Goal: Task Accomplishment & Management: Use online tool/utility

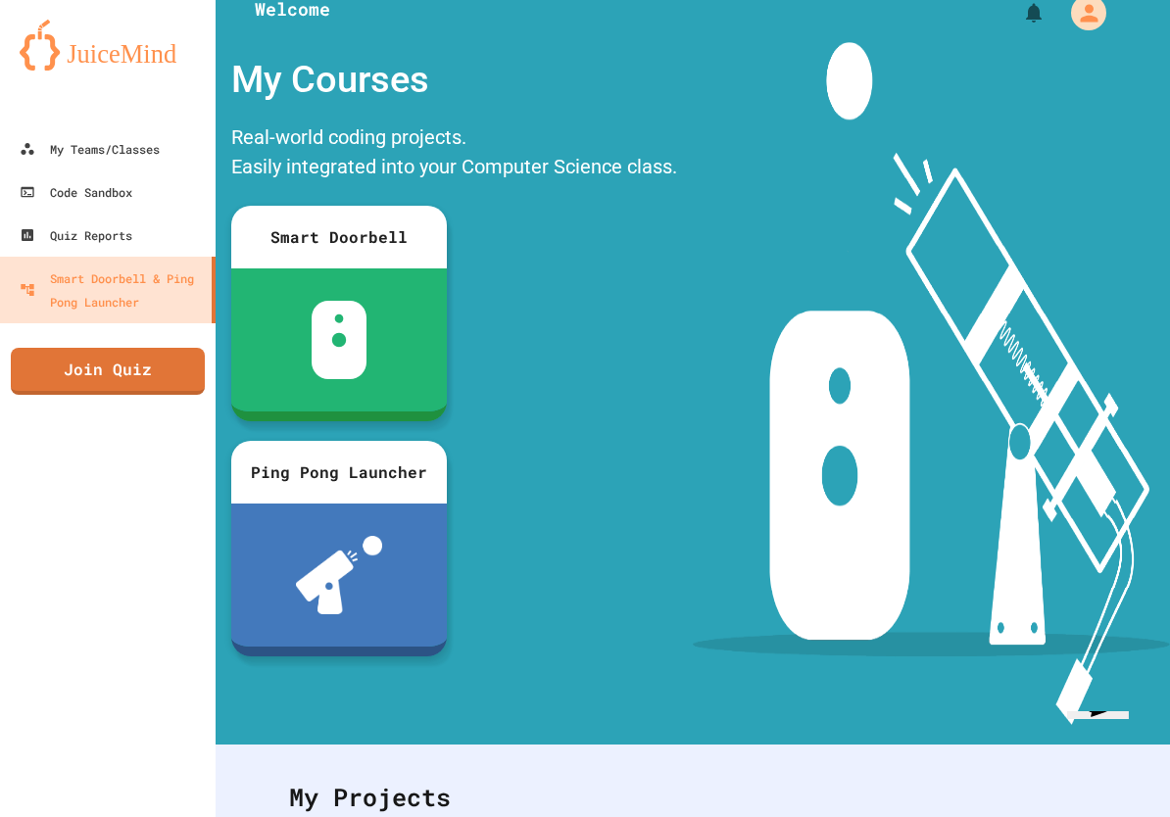
scroll to position [24, 0]
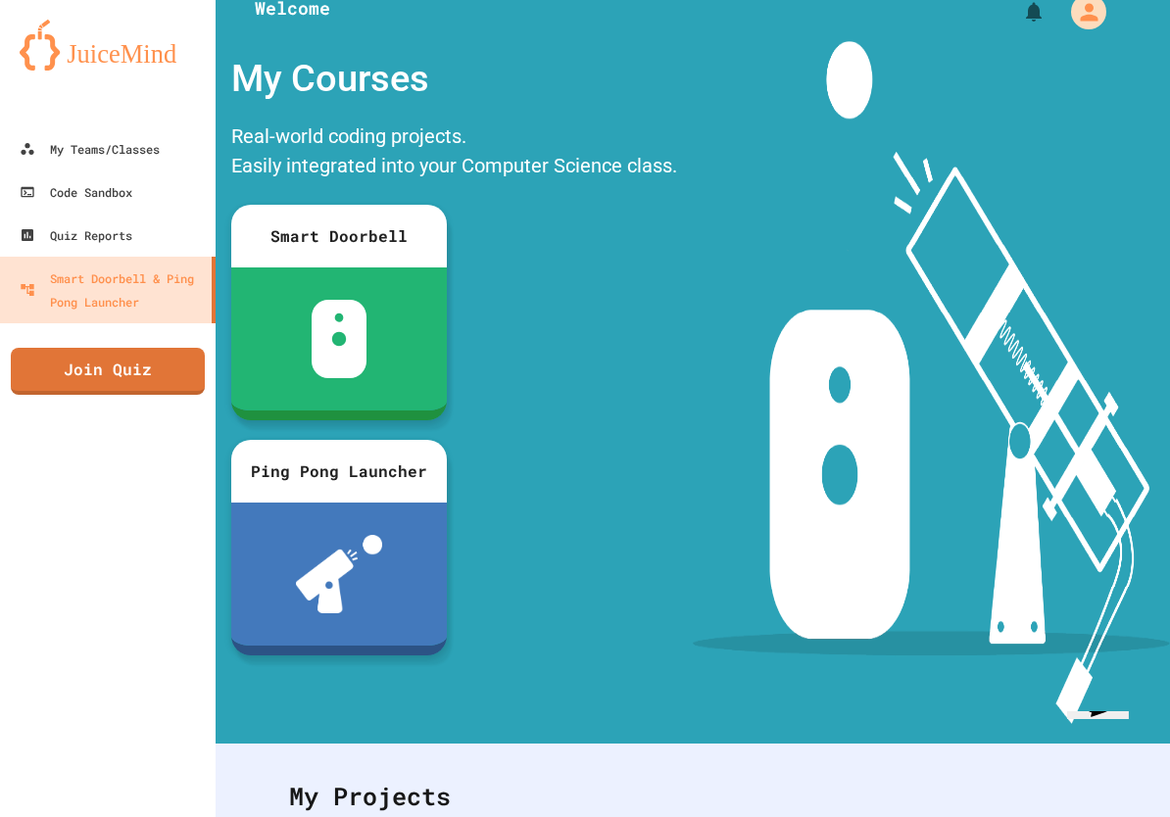
click at [1087, 21] on icon "My Account" at bounding box center [1089, 12] width 18 height 18
click at [82, 816] on div at bounding box center [585, 817] width 1170 height 0
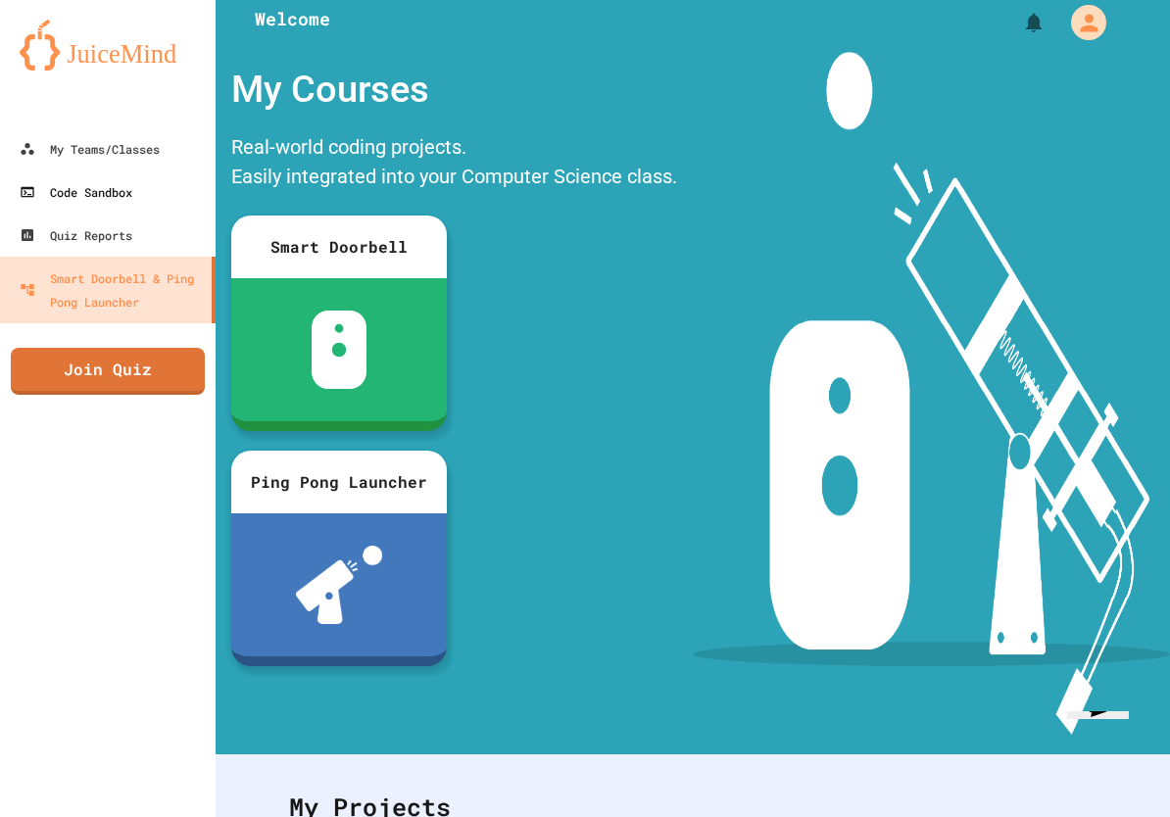
click at [76, 185] on div "Code Sandbox" at bounding box center [76, 192] width 113 height 24
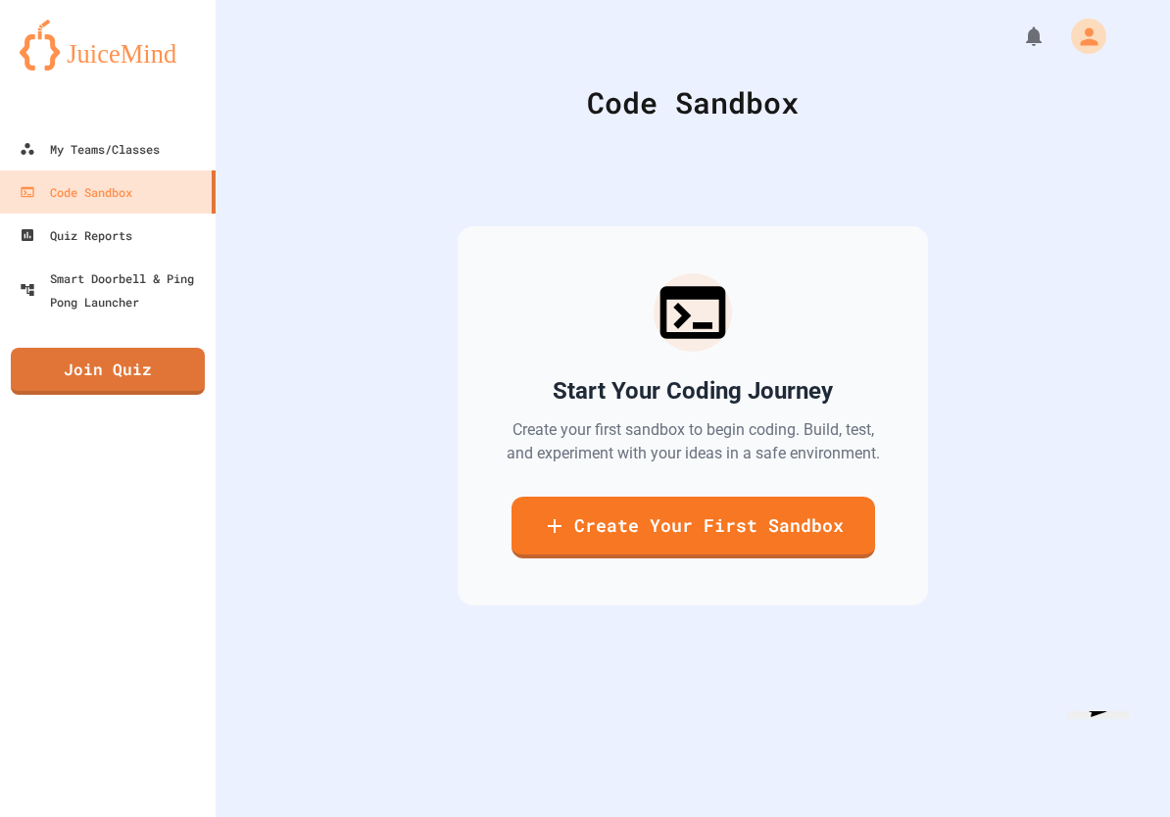
click at [836, 557] on link "Create Your First Sandbox" at bounding box center [694, 528] width 364 height 62
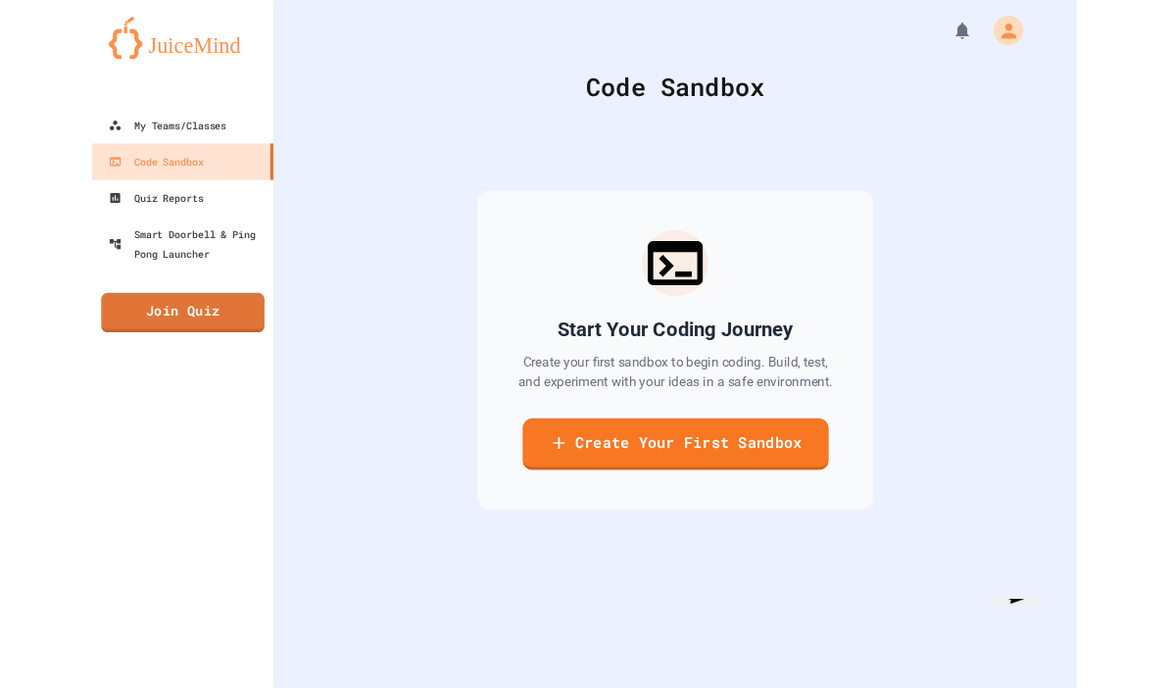
scroll to position [0, 0]
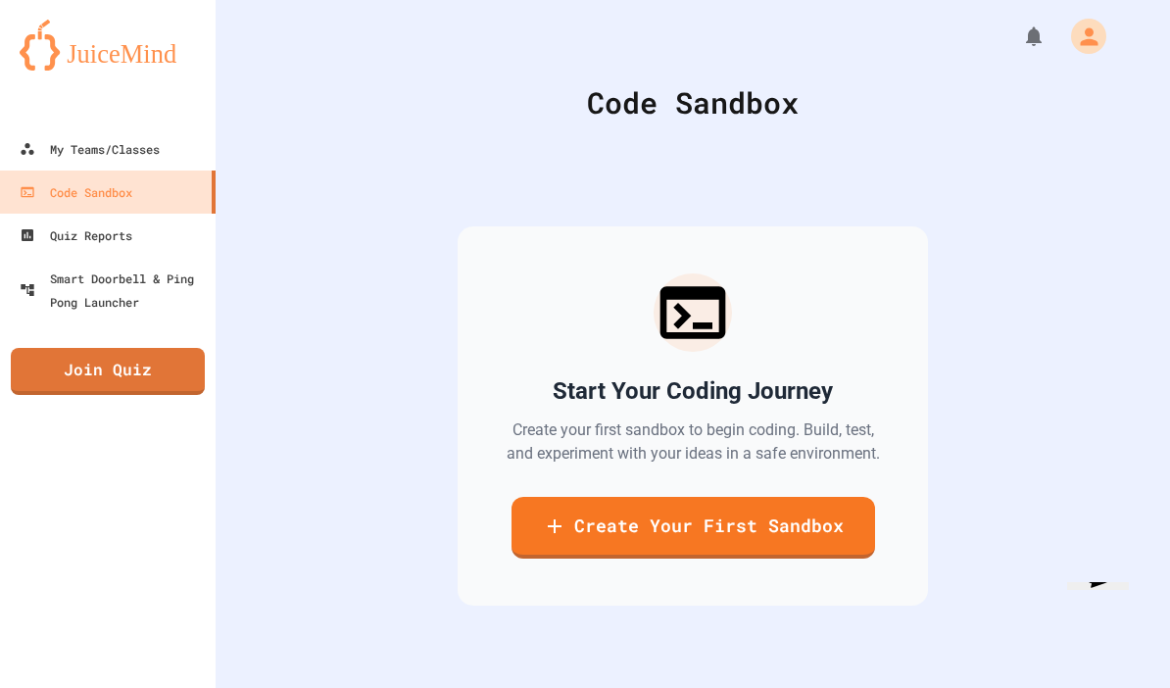
type input "**********"
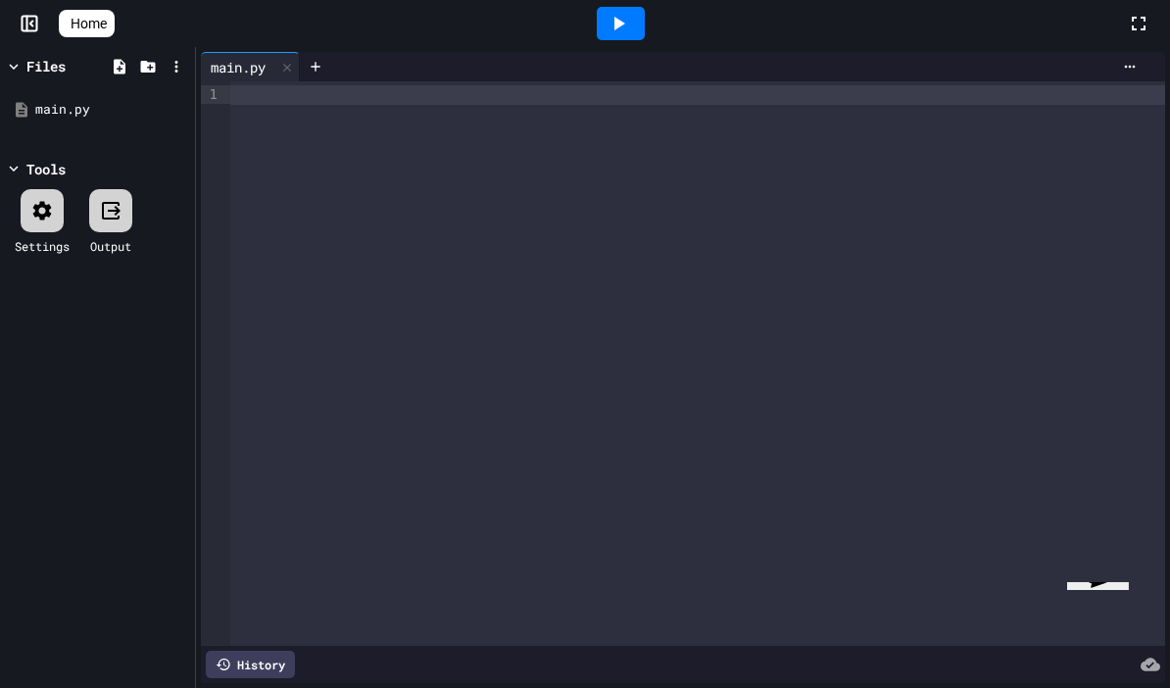
click at [237, 89] on div at bounding box center [697, 95] width 935 height 20
click at [623, 25] on icon at bounding box center [619, 24] width 24 height 24
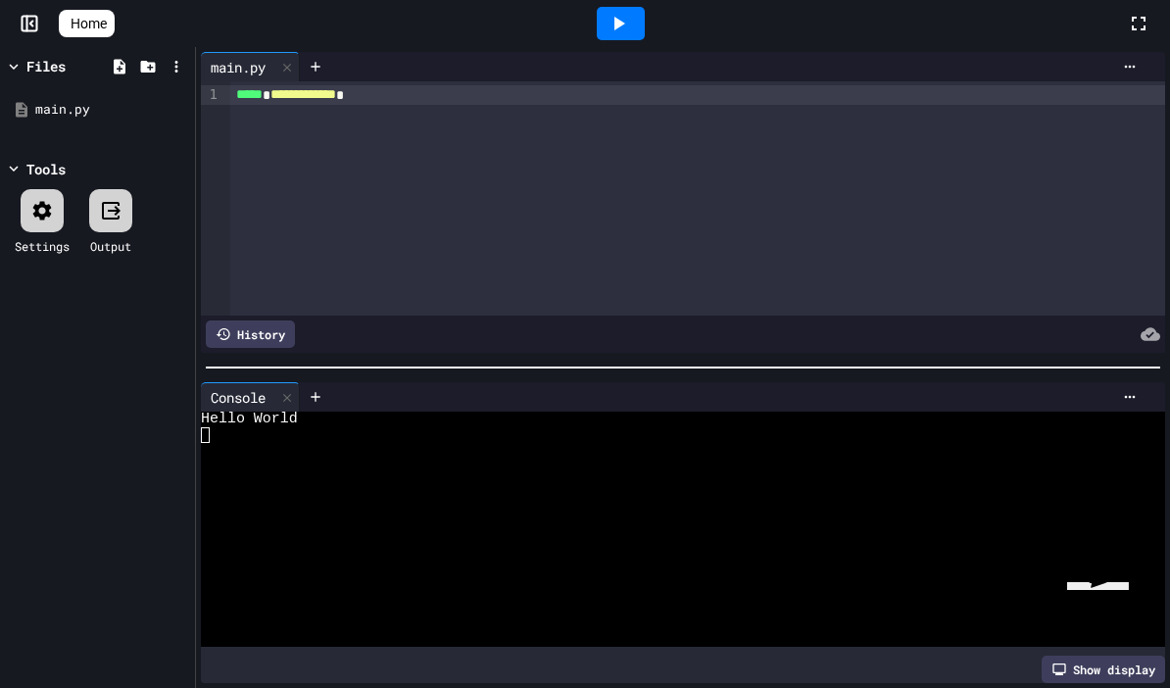
click at [204, 435] on textarea "Terminal input" at bounding box center [205, 435] width 9 height 16
click at [286, 396] on icon at bounding box center [287, 398] width 14 height 14
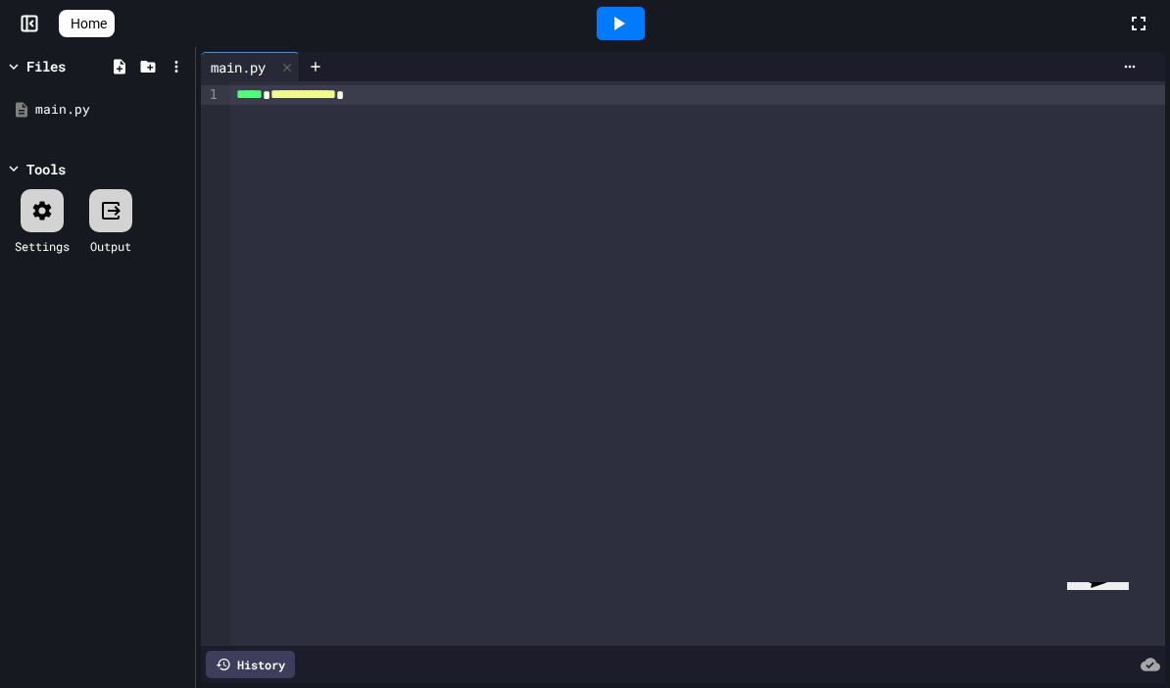
click at [87, 24] on link "Home" at bounding box center [87, 23] width 56 height 27
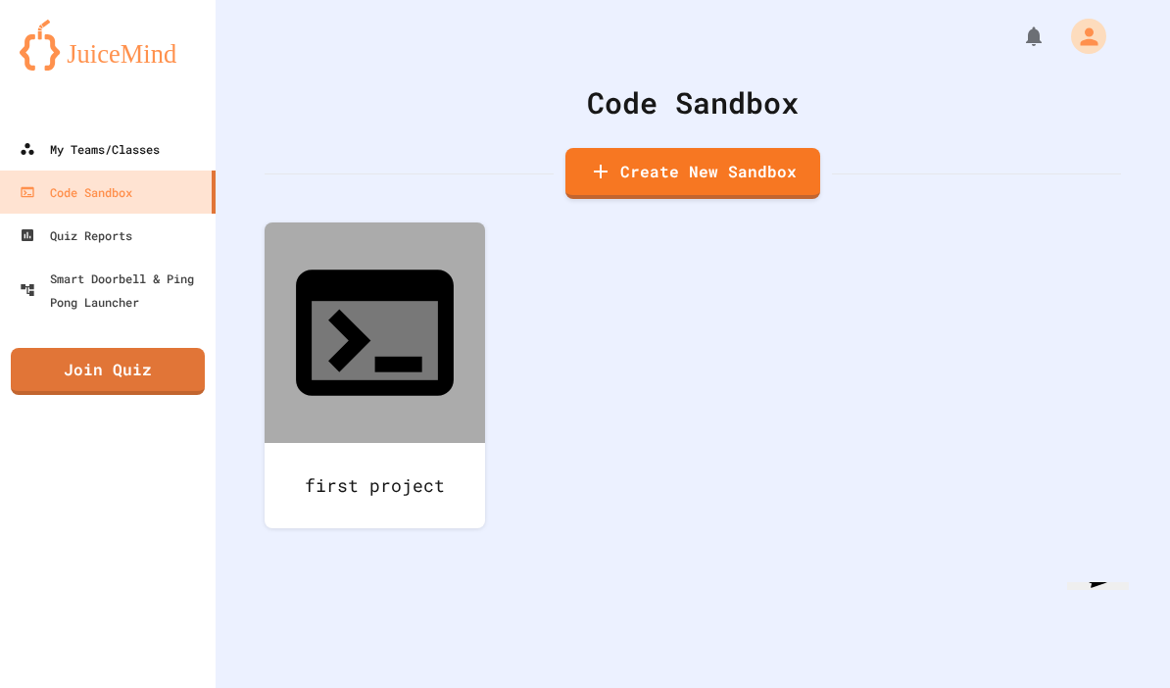
click at [68, 137] on div "My Teams/Classes" at bounding box center [90, 149] width 140 height 24
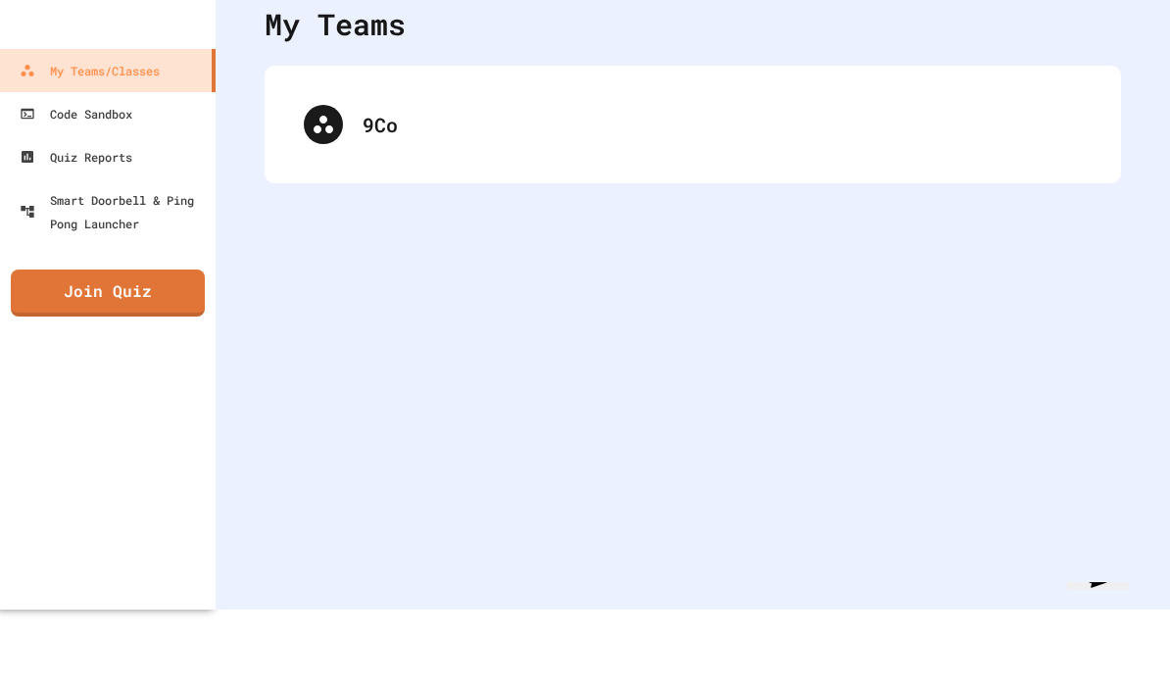
click at [327, 131] on icon at bounding box center [324, 125] width 20 height 18
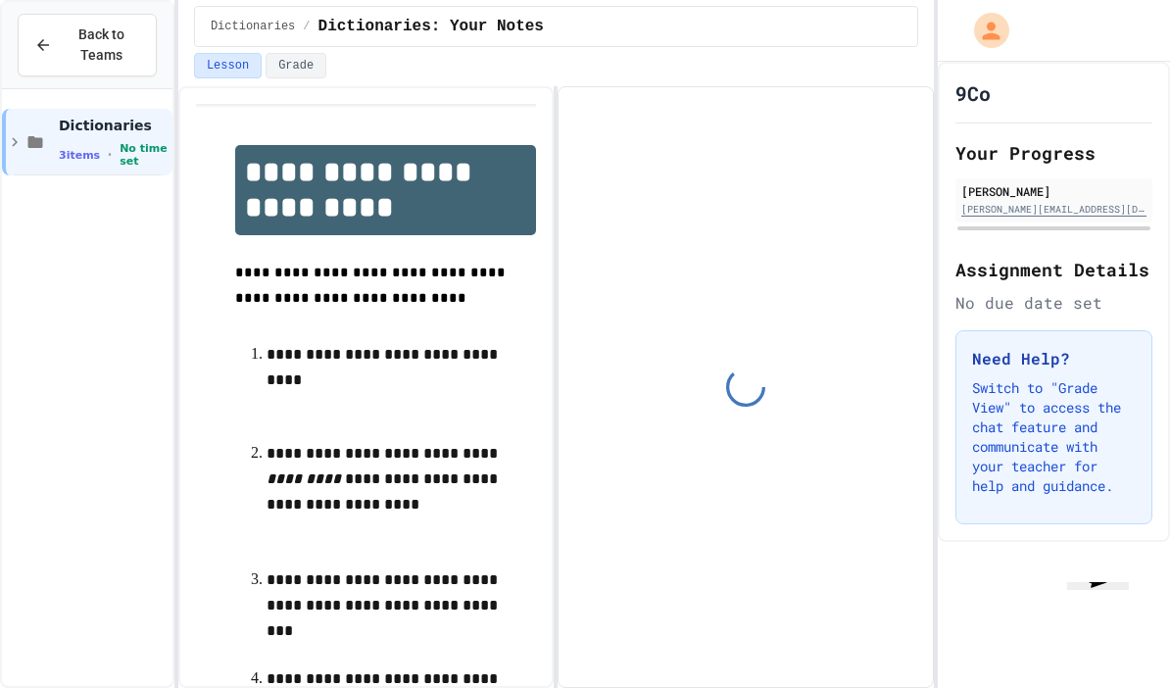
scroll to position [90, 0]
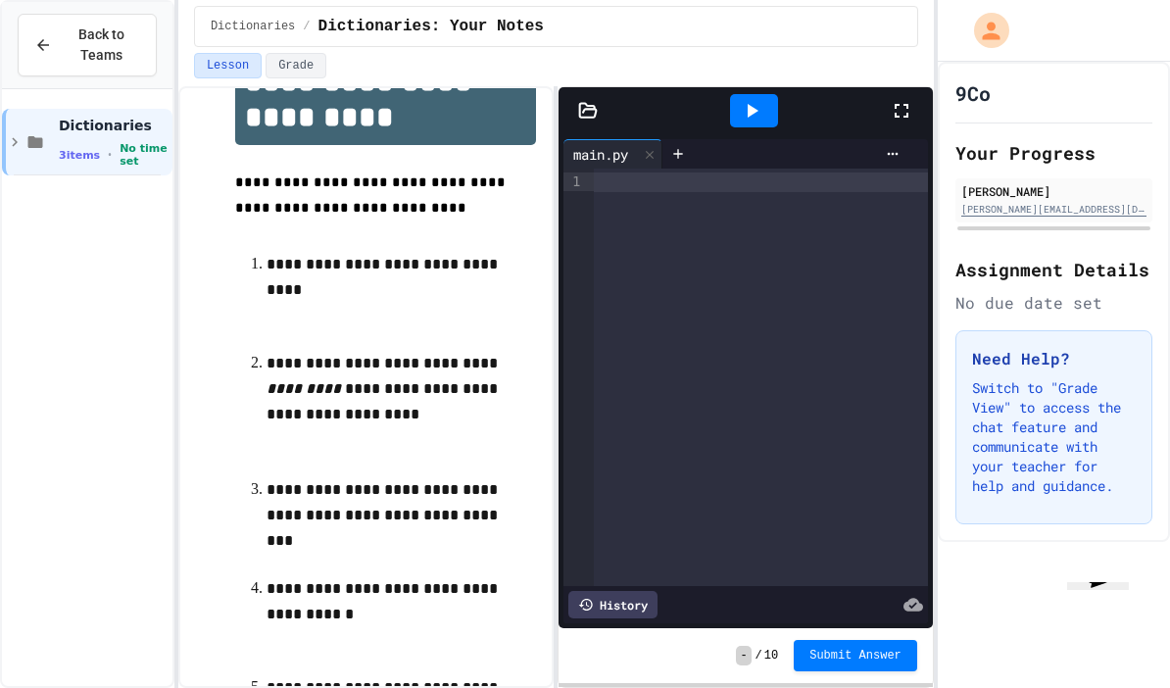
click at [797, 169] on div at bounding box center [761, 377] width 334 height 417
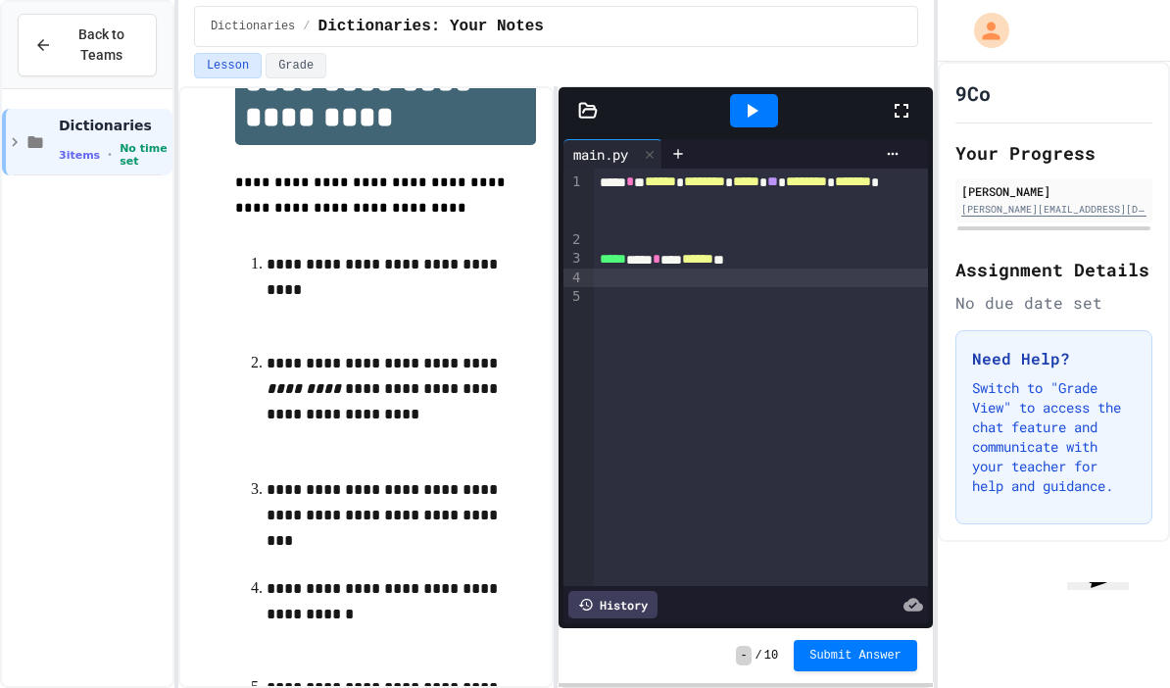
click at [763, 94] on div at bounding box center [754, 110] width 48 height 33
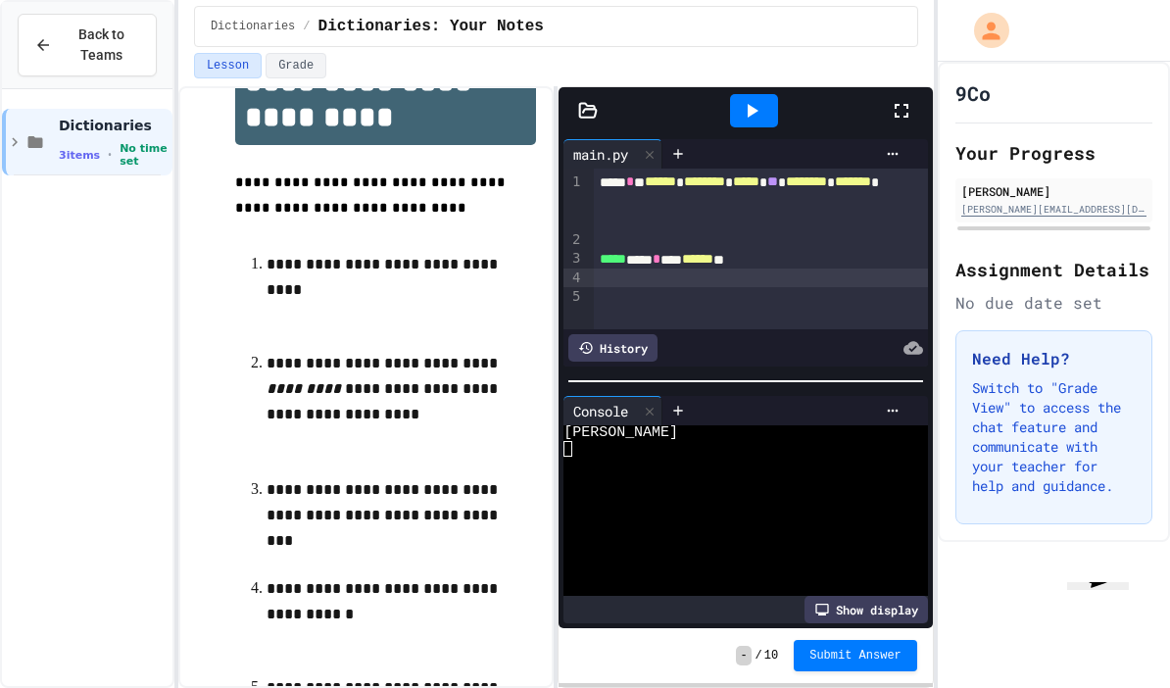
click at [694, 269] on div at bounding box center [761, 278] width 334 height 19
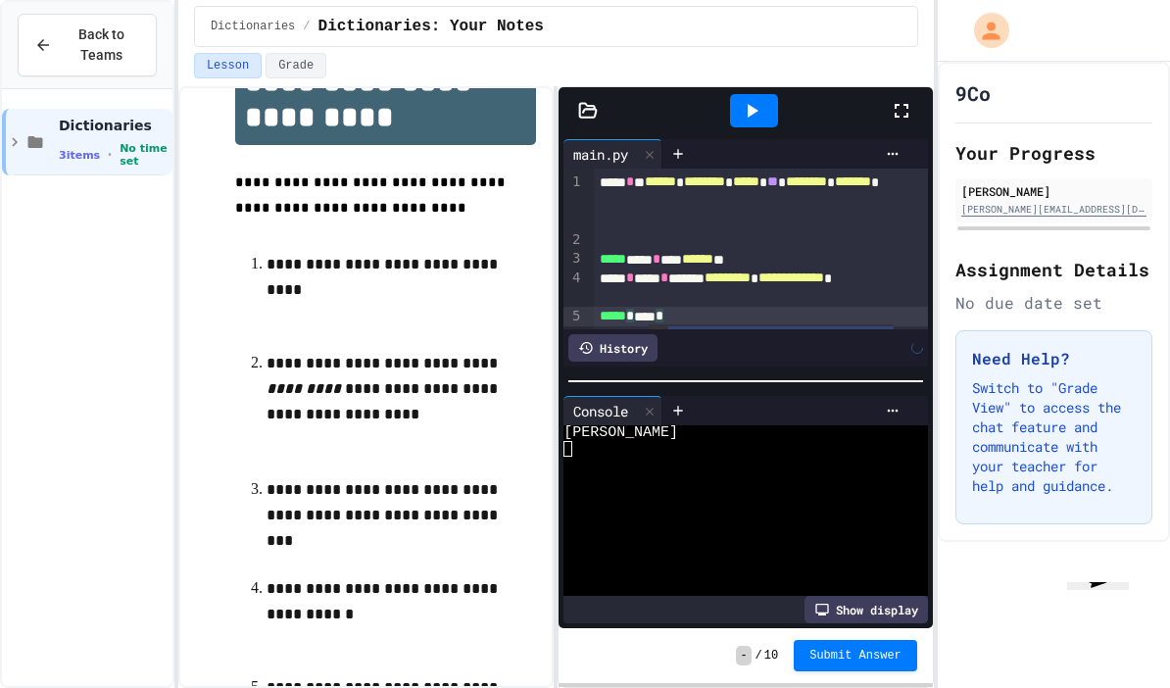
click at [770, 94] on div at bounding box center [754, 110] width 48 height 33
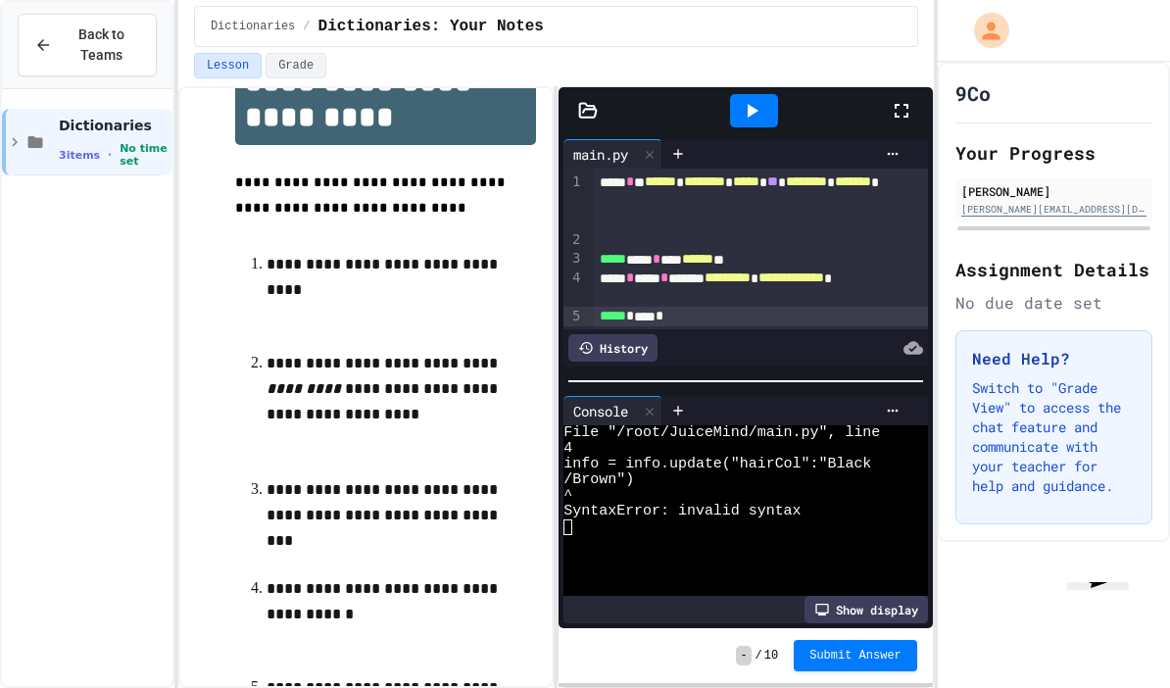
click at [751, 270] on span "*********" at bounding box center [728, 277] width 46 height 14
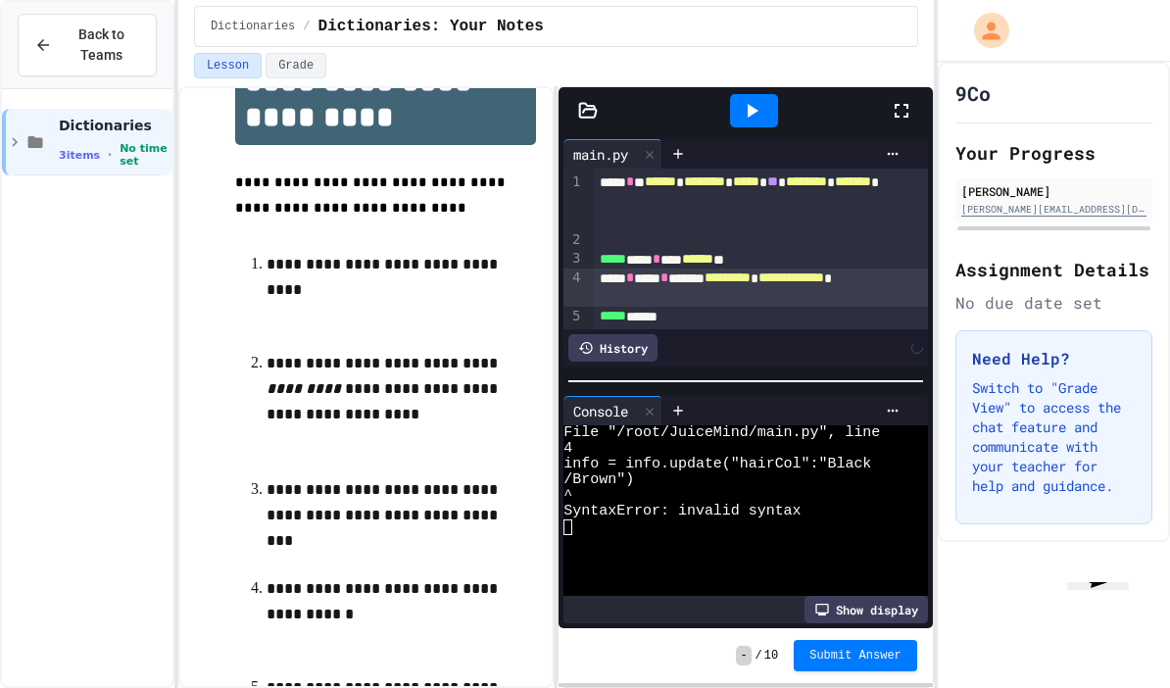
click at [757, 94] on div at bounding box center [754, 110] width 48 height 33
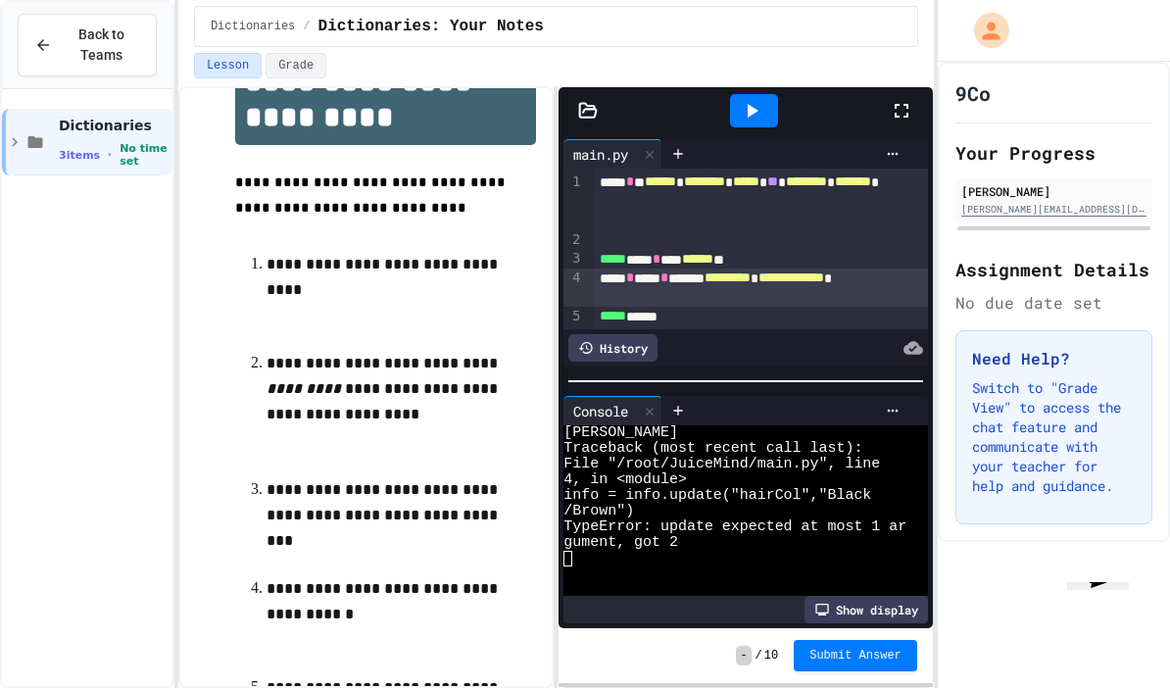
click at [694, 326] on div at bounding box center [761, 336] width 334 height 20
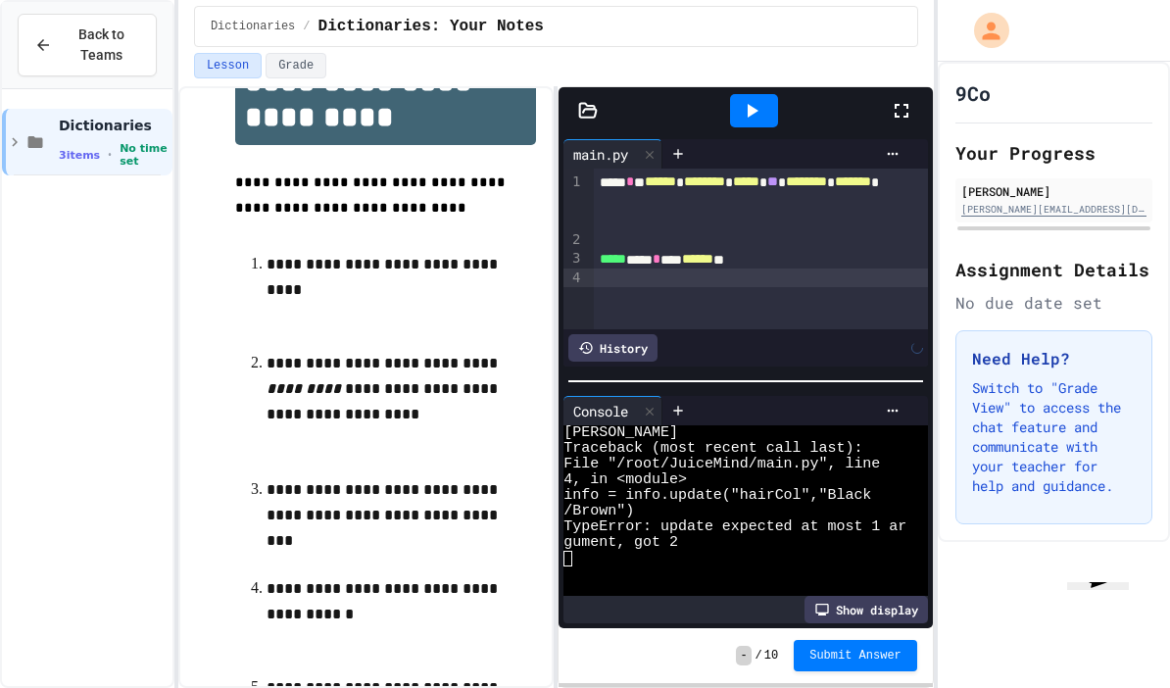
click at [766, 94] on div at bounding box center [754, 110] width 48 height 33
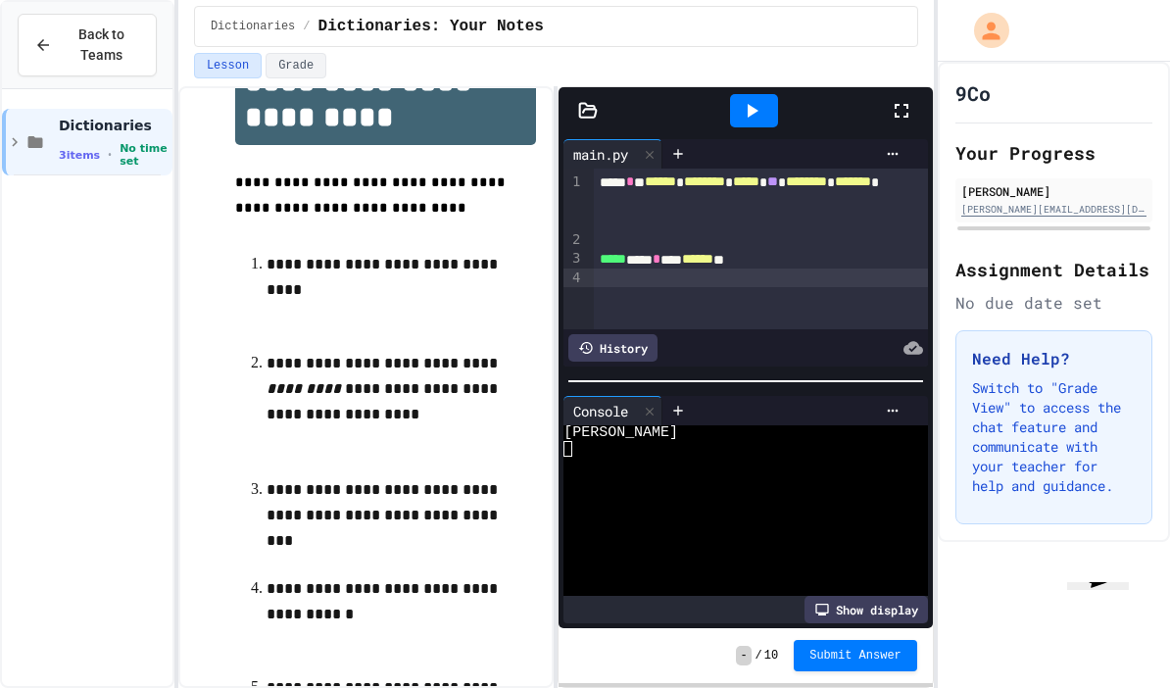
scroll to position [0, 0]
click at [662, 270] on div at bounding box center [761, 278] width 334 height 19
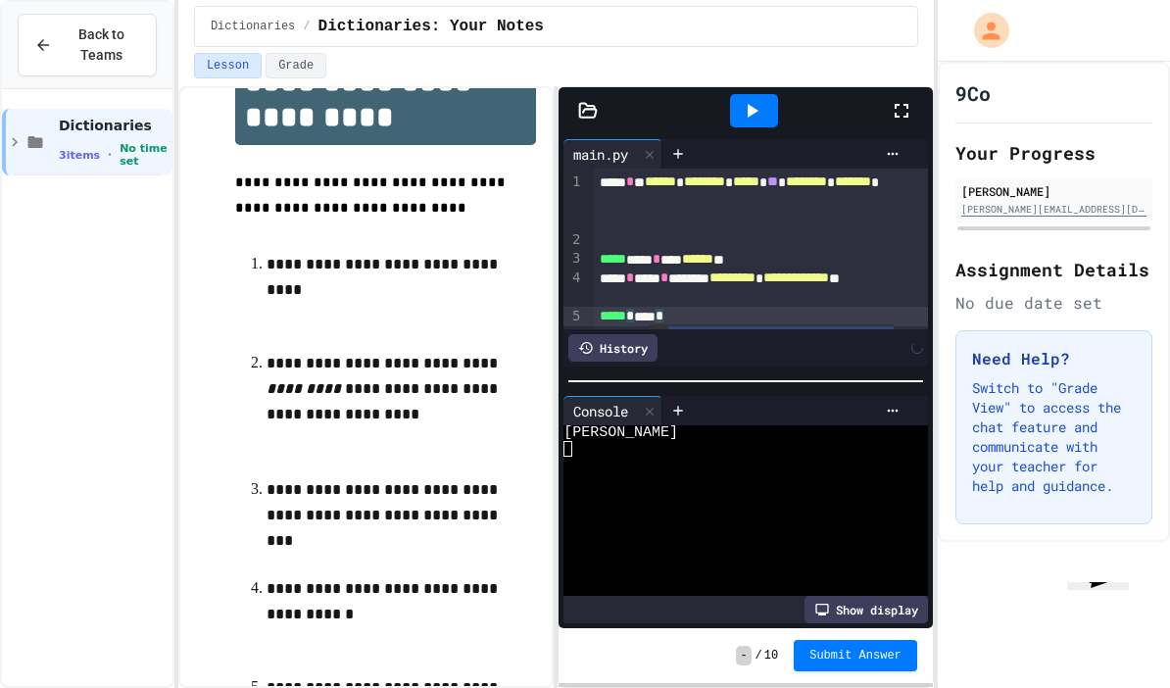
click at [769, 115] on div at bounding box center [754, 110] width 48 height 33
click at [653, 286] on div "**********" at bounding box center [761, 288] width 334 height 38
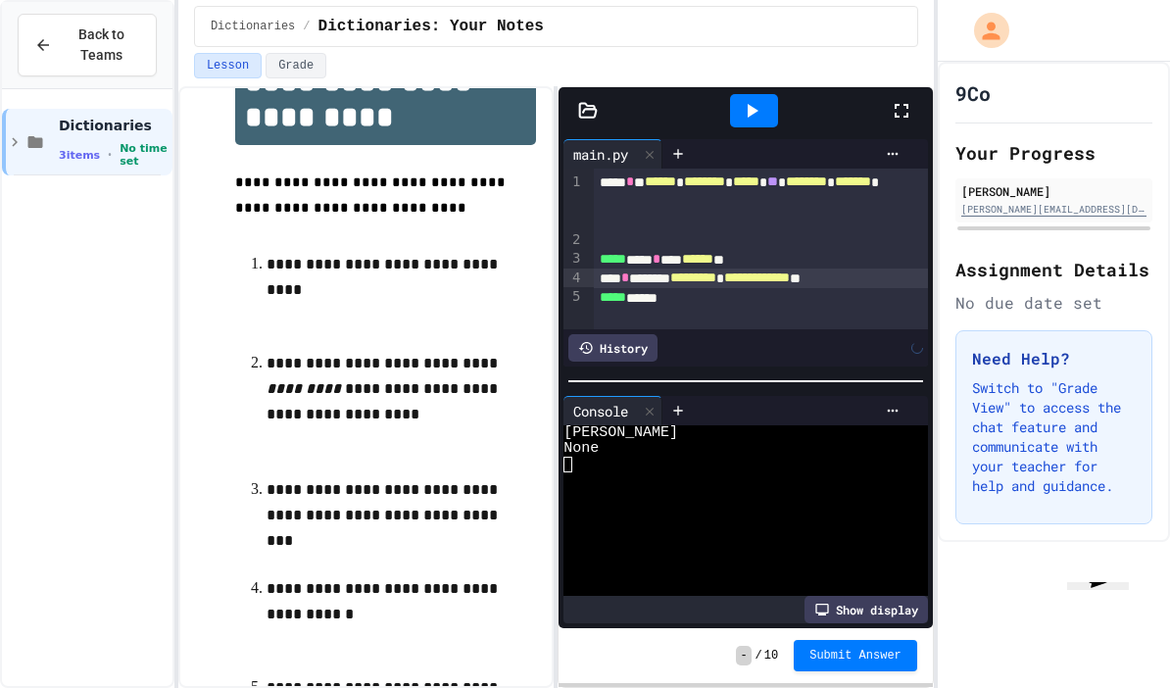
click at [759, 109] on icon at bounding box center [752, 111] width 24 height 24
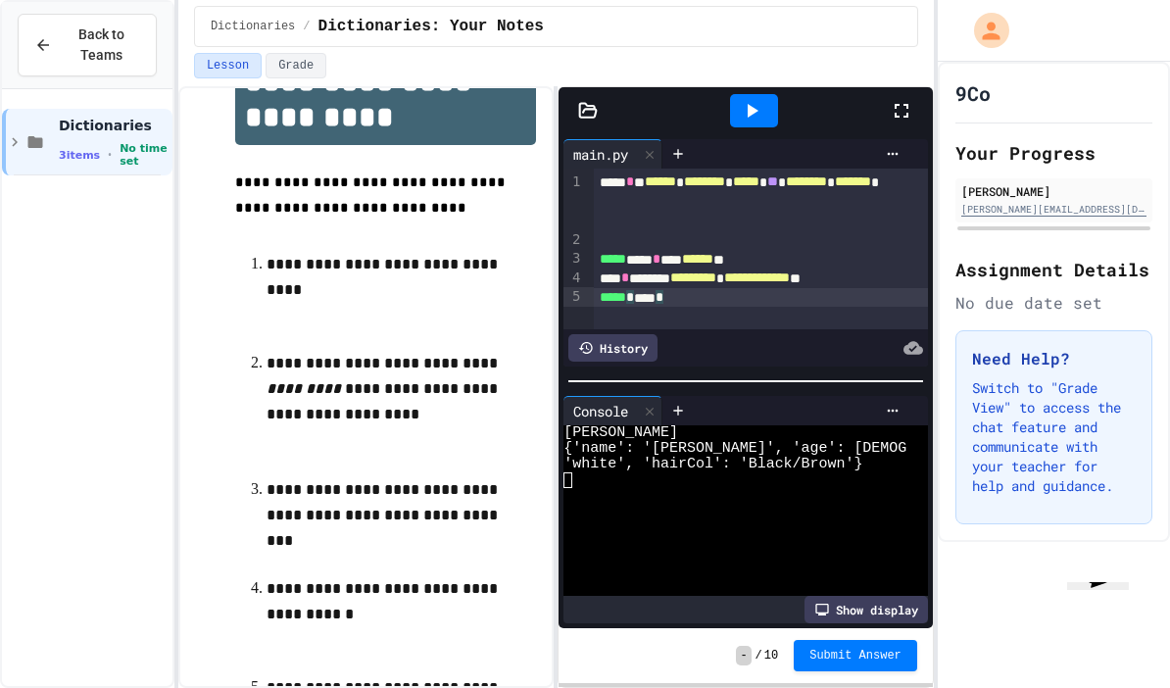
click at [767, 301] on div "***** * **** *" at bounding box center [761, 298] width 334 height 20
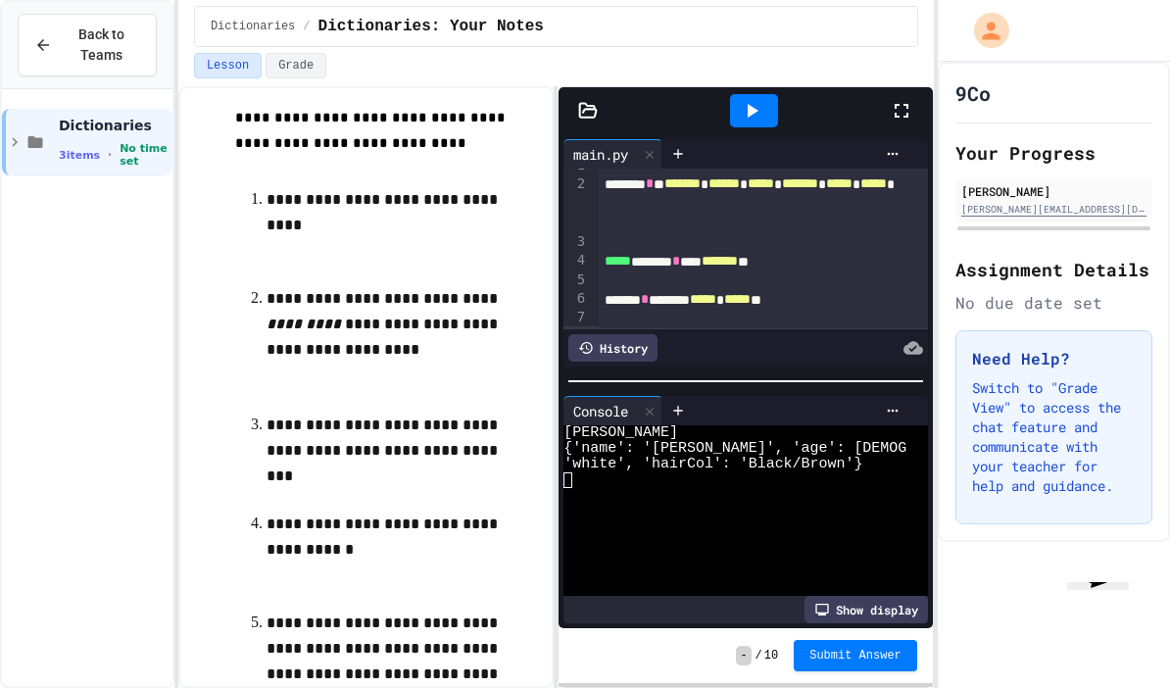
click at [751, 118] on icon at bounding box center [752, 111] width 24 height 24
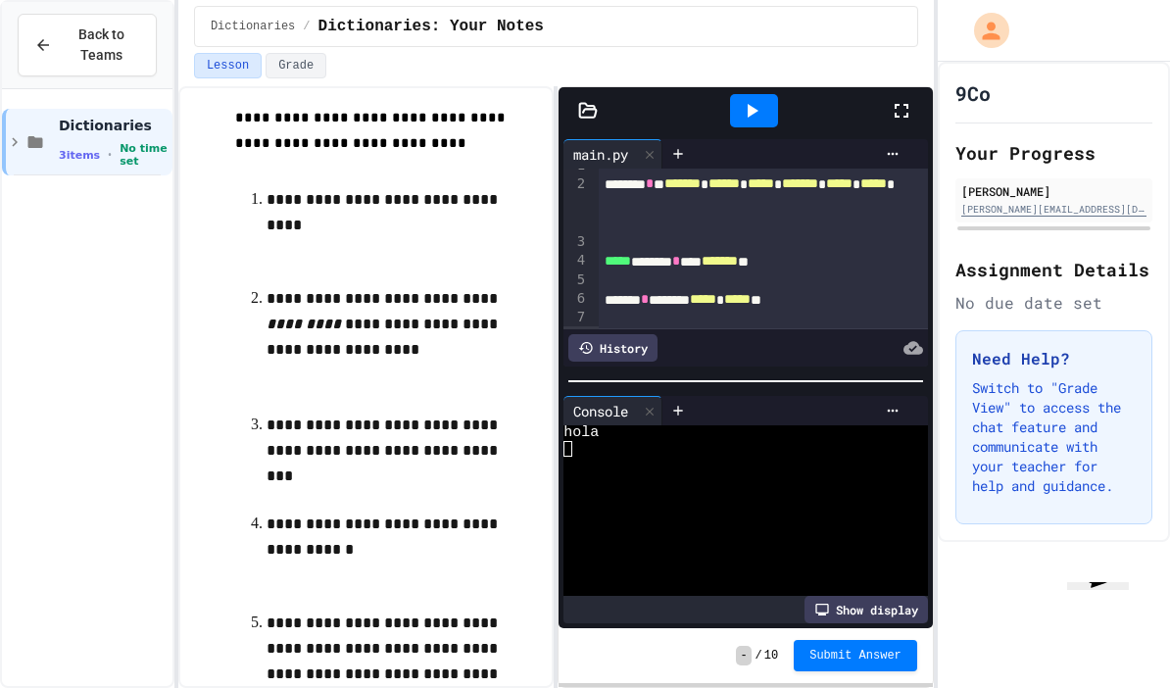
click at [832, 340] on div "*** ******** ***** *" at bounding box center [763, 338] width 329 height 20
click at [758, 113] on icon at bounding box center [752, 111] width 24 height 24
click at [683, 351] on span "*" at bounding box center [679, 357] width 8 height 14
click at [758, 117] on icon at bounding box center [752, 111] width 24 height 24
click at [619, 335] on span "**********" at bounding box center [638, 337] width 66 height 14
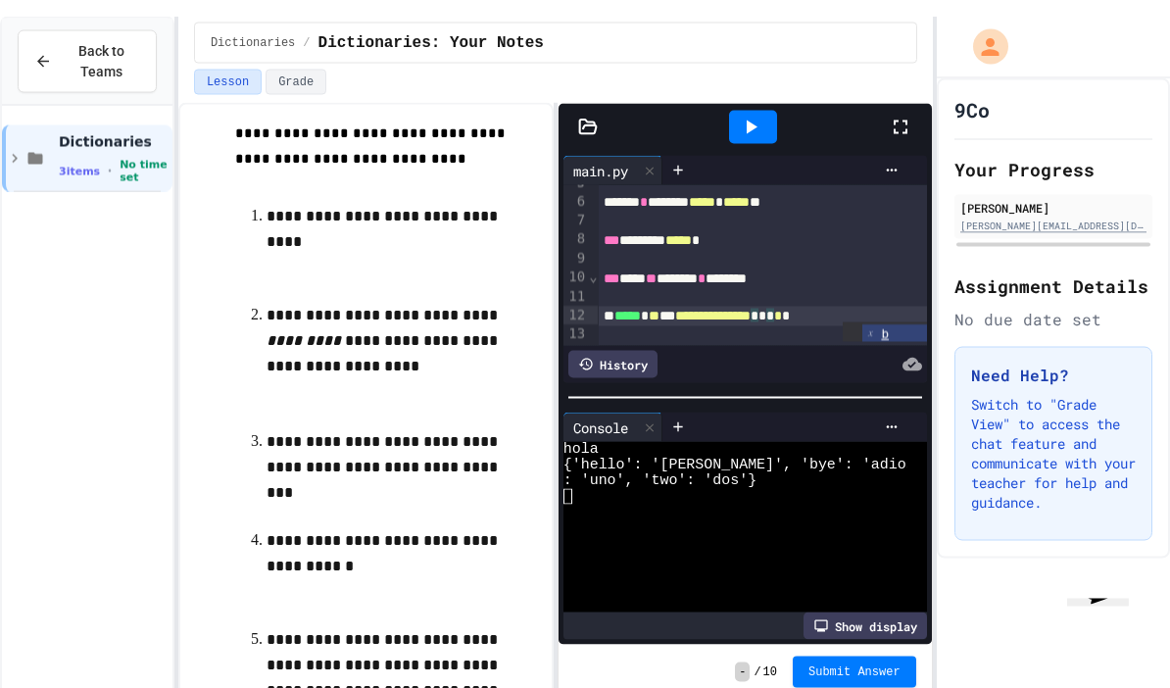
scroll to position [129, 0]
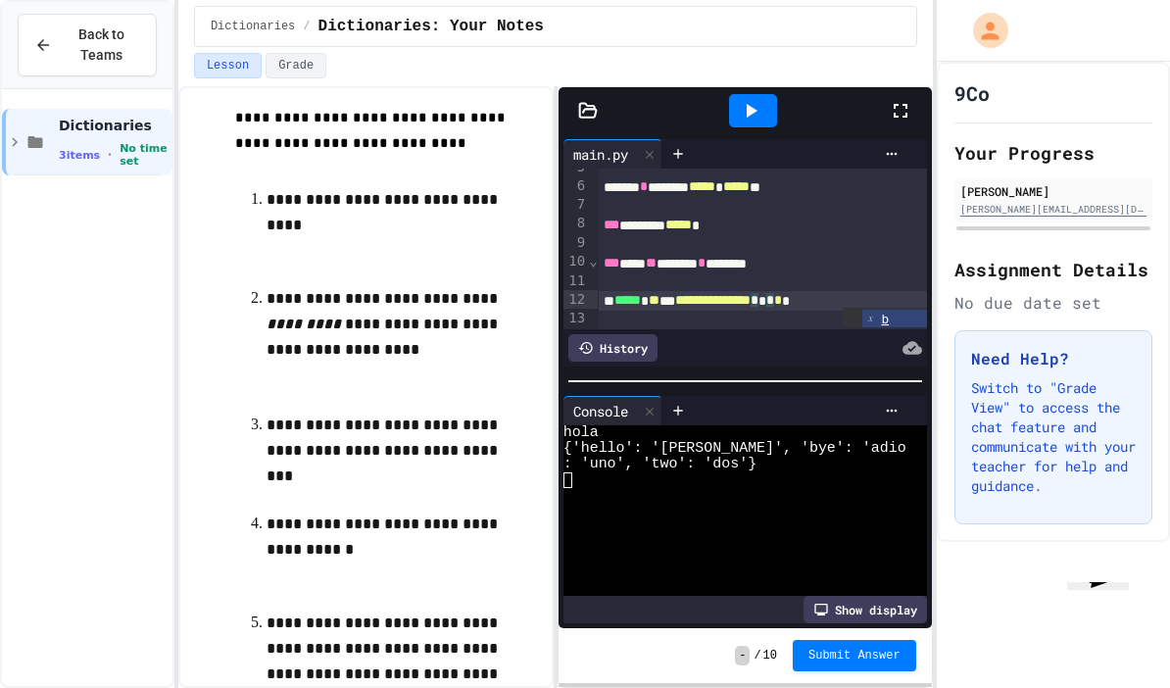
click at [750, 114] on icon at bounding box center [752, 111] width 11 height 14
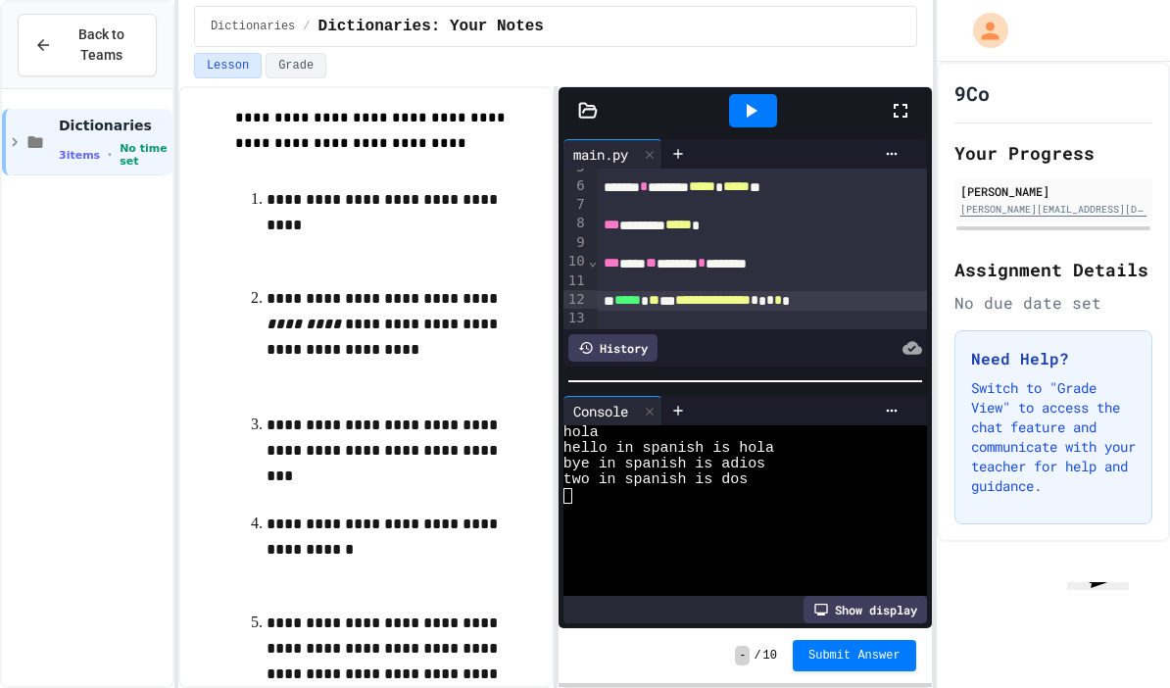
scroll to position [78, 0]
click at [888, 656] on span "Submit Answer" at bounding box center [854, 656] width 92 height 16
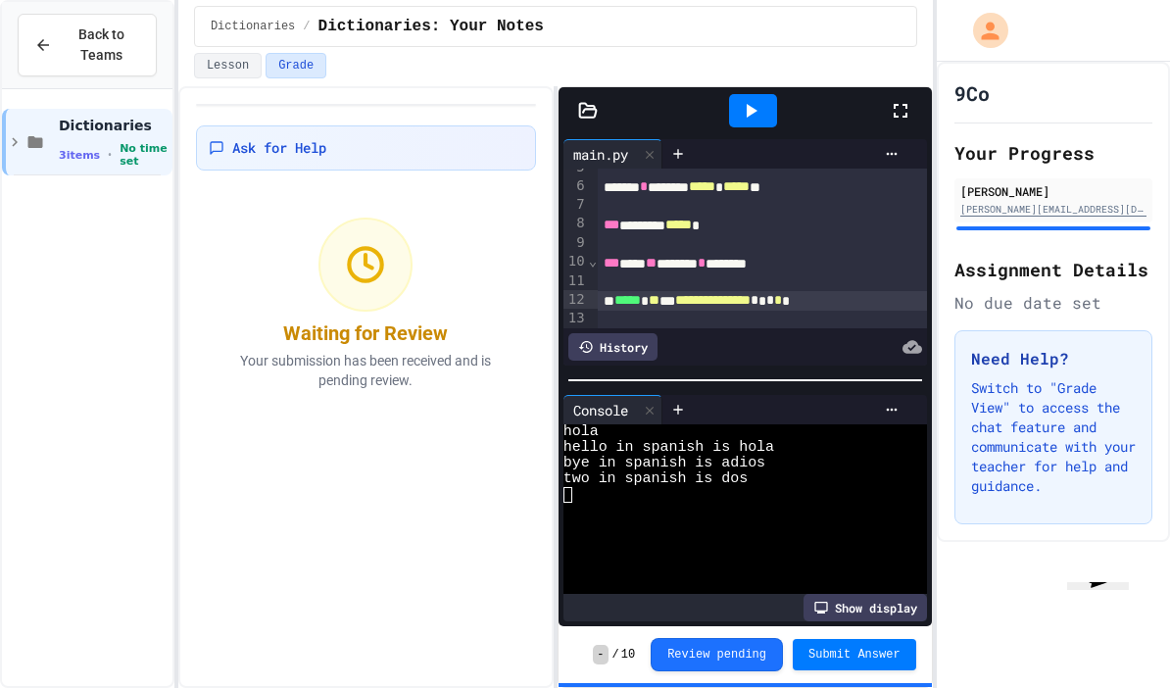
scroll to position [129, 0]
click at [648, 417] on icon at bounding box center [650, 411] width 14 height 14
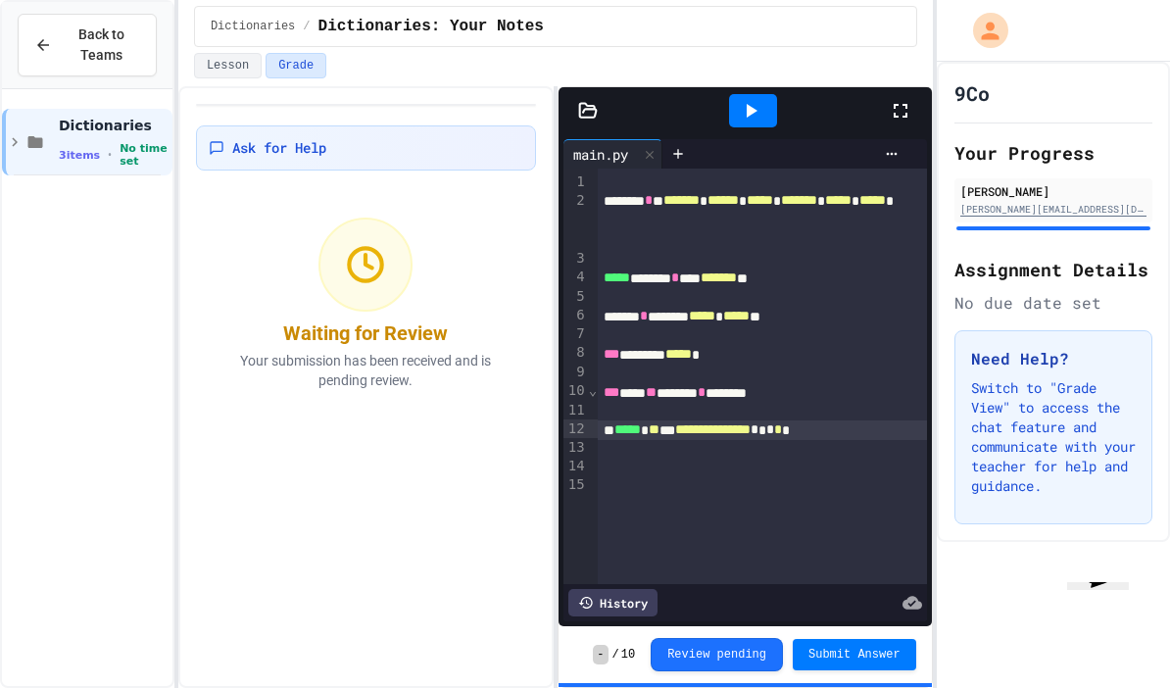
scroll to position [0, 0]
click at [602, 616] on div "History" at bounding box center [612, 602] width 89 height 27
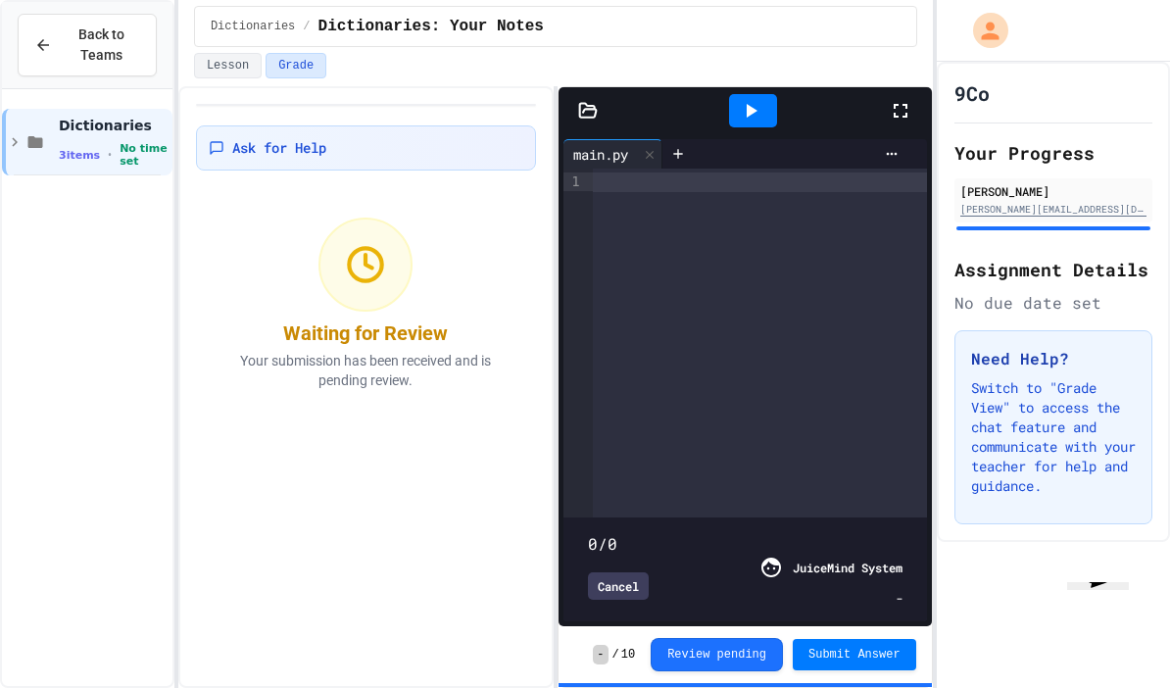
scroll to position [78, 0]
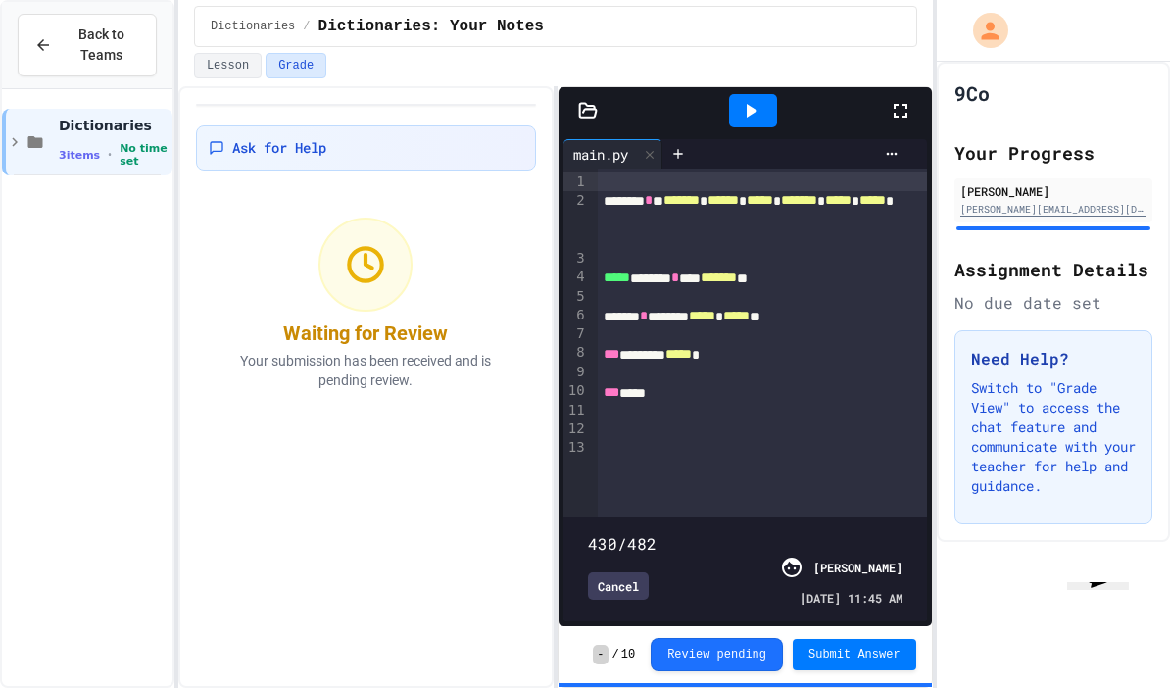
type input "***"
click at [608, 577] on div "Cancel" at bounding box center [618, 585] width 61 height 27
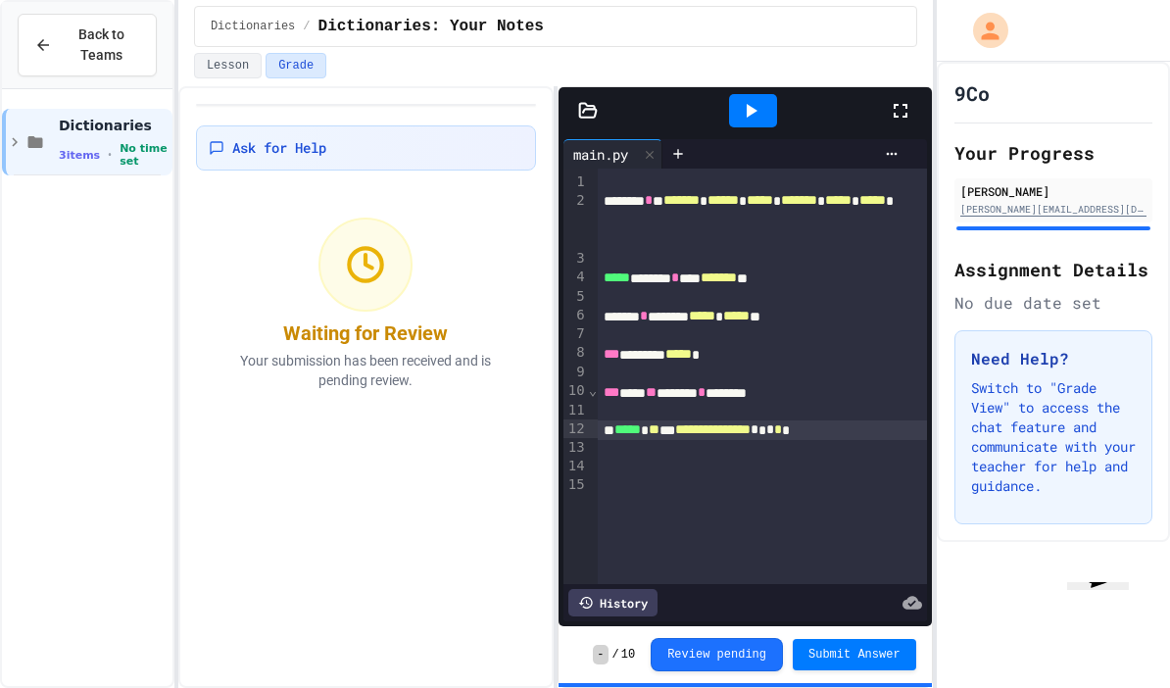
click at [607, 601] on div "History" at bounding box center [612, 602] width 89 height 27
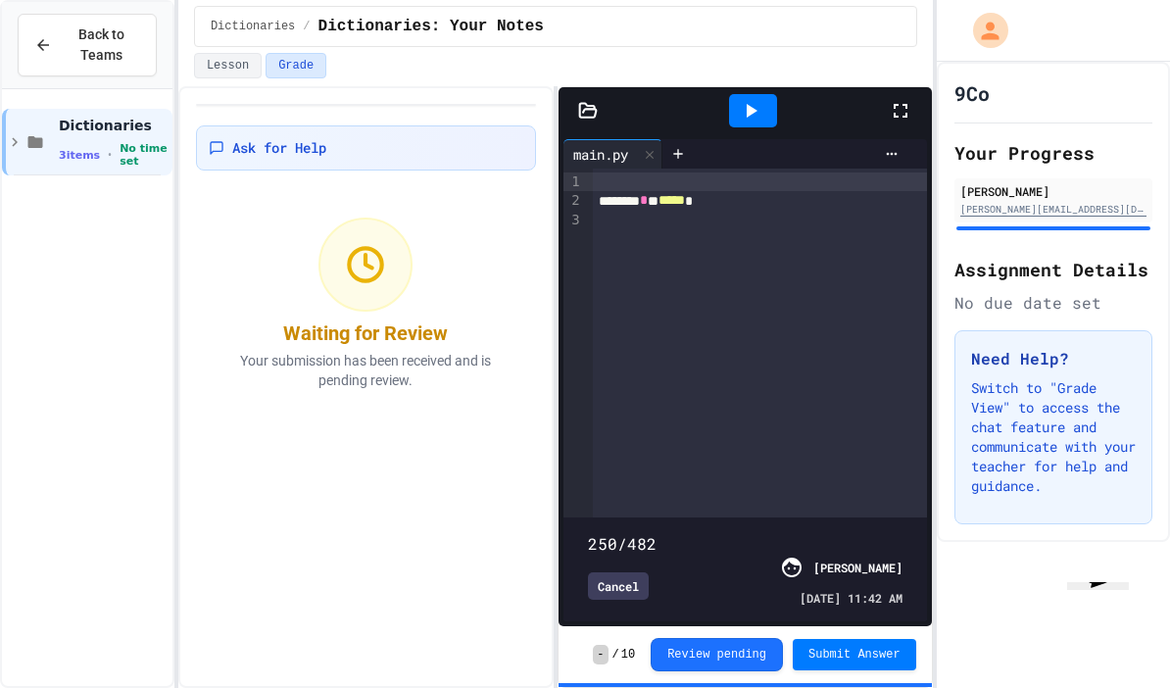
type input "*"
click at [248, 426] on div "Ask for Help Waiting for Review Your submission has been received and is pendin…" at bounding box center [365, 387] width 375 height 602
click at [609, 592] on div "Cancel" at bounding box center [618, 585] width 61 height 27
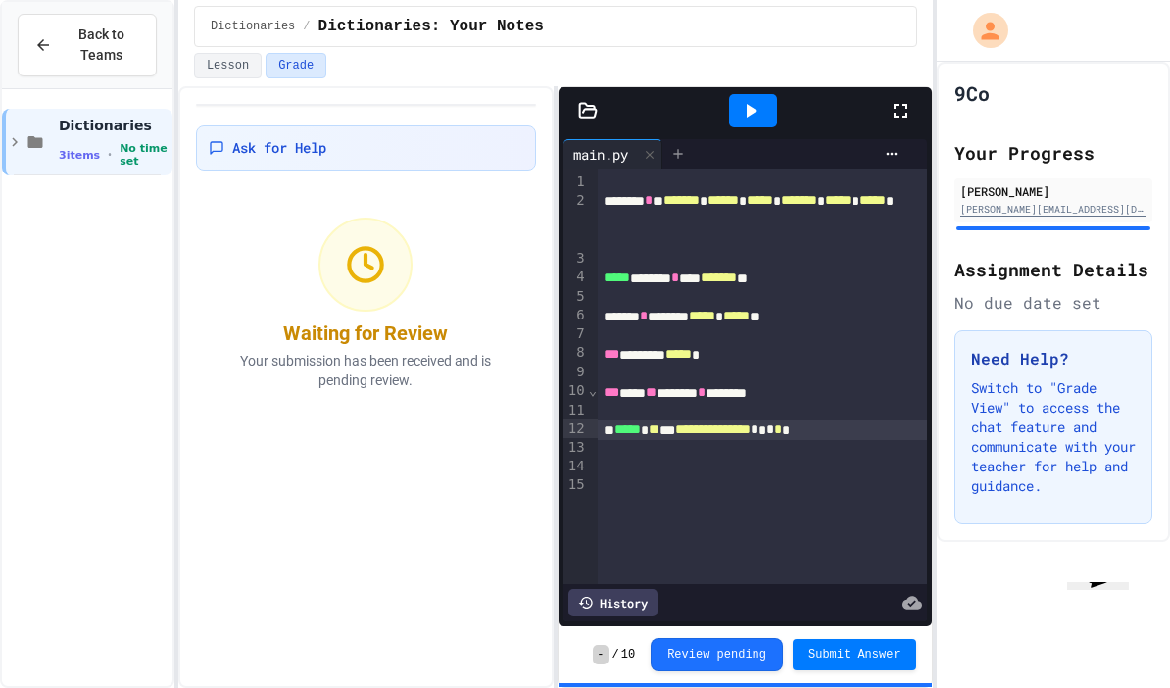
click at [679, 146] on icon at bounding box center [678, 154] width 16 height 16
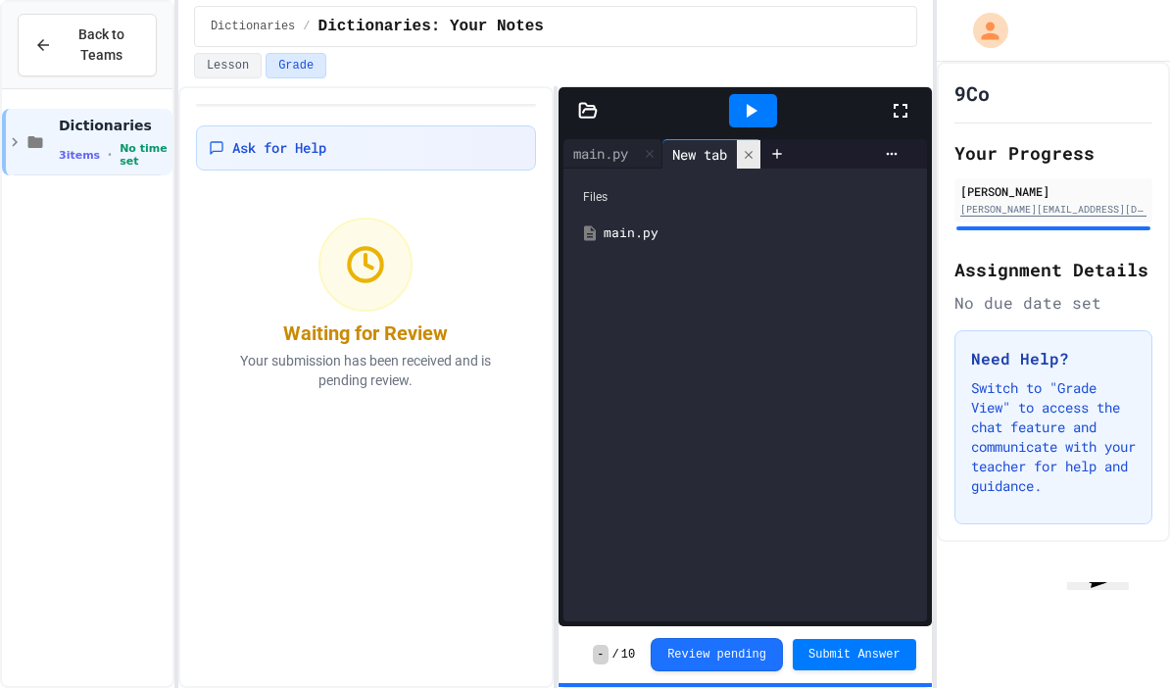
click at [752, 148] on icon at bounding box center [749, 155] width 14 height 14
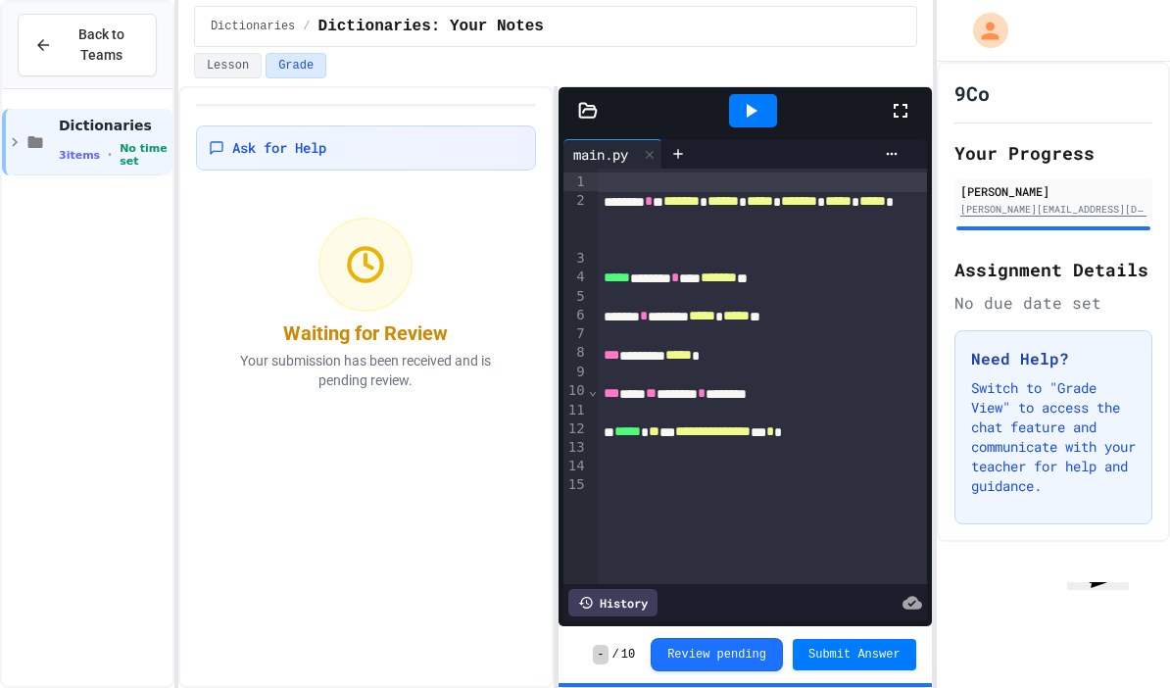
scroll to position [0, 0]
click at [232, 64] on button "Lesson" at bounding box center [228, 65] width 68 height 25
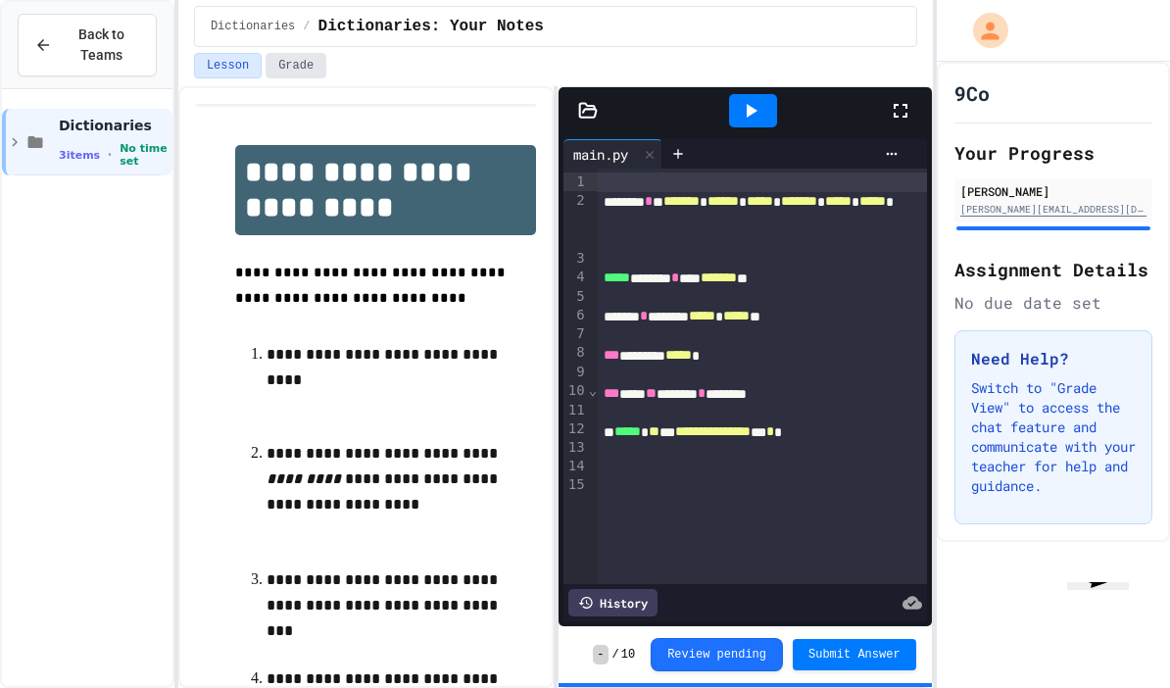
click at [294, 70] on button "Grade" at bounding box center [296, 65] width 61 height 25
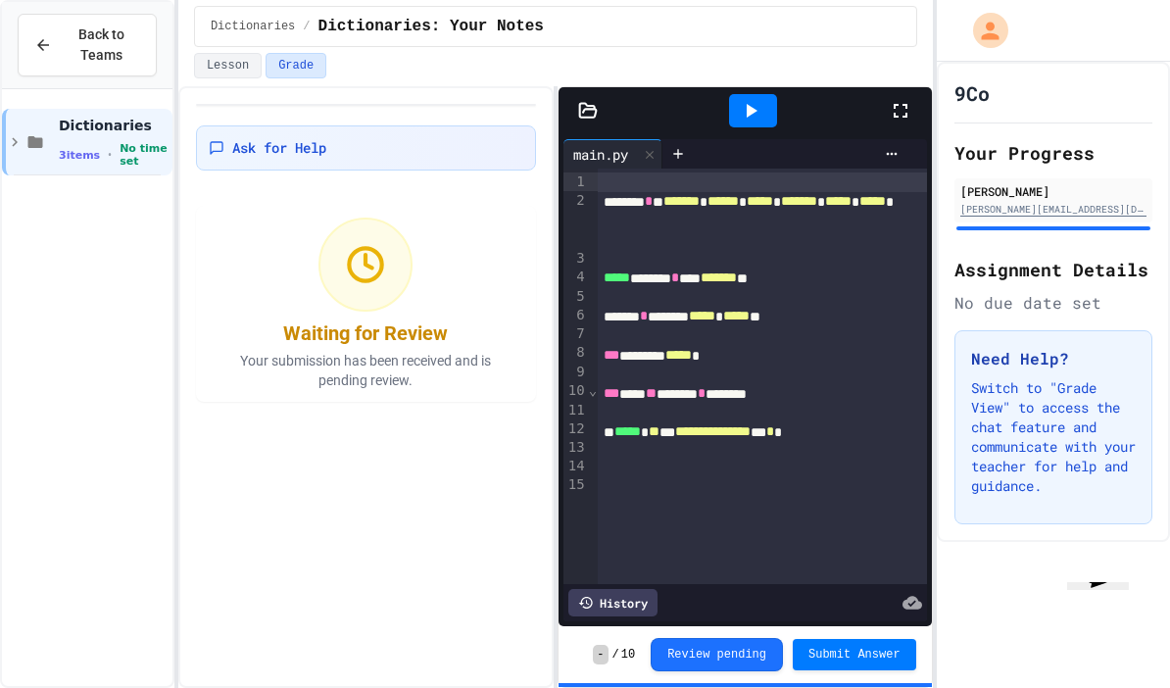
click at [758, 118] on icon at bounding box center [751, 111] width 24 height 24
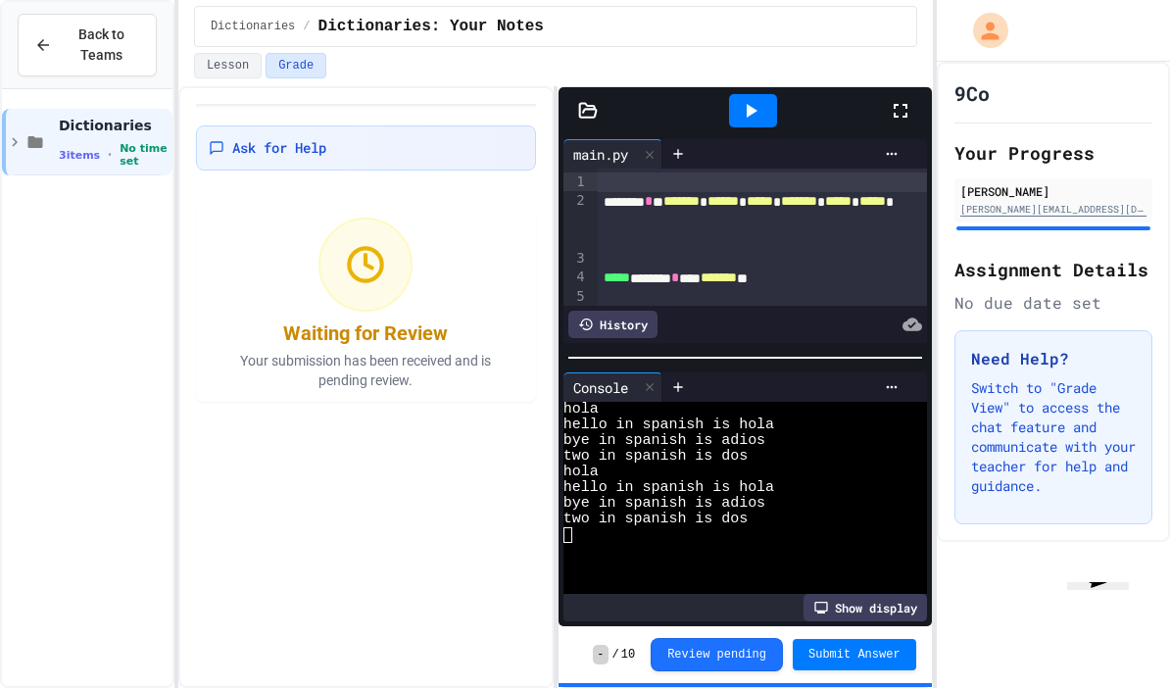
scroll to position [78, 0]
click at [870, 616] on div "Show display" at bounding box center [865, 607] width 123 height 27
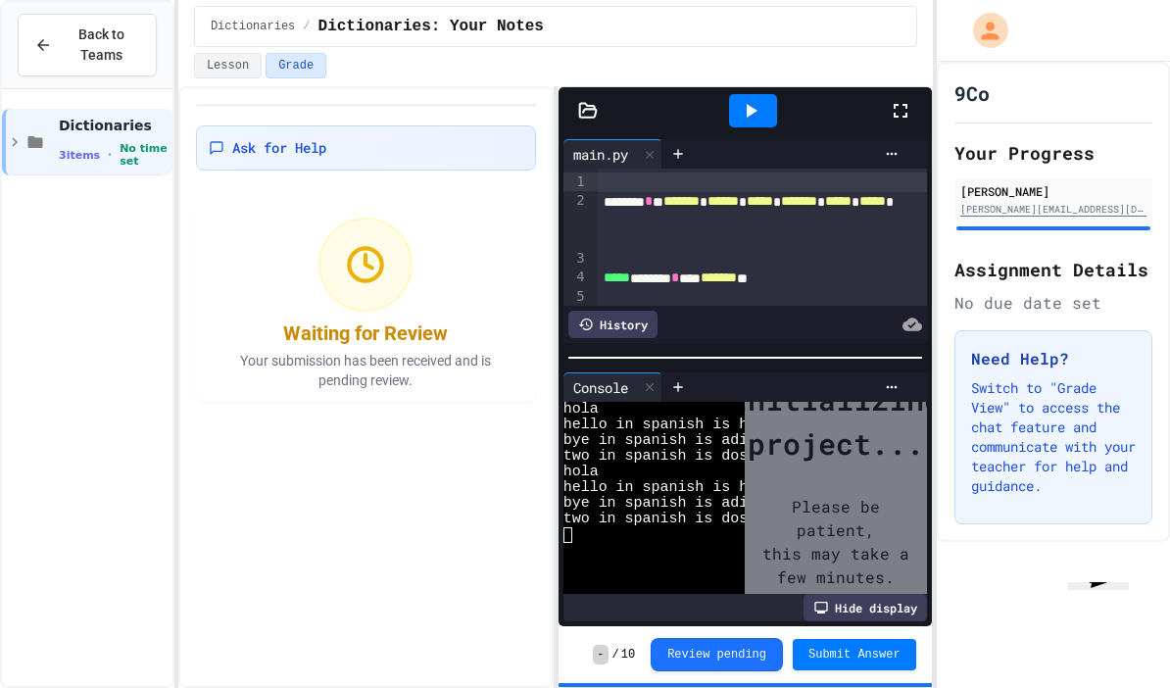
scroll to position [16, 0]
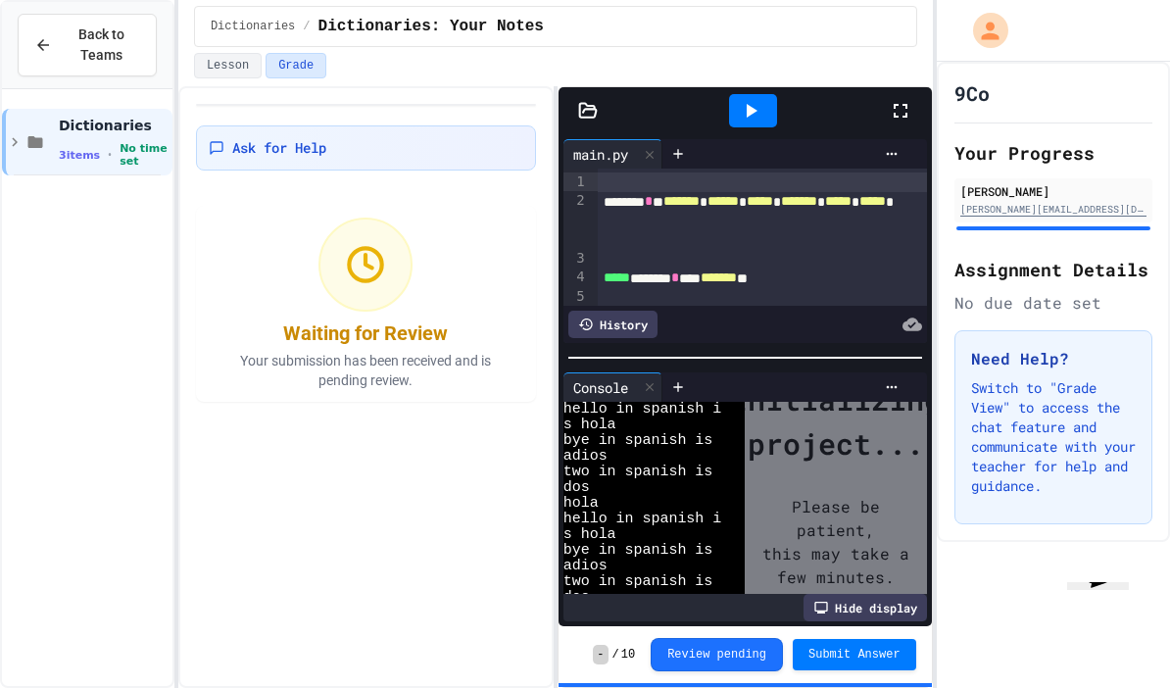
click at [860, 601] on div "Hide display" at bounding box center [865, 607] width 123 height 27
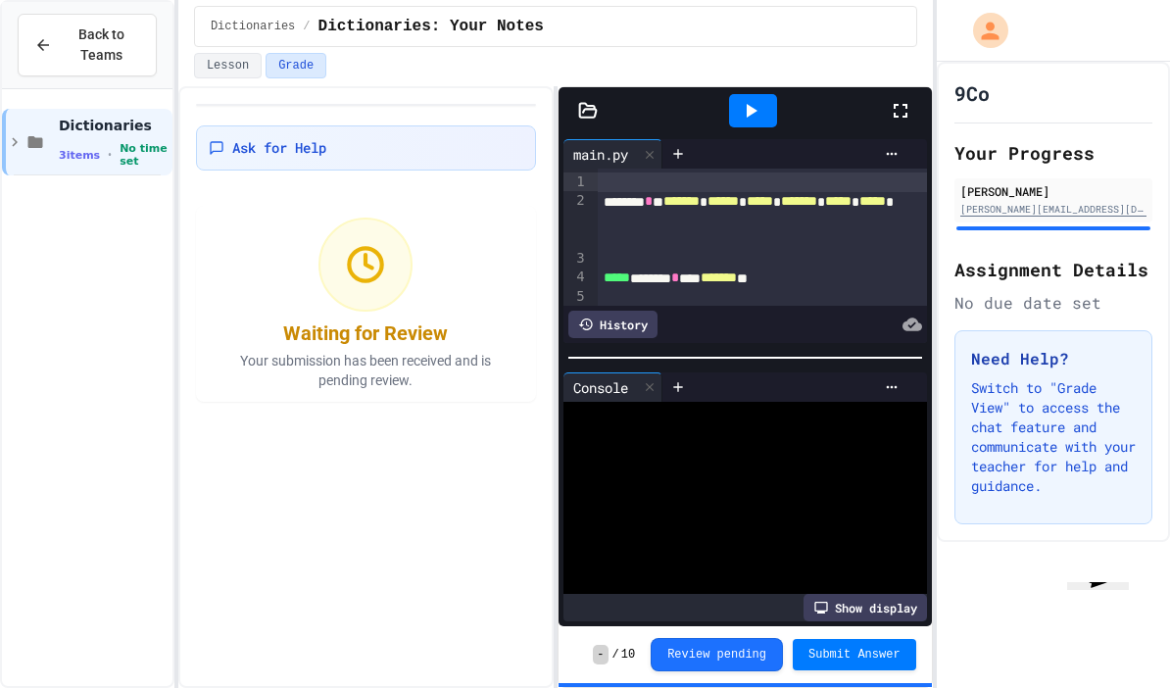
scroll to position [0, 0]
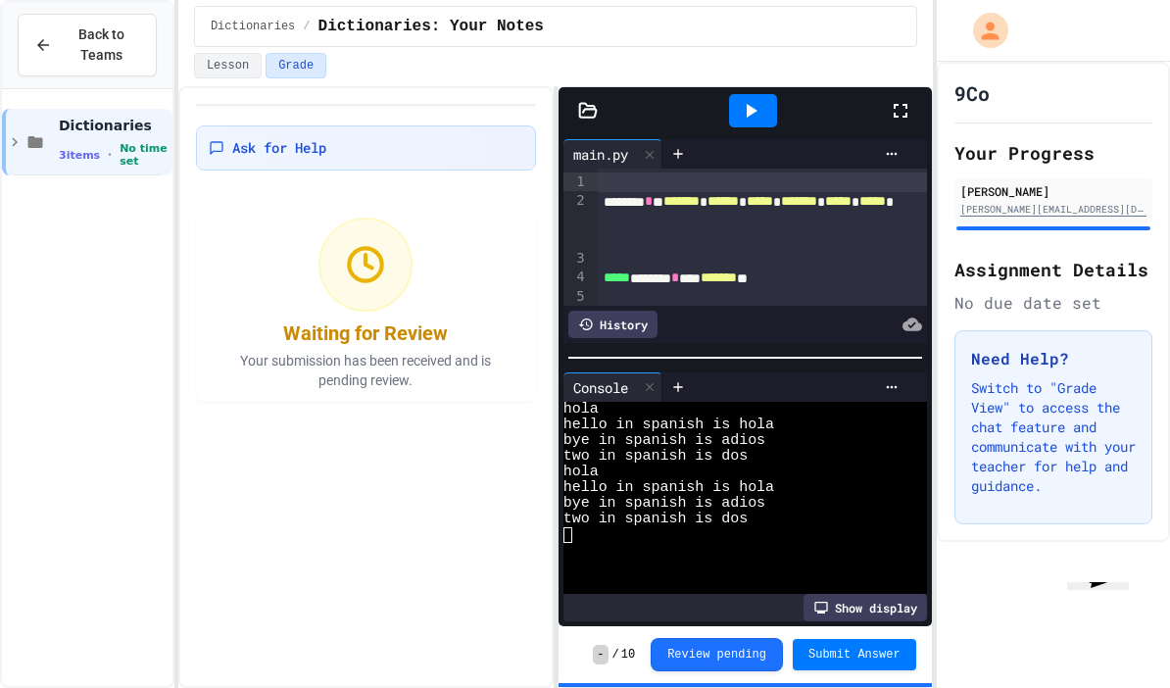
click at [755, 99] on icon at bounding box center [751, 111] width 24 height 24
click at [755, 95] on div at bounding box center [753, 110] width 48 height 33
click at [888, 609] on div "Show display" at bounding box center [865, 607] width 123 height 27
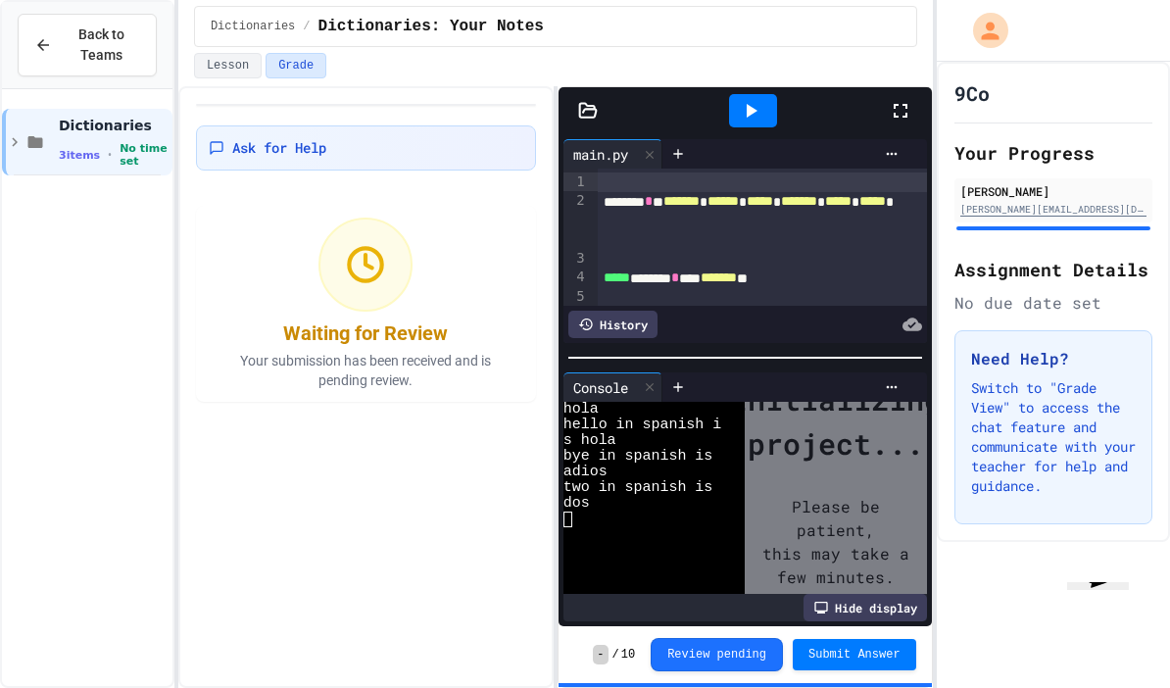
click at [866, 524] on div "Please be patient, this may take a few minutes." at bounding box center [836, 541] width 212 height 153
click at [759, 471] on div "Please be patient, this may take a few minutes." at bounding box center [836, 541] width 212 height 153
click at [872, 606] on div "Hide display" at bounding box center [865, 607] width 123 height 27
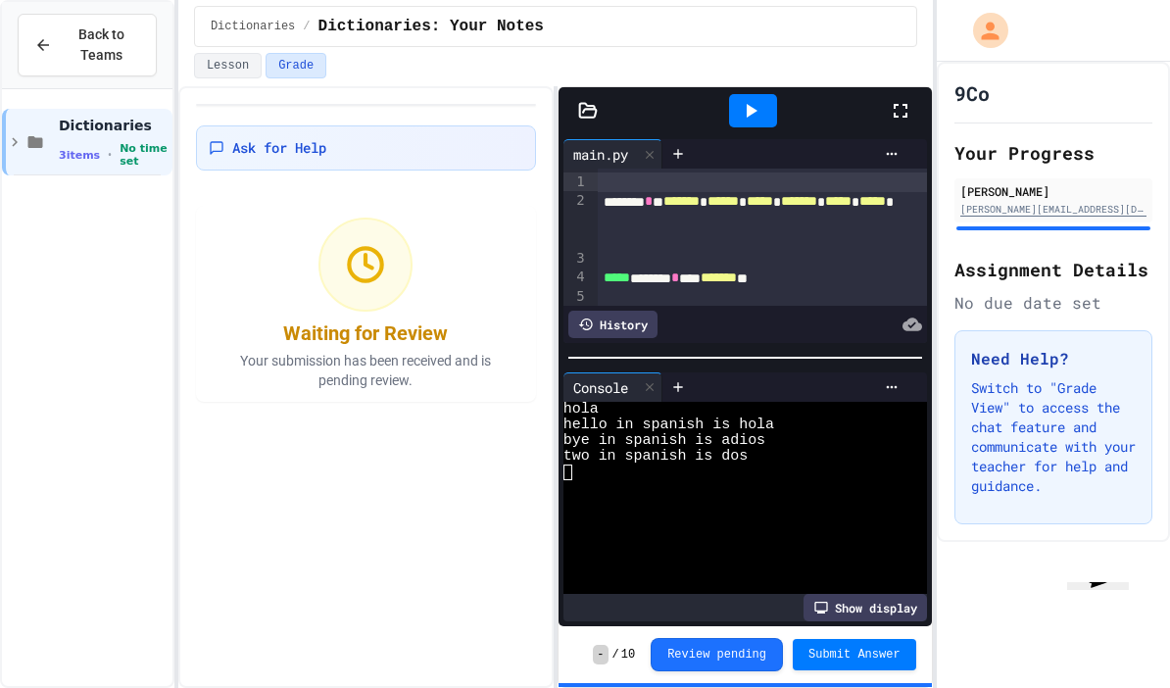
scroll to position [0, 0]
click at [647, 394] on icon at bounding box center [650, 387] width 14 height 14
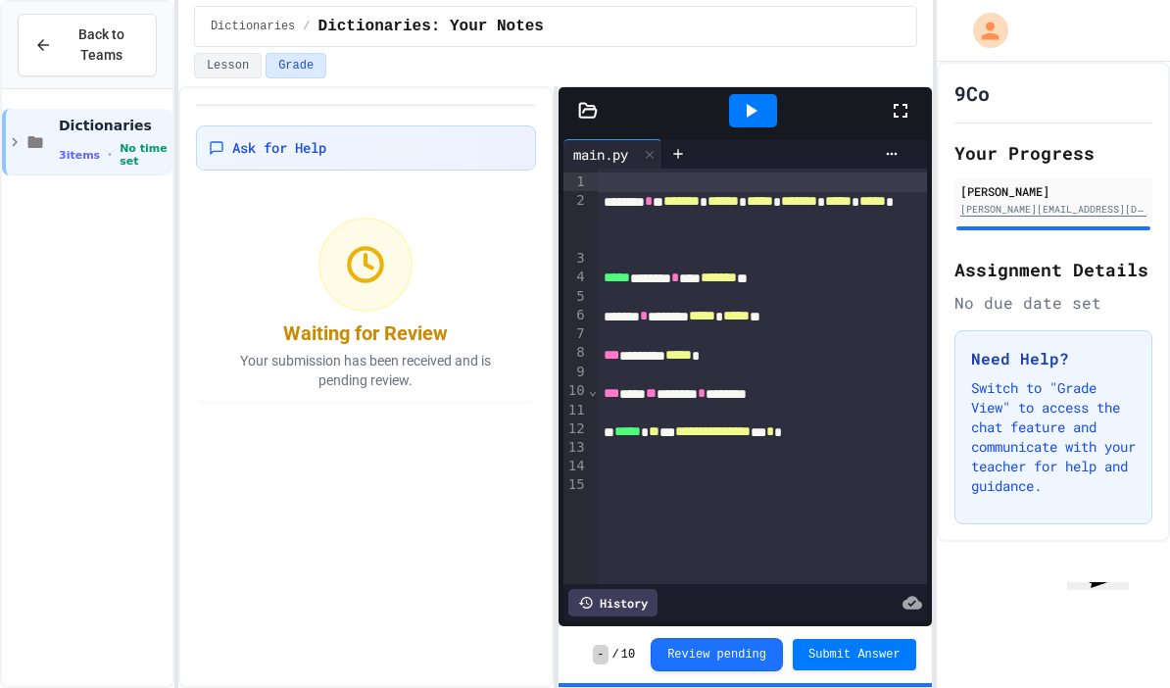
click at [636, 371] on div at bounding box center [762, 375] width 329 height 20
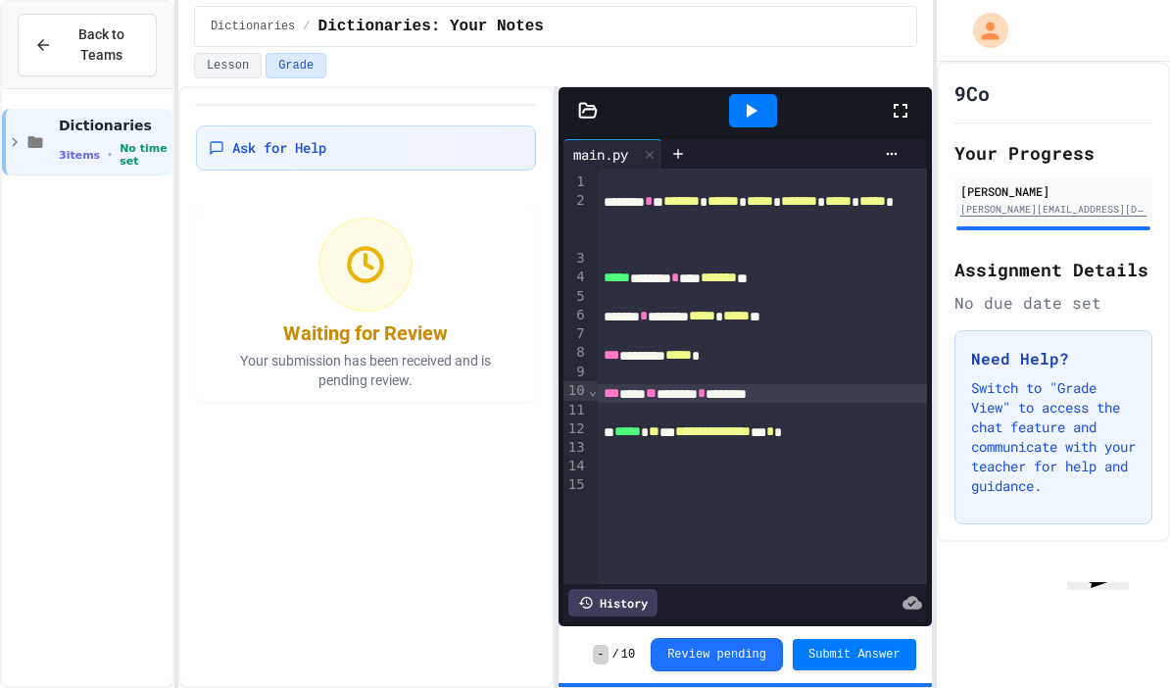
click at [660, 394] on div "*** *** ** ******* * ********" at bounding box center [762, 394] width 329 height 20
click at [23, 133] on icon at bounding box center [15, 142] width 18 height 18
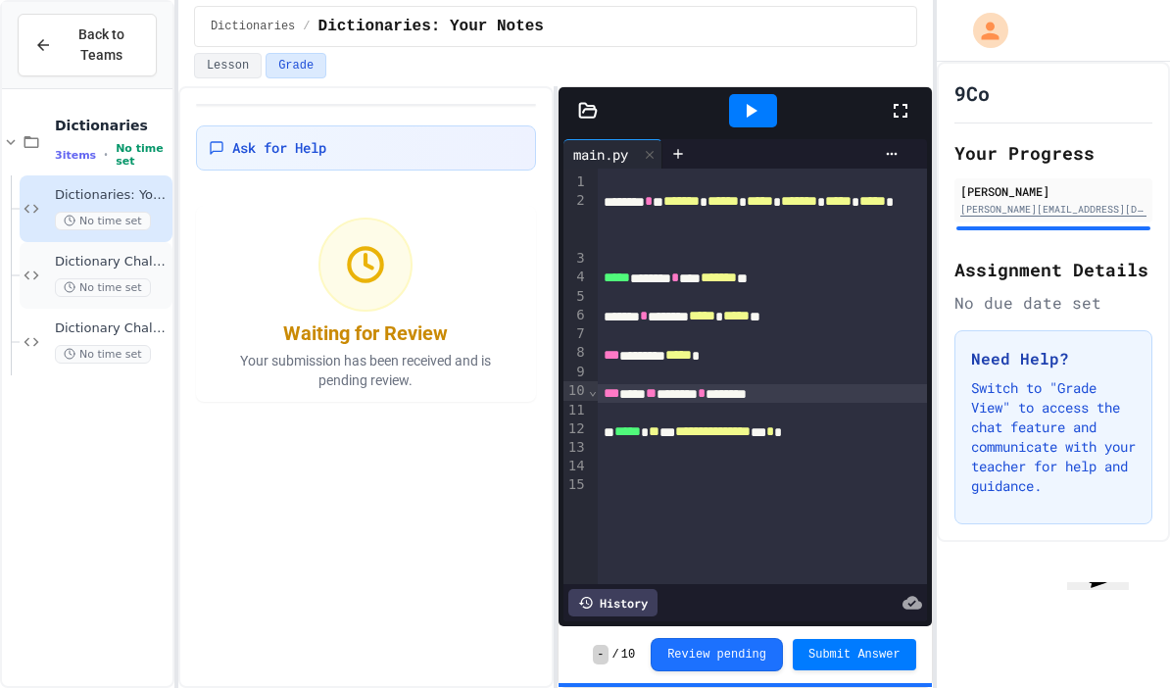
click at [73, 242] on div "Dictionary Challenge A No time set" at bounding box center [96, 275] width 153 height 67
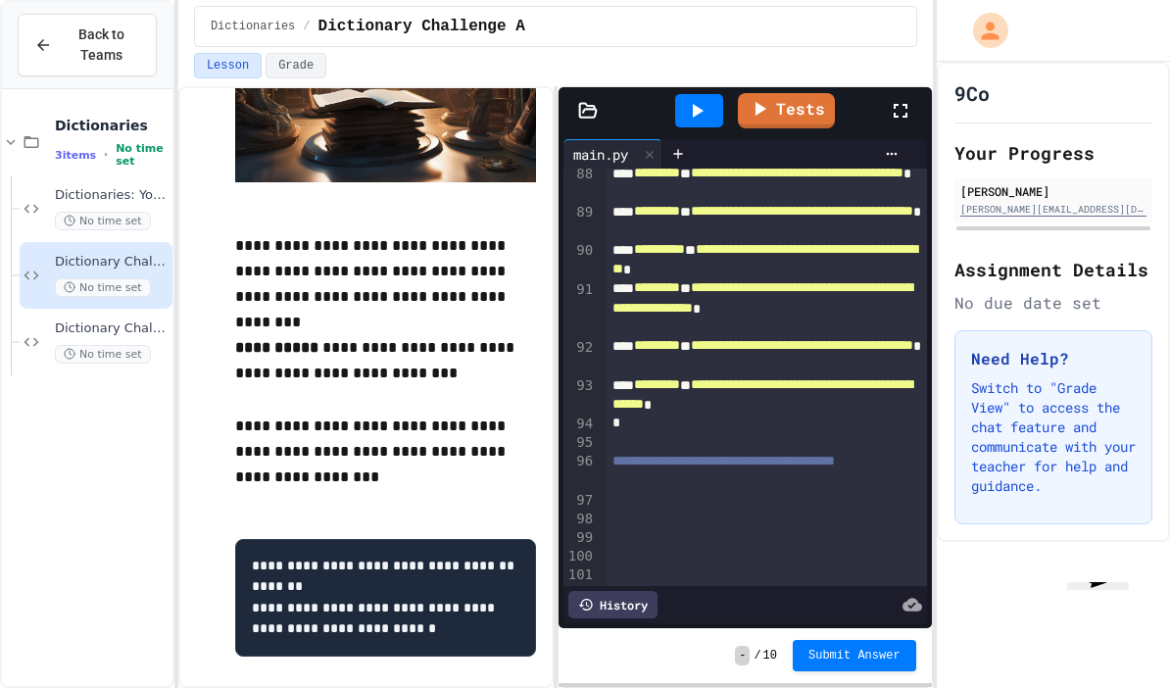
scroll to position [3572, 0]
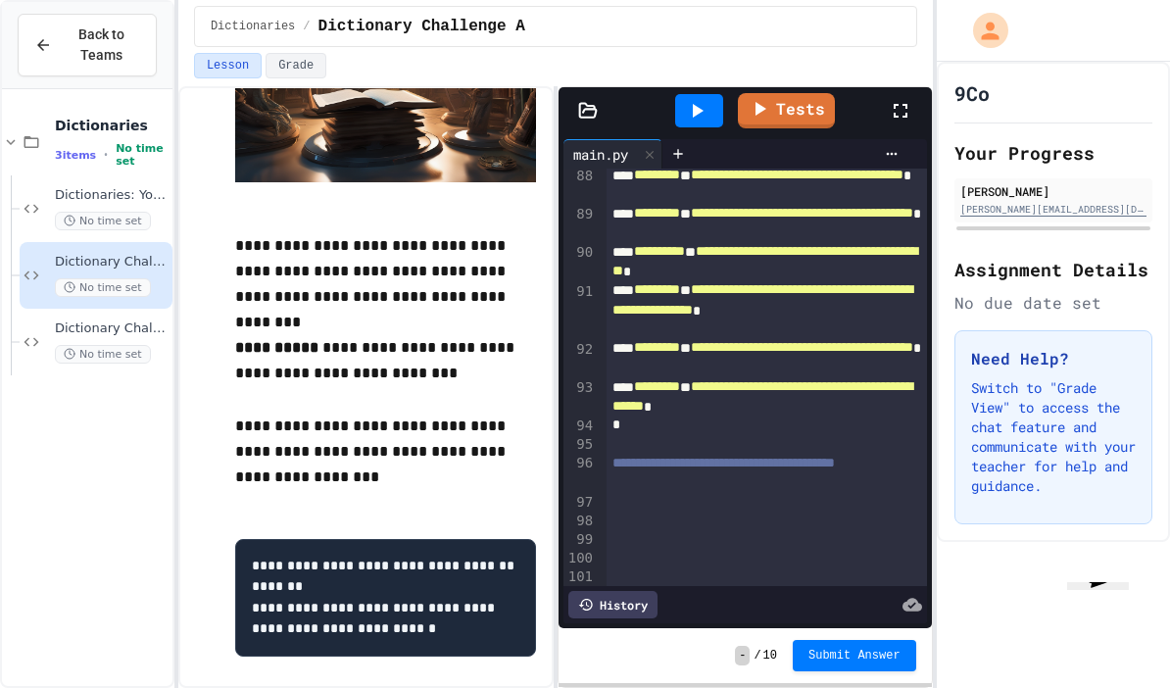
click at [675, 512] on div at bounding box center [767, 522] width 320 height 20
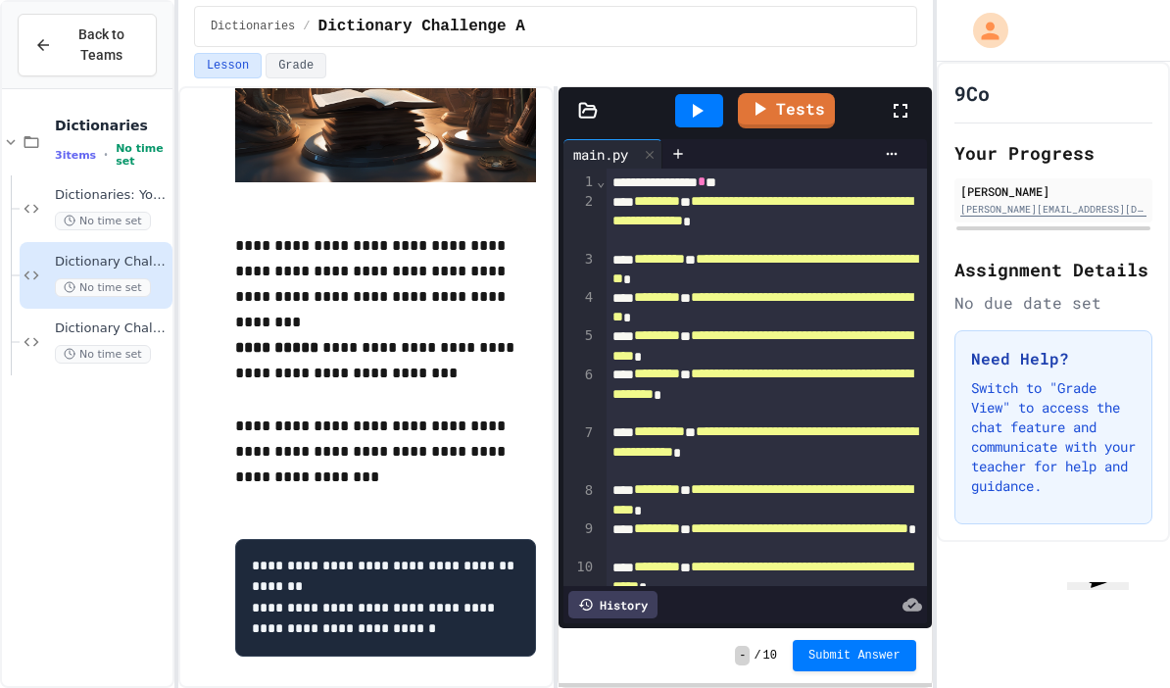
scroll to position [0, 0]
click at [617, 172] on div "**********" at bounding box center [767, 182] width 320 height 20
copy div "**********"
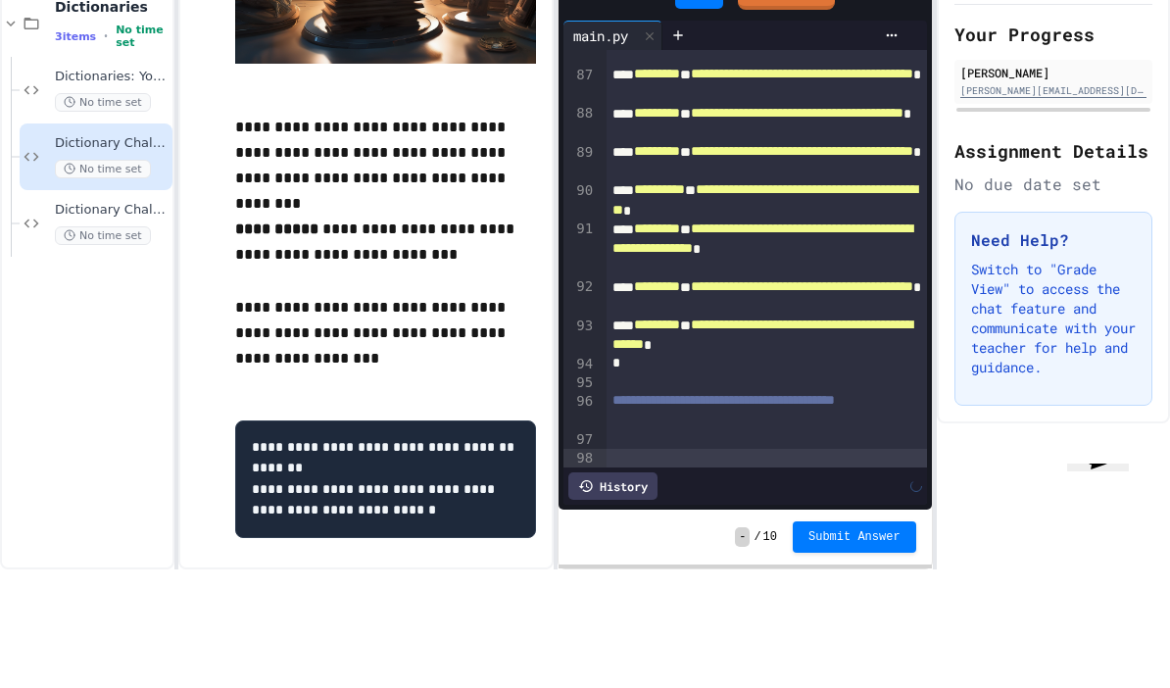
scroll to position [3498, 0]
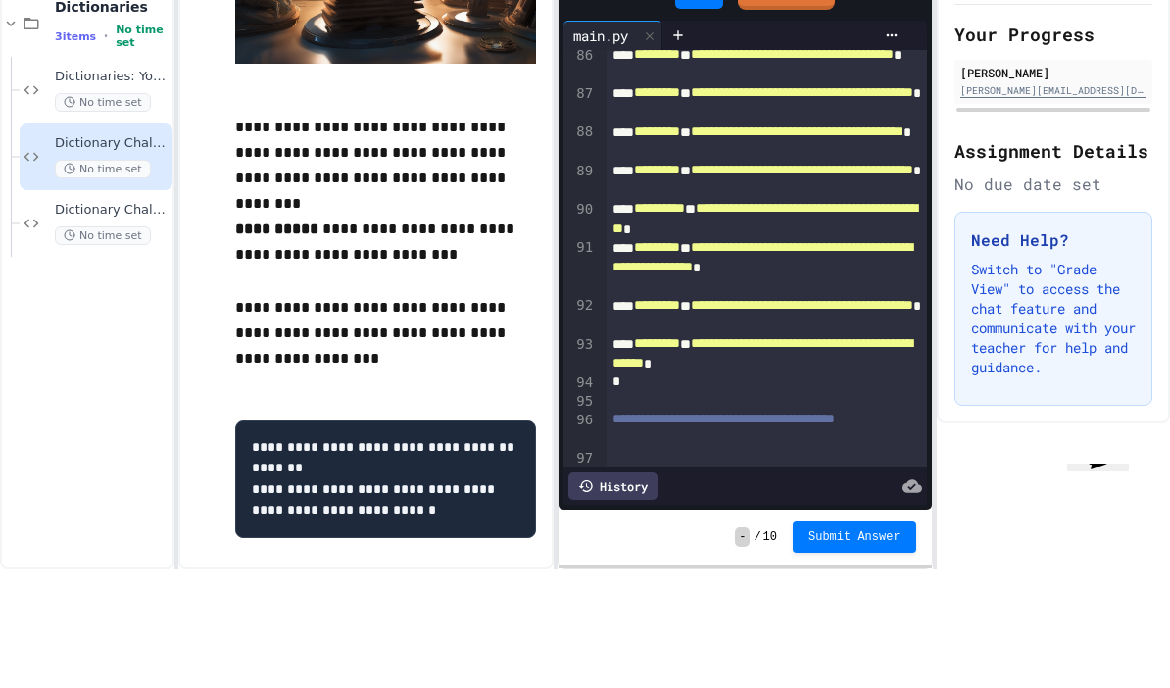
click at [264, 559] on code "**********" at bounding box center [383, 597] width 263 height 77
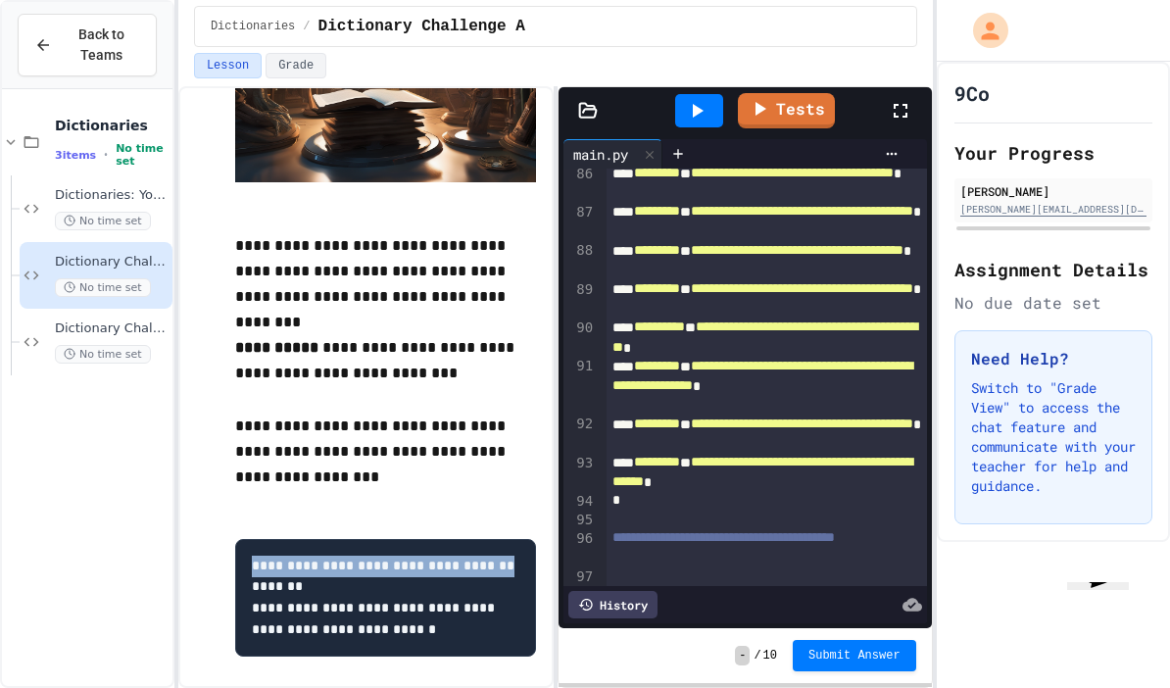
click at [780, 608] on span "*" at bounding box center [776, 615] width 8 height 14
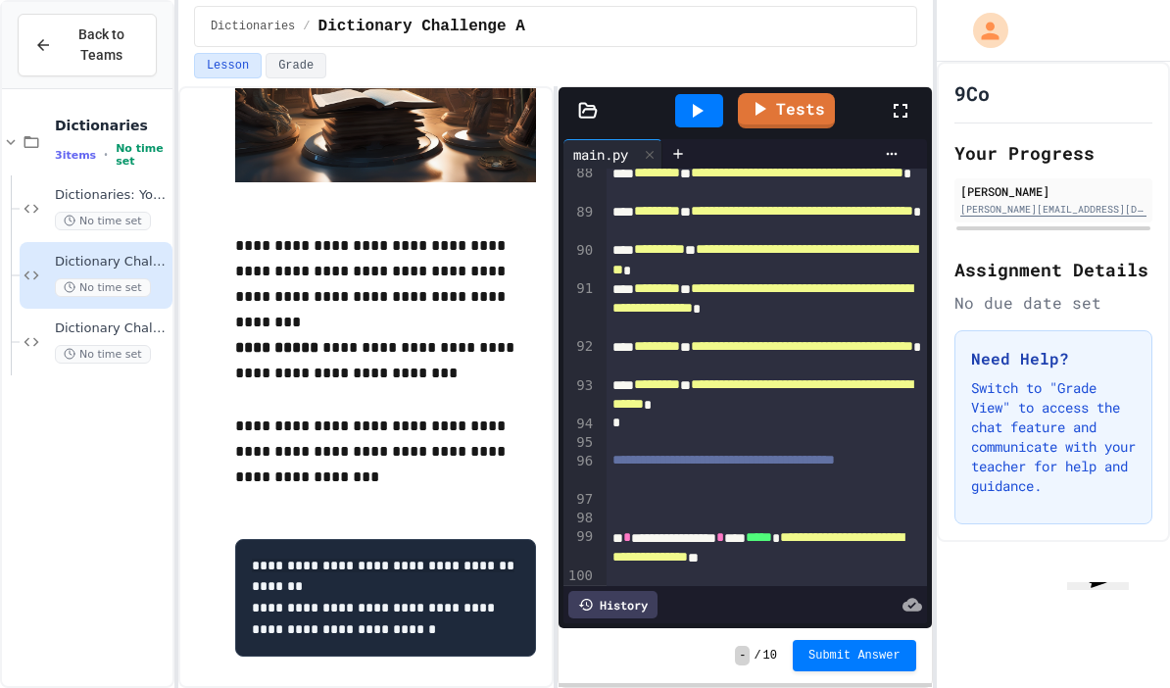
scroll to position [3574, 0]
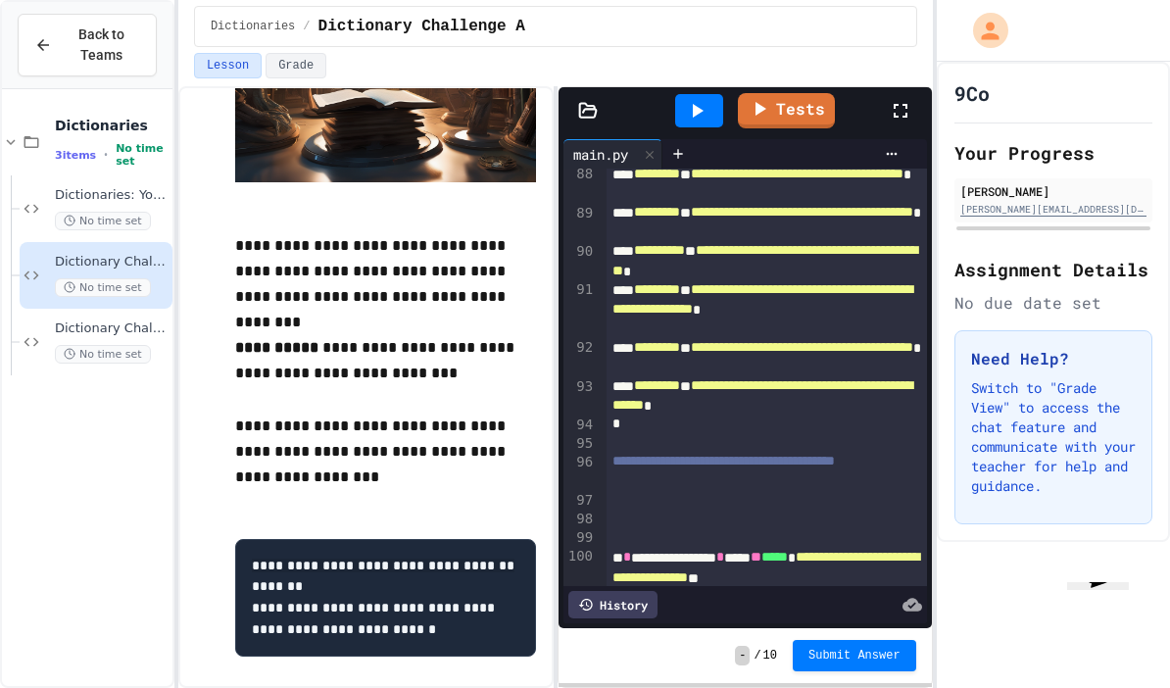
click at [701, 99] on icon at bounding box center [697, 111] width 24 height 24
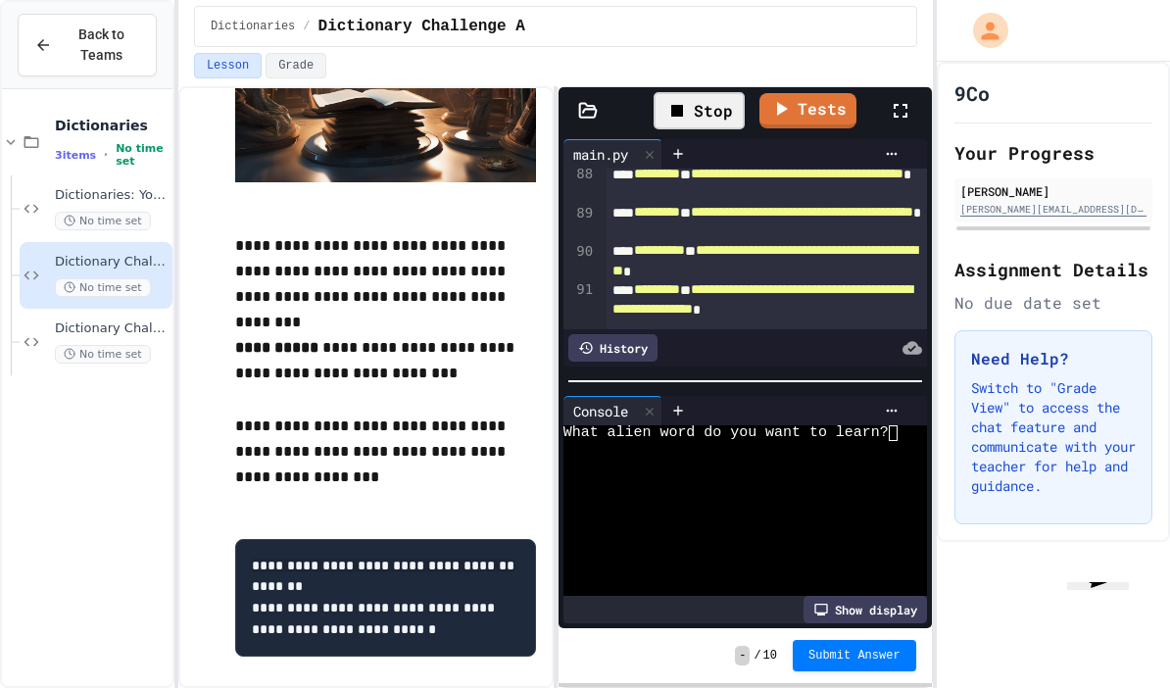
click at [674, 441] on div at bounding box center [735, 449] width 344 height 16
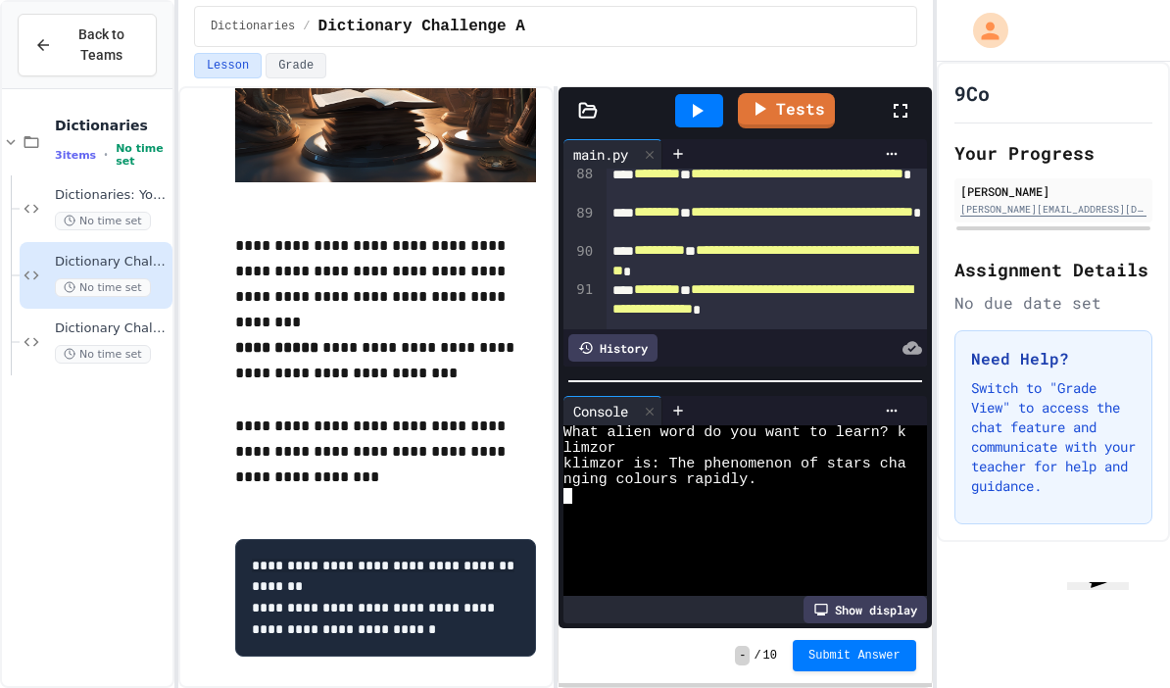
scroll to position [3813, 0]
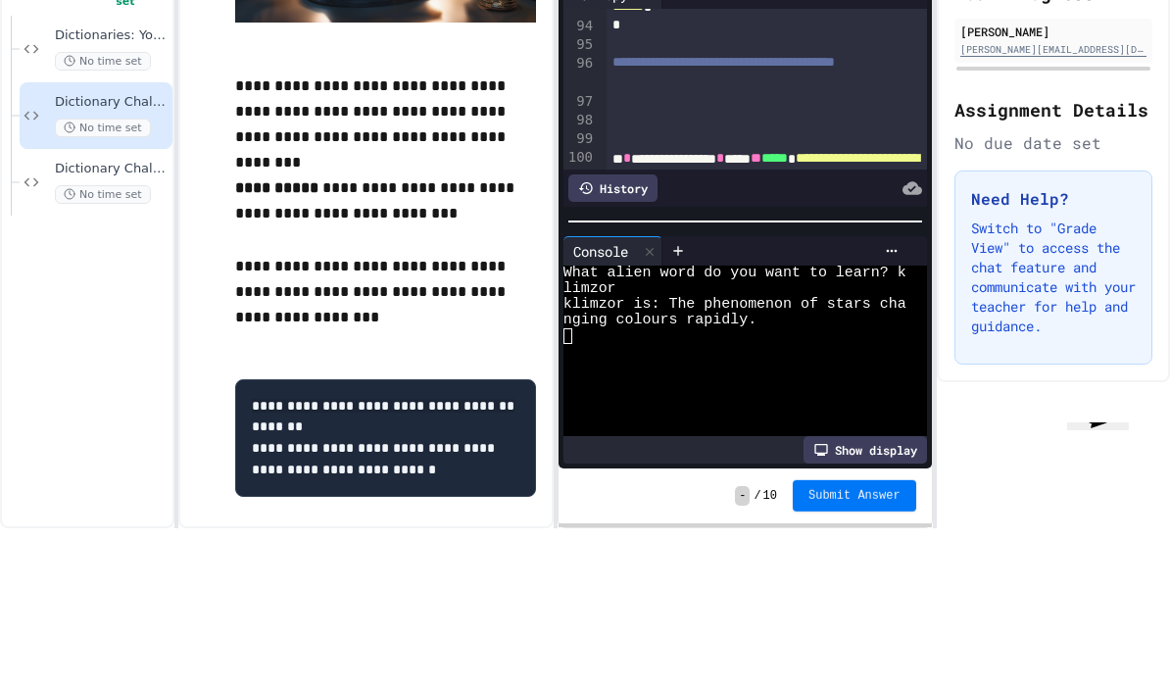
click at [849, 498] on div "**********" at bounding box center [745, 387] width 373 height 600
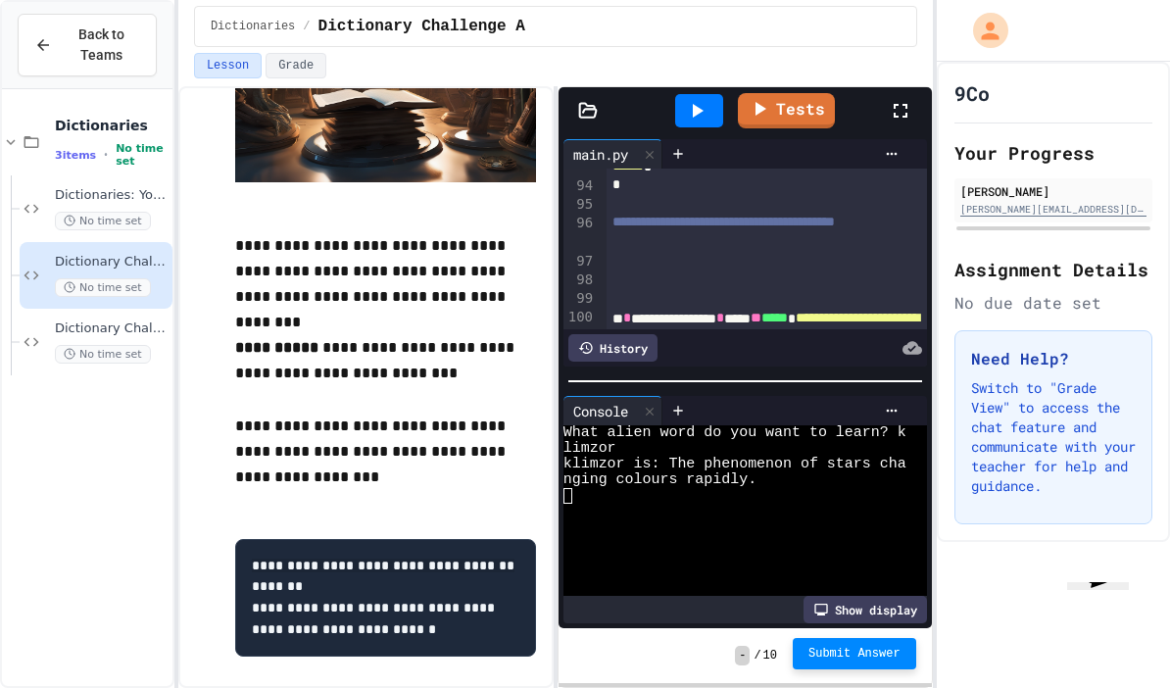
click at [879, 660] on span "Submit Answer" at bounding box center [854, 654] width 92 height 16
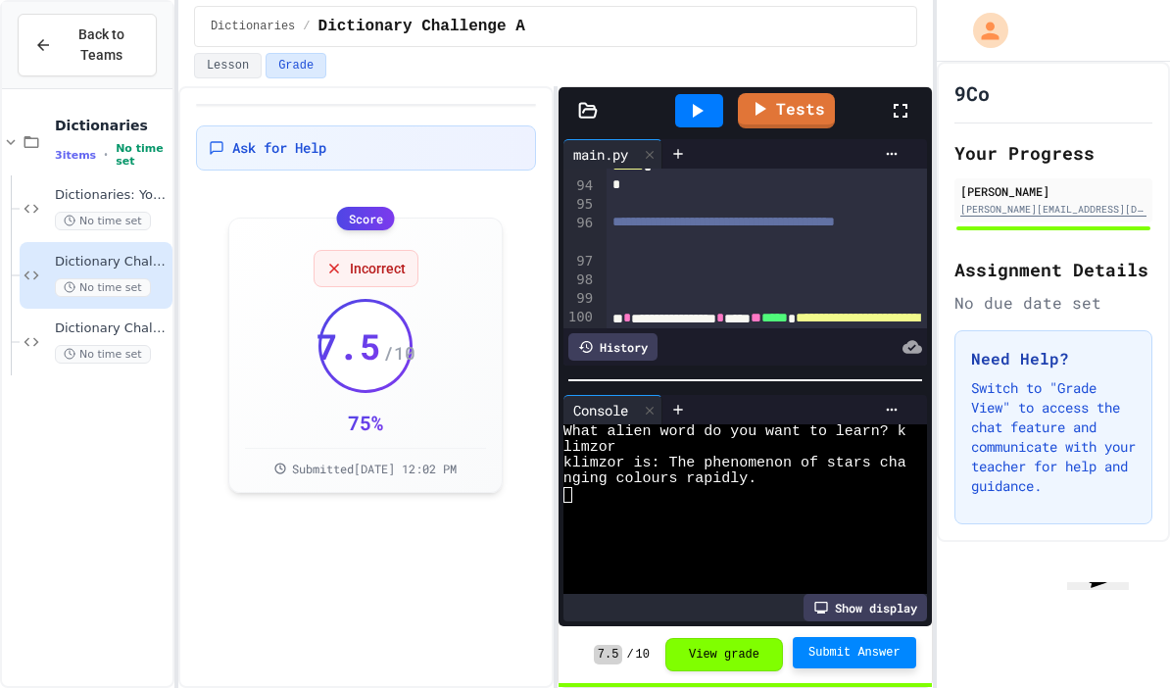
click at [657, 404] on icon at bounding box center [650, 411] width 14 height 14
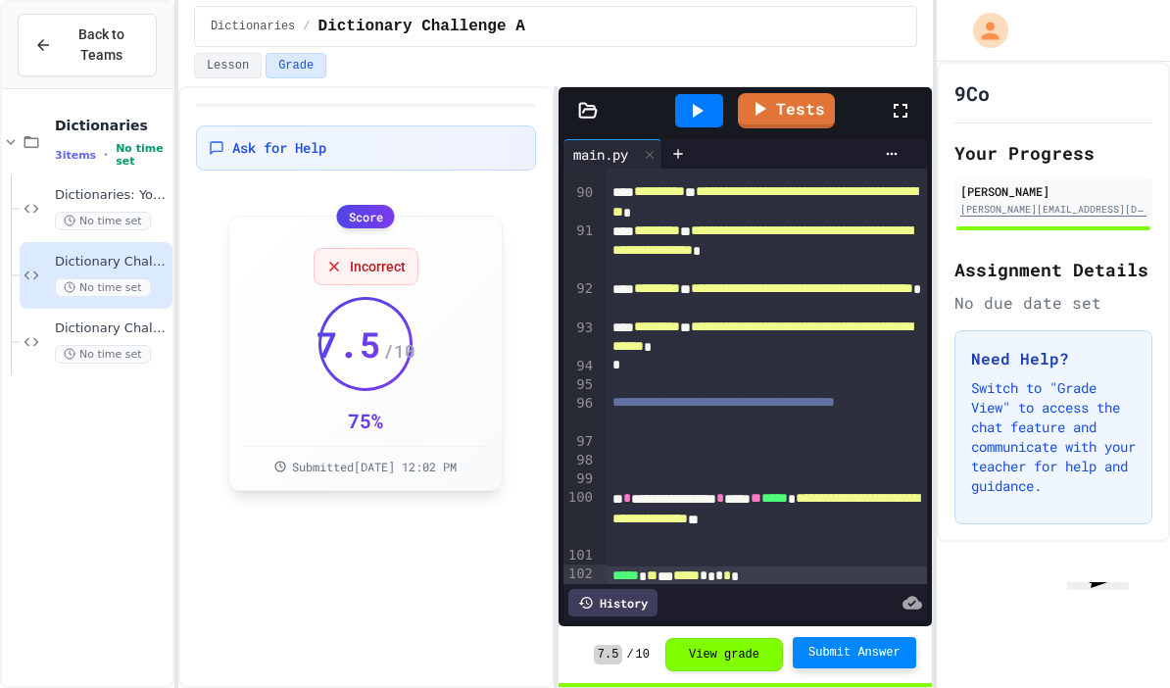
scroll to position [78, 0]
click at [401, 248] on div "Incorrect" at bounding box center [366, 266] width 105 height 37
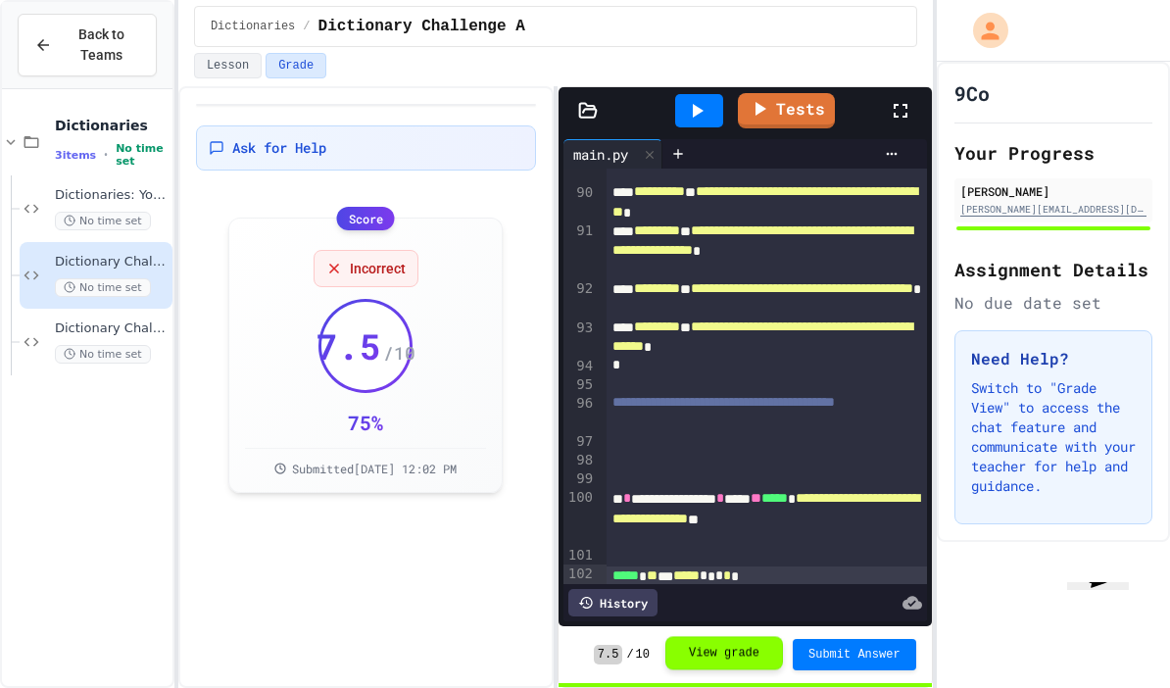
click at [761, 652] on button "View grade" at bounding box center [724, 652] width 118 height 33
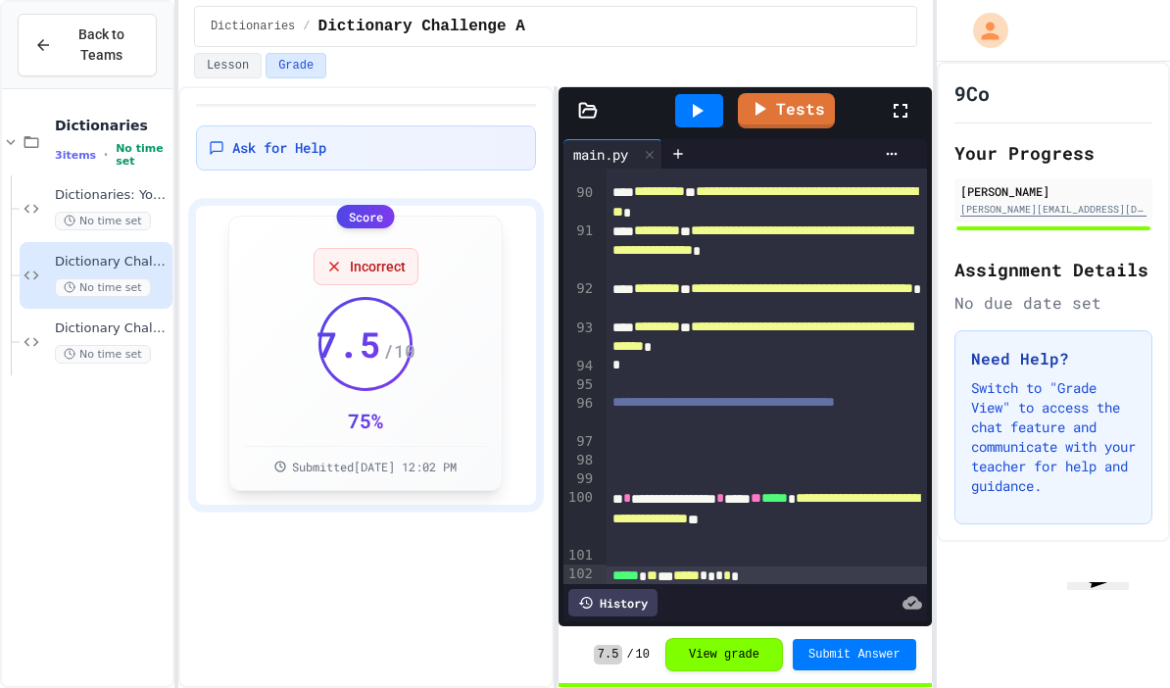
click at [381, 407] on div "75 %" at bounding box center [365, 420] width 35 height 27
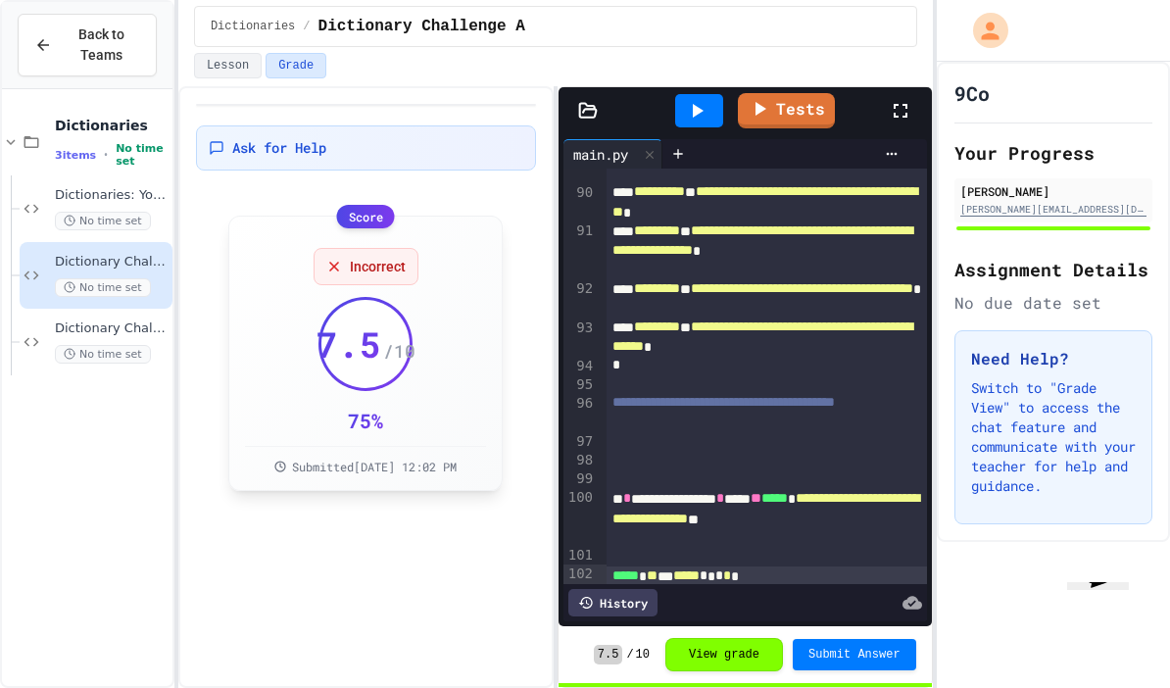
click at [367, 324] on span "7.5" at bounding box center [349, 343] width 65 height 39
click at [375, 324] on span "7.5" at bounding box center [349, 343] width 65 height 39
click at [725, 650] on button "View grade" at bounding box center [724, 652] width 118 height 33
click at [342, 324] on span "7.5" at bounding box center [349, 343] width 65 height 39
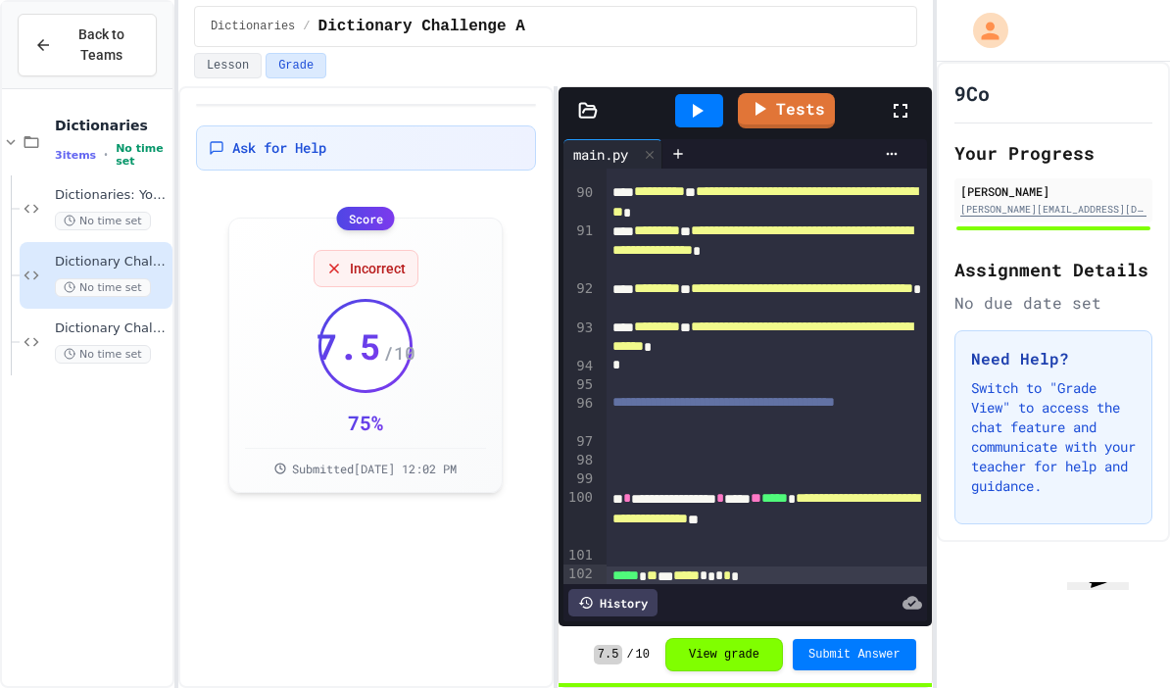
click at [694, 94] on div at bounding box center [699, 110] width 48 height 33
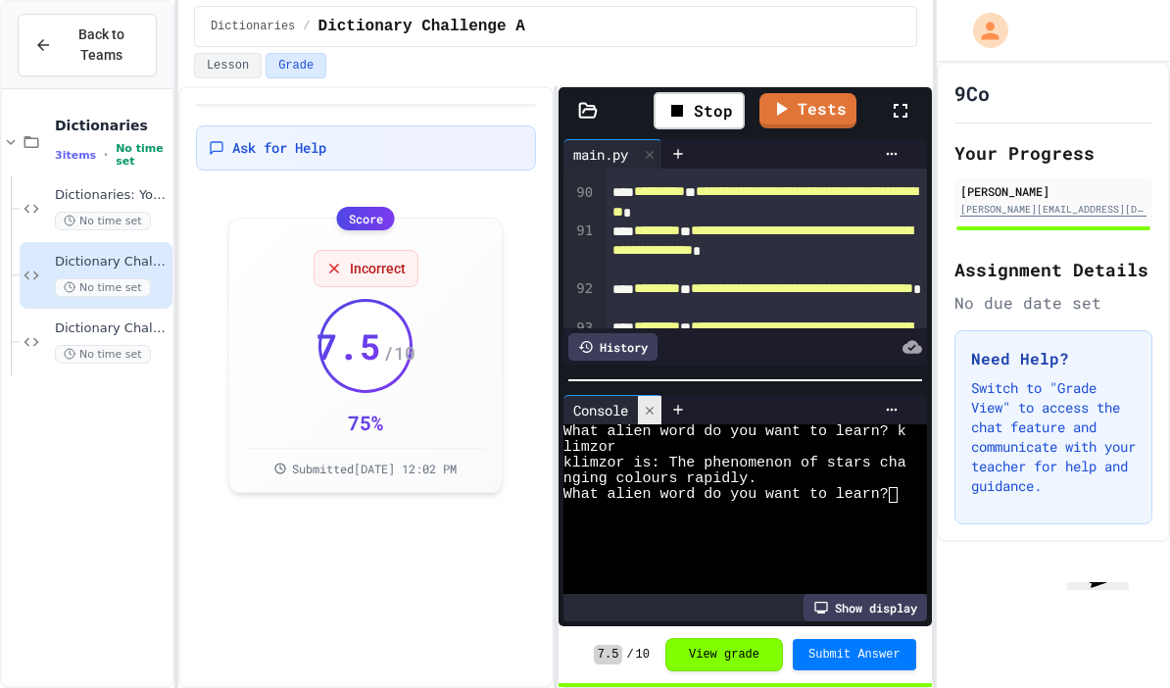
click at [656, 404] on icon at bounding box center [650, 411] width 14 height 14
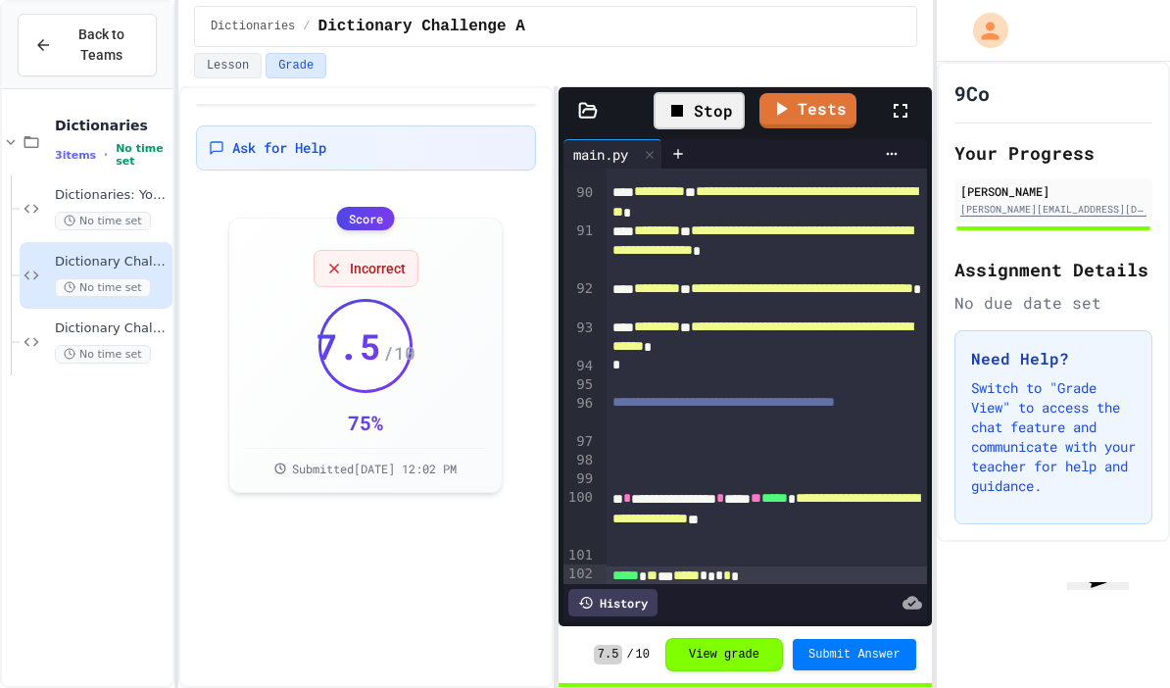
click at [714, 92] on div "Stop" at bounding box center [699, 110] width 91 height 37
click at [714, 94] on div at bounding box center [699, 110] width 48 height 33
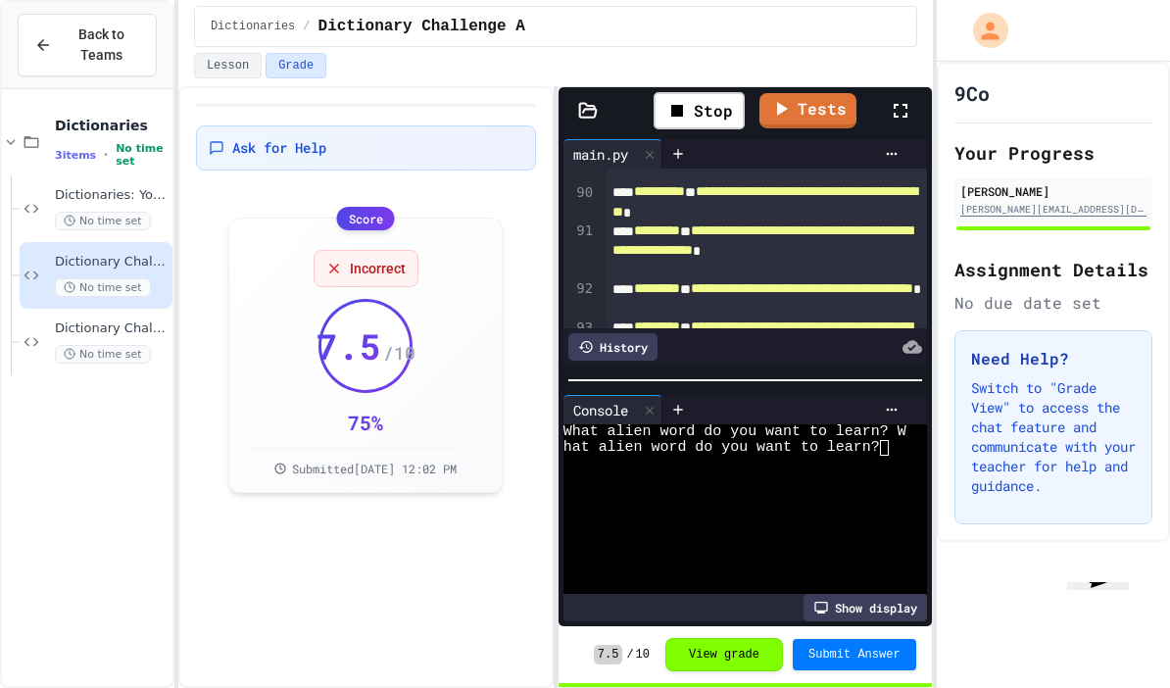
click at [896, 440] on textarea "Terminal input" at bounding box center [894, 448] width 9 height 16
click at [654, 406] on icon at bounding box center [650, 410] width 8 height 8
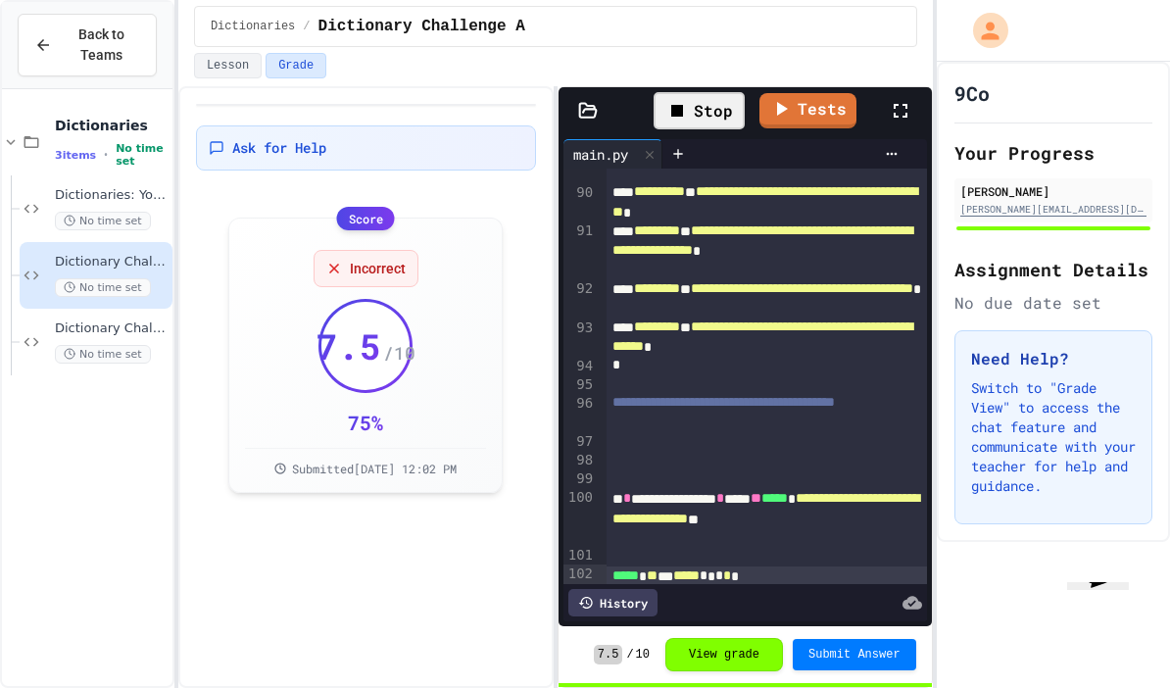
click at [709, 92] on div "Stop" at bounding box center [699, 110] width 91 height 37
click at [694, 99] on icon at bounding box center [697, 111] width 24 height 24
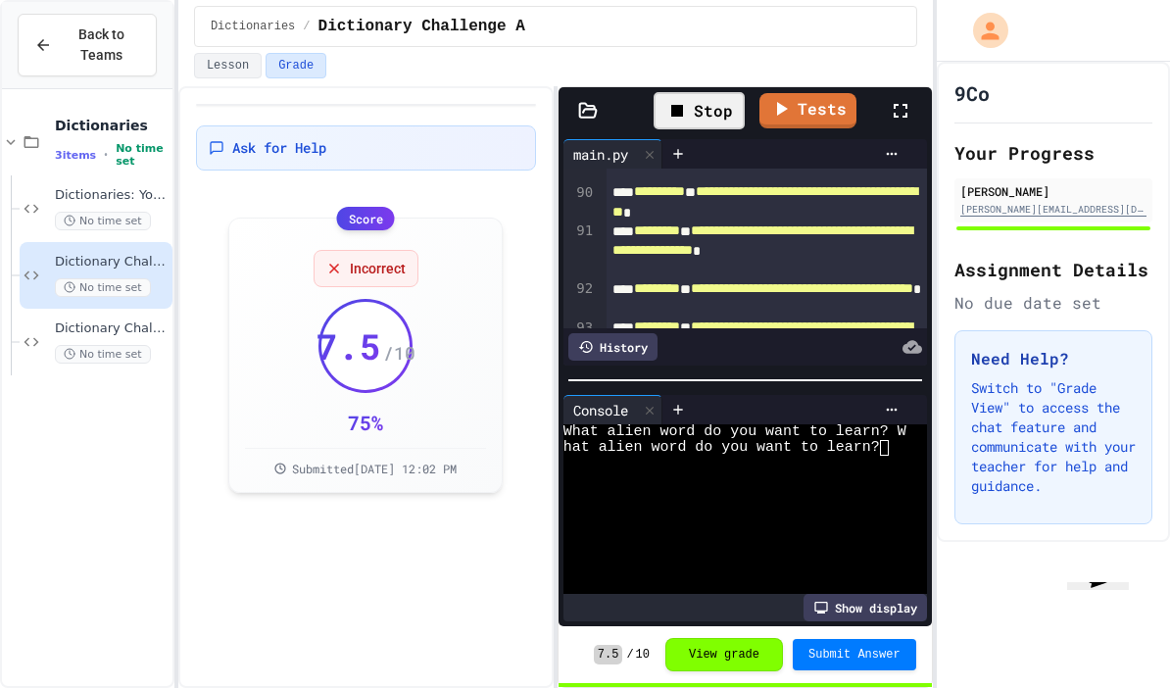
click at [892, 440] on textarea "Terminal input" at bounding box center [894, 448] width 9 height 16
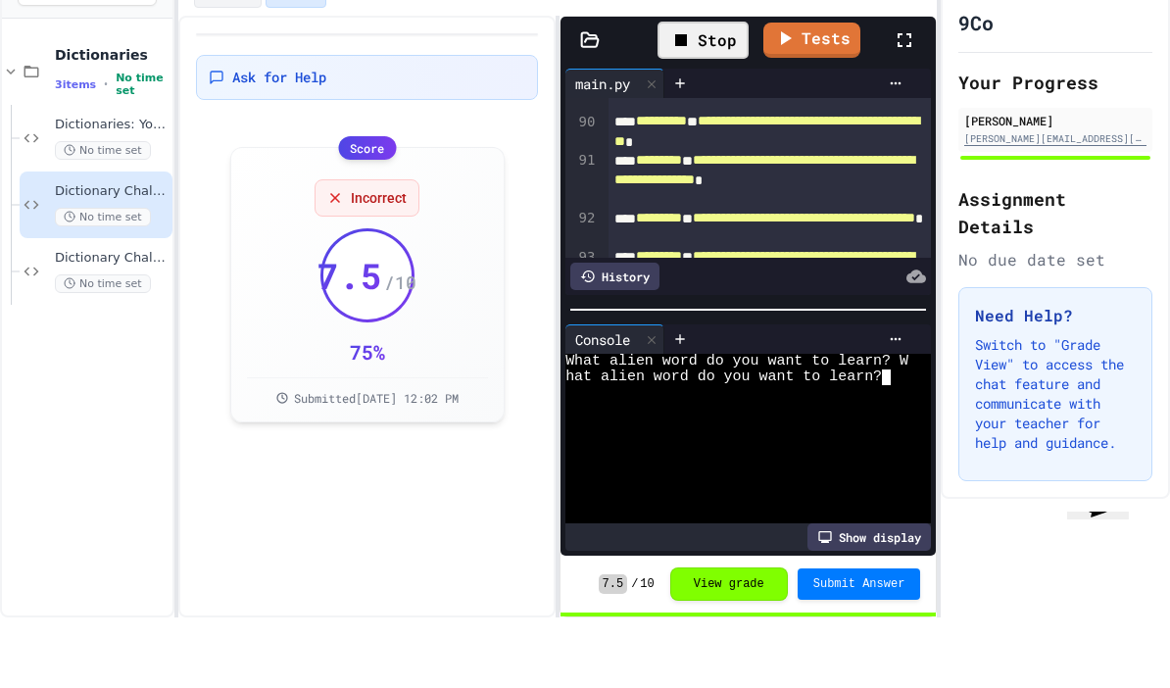
click at [888, 594] on div "Show display" at bounding box center [869, 607] width 123 height 27
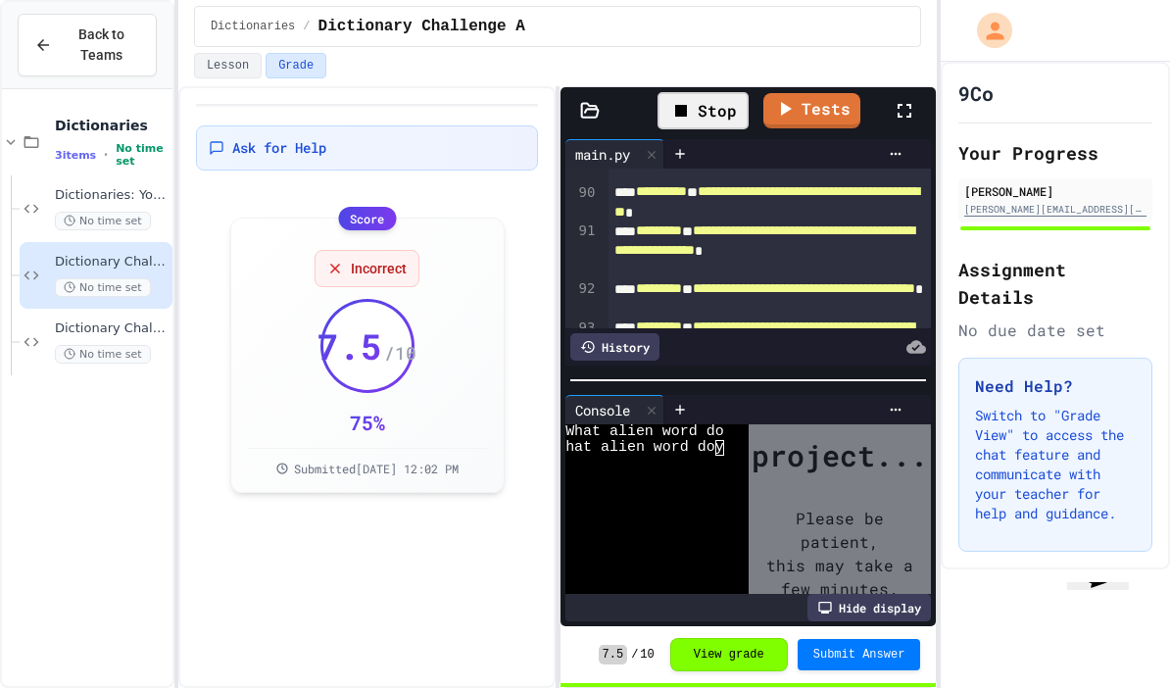
click at [721, 518] on div at bounding box center [649, 526] width 168 height 16
click at [994, 503] on div "9Co Your Progress [PERSON_NAME] [PERSON_NAME][EMAIL_ADDRESS][DOMAIN_NAME] Assig…" at bounding box center [1055, 375] width 229 height 626
click at [724, 518] on div at bounding box center [649, 526] width 168 height 16
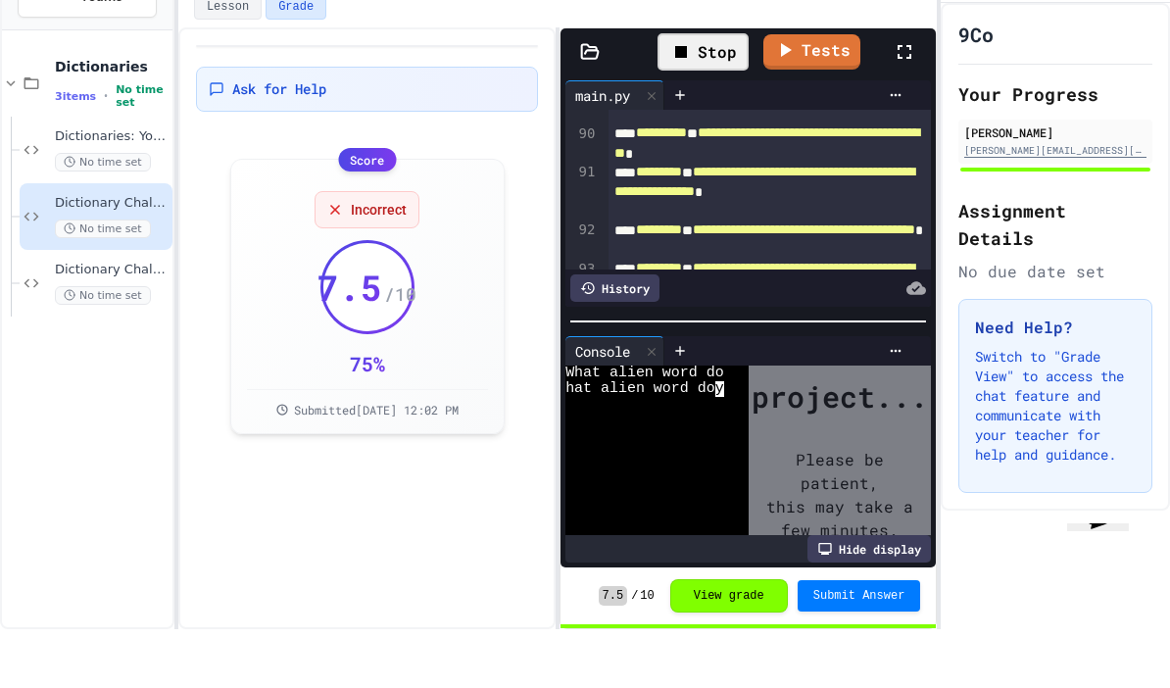
click at [898, 594] on div "Hide display" at bounding box center [869, 607] width 123 height 27
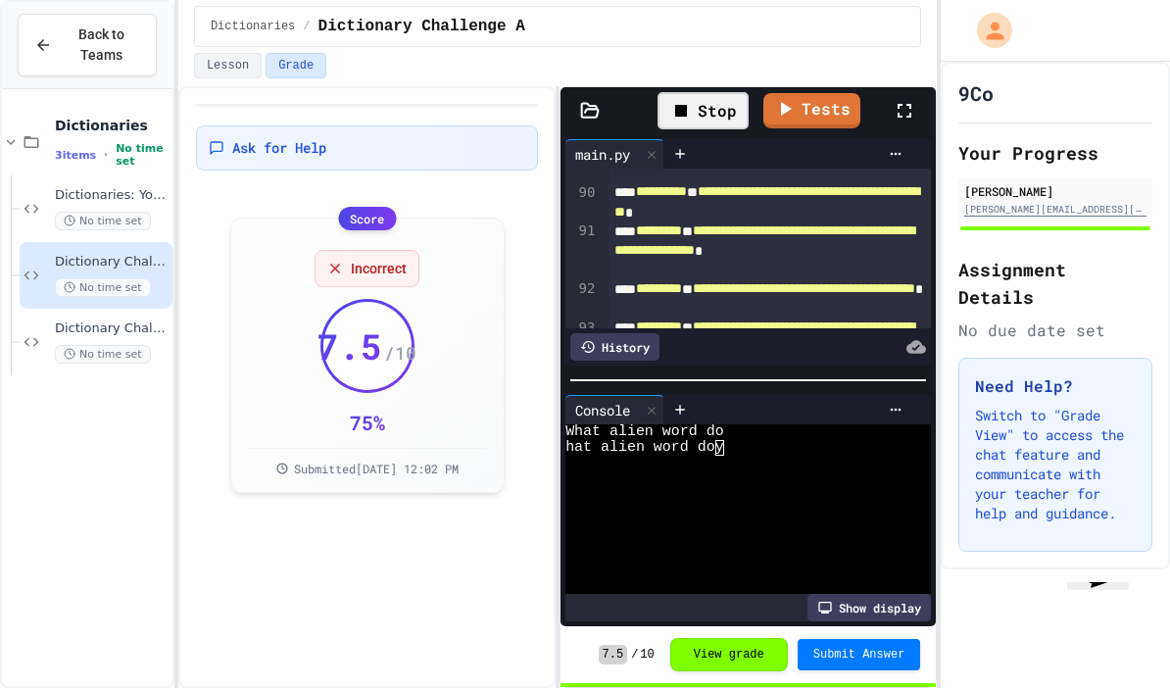
click at [755, 440] on div "hat alien word do y" at bounding box center [737, 448] width 344 height 16
click at [905, 402] on div at bounding box center [895, 410] width 31 height 16
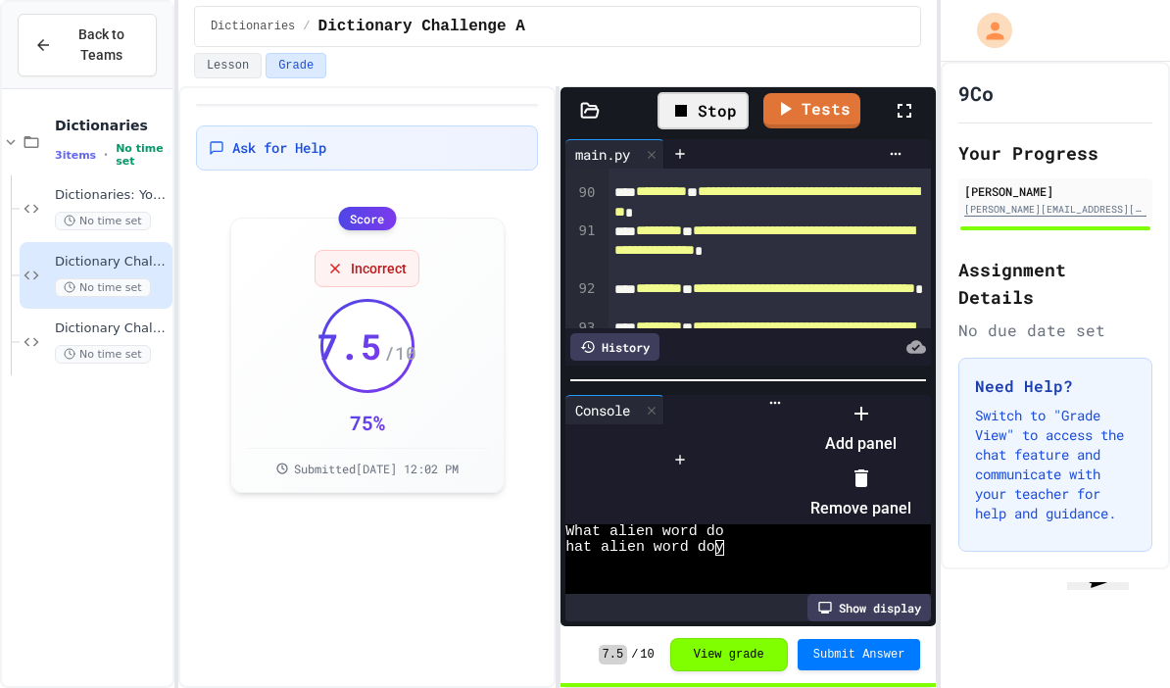
click at [911, 462] on li "Remove panel" at bounding box center [860, 493] width 101 height 63
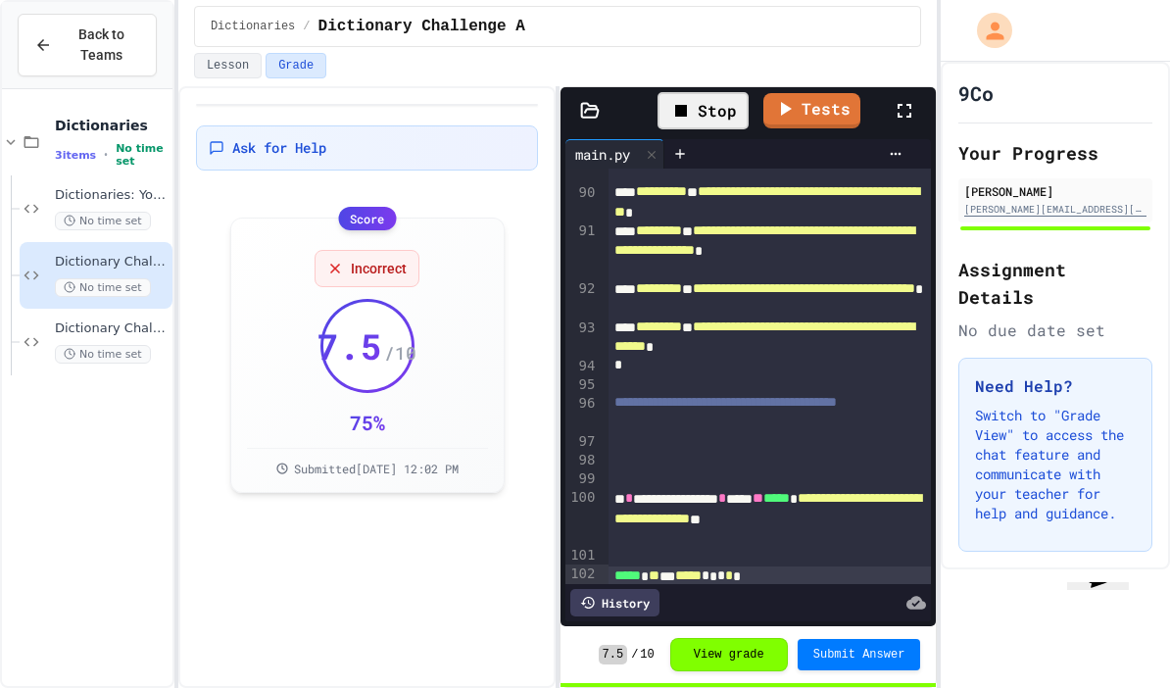
click at [709, 92] on div "Stop" at bounding box center [703, 110] width 91 height 37
click at [708, 99] on icon at bounding box center [701, 111] width 24 height 24
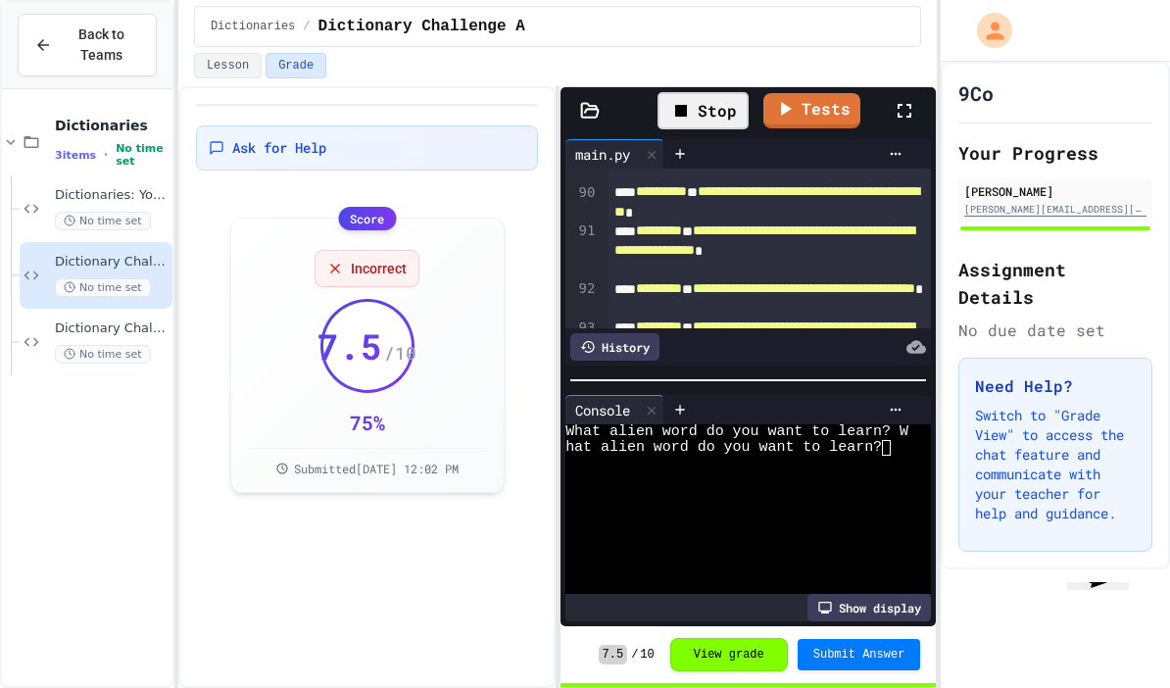
click at [693, 99] on icon at bounding box center [681, 111] width 24 height 24
click at [905, 402] on div at bounding box center [895, 410] width 31 height 16
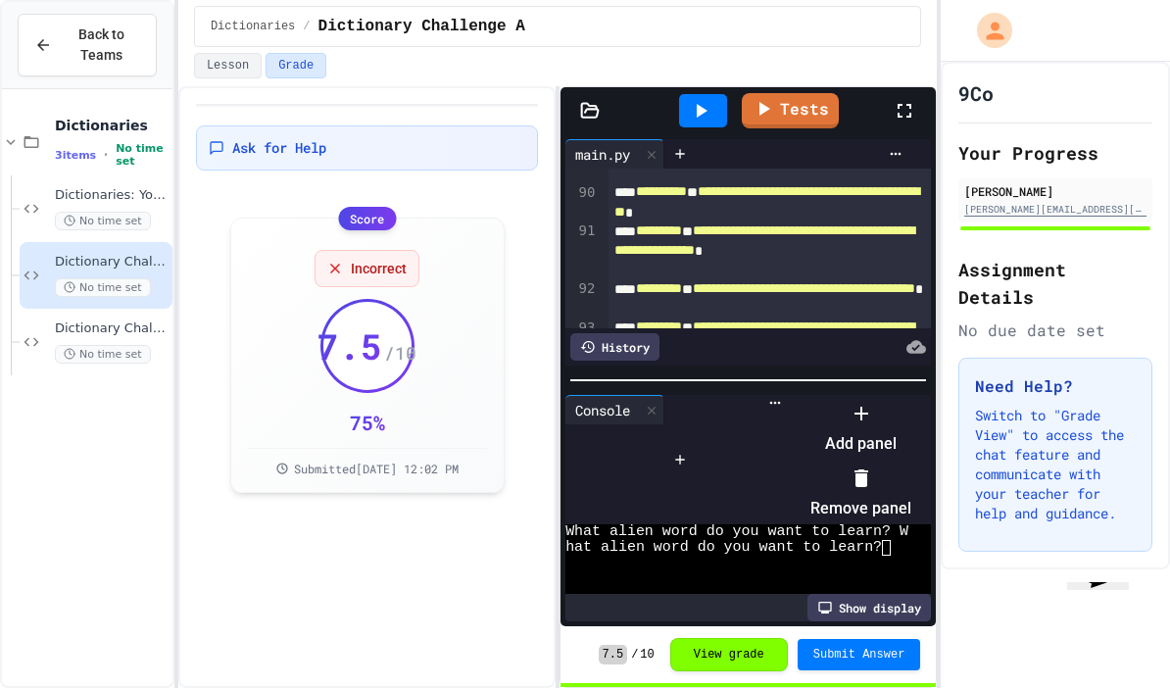
click at [911, 462] on li "Remove panel" at bounding box center [860, 493] width 101 height 63
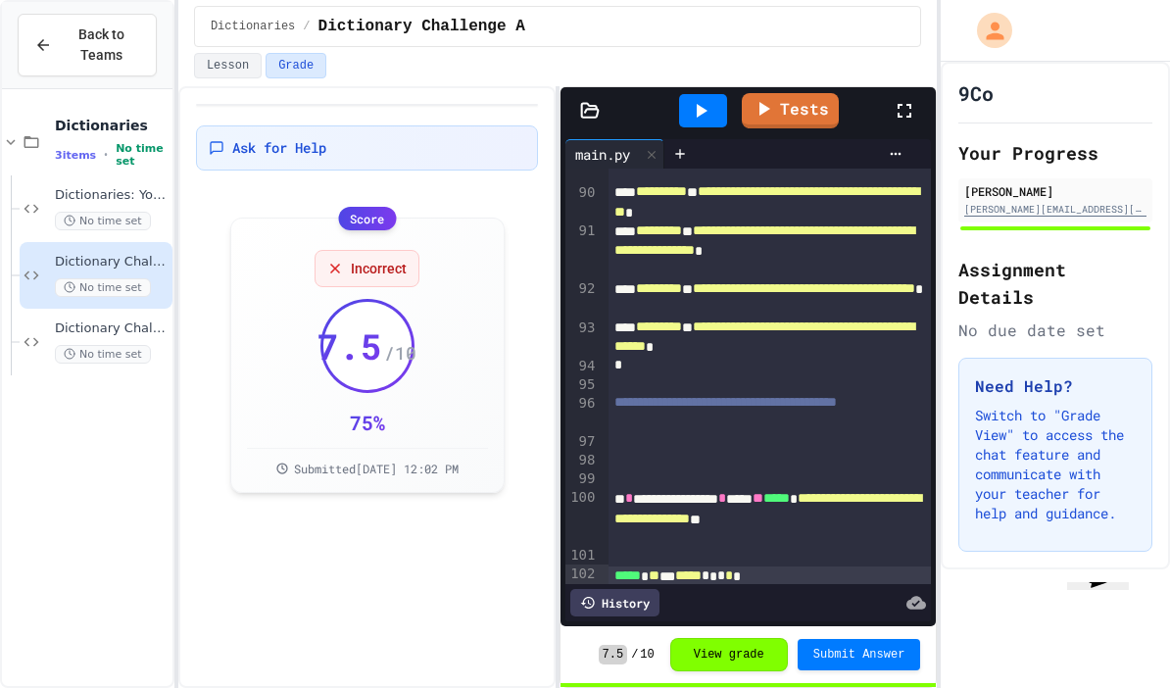
click at [704, 104] on icon at bounding box center [702, 111] width 11 height 14
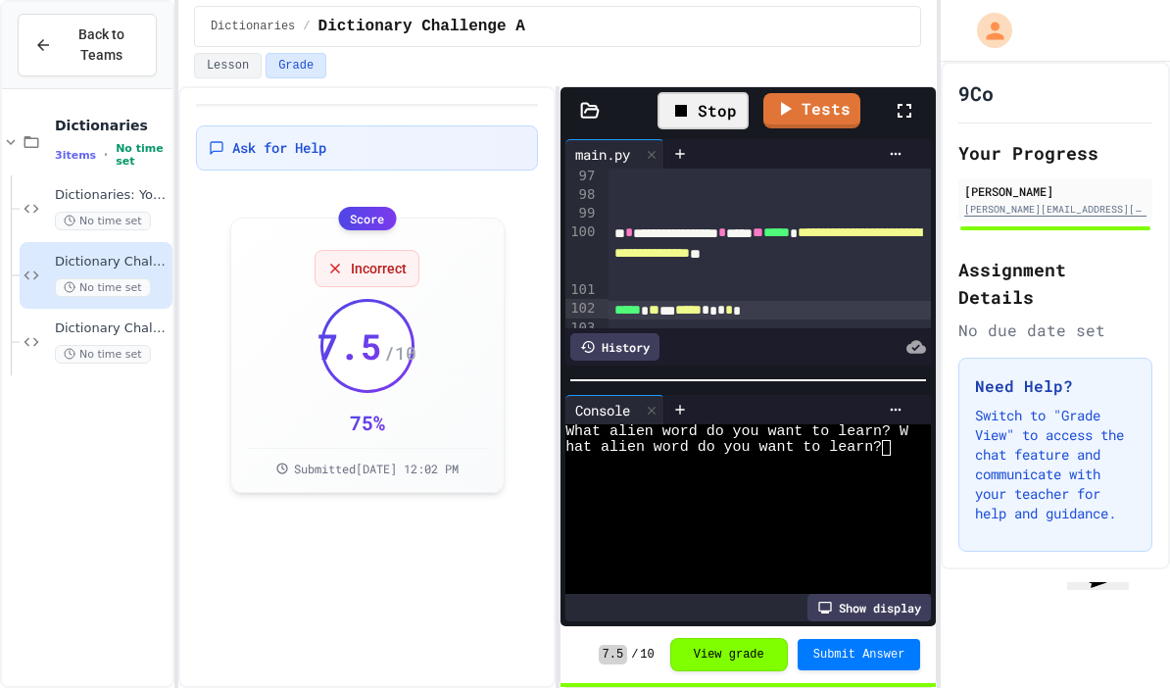
scroll to position [3899, 0]
click at [790, 224] on span "*****" at bounding box center [776, 231] width 26 height 14
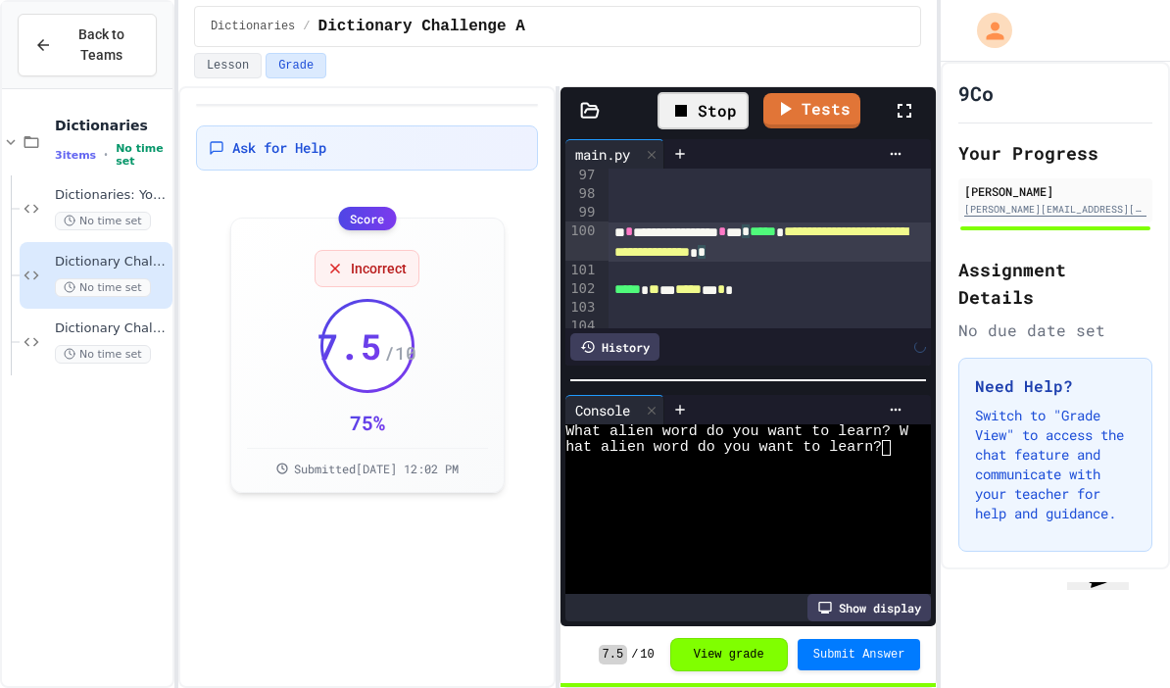
click at [1021, 510] on div "9Co Your Progress [PERSON_NAME] [PERSON_NAME][EMAIL_ADDRESS][DOMAIN_NAME] Assig…" at bounding box center [1055, 375] width 229 height 626
click at [68, 187] on div "Dictionaries: Your Notes No time set" at bounding box center [112, 208] width 114 height 43
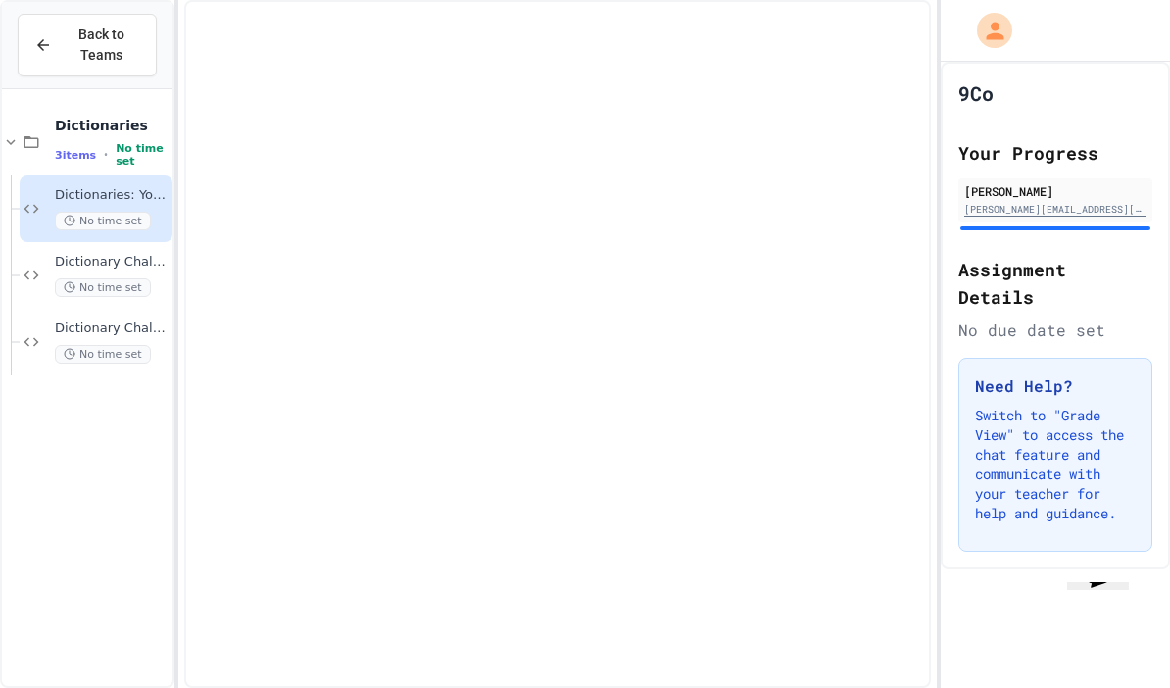
click at [70, 254] on span "Dictionary Challenge A" at bounding box center [112, 262] width 114 height 17
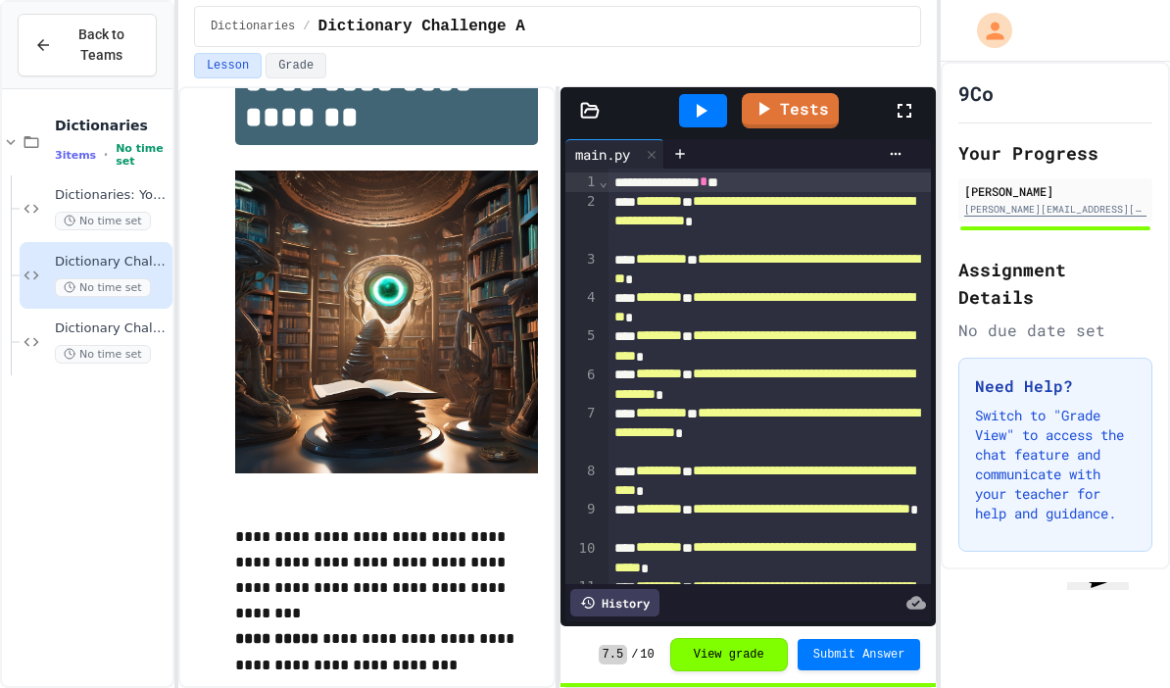
scroll to position [78, 0]
click at [859, 502] on span "**********" at bounding box center [802, 509] width 218 height 14
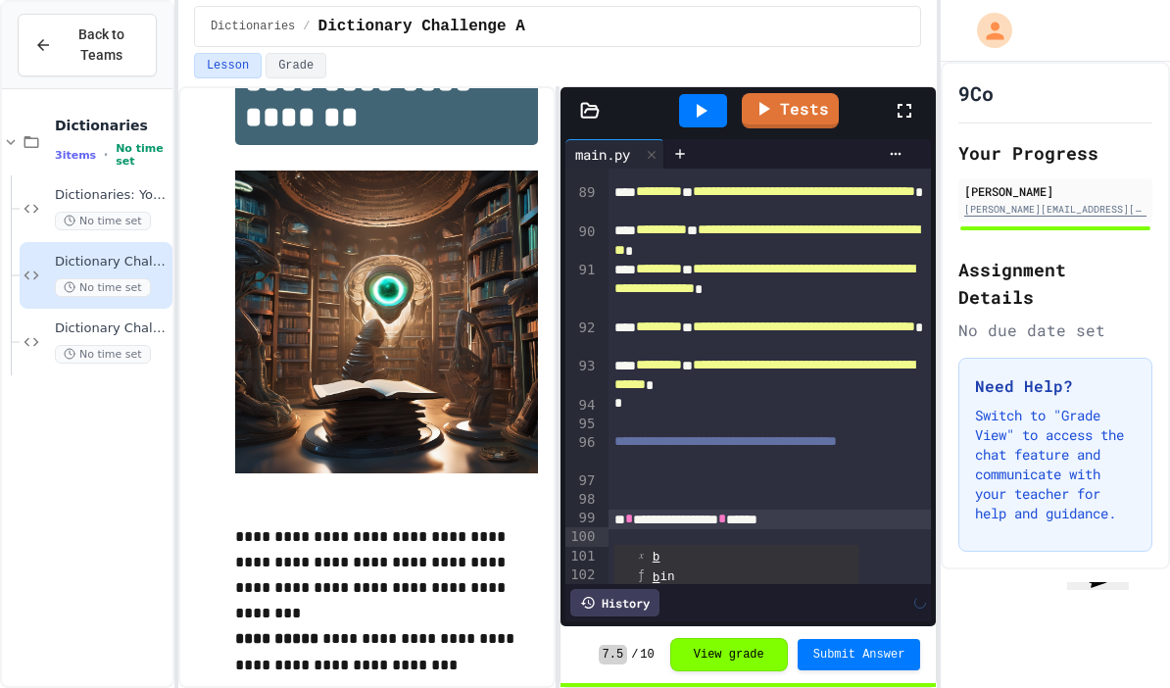
scroll to position [103, 0]
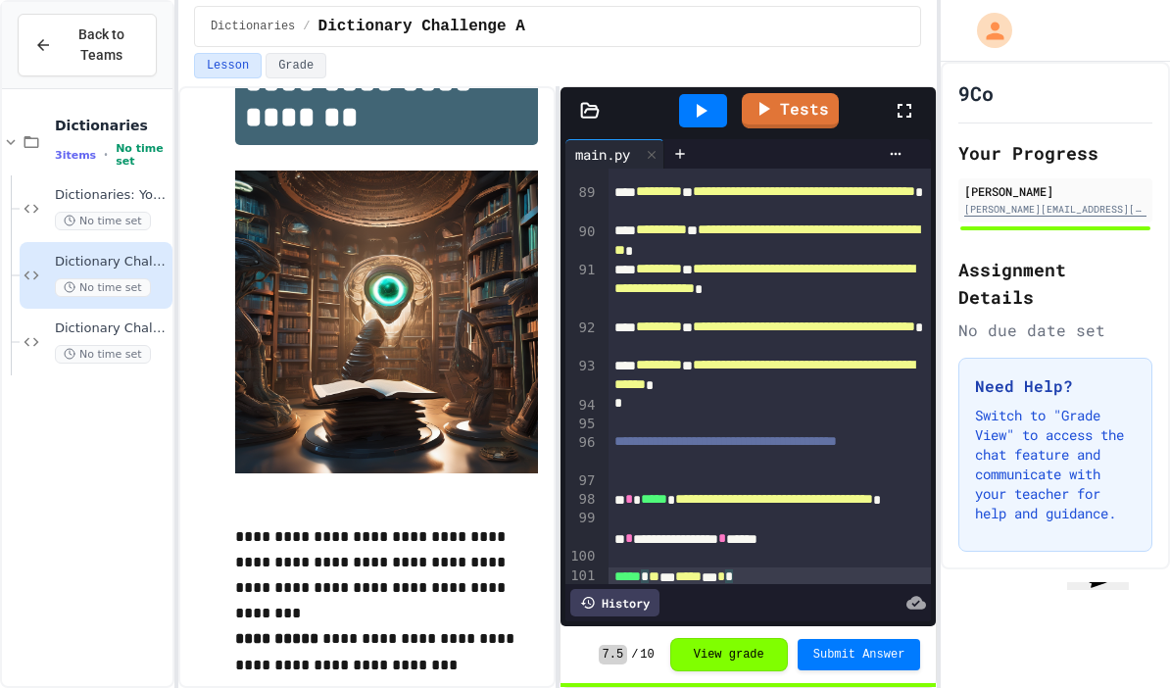
click at [706, 99] on icon at bounding box center [701, 111] width 24 height 24
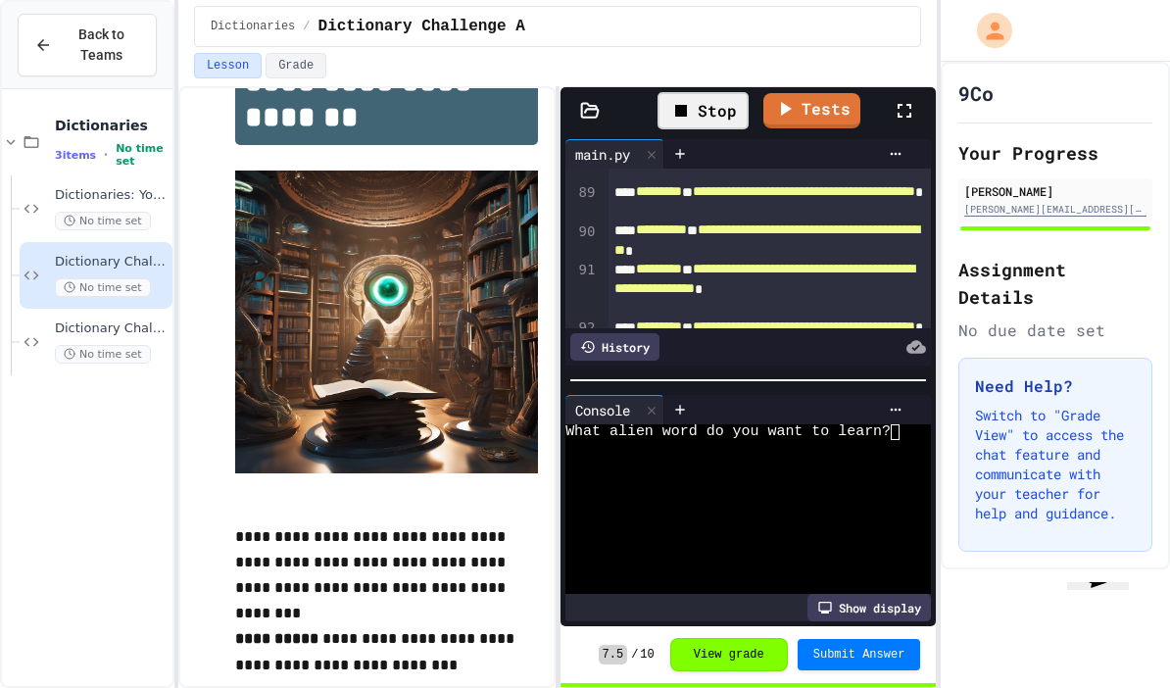
click at [908, 424] on textarea "Terminal input" at bounding box center [905, 432] width 9 height 16
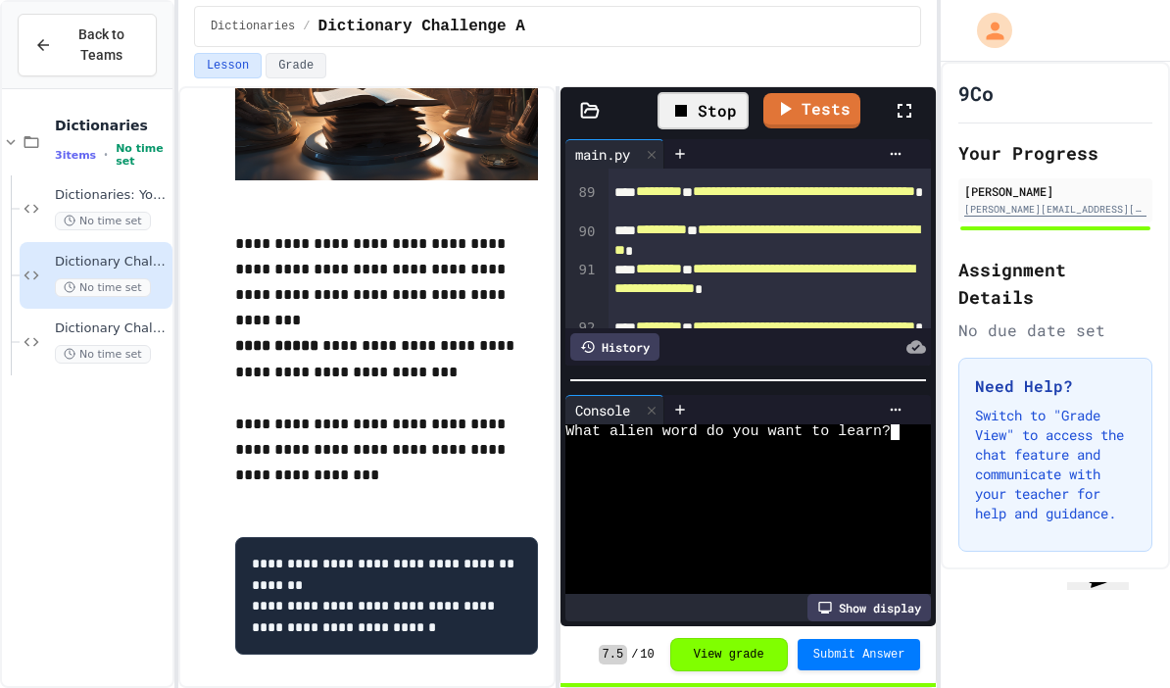
scroll to position [381, 0]
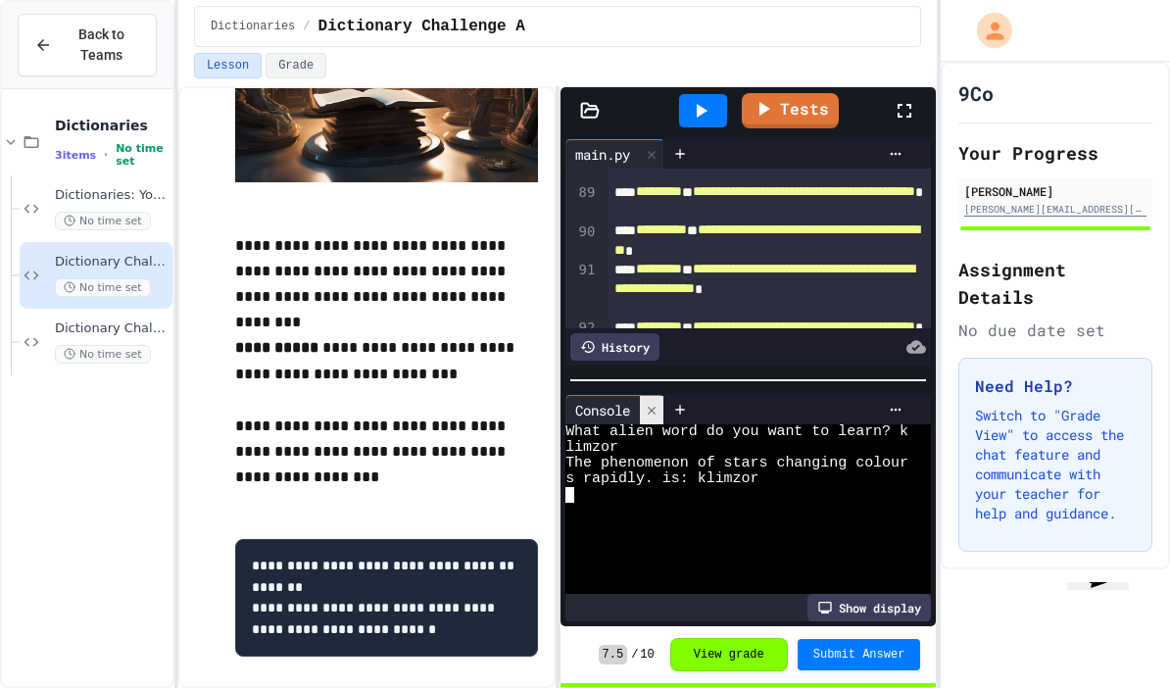
click at [654, 404] on icon at bounding box center [652, 411] width 14 height 14
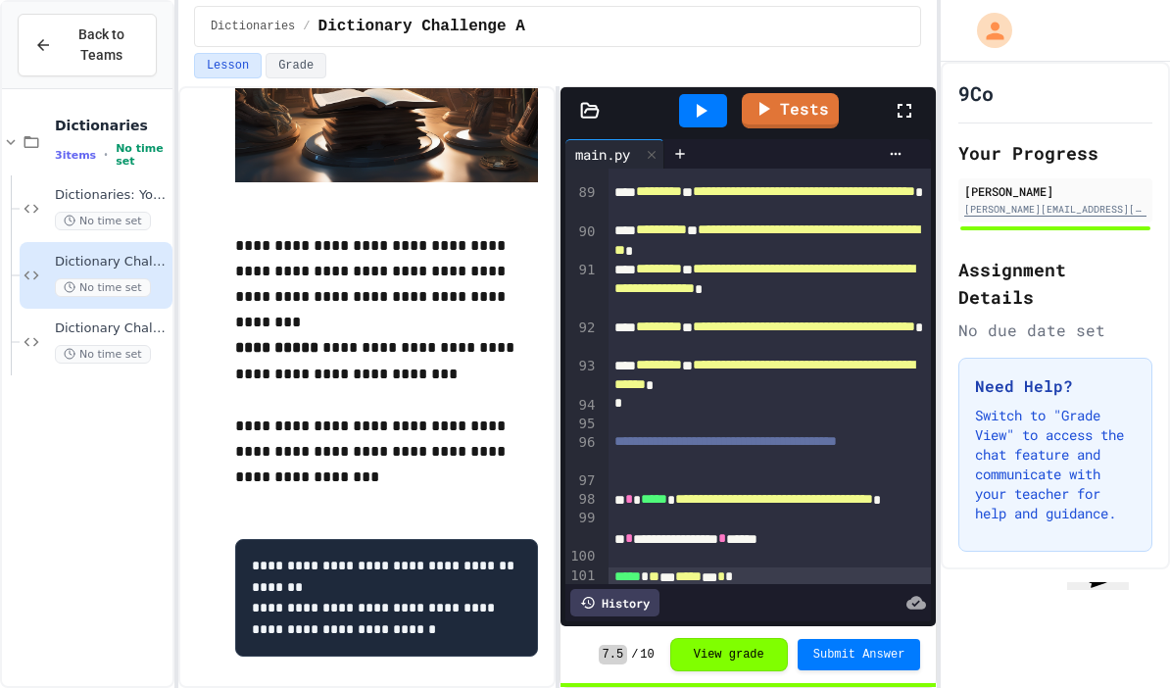
click at [699, 567] on div "***** * ** *** *** *** * *" at bounding box center [770, 577] width 323 height 20
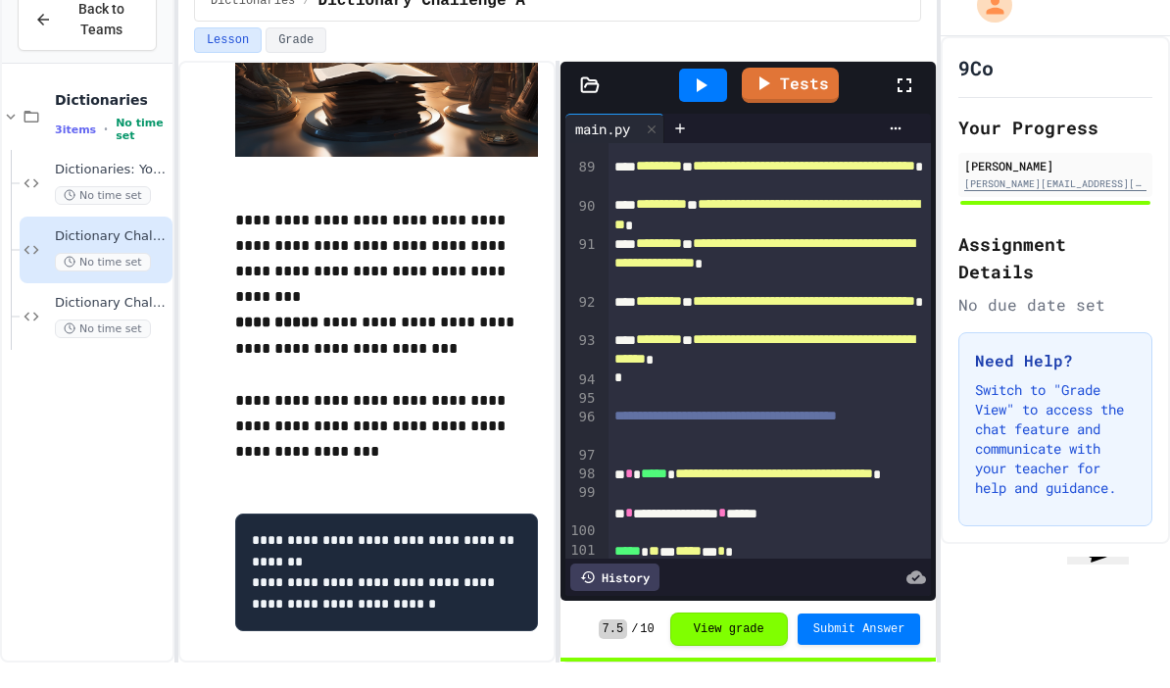
click at [764, 567] on div "***** * ** *** *** *** * *" at bounding box center [770, 577] width 323 height 20
click at [712, 94] on div at bounding box center [703, 110] width 48 height 33
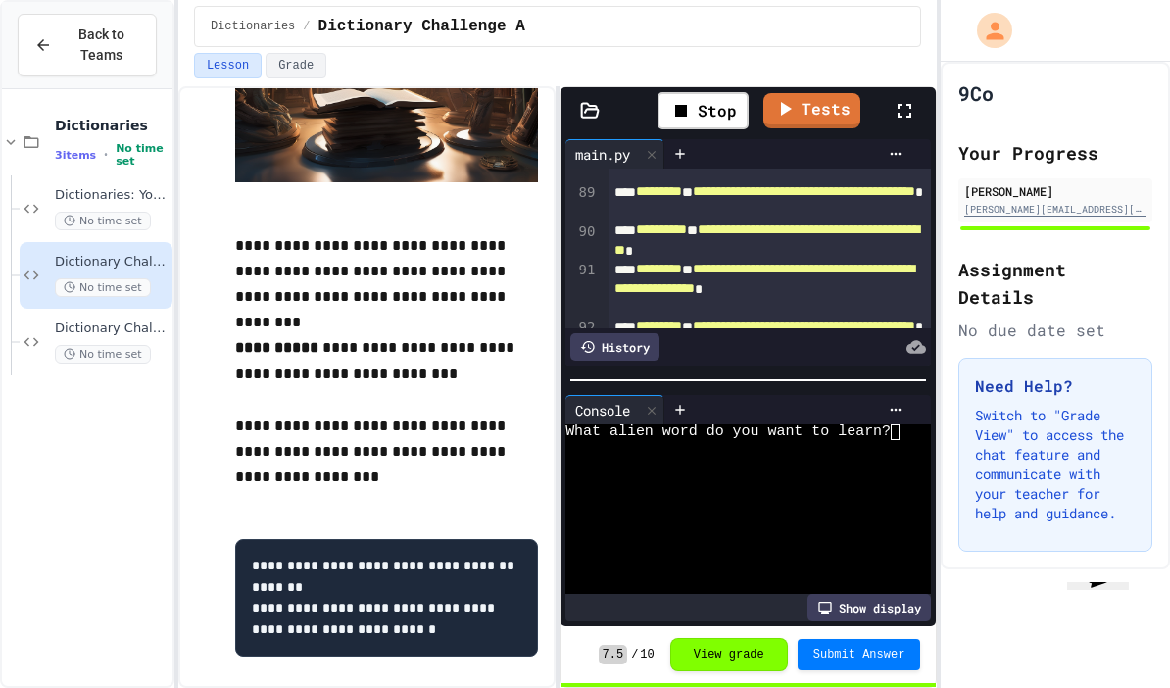
click at [907, 424] on textarea "Terminal input" at bounding box center [905, 432] width 9 height 16
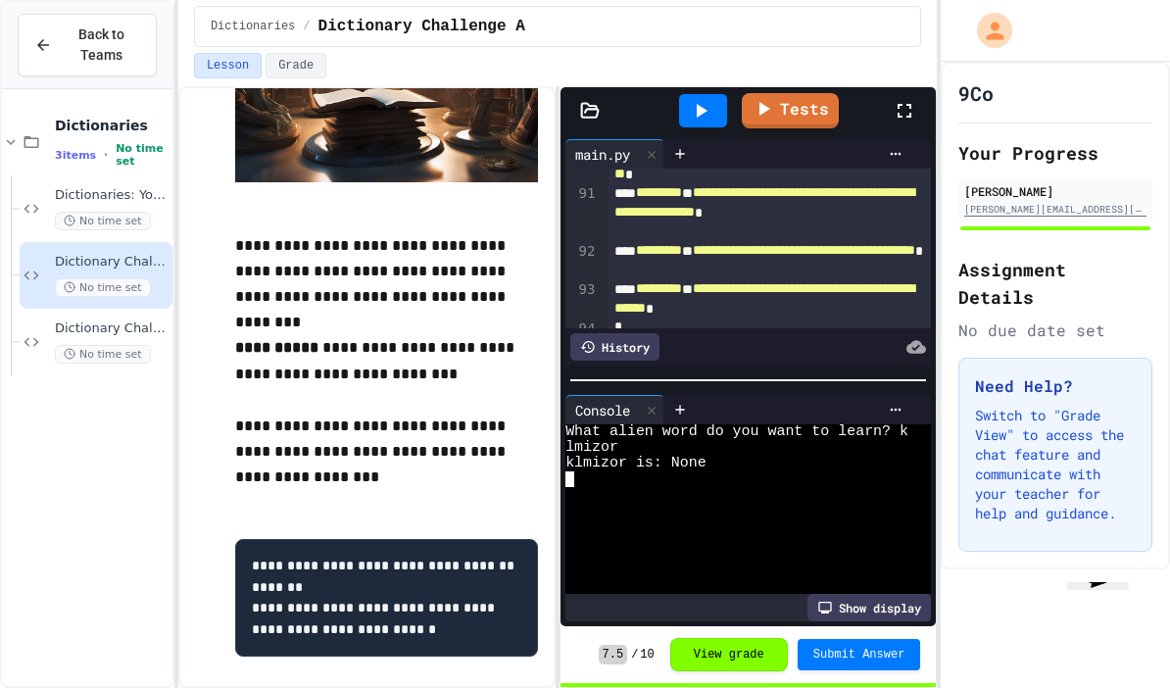
scroll to position [3602, 0]
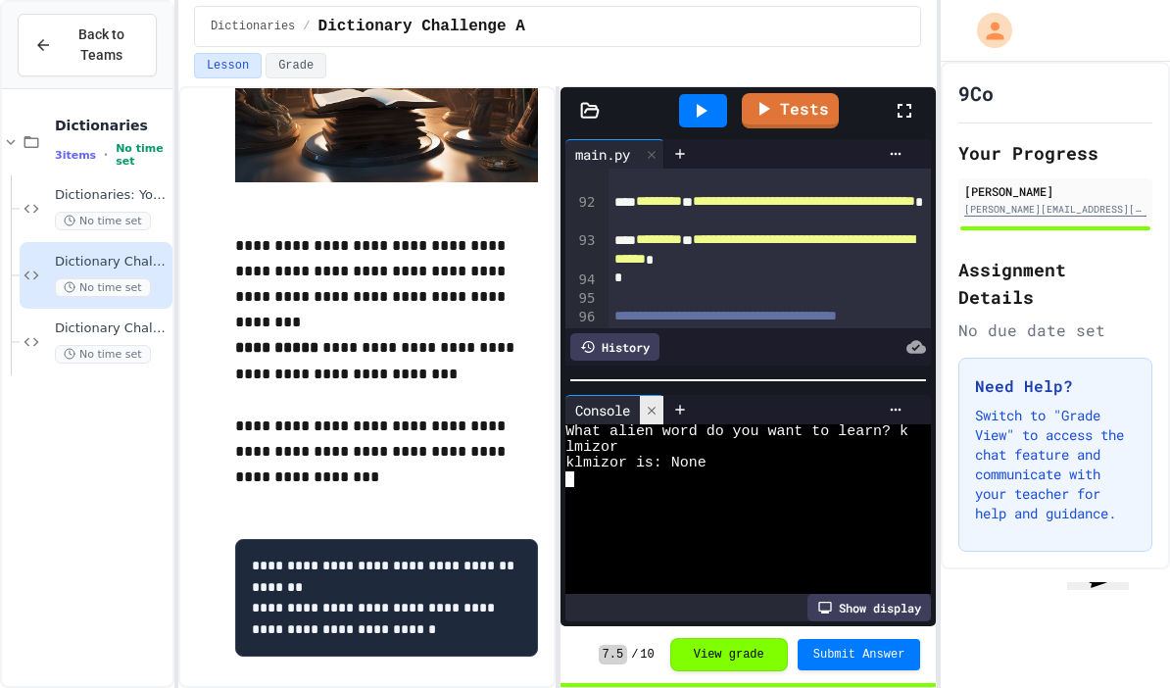
click at [657, 404] on icon at bounding box center [652, 411] width 14 height 14
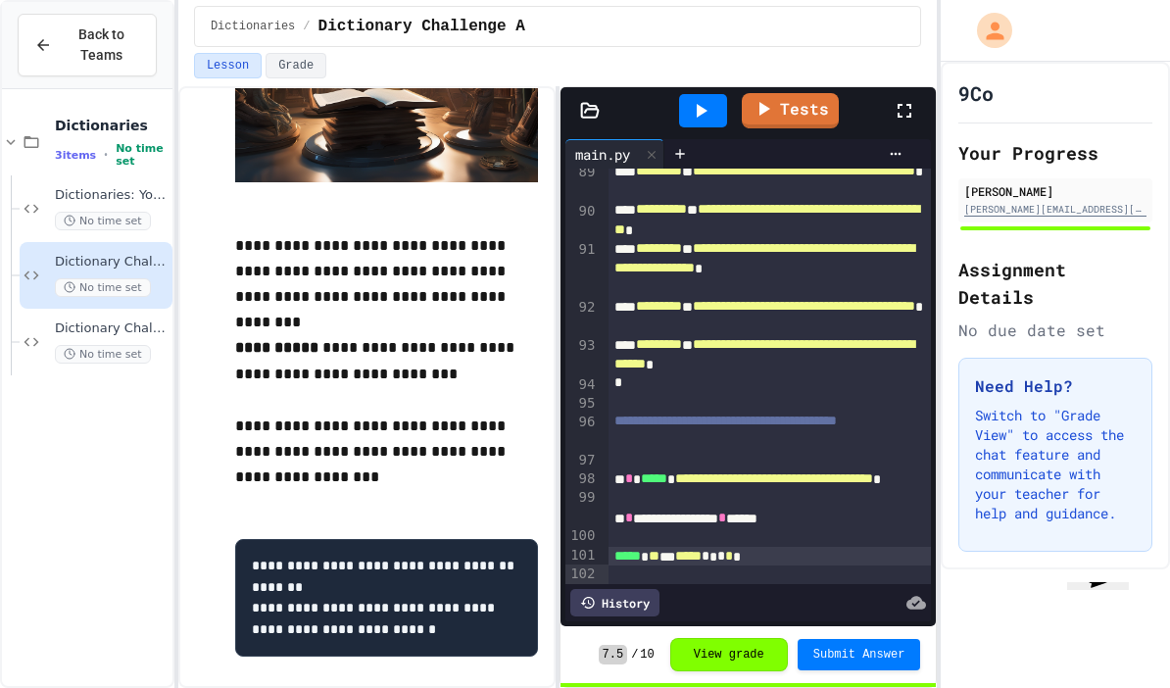
click at [829, 509] on div "**********" at bounding box center [770, 519] width 323 height 20
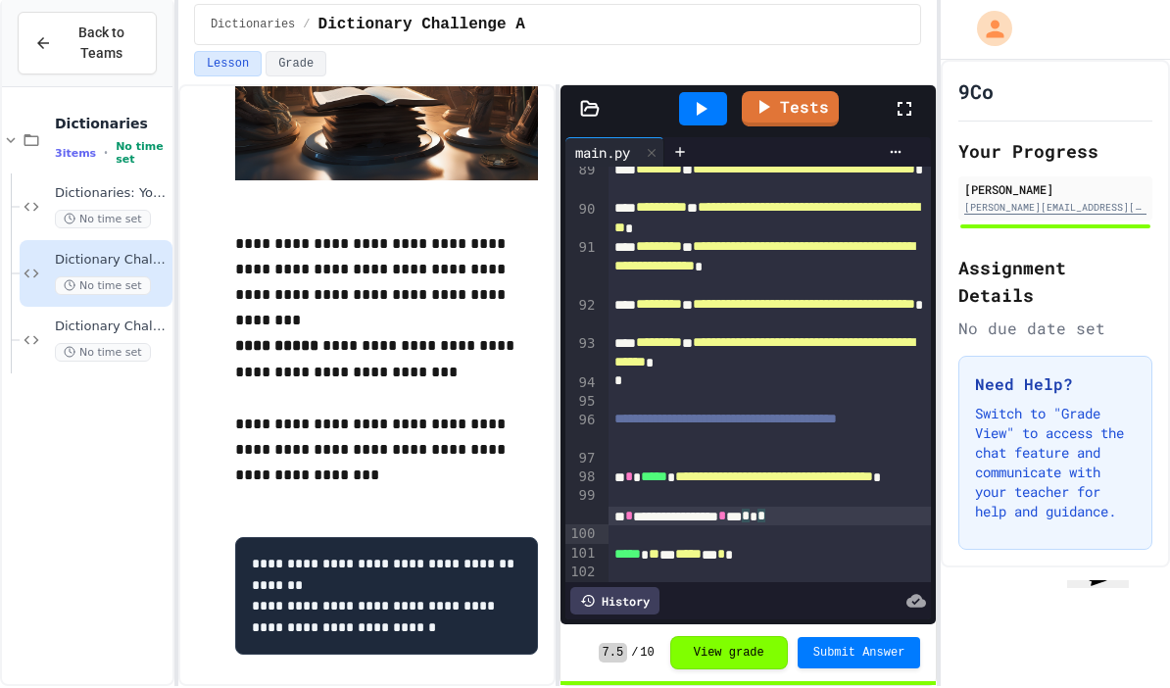
click at [706, 99] on icon at bounding box center [701, 111] width 24 height 24
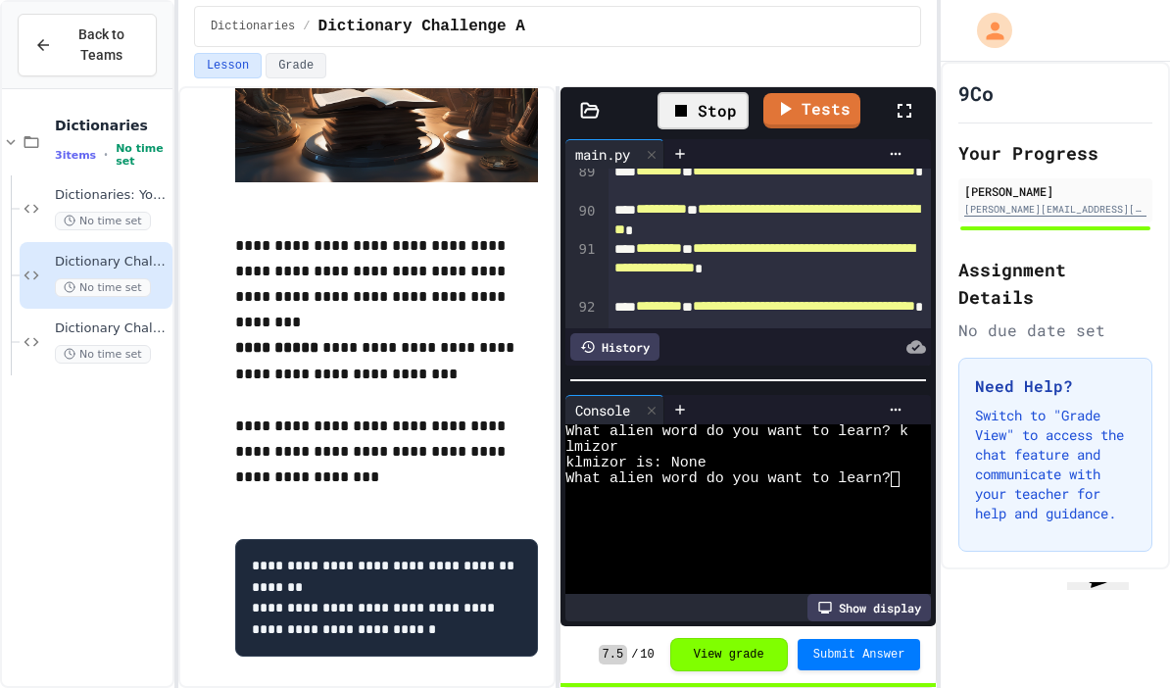
scroll to position [24, 0]
click at [907, 487] on textarea "Terminal input" at bounding box center [905, 479] width 9 height 16
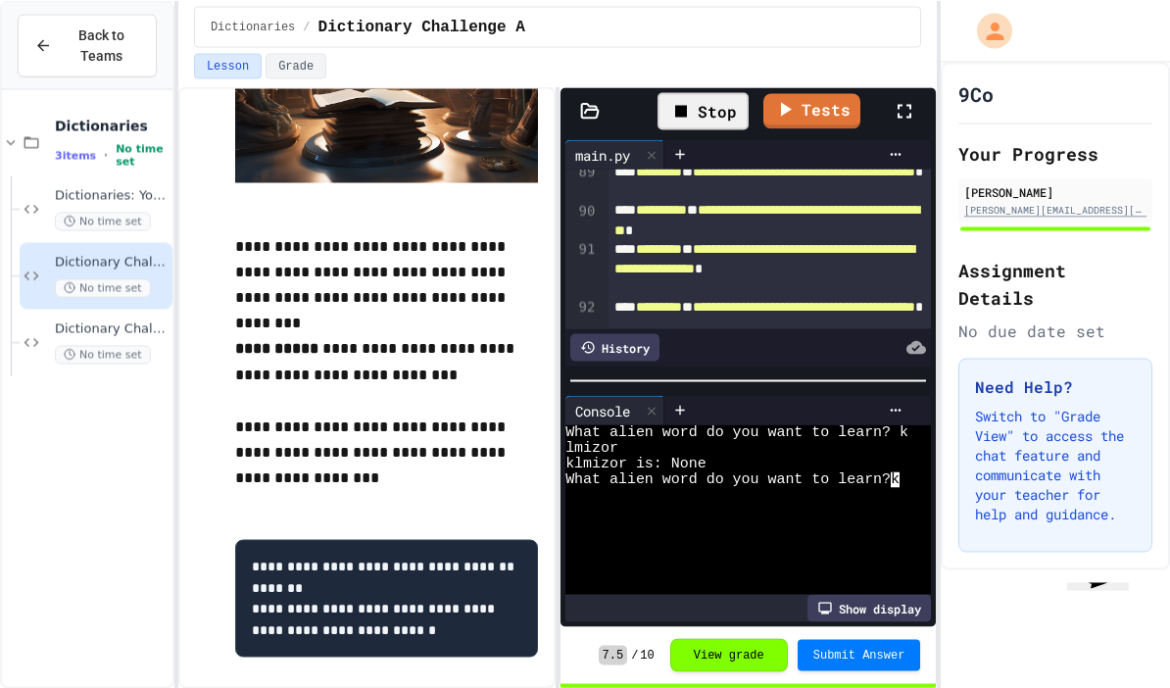
scroll to position [23, 0]
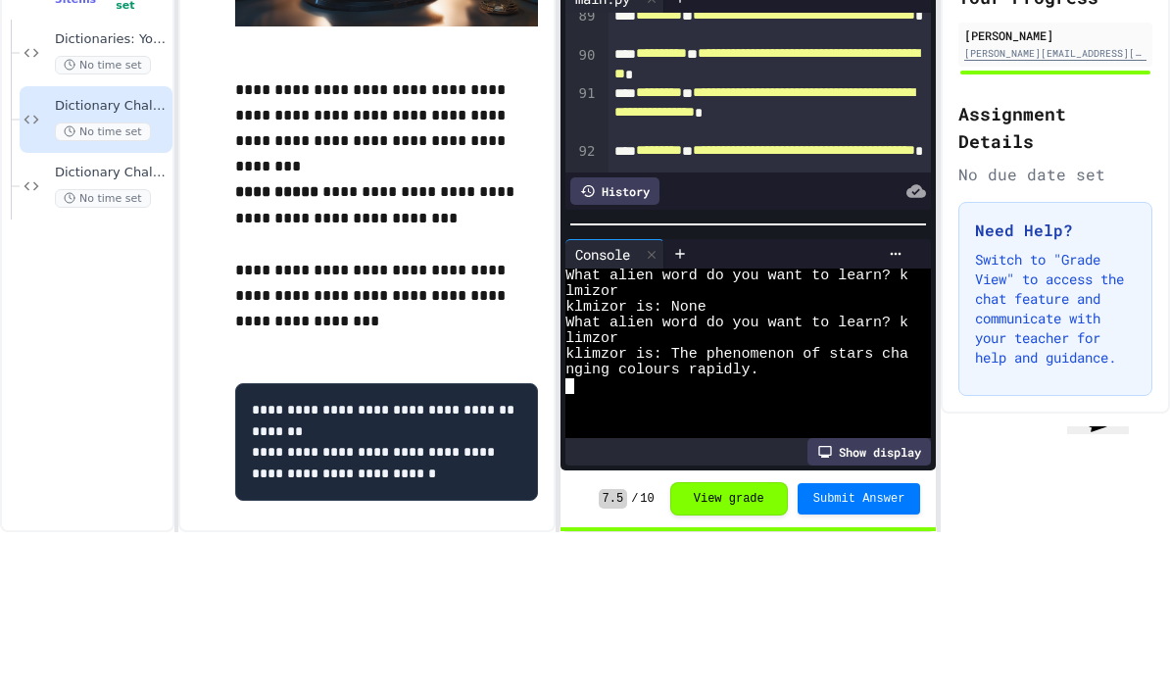
click at [856, 639] on button "Submit Answer" at bounding box center [859, 654] width 123 height 31
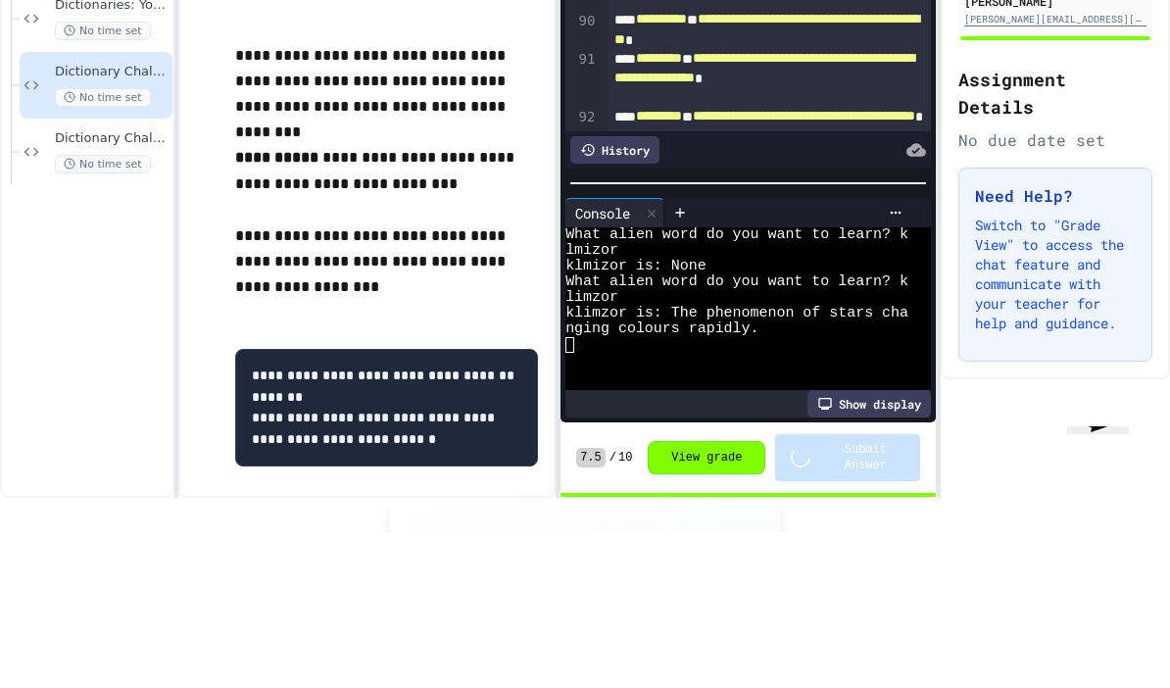
scroll to position [78, 0]
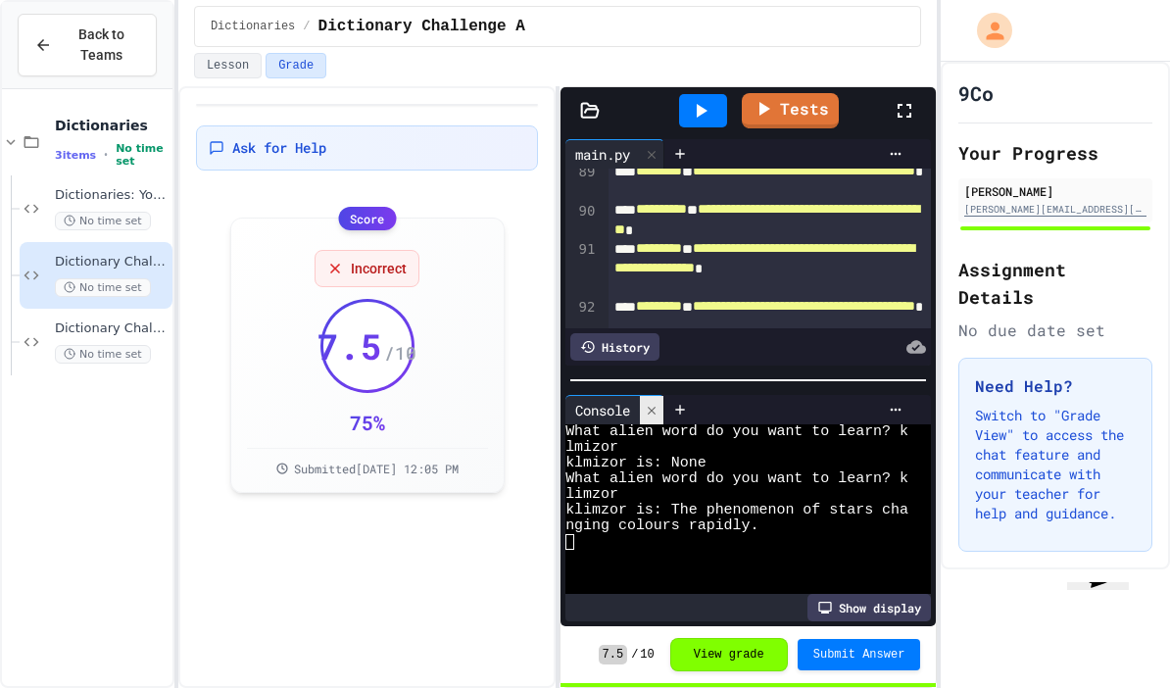
click at [656, 404] on icon at bounding box center [652, 411] width 14 height 14
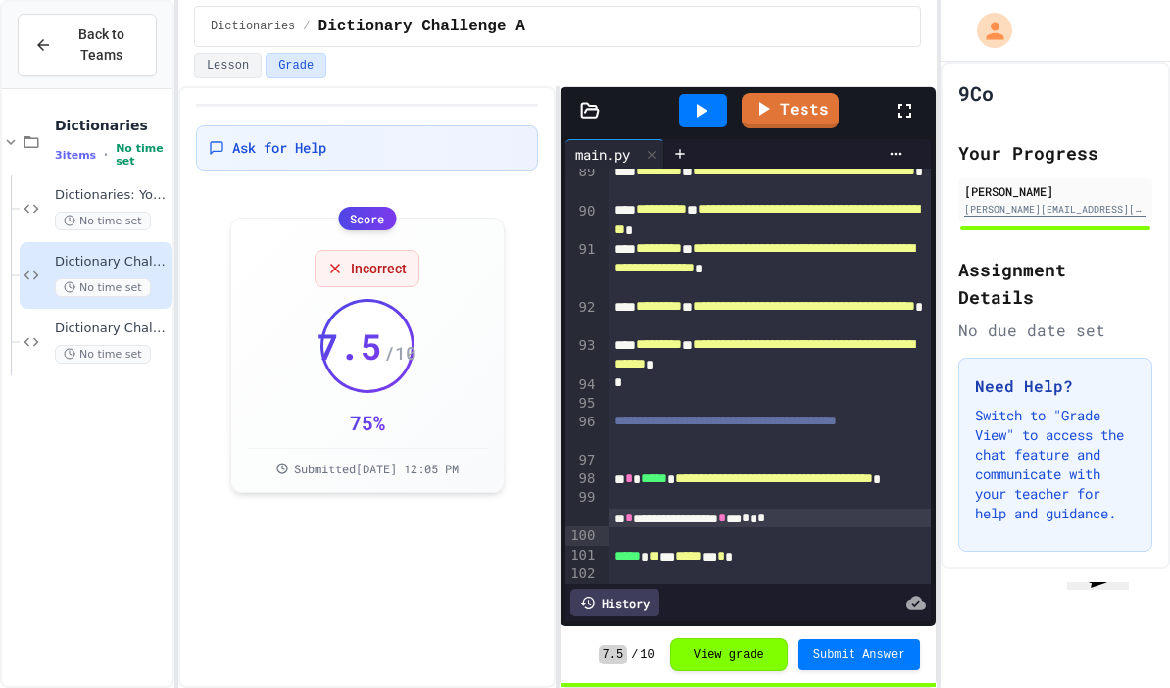
click at [632, 601] on div "History" at bounding box center [614, 602] width 89 height 27
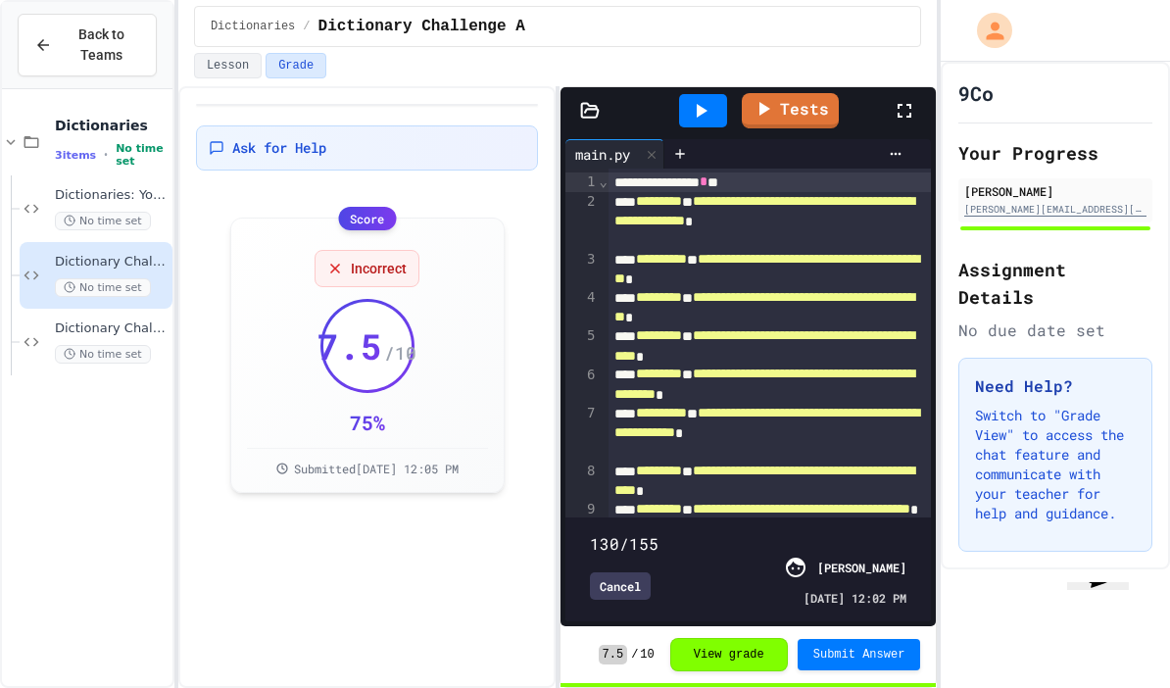
type input "***"
click at [617, 585] on div "Cancel" at bounding box center [620, 585] width 61 height 27
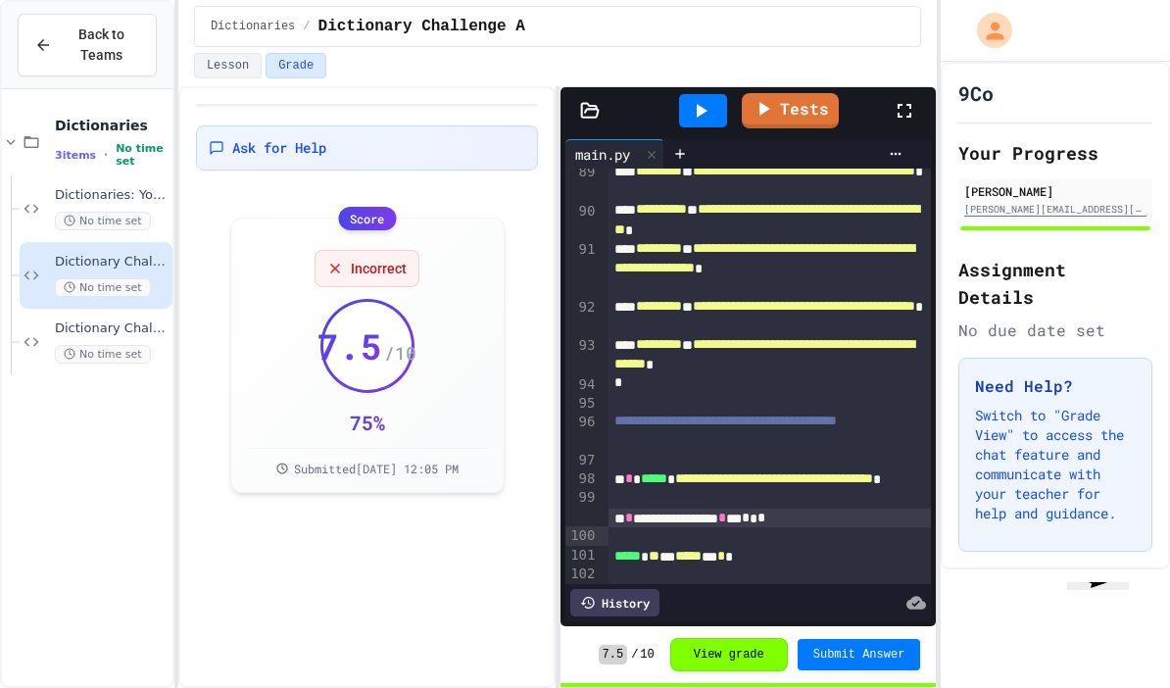
click at [719, 94] on div at bounding box center [703, 110] width 48 height 33
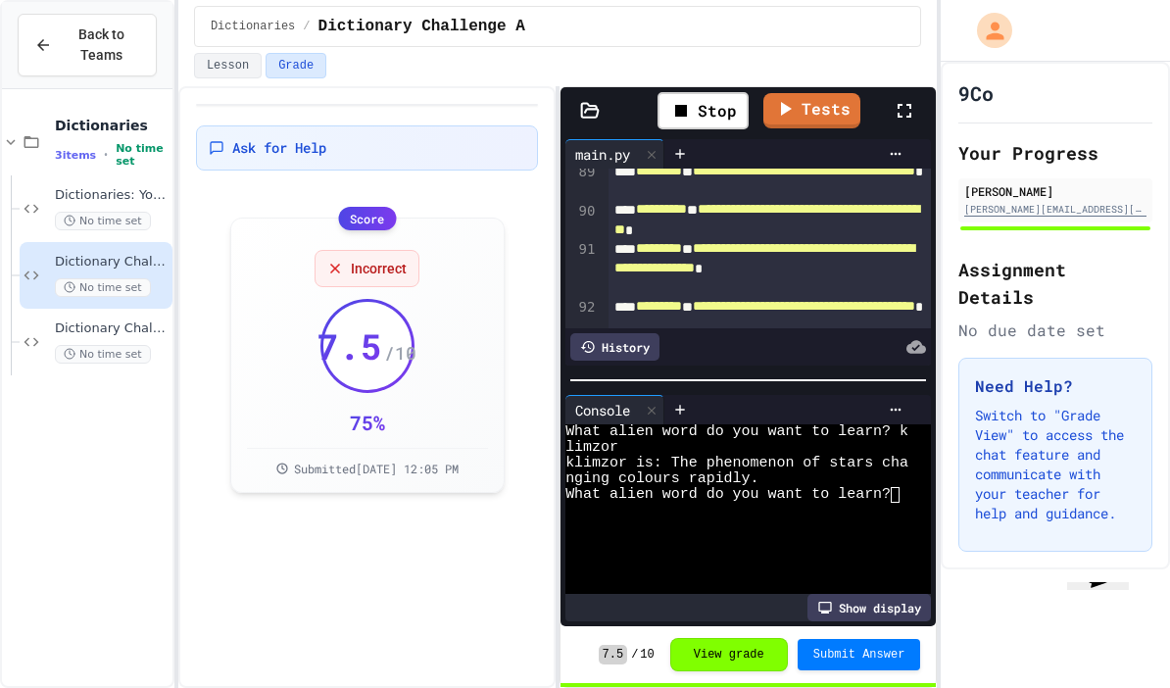
click at [616, 297] on div "**********" at bounding box center [770, 316] width 323 height 38
click at [903, 487] on textarea "Terminal input" at bounding box center [905, 495] width 9 height 16
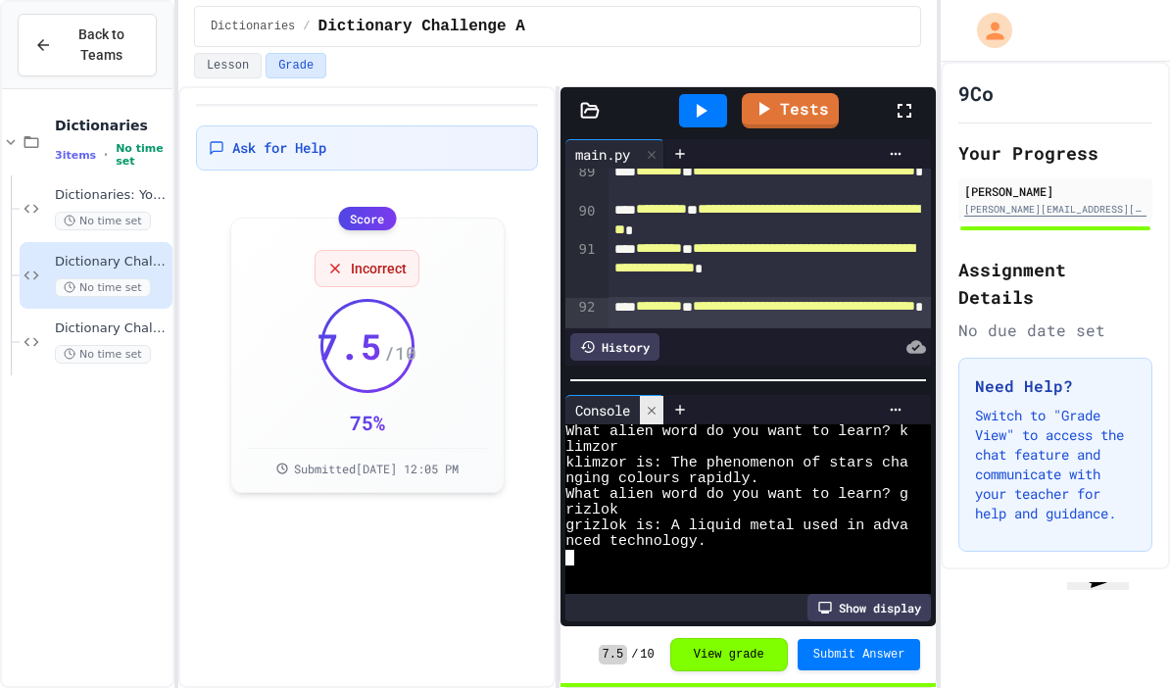
click at [649, 404] on icon at bounding box center [652, 411] width 14 height 14
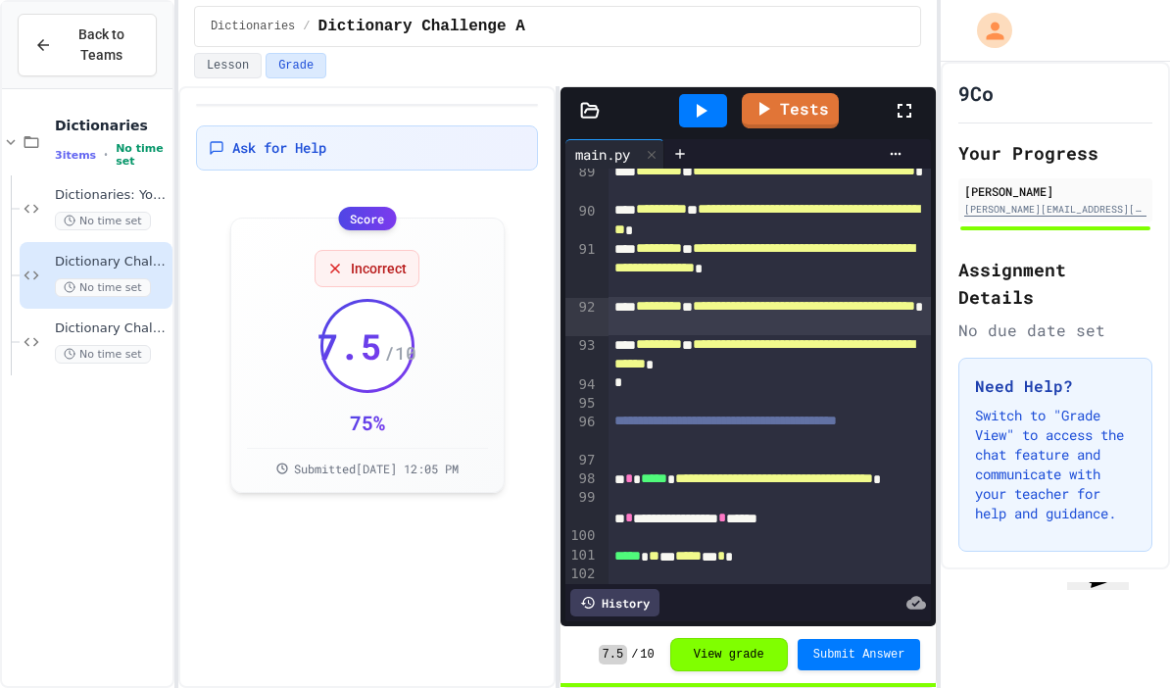
scroll to position [78, 0]
click at [880, 658] on span "Submit Answer" at bounding box center [859, 655] width 92 height 16
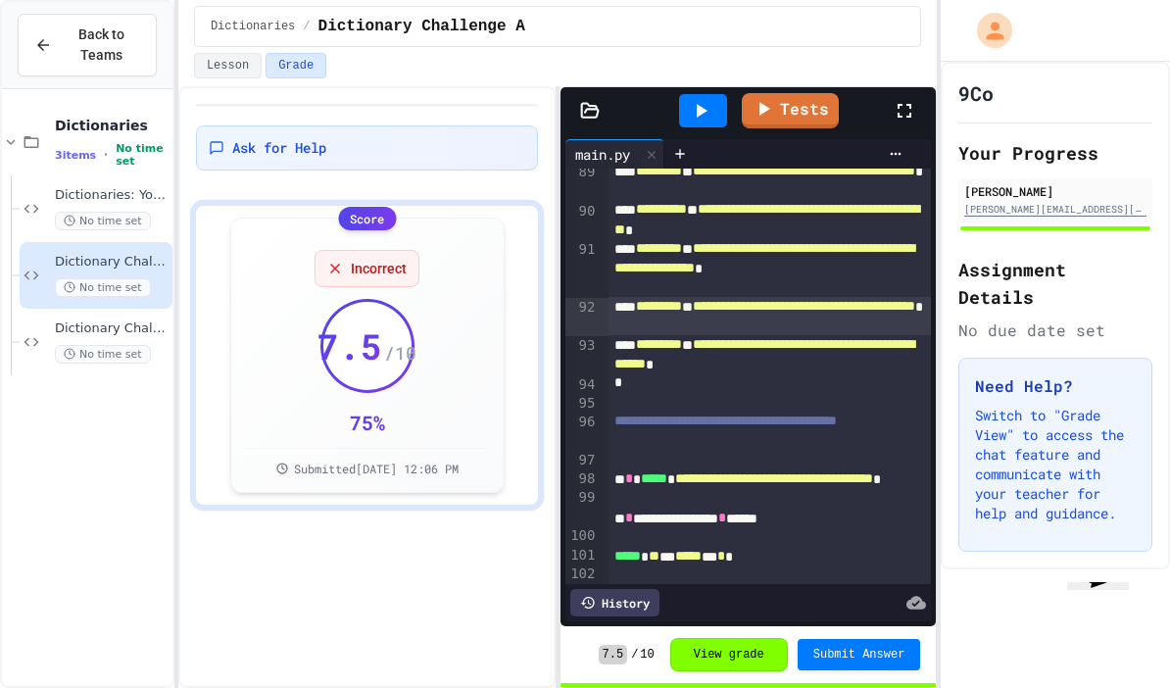
click at [724, 649] on button "View grade" at bounding box center [729, 654] width 118 height 33
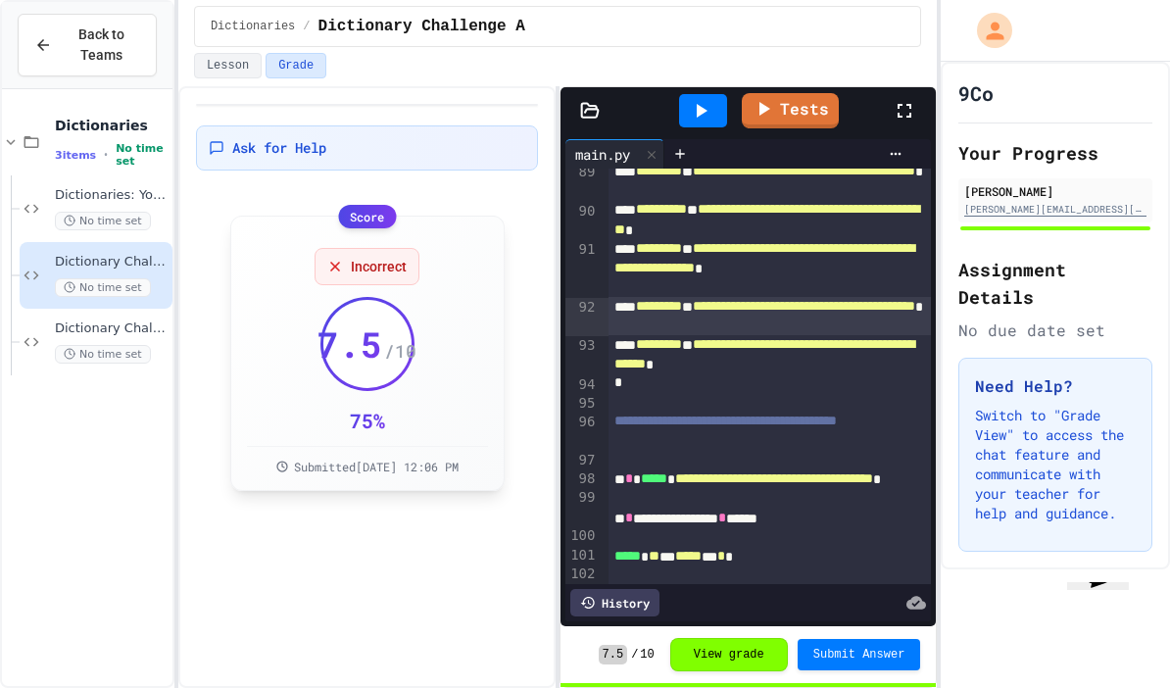
click at [372, 248] on div "Incorrect" at bounding box center [367, 266] width 105 height 37
click at [880, 649] on span "Submit Answer" at bounding box center [859, 655] width 92 height 16
click at [815, 84] on div "Tests" at bounding box center [755, 110] width 273 height 53
click at [798, 93] on link "Tests" at bounding box center [790, 110] width 97 height 35
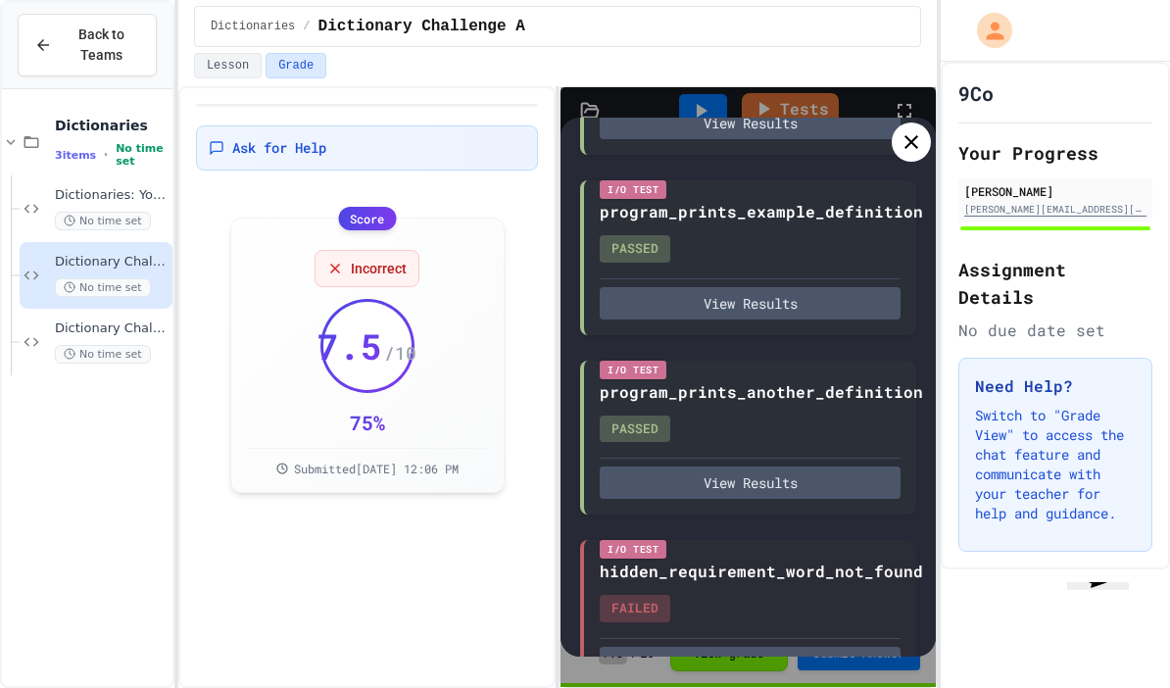
scroll to position [298, 0]
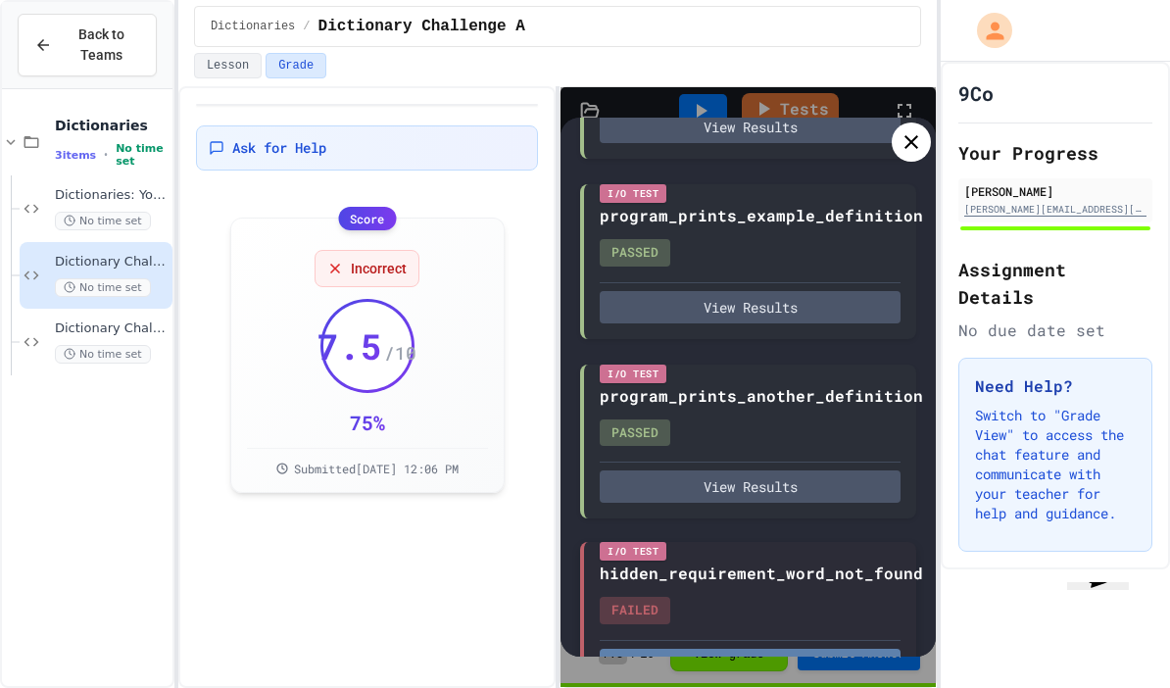
click at [745, 649] on button "View Results" at bounding box center [750, 665] width 301 height 32
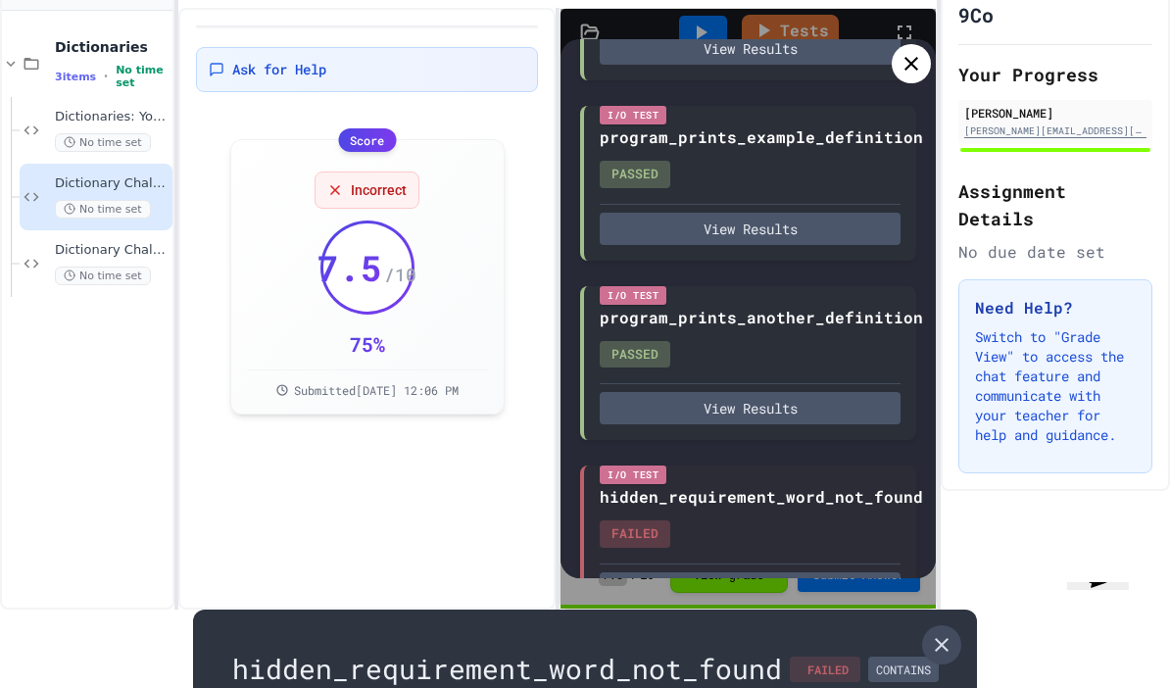
click at [939, 625] on link at bounding box center [941, 644] width 39 height 39
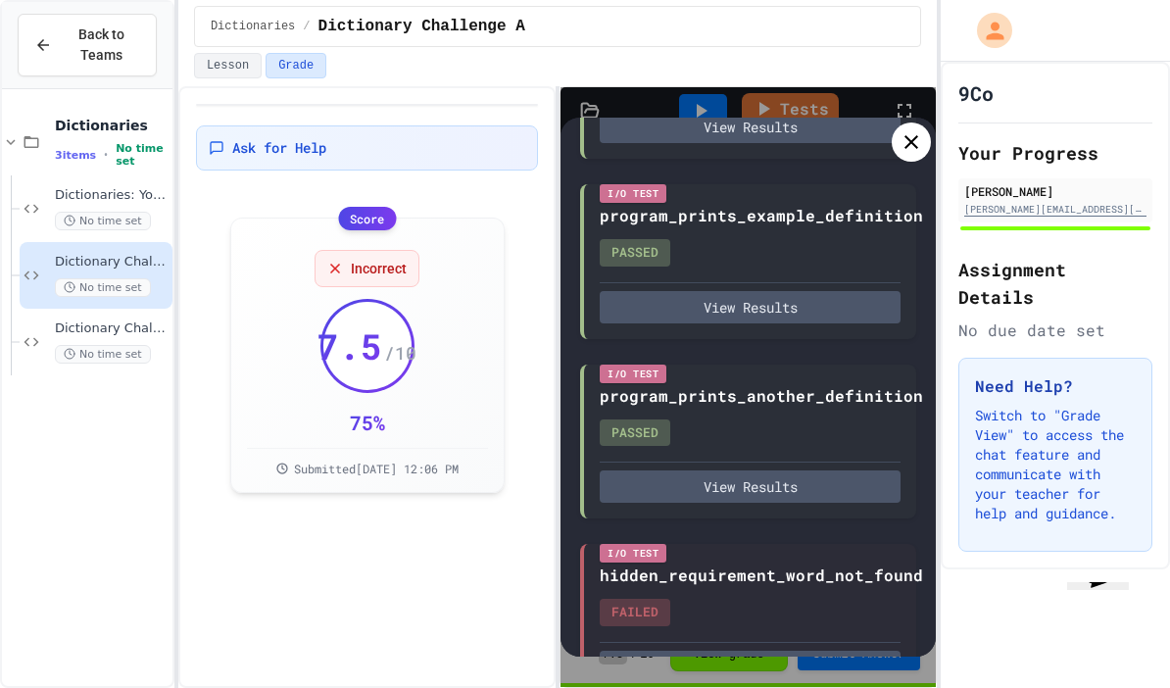
click at [907, 130] on icon at bounding box center [912, 142] width 24 height 24
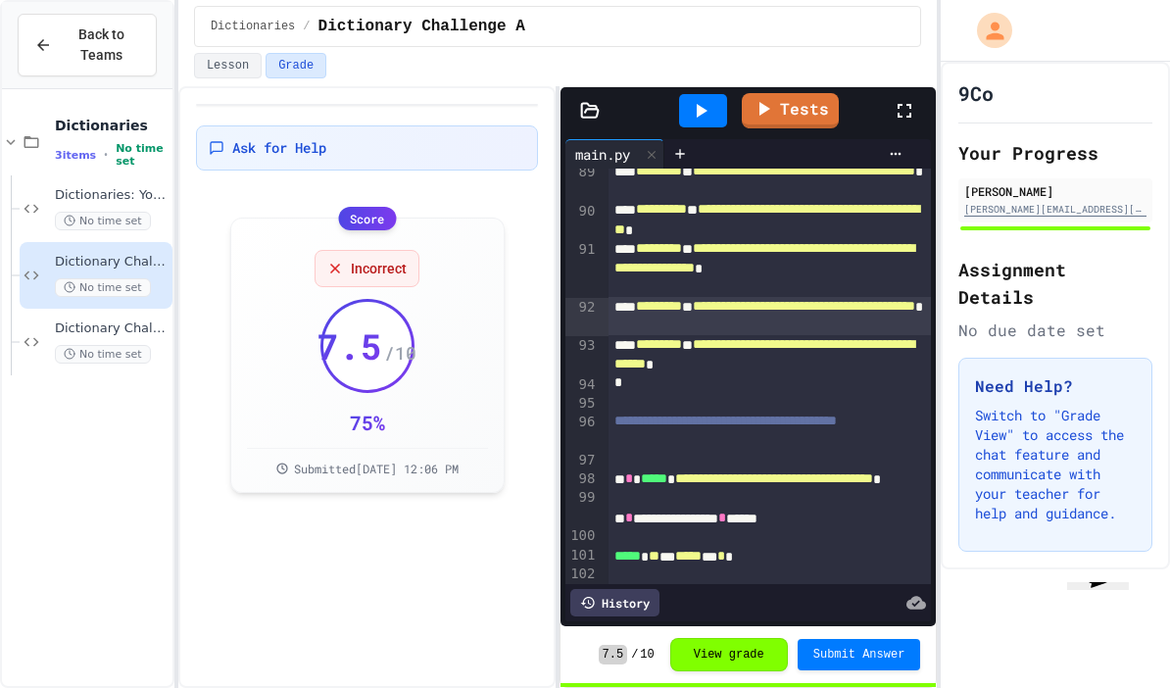
click at [78, 254] on div "Dictionary Challenge A No time set" at bounding box center [112, 275] width 114 height 43
click at [67, 254] on span "Dictionary Challenge A" at bounding box center [112, 262] width 114 height 17
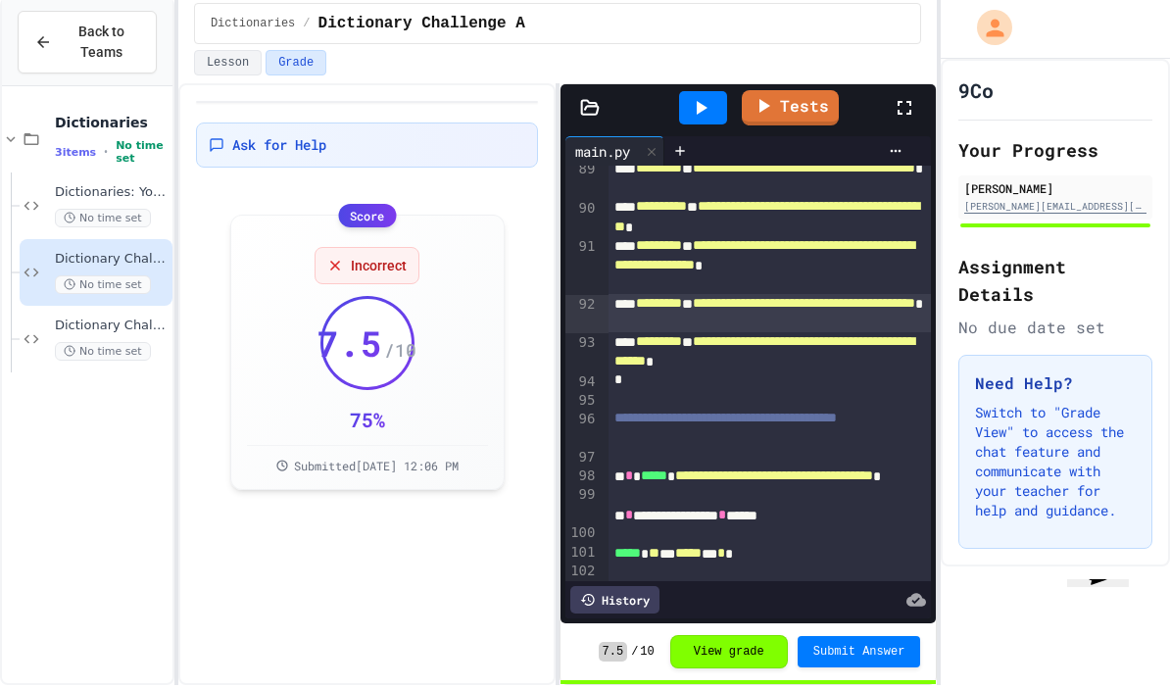
scroll to position [78, 0]
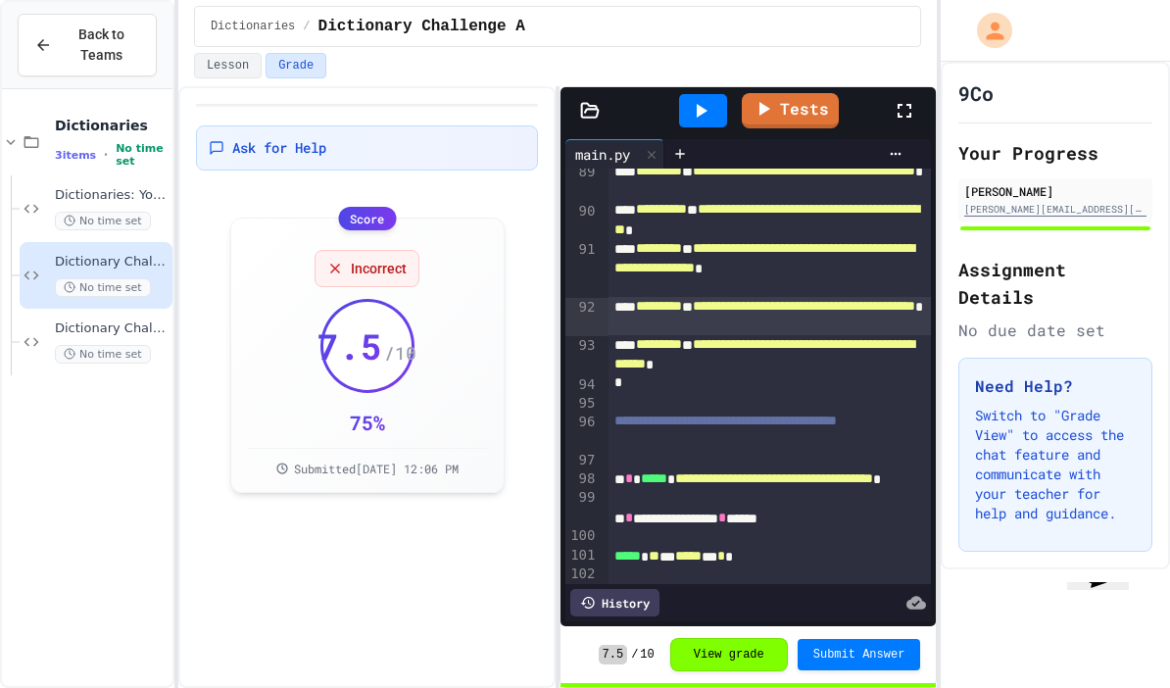
click at [818, 93] on link "Tests" at bounding box center [790, 110] width 97 height 35
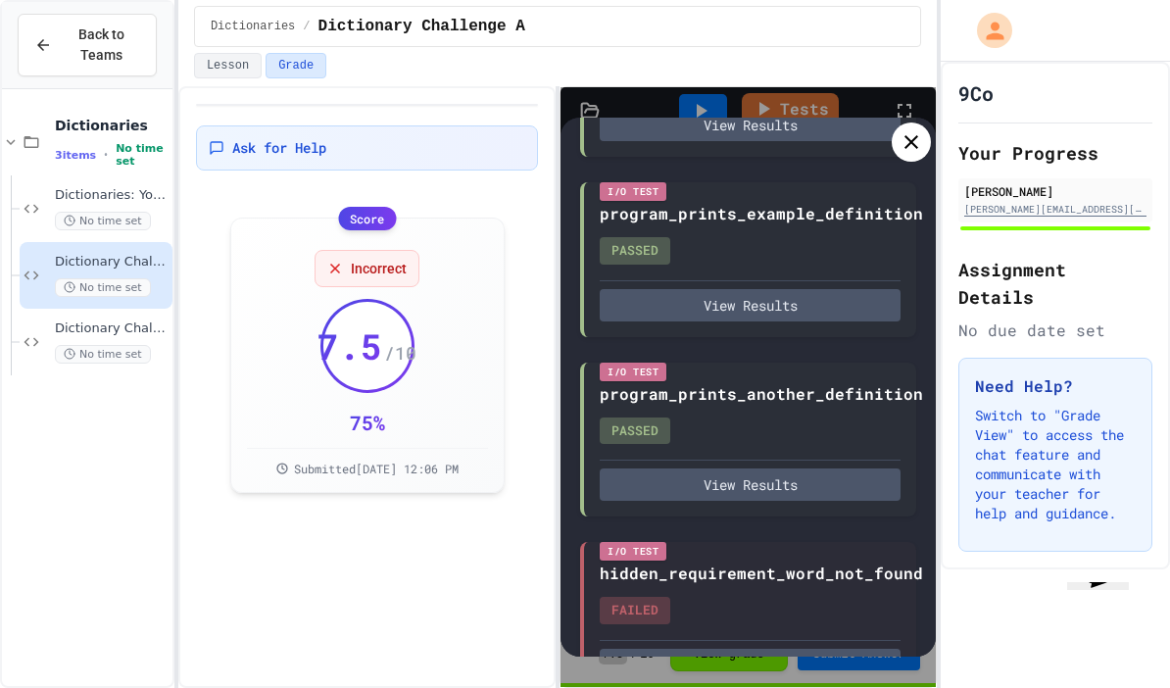
scroll to position [298, 0]
click at [837, 562] on div "hidden_requirement_word_not_found FAILED" at bounding box center [761, 593] width 323 height 63
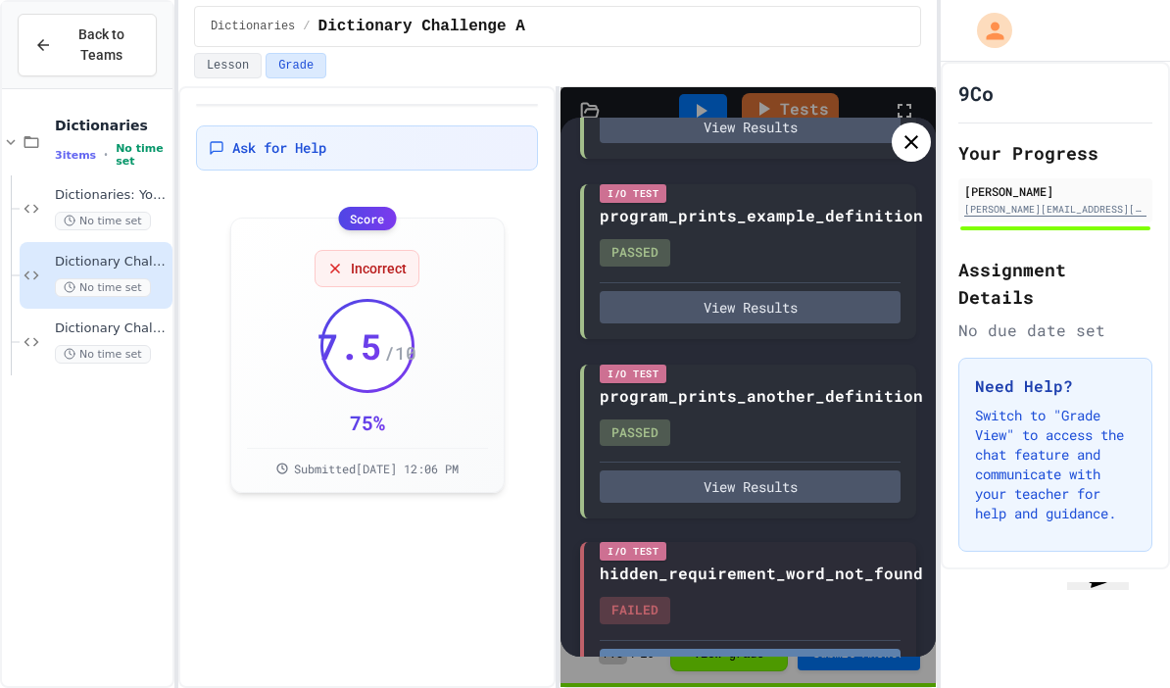
click at [851, 649] on button "View Results" at bounding box center [750, 665] width 301 height 32
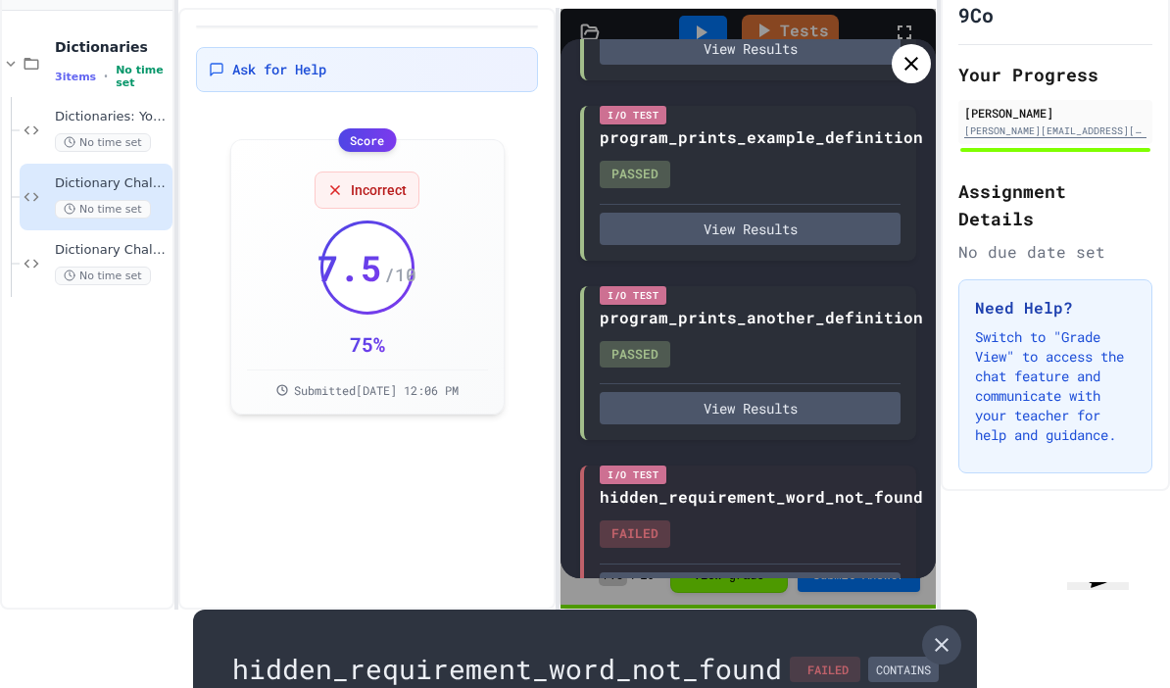
click at [939, 633] on icon at bounding box center [942, 645] width 24 height 24
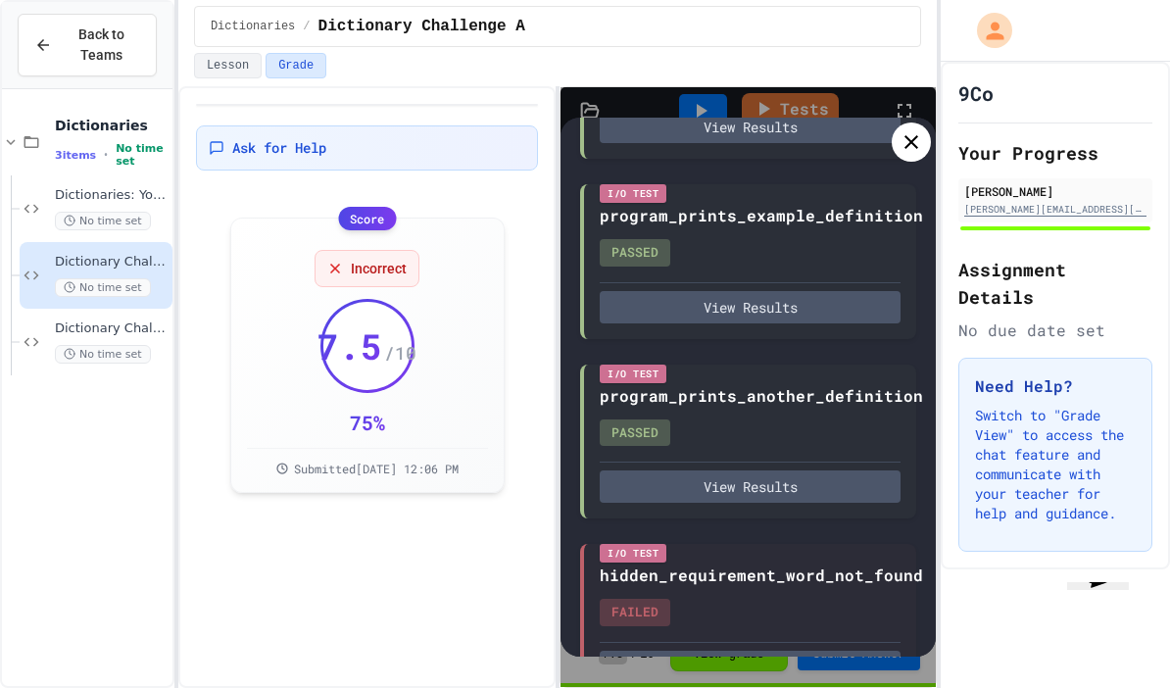
click at [916, 130] on icon at bounding box center [912, 142] width 24 height 24
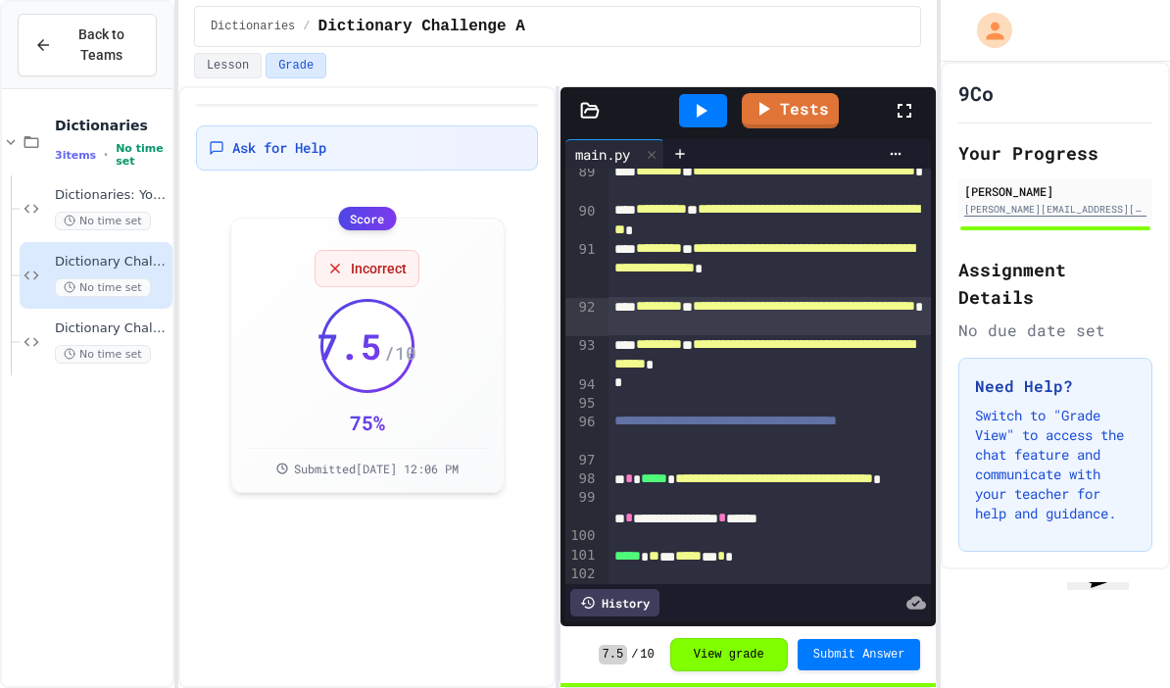
click at [819, 527] on div at bounding box center [770, 537] width 323 height 20
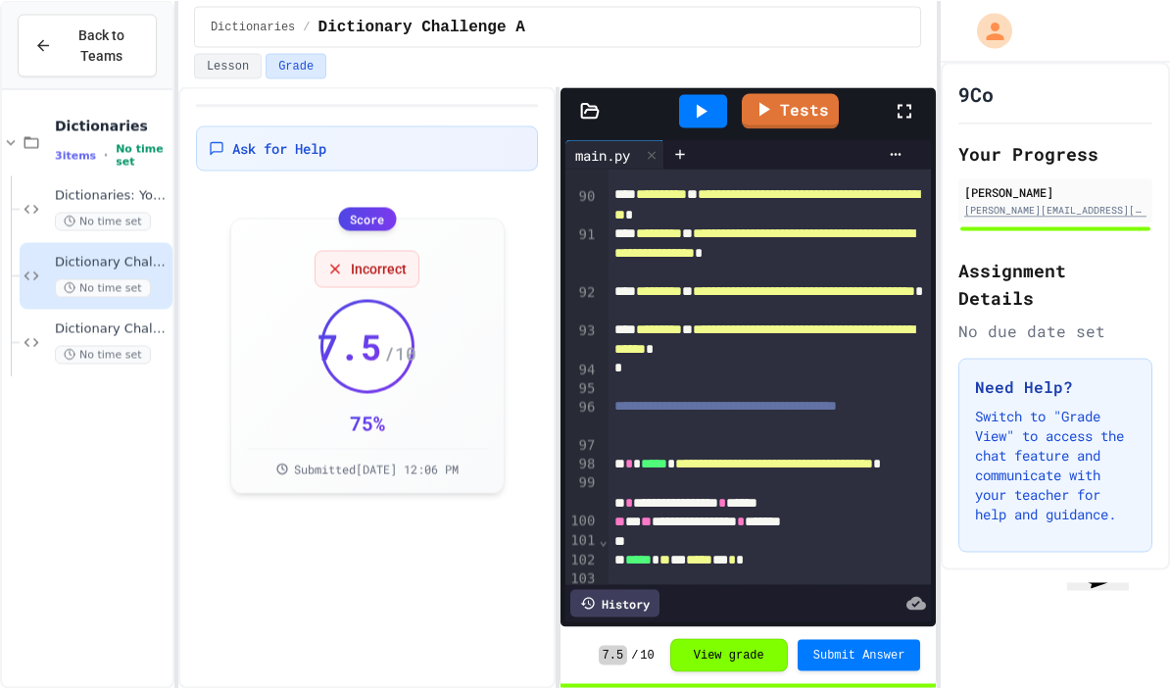
scroll to position [0, 0]
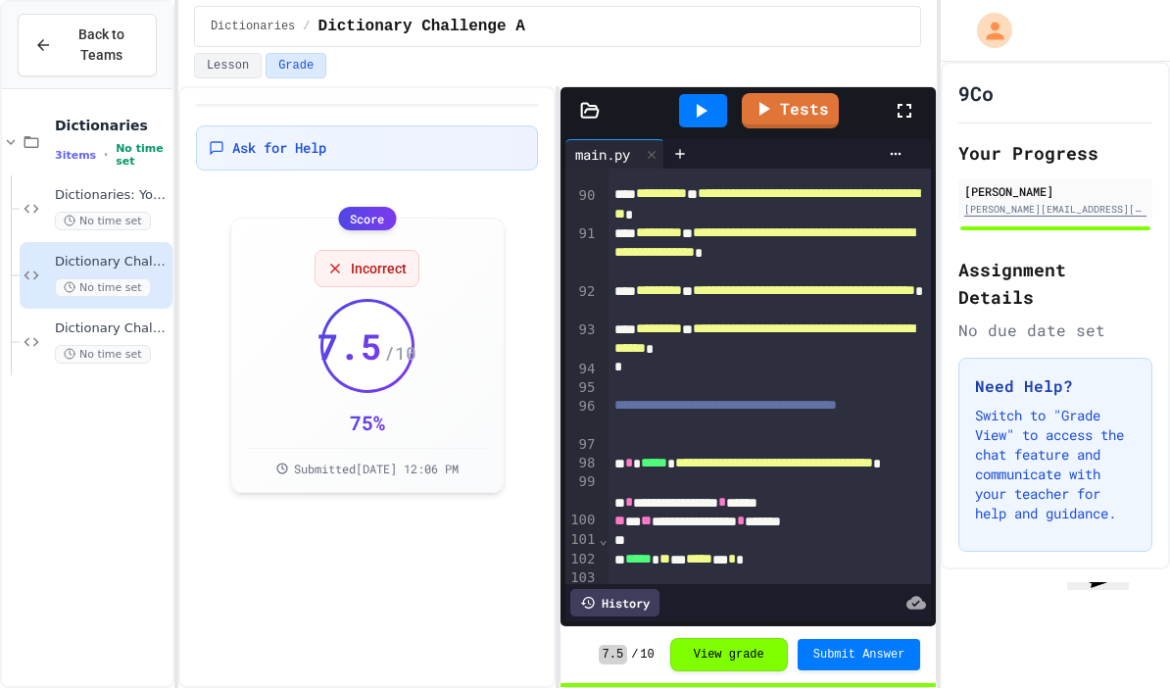
click at [809, 113] on link "Tests" at bounding box center [790, 110] width 97 height 35
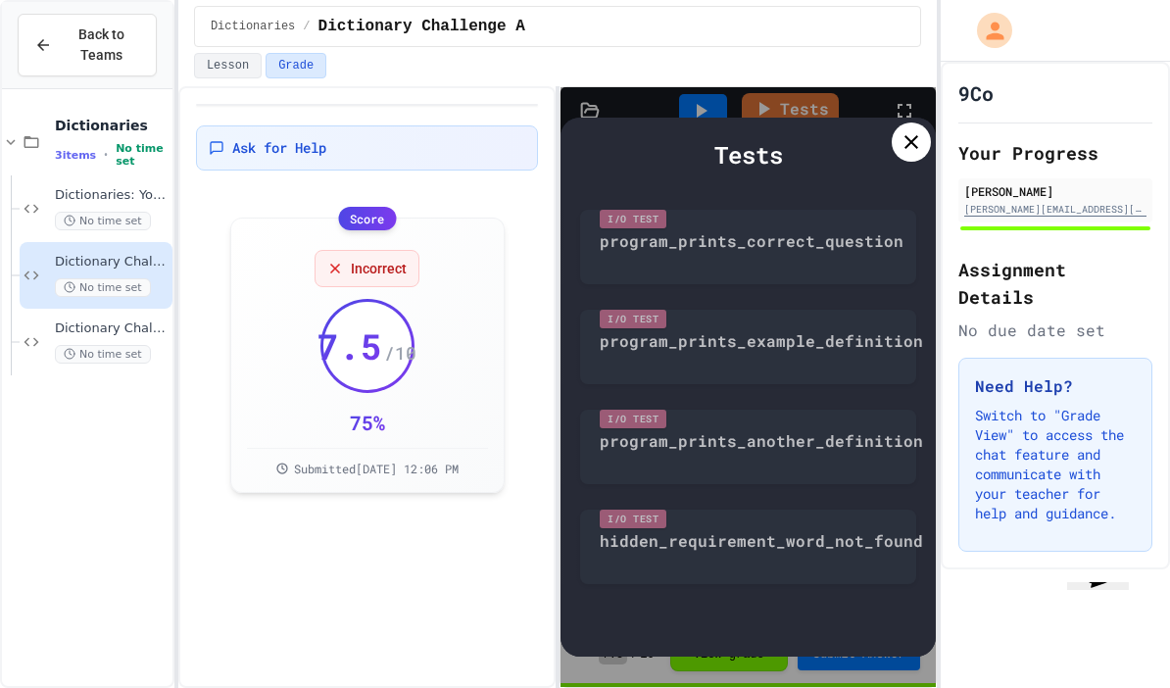
click at [795, 529] on div "I/O Test hidden_requirement_word_not_found" at bounding box center [748, 542] width 336 height 84
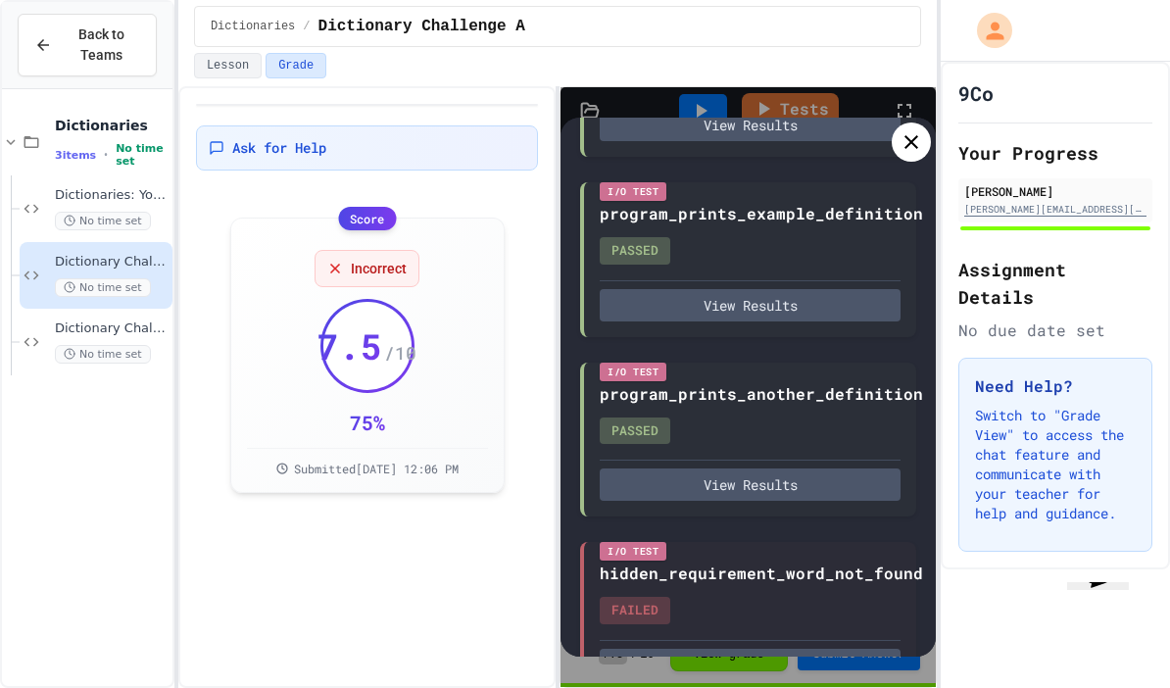
scroll to position [298, 0]
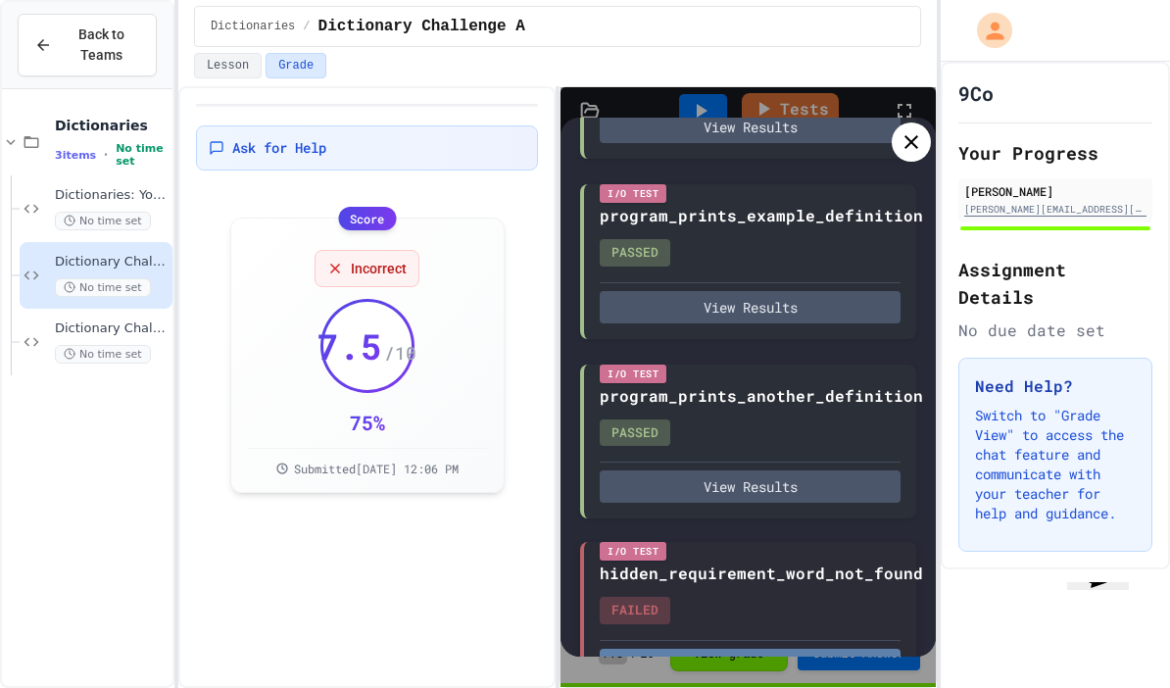
click at [830, 675] on button "View Results" at bounding box center [750, 665] width 301 height 32
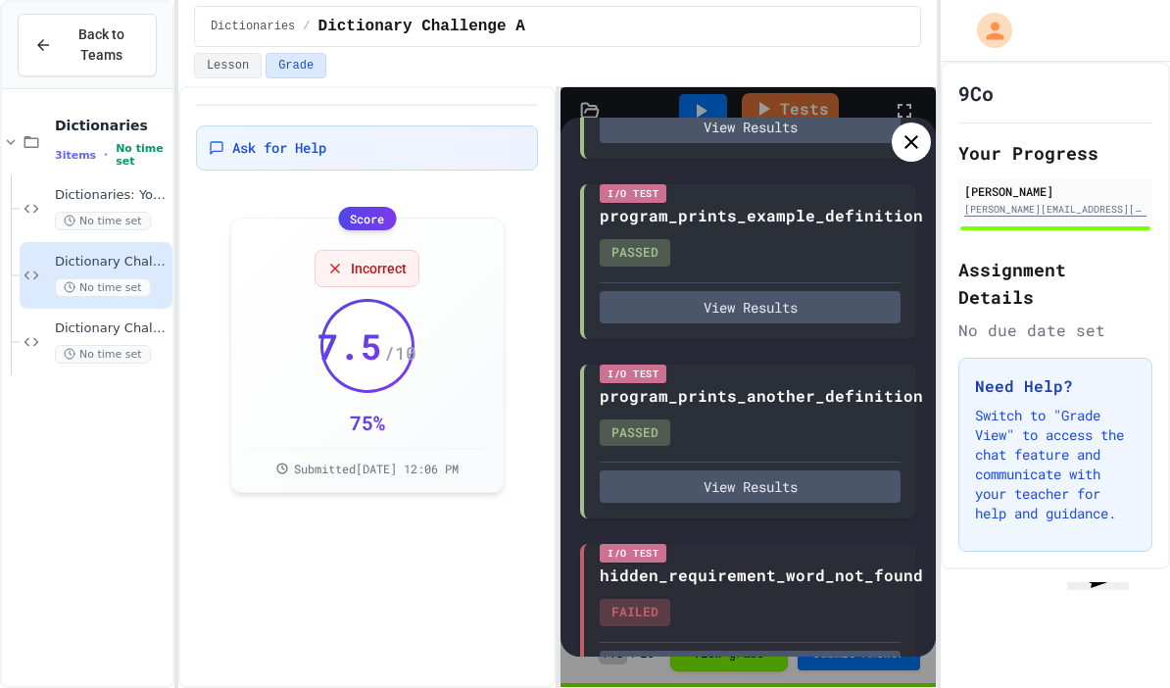
click at [913, 153] on icon at bounding box center [912, 142] width 24 height 24
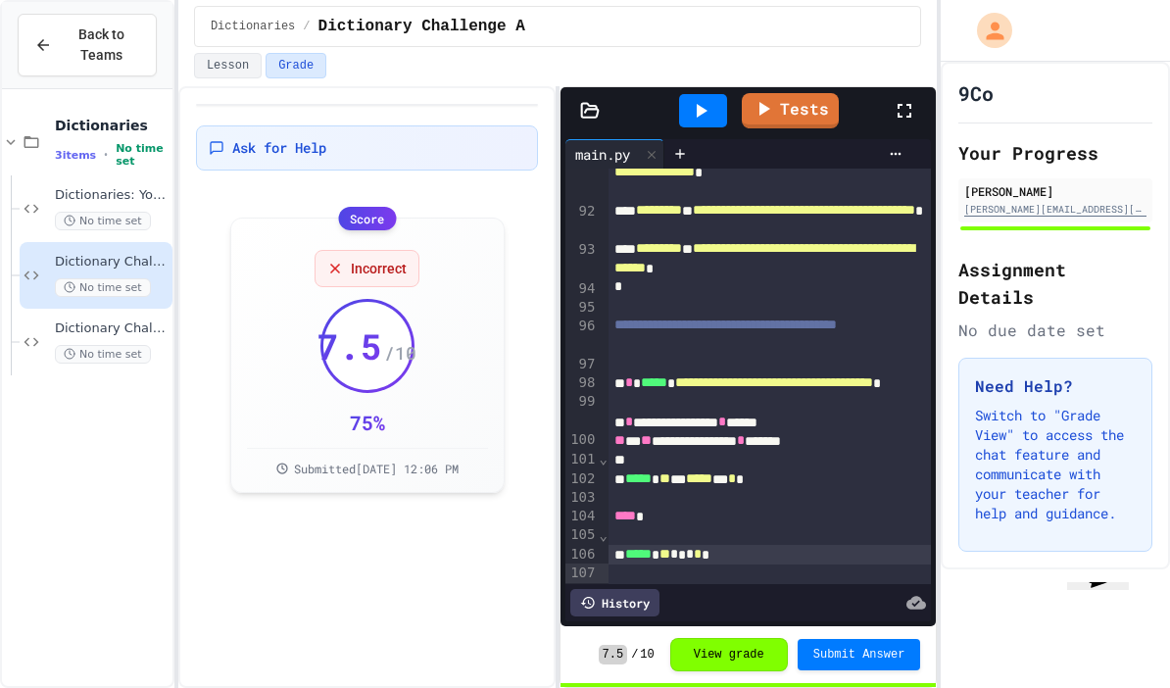
scroll to position [3593, 0]
click at [836, 546] on div at bounding box center [770, 536] width 323 height 19
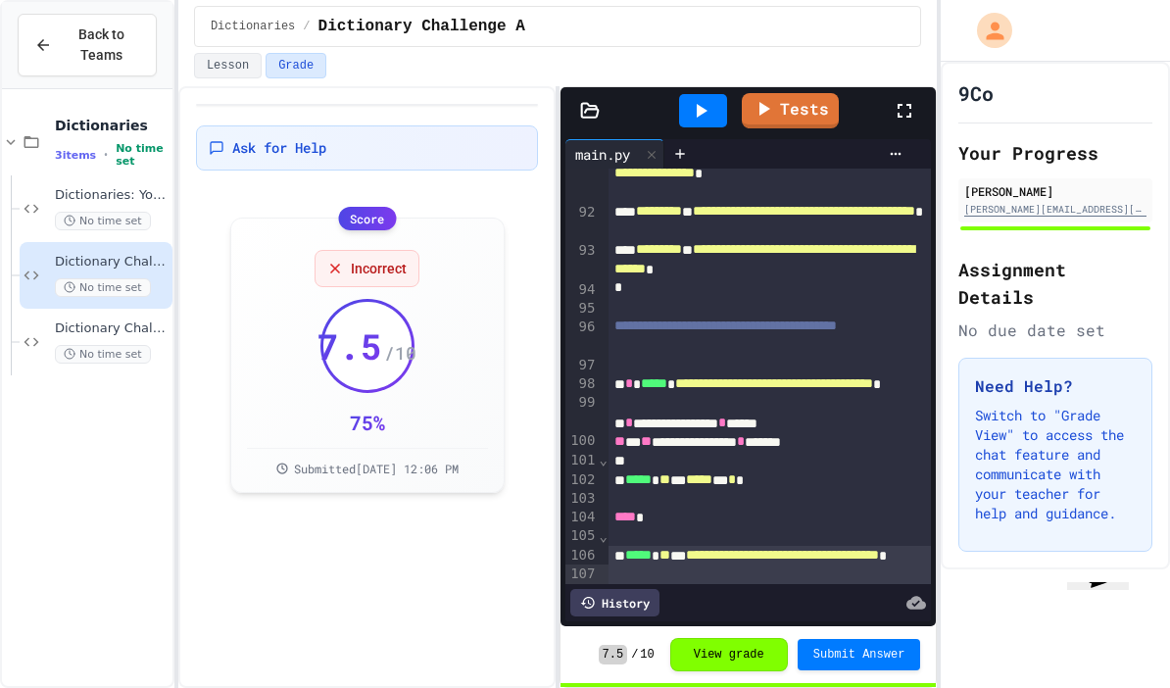
scroll to position [78, 0]
click at [879, 658] on span "Submit Answer" at bounding box center [859, 655] width 92 height 16
click at [792, 93] on link "Tests" at bounding box center [790, 110] width 97 height 35
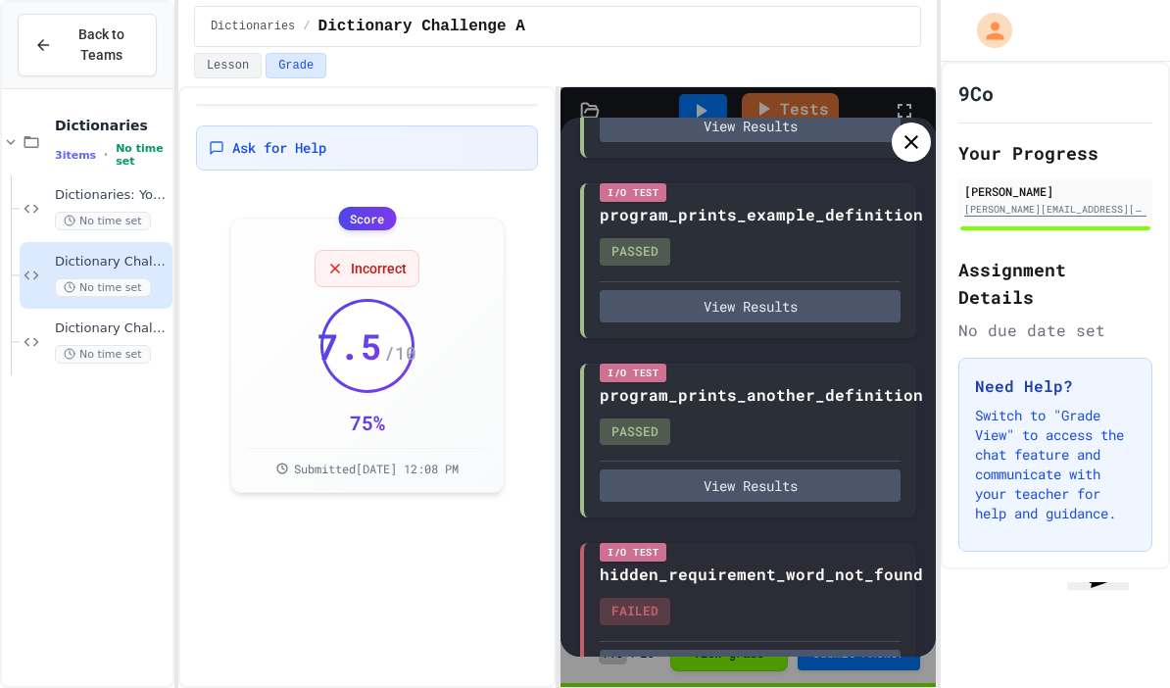
scroll to position [298, 0]
click at [667, 562] on div "hidden_requirement_word_not_found FAILED" at bounding box center [761, 593] width 323 height 63
click at [670, 649] on button "View Results" at bounding box center [750, 665] width 301 height 32
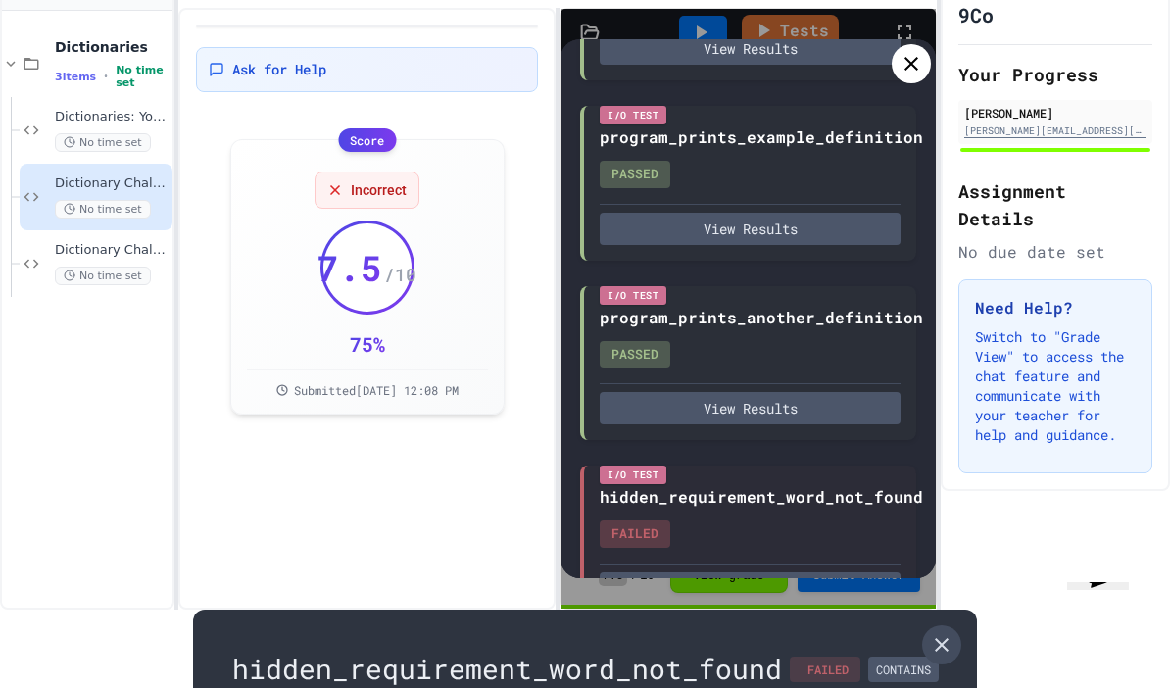
click at [947, 638] on icon at bounding box center [942, 645] width 14 height 14
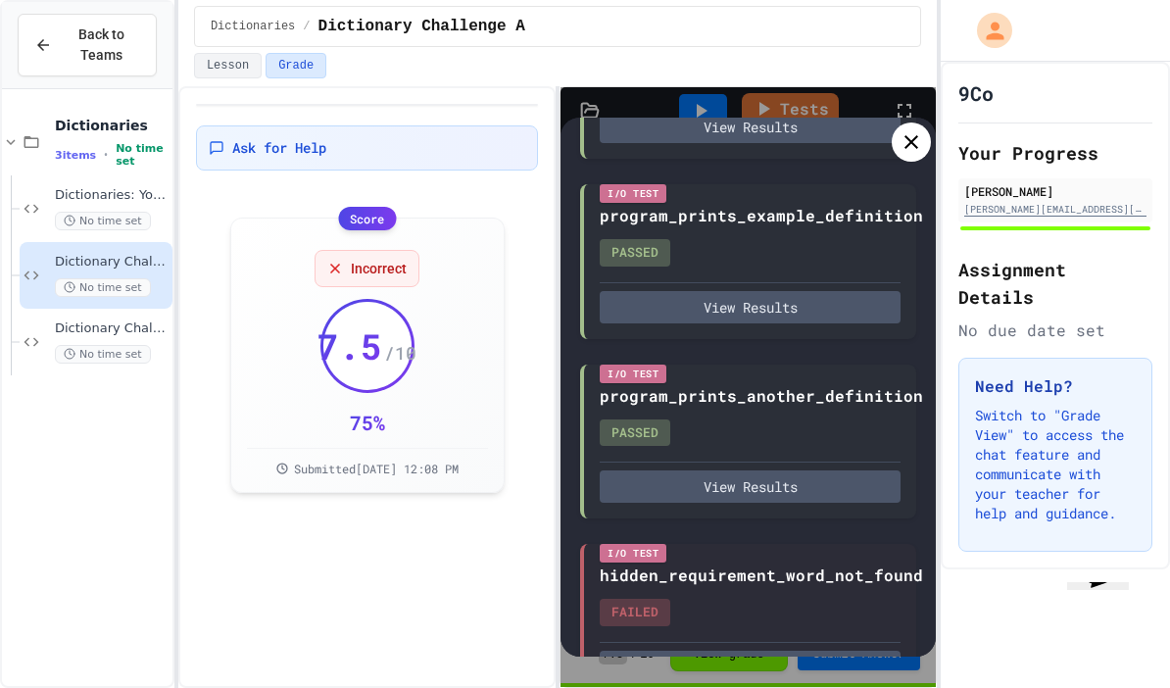
click at [901, 130] on icon at bounding box center [912, 142] width 24 height 24
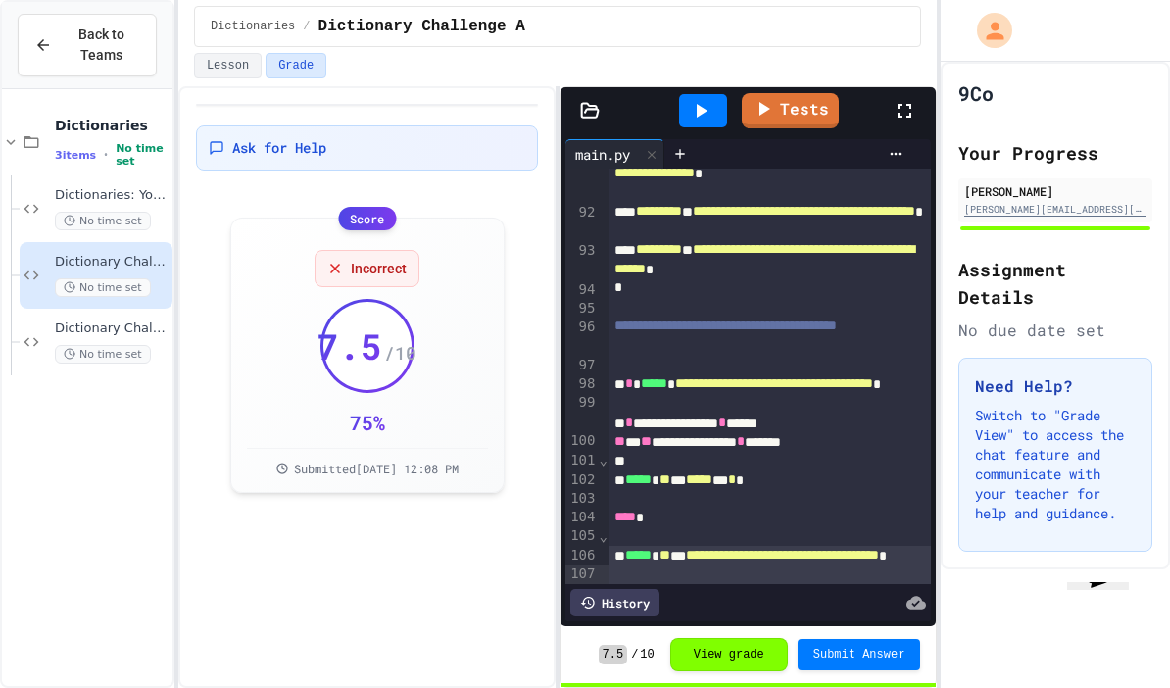
click at [702, 546] on div "**********" at bounding box center [770, 565] width 323 height 38
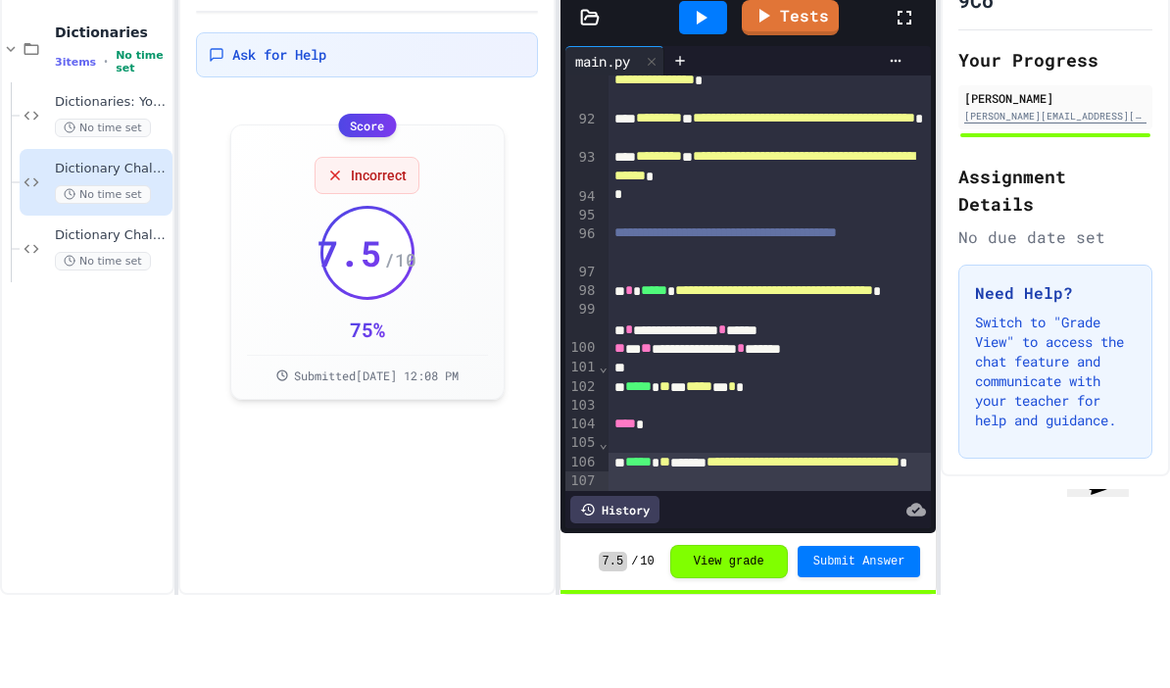
click at [888, 647] on span "Submit Answer" at bounding box center [859, 655] width 92 height 16
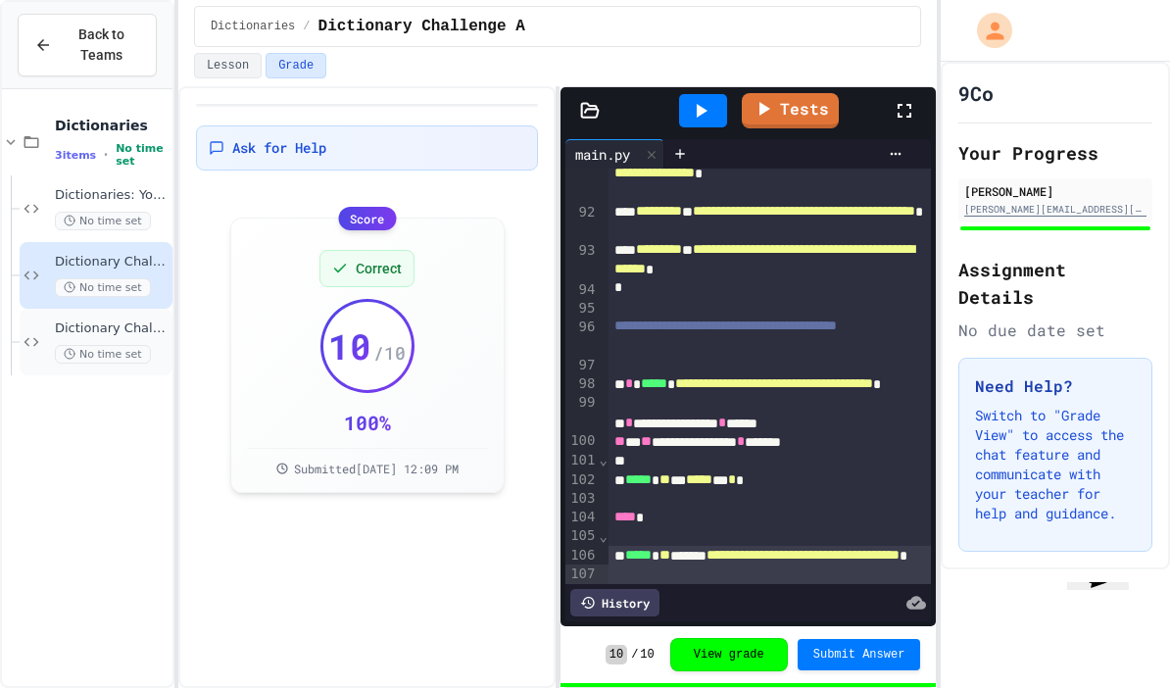
click at [82, 320] on span "Dictionary Challenge B" at bounding box center [112, 328] width 114 height 17
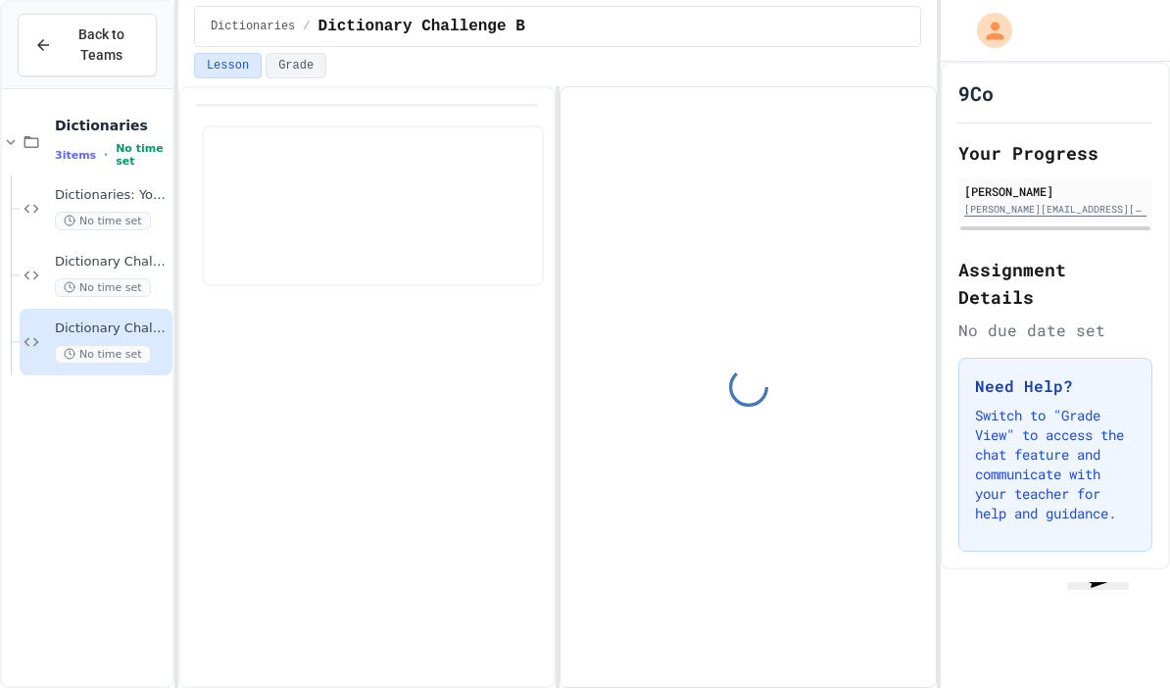
scroll to position [90, 0]
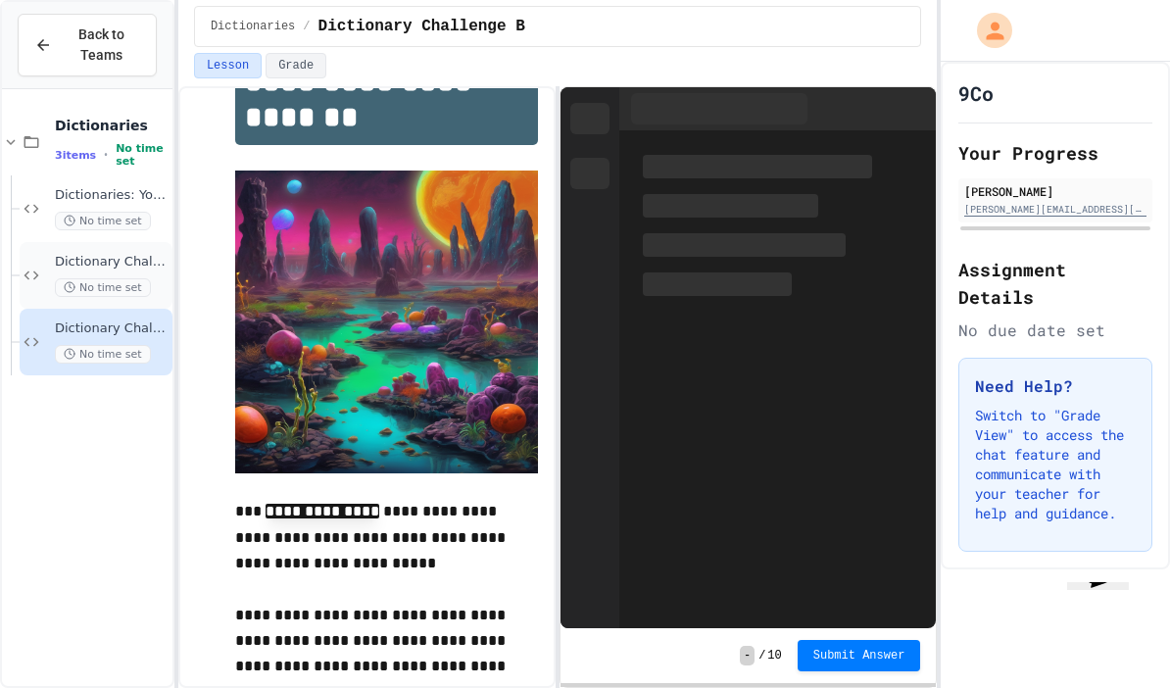
click at [78, 254] on span "Dictionary Challenge A" at bounding box center [112, 262] width 114 height 17
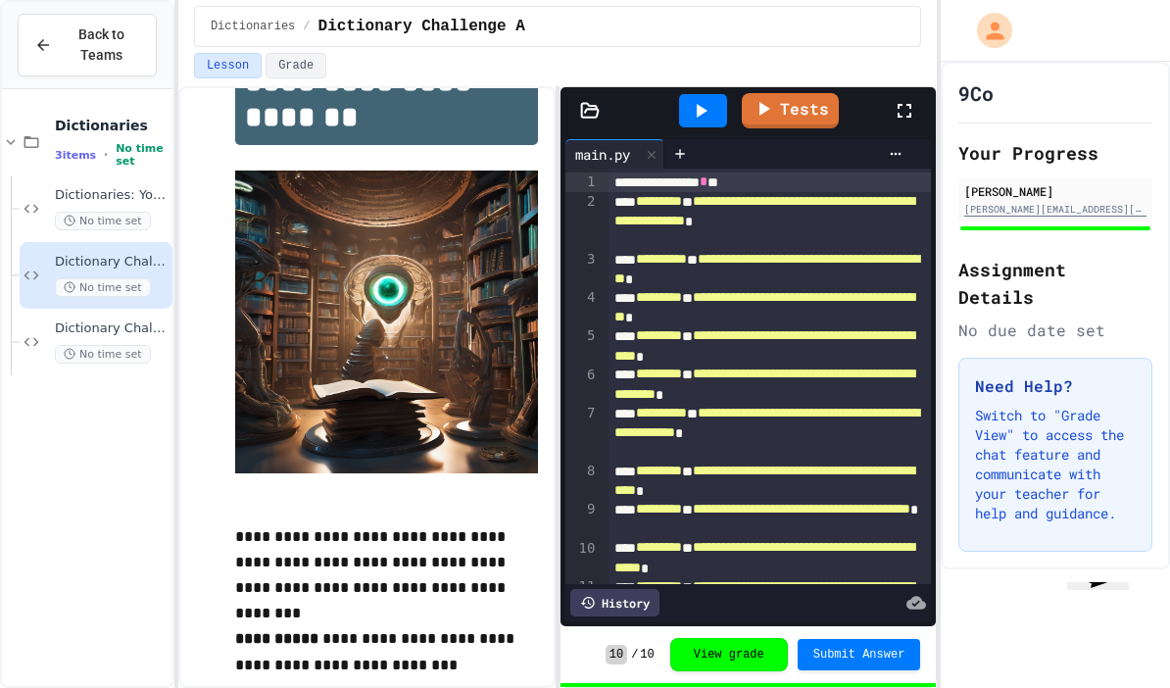
scroll to position [78, 0]
click at [70, 320] on div "Dictionary Challenge B No time set" at bounding box center [112, 341] width 114 height 43
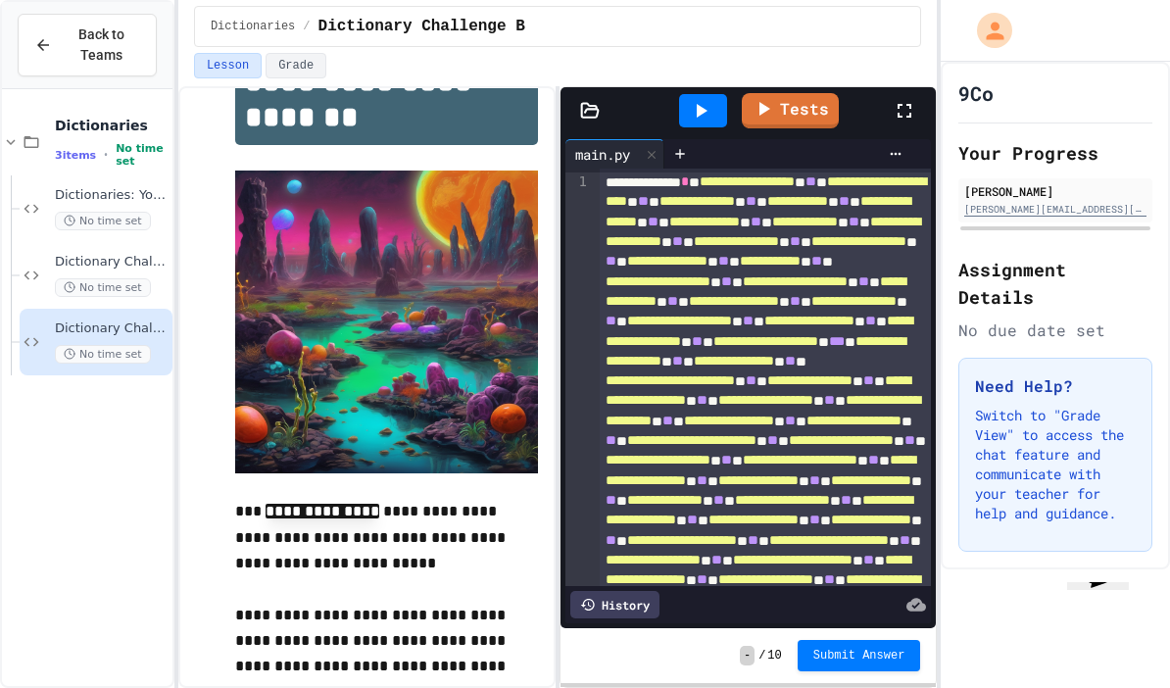
click at [41, 38] on icon at bounding box center [43, 45] width 18 height 18
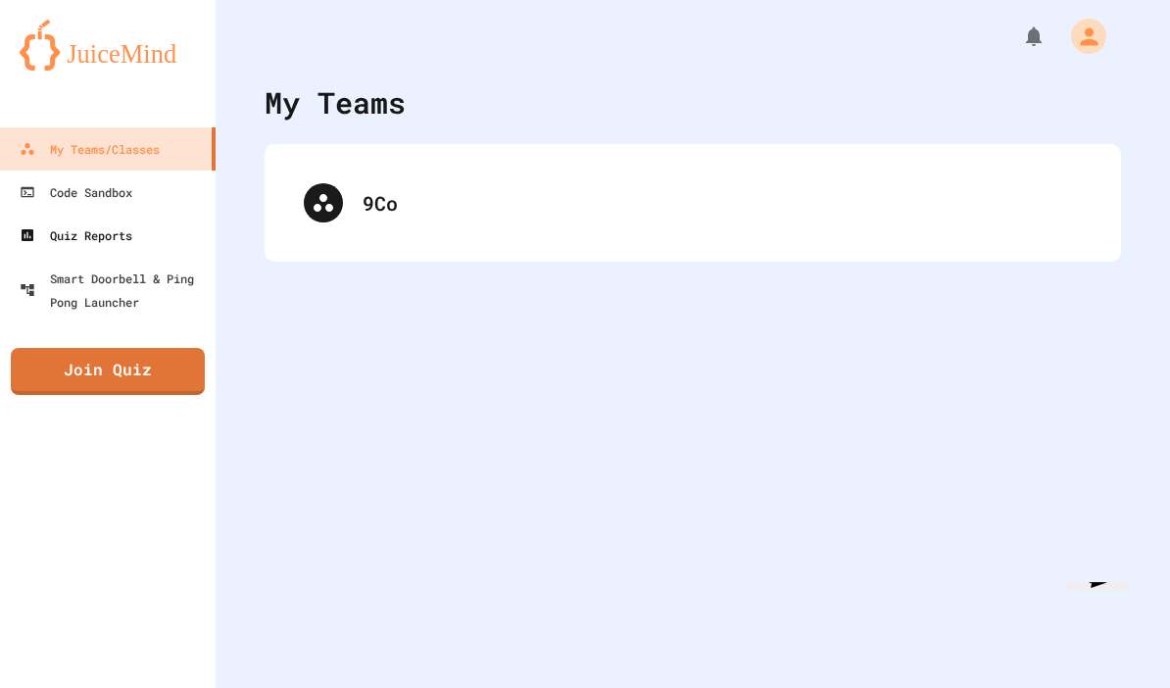
click at [46, 231] on div "Quiz Reports" at bounding box center [76, 235] width 113 height 24
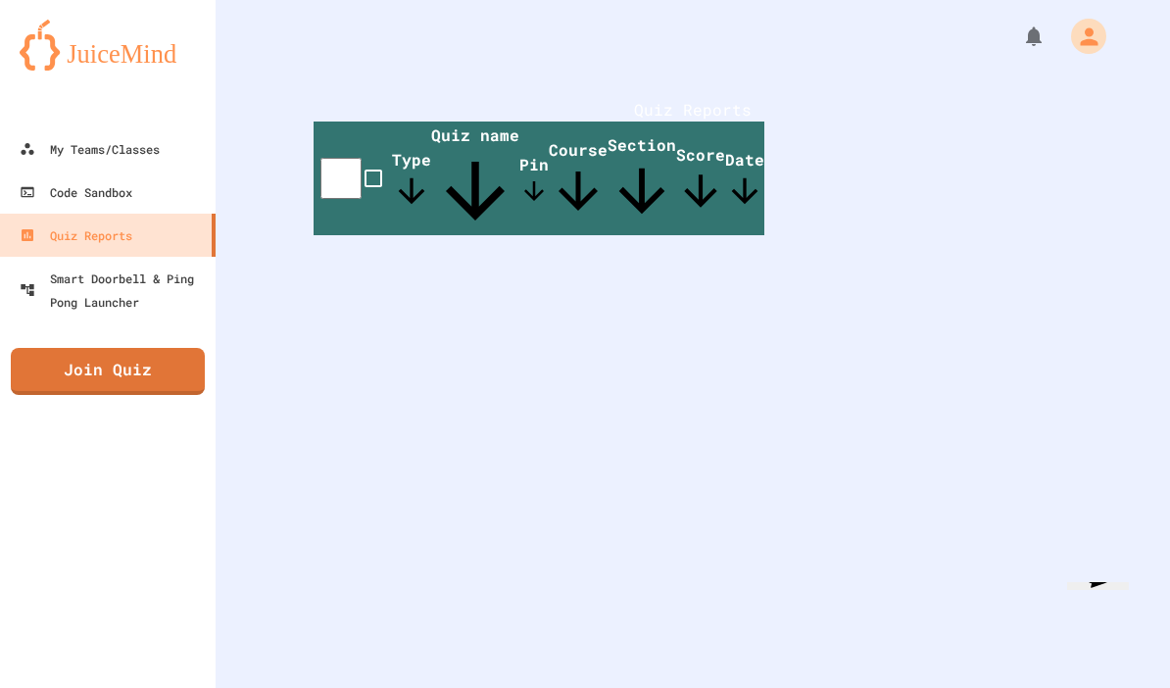
click at [88, 374] on link "Join Quiz" at bounding box center [108, 371] width 194 height 47
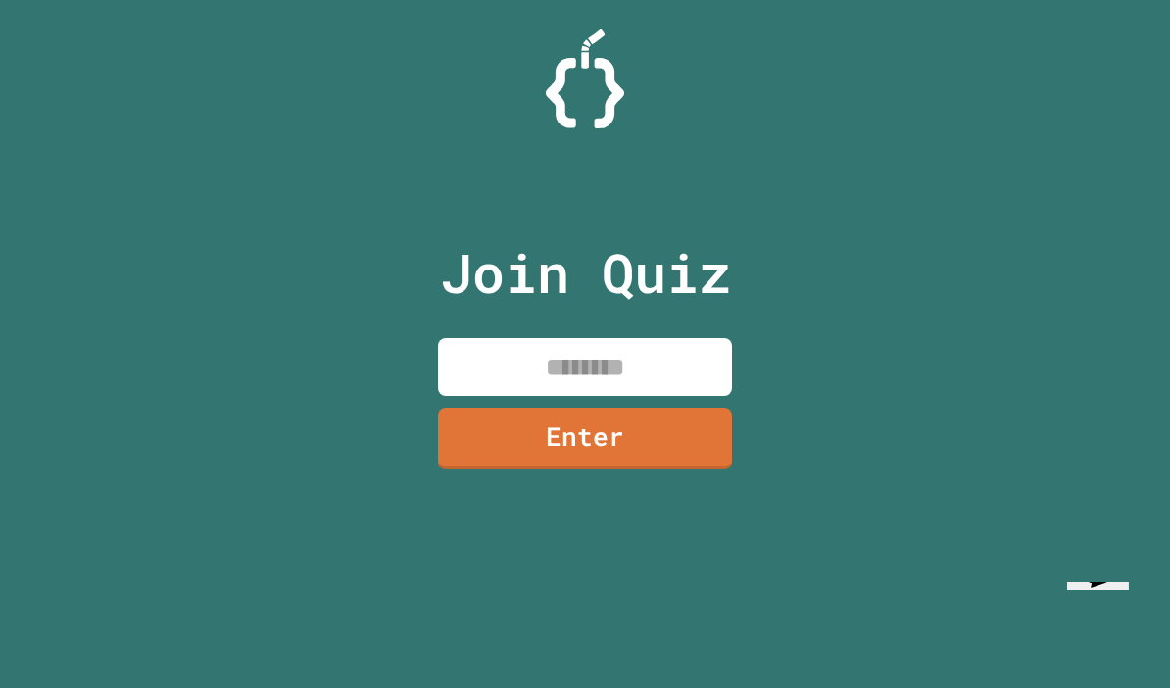
click at [514, 396] on input at bounding box center [585, 367] width 294 height 58
type input "********"
click at [673, 469] on link "Enter" at bounding box center [585, 439] width 294 height 62
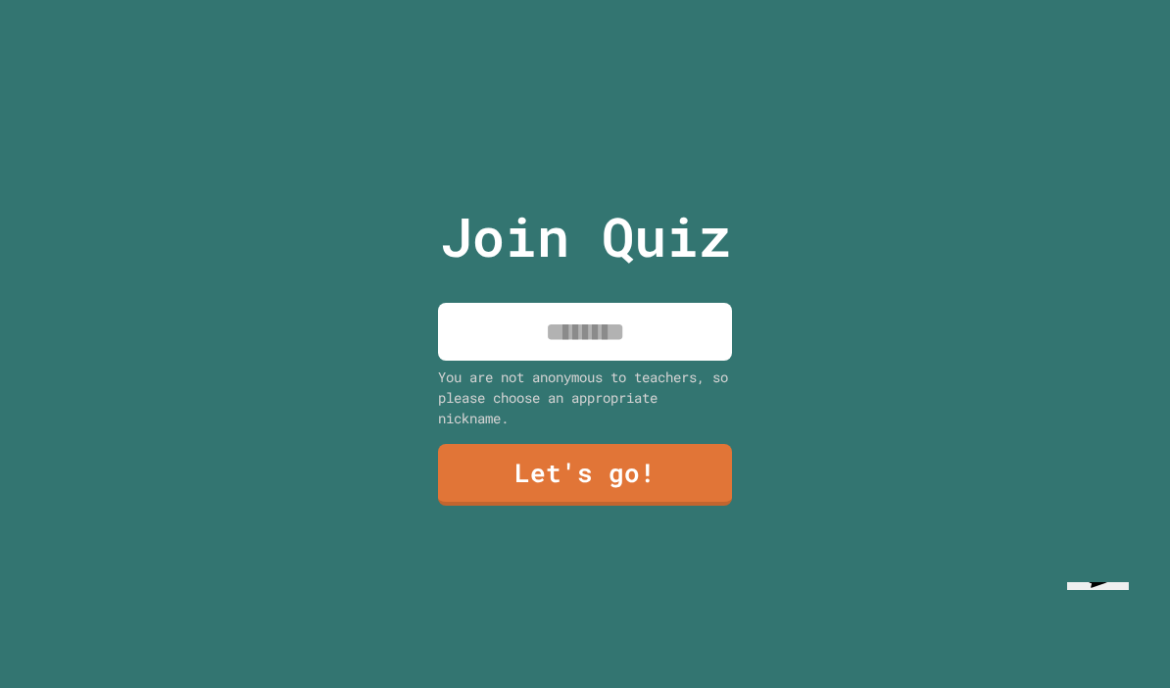
click at [659, 361] on input at bounding box center [585, 332] width 294 height 58
type input "**"
click at [700, 486] on link "Let's go!" at bounding box center [585, 475] width 294 height 62
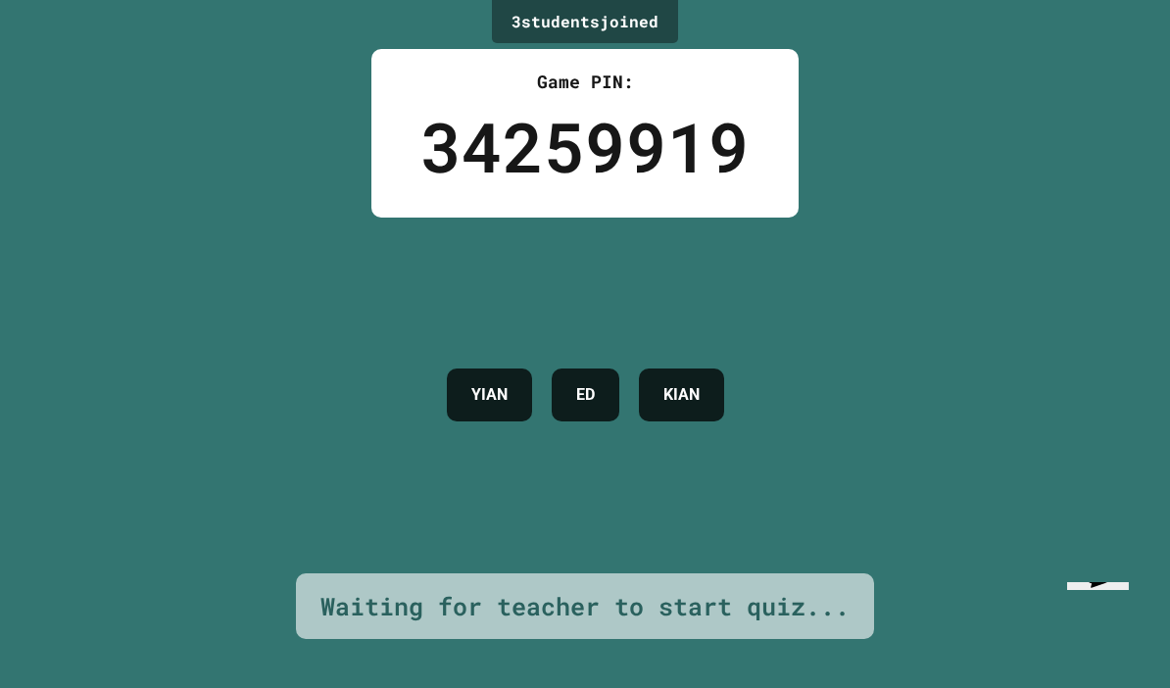
scroll to position [78, 0]
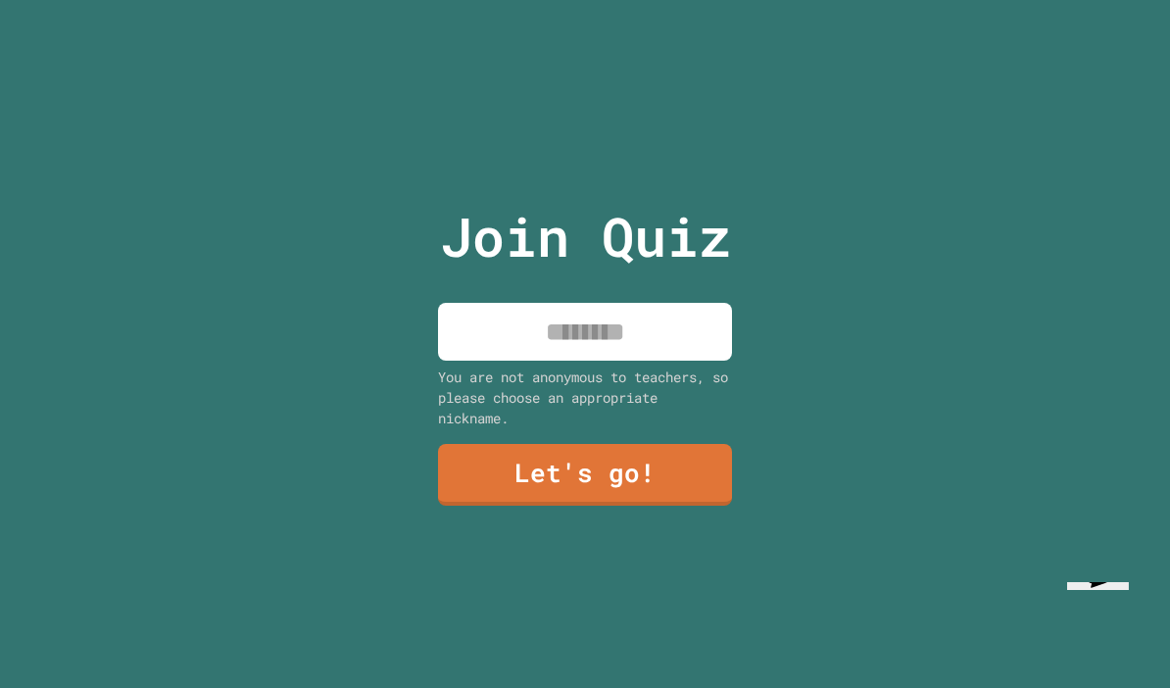
click at [494, 303] on input at bounding box center [585, 332] width 294 height 58
type input "******"
click at [661, 444] on link "Let's go!" at bounding box center [585, 475] width 294 height 62
click at [513, 303] on input at bounding box center [585, 332] width 294 height 58
type input "******"
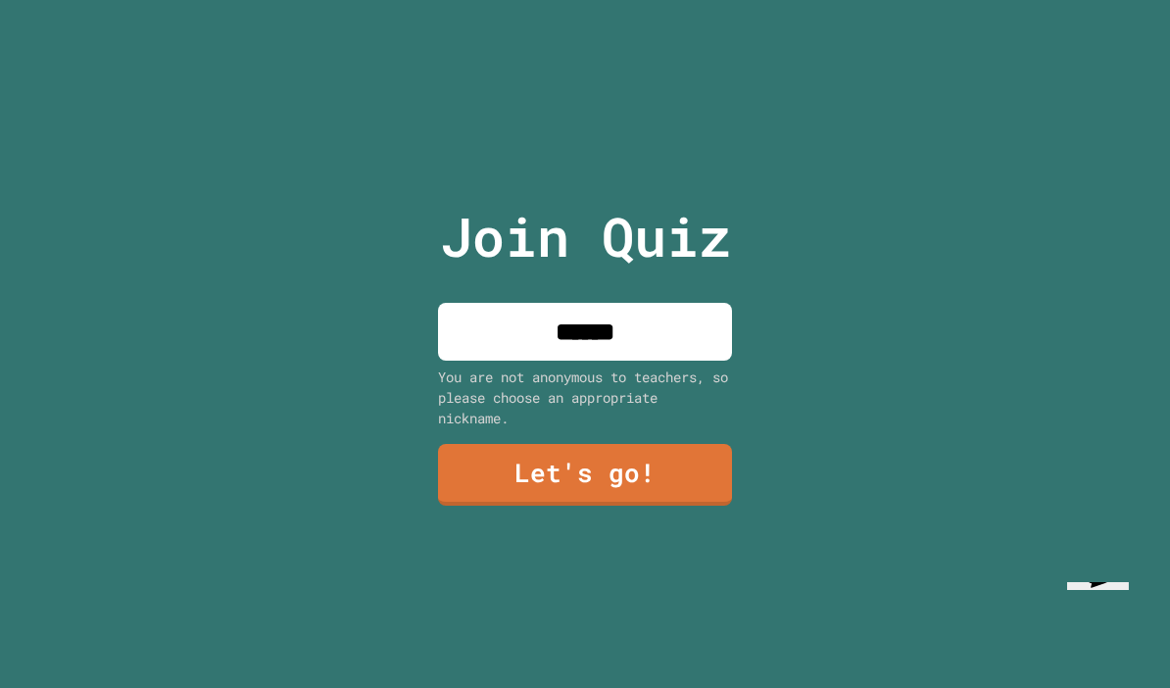
click at [673, 444] on link "Let's go!" at bounding box center [585, 475] width 294 height 62
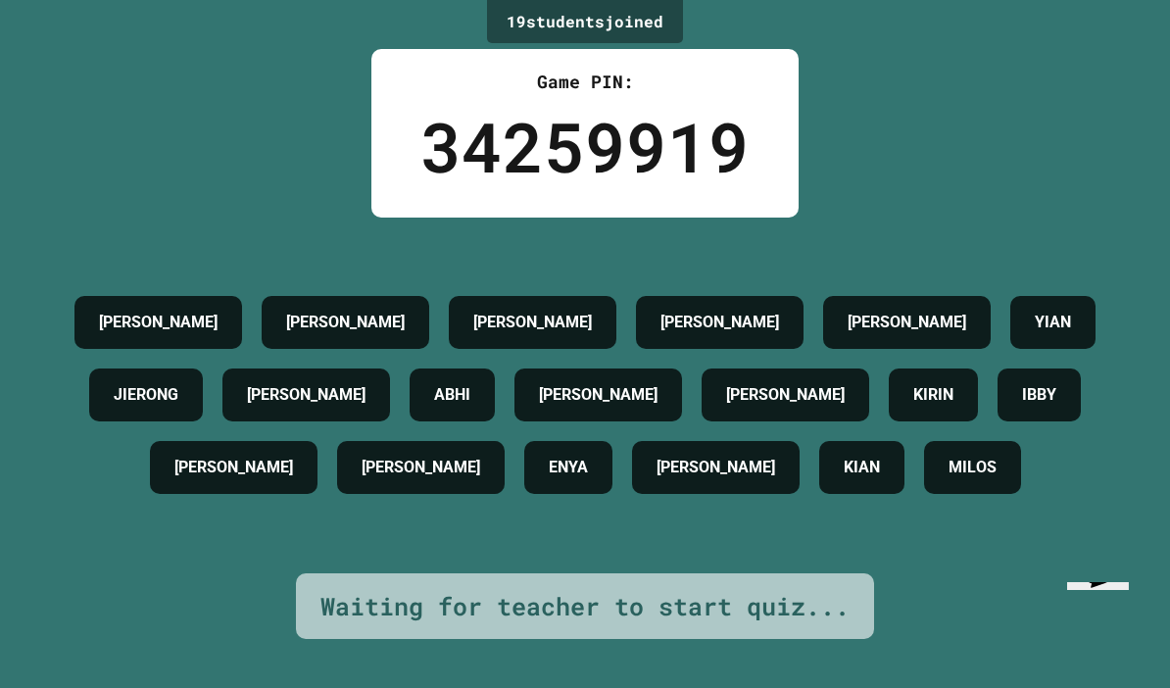
click at [279, 456] on h4 "[PERSON_NAME]" at bounding box center [233, 468] width 119 height 24
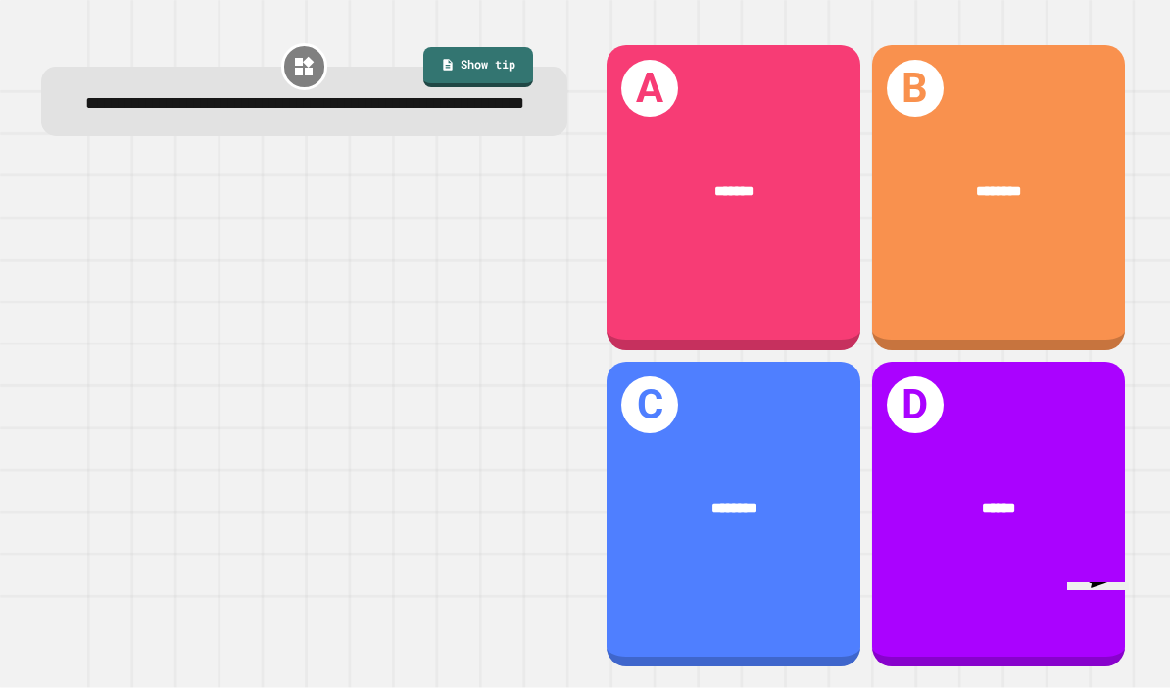
scroll to position [52, 0]
click at [790, 235] on div "A *******" at bounding box center [734, 197] width 254 height 305
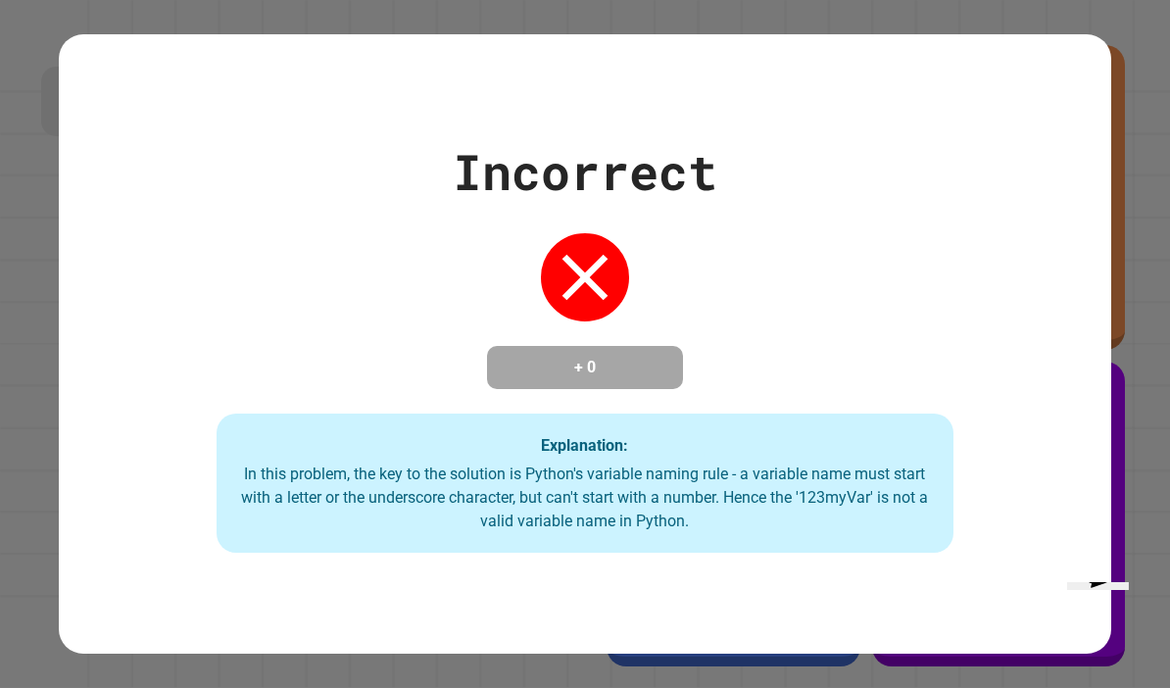
scroll to position [0, 0]
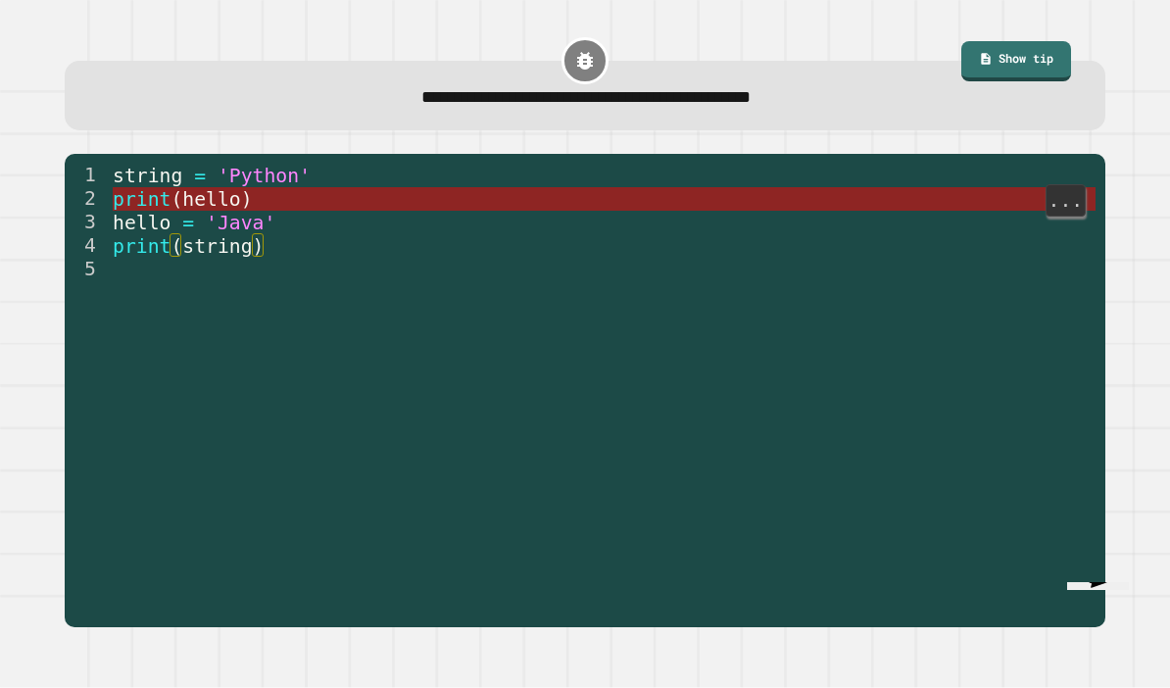
click at [133, 208] on span "print" at bounding box center [142, 199] width 58 height 23
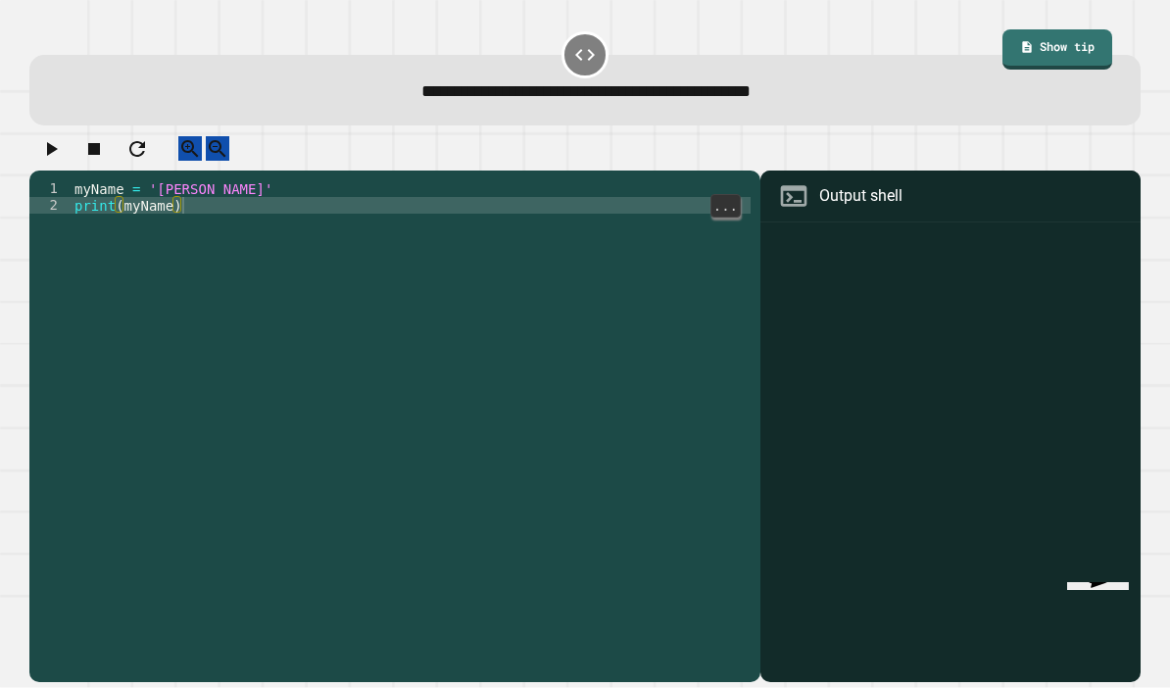
click at [192, 205] on div "myName = '[PERSON_NAME]' print ( myName )" at bounding box center [411, 463] width 680 height 566
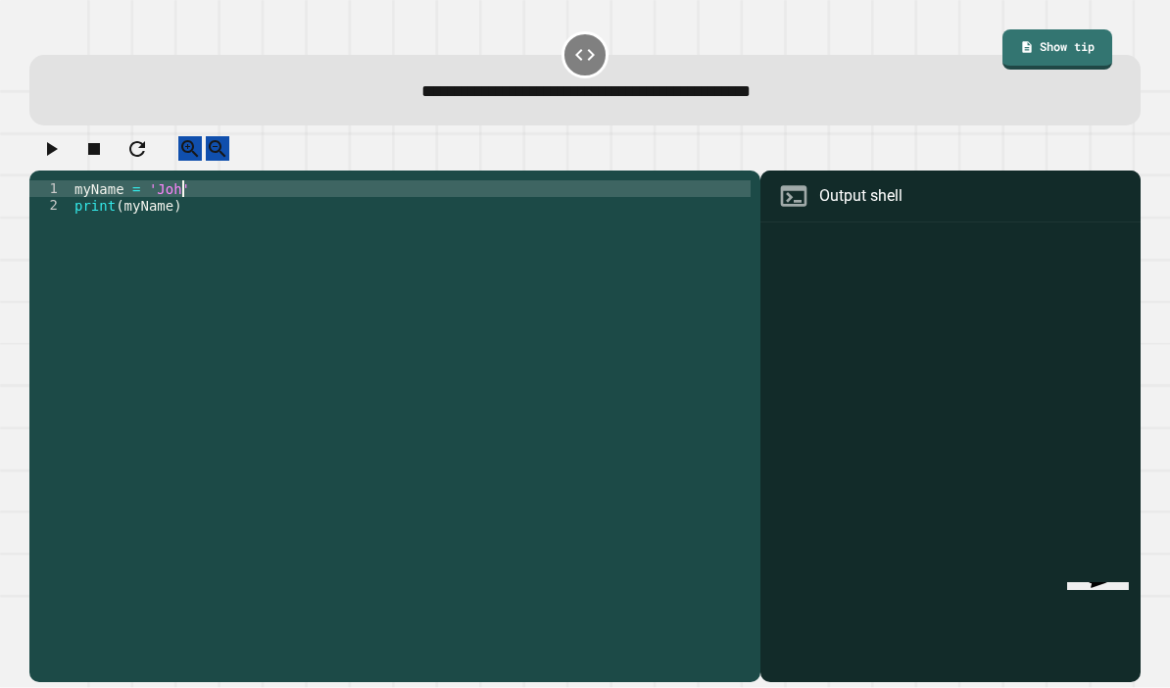
scroll to position [19, 55]
type textarea "**********"
click at [50, 160] on icon "button" at bounding box center [51, 149] width 24 height 24
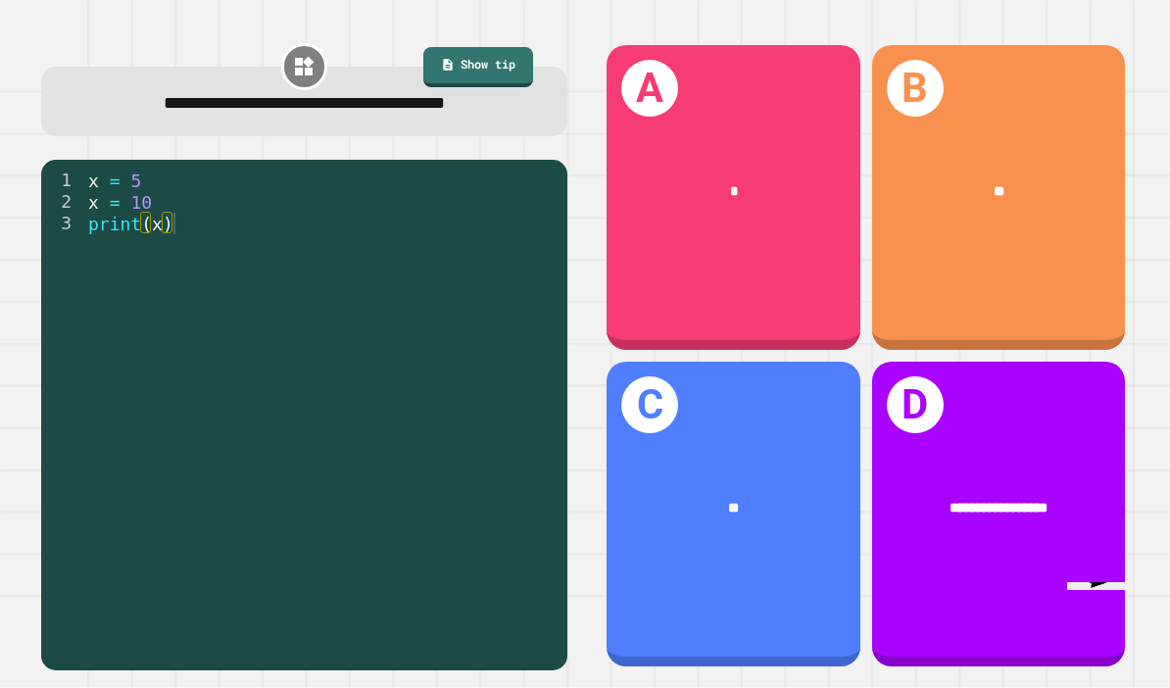
click at [1077, 231] on div "**" at bounding box center [999, 192] width 254 height 78
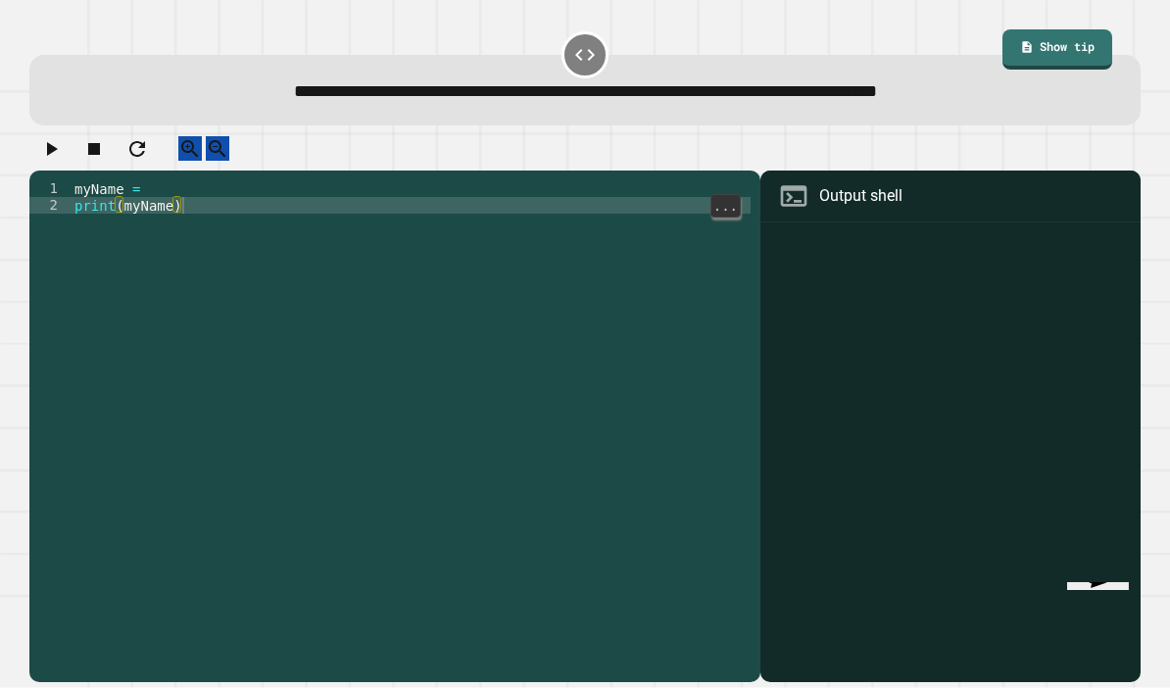
click at [188, 227] on div "myName = print ( myName )" at bounding box center [411, 463] width 680 height 566
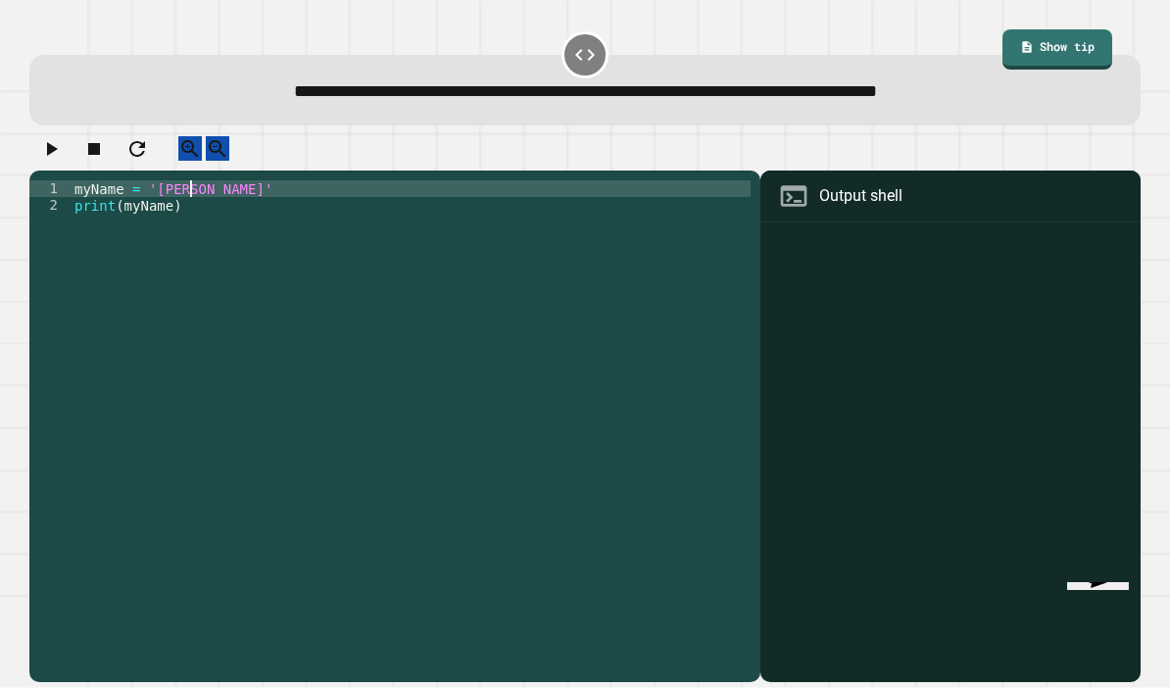
scroll to position [19, 64]
type textarea "**********"
click at [61, 151] on icon "button" at bounding box center [51, 149] width 24 height 24
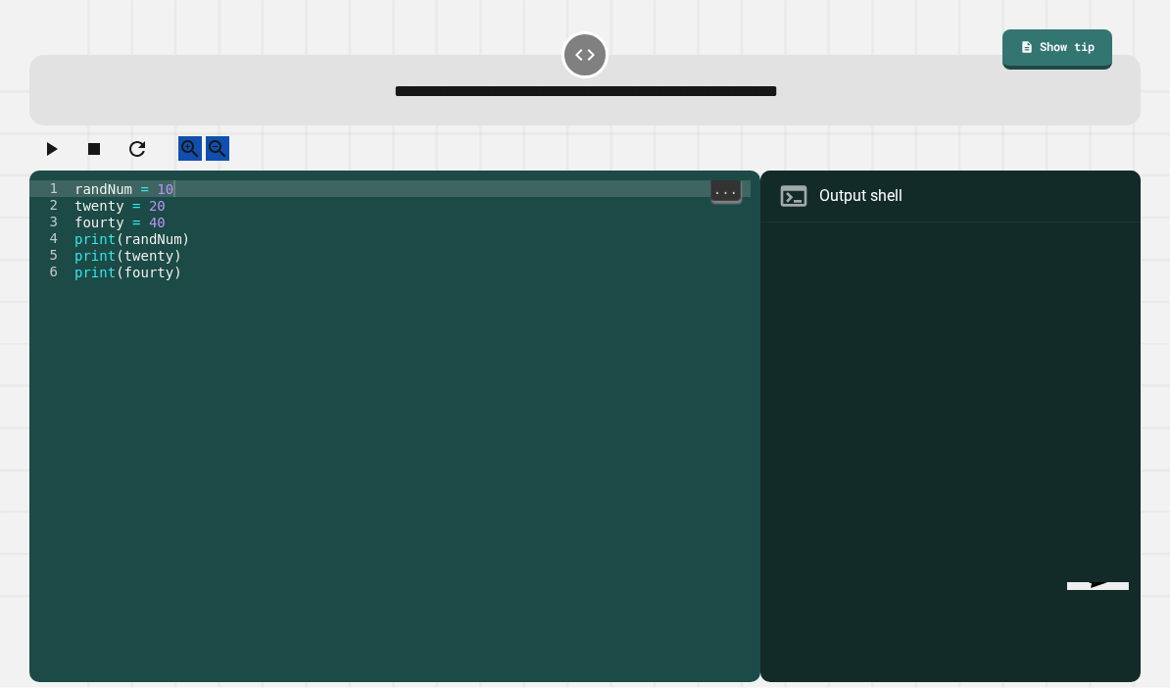
click at [195, 214] on div "randNum = 10 twenty = 20 fourty = 40 print ( randNum ) print ( twenty ) print (…" at bounding box center [411, 463] width 680 height 566
type textarea "**********"
click at [58, 156] on icon "button" at bounding box center [52, 149] width 11 height 14
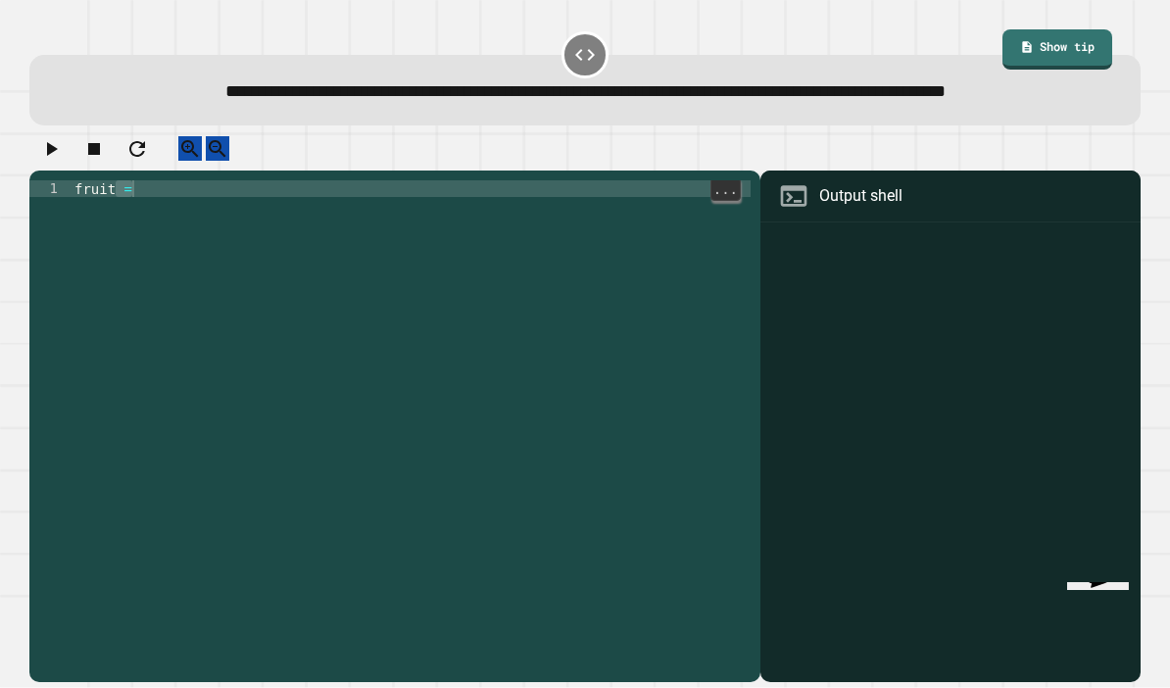
click at [168, 236] on div "fruit =" at bounding box center [411, 446] width 680 height 533
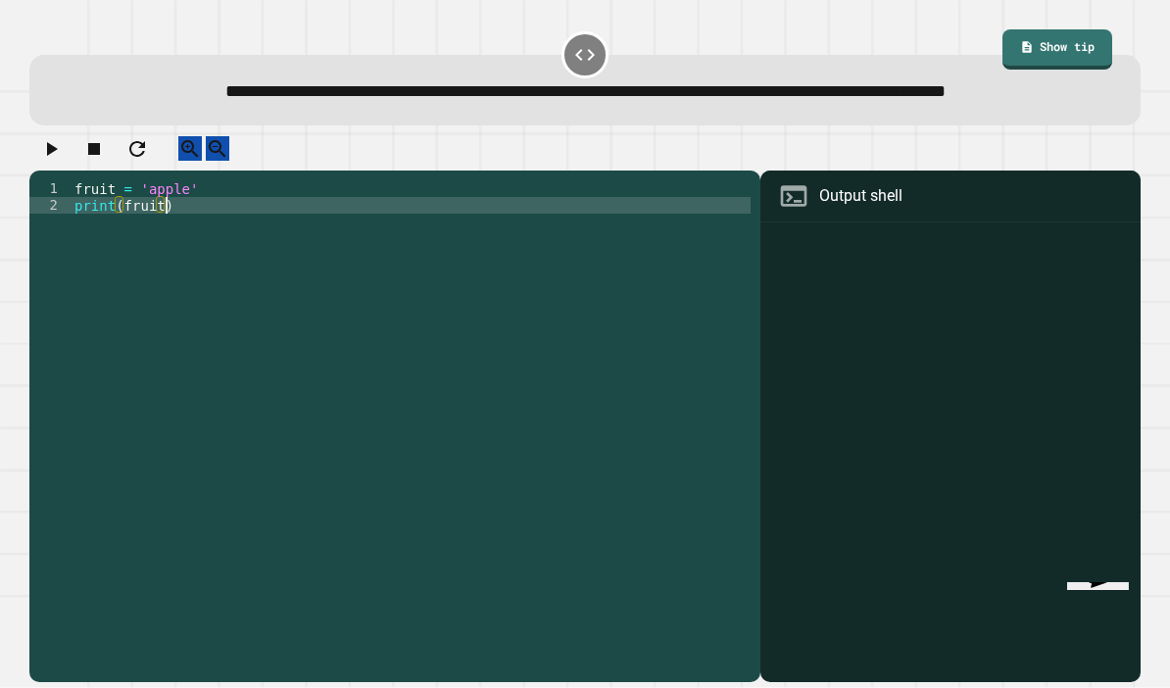
scroll to position [18, 64]
type textarea "**********"
click at [58, 161] on button "button" at bounding box center [51, 148] width 24 height 24
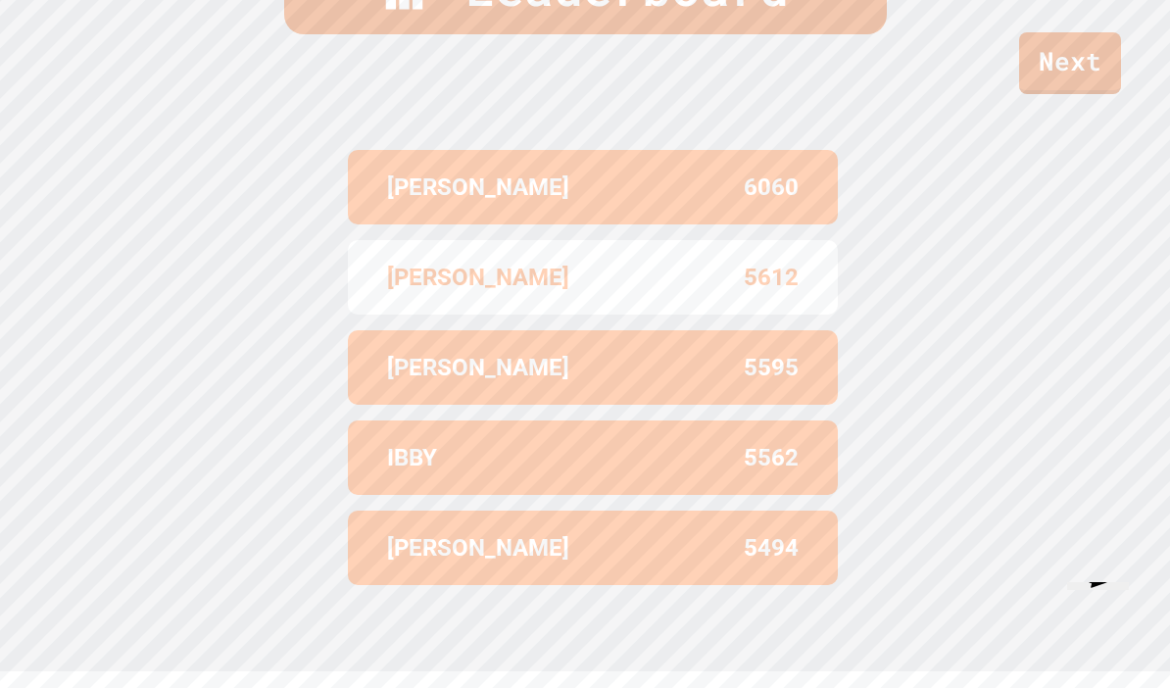
scroll to position [0, 0]
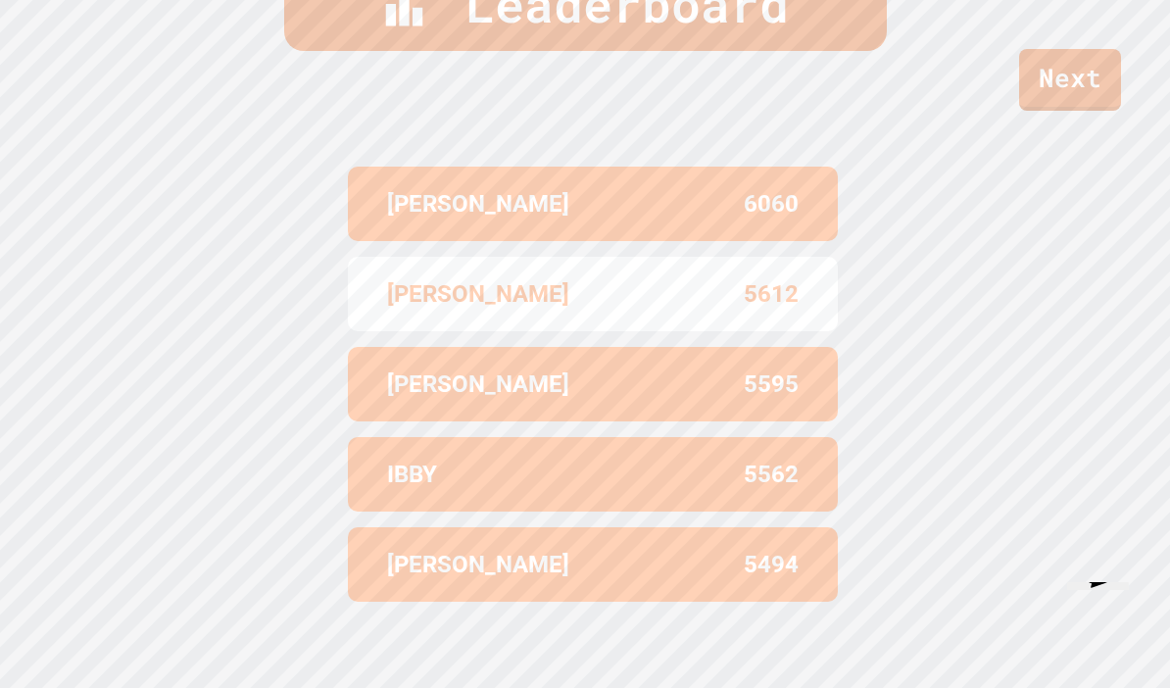
click at [361, 77] on div "Next" at bounding box center [585, 55] width 1170 height 111
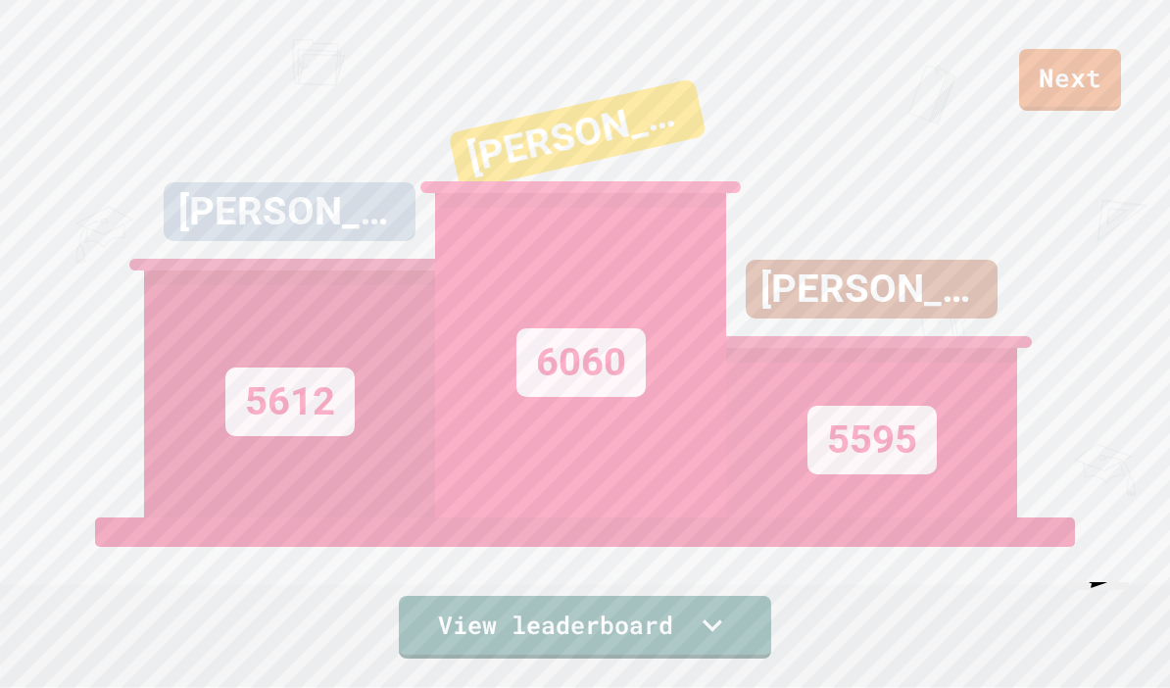
click at [1062, 88] on link "Next" at bounding box center [1070, 80] width 102 height 62
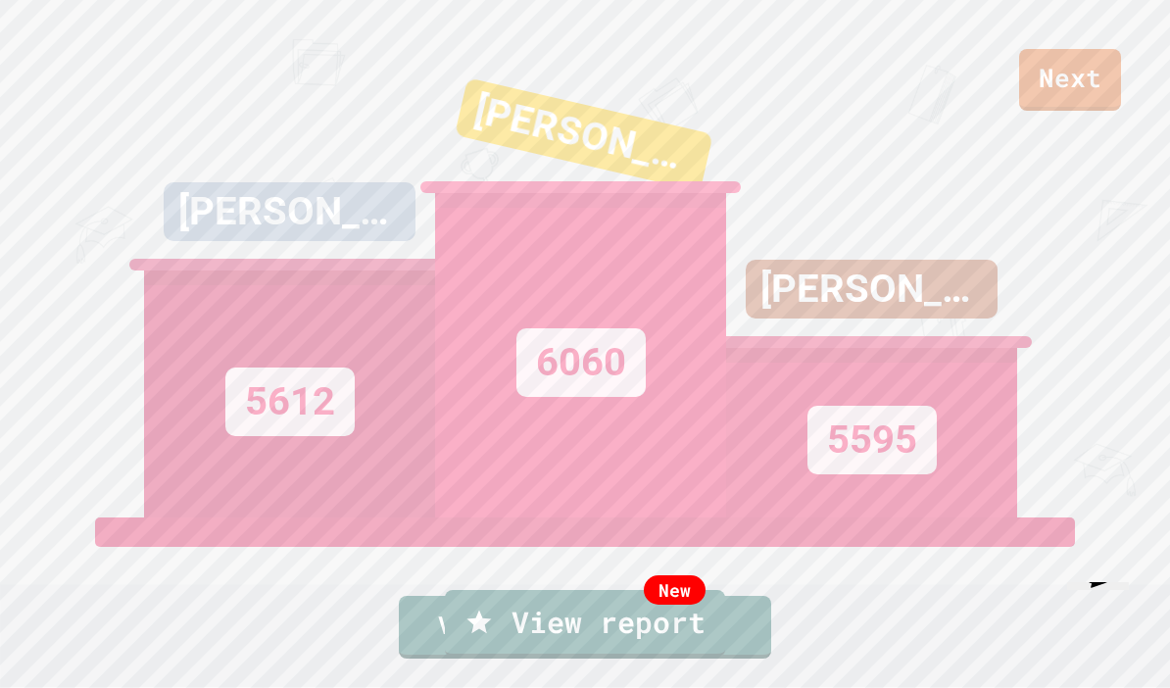
click at [681, 633] on link "New View report" at bounding box center [585, 624] width 280 height 68
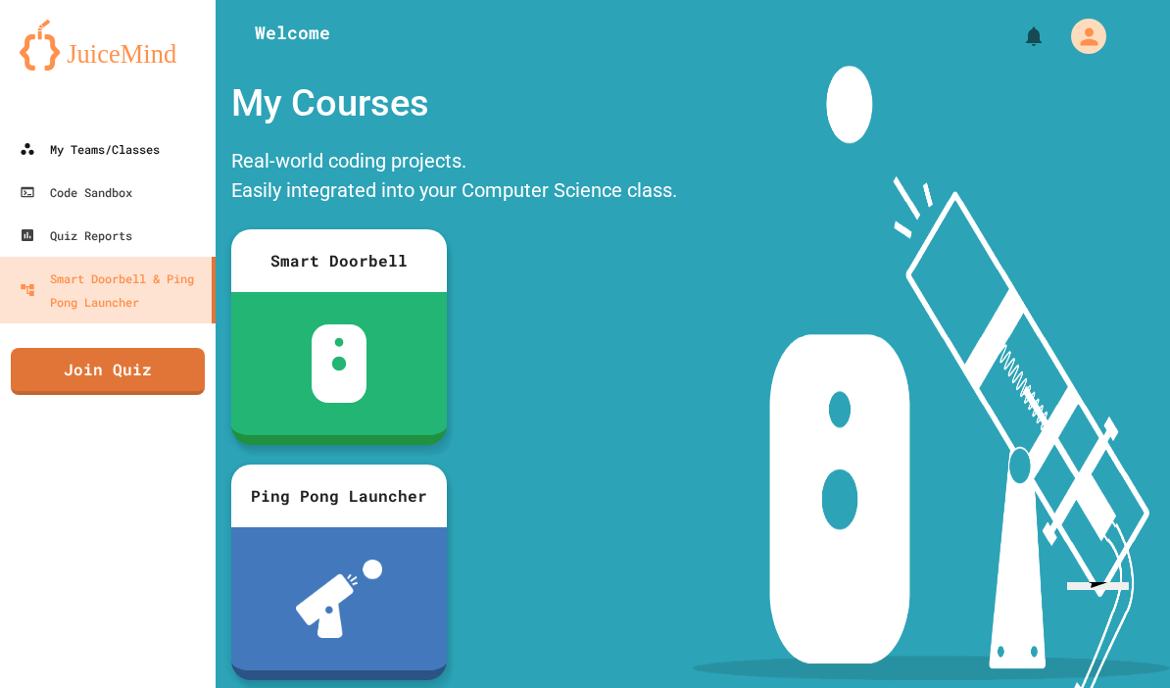
click at [73, 149] on div "My Teams/Classes" at bounding box center [90, 149] width 140 height 24
click at [55, 145] on div "My Teams/Classes" at bounding box center [90, 149] width 140 height 24
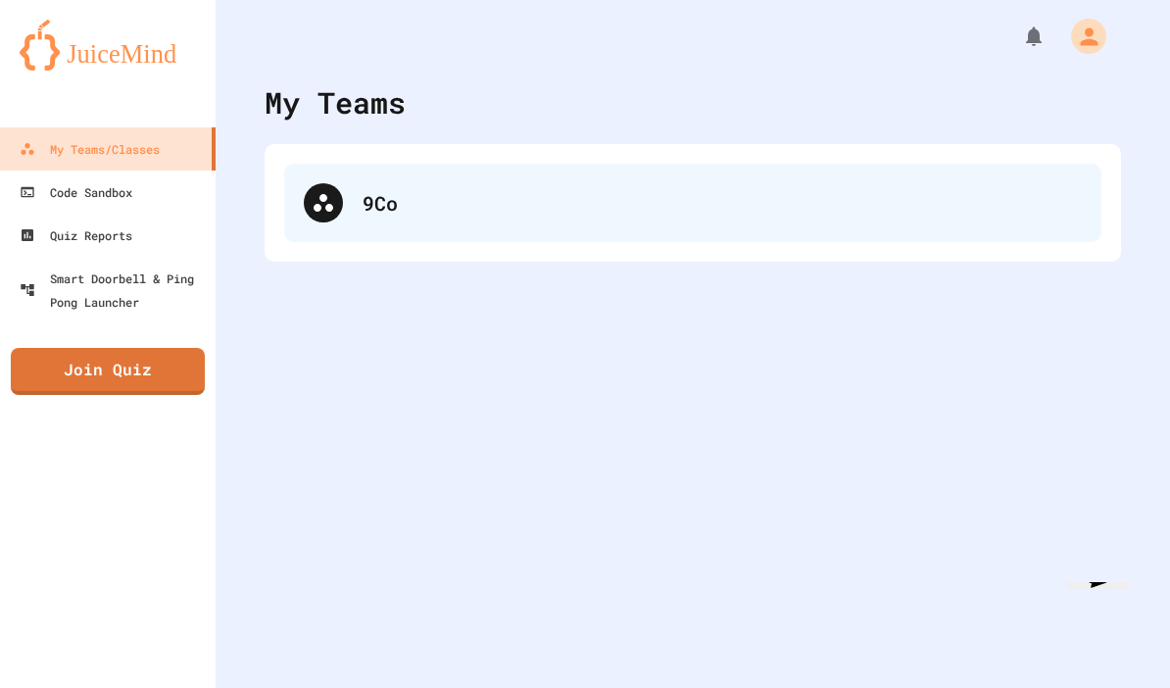
click at [330, 226] on div "9Co" at bounding box center [692, 203] width 817 height 78
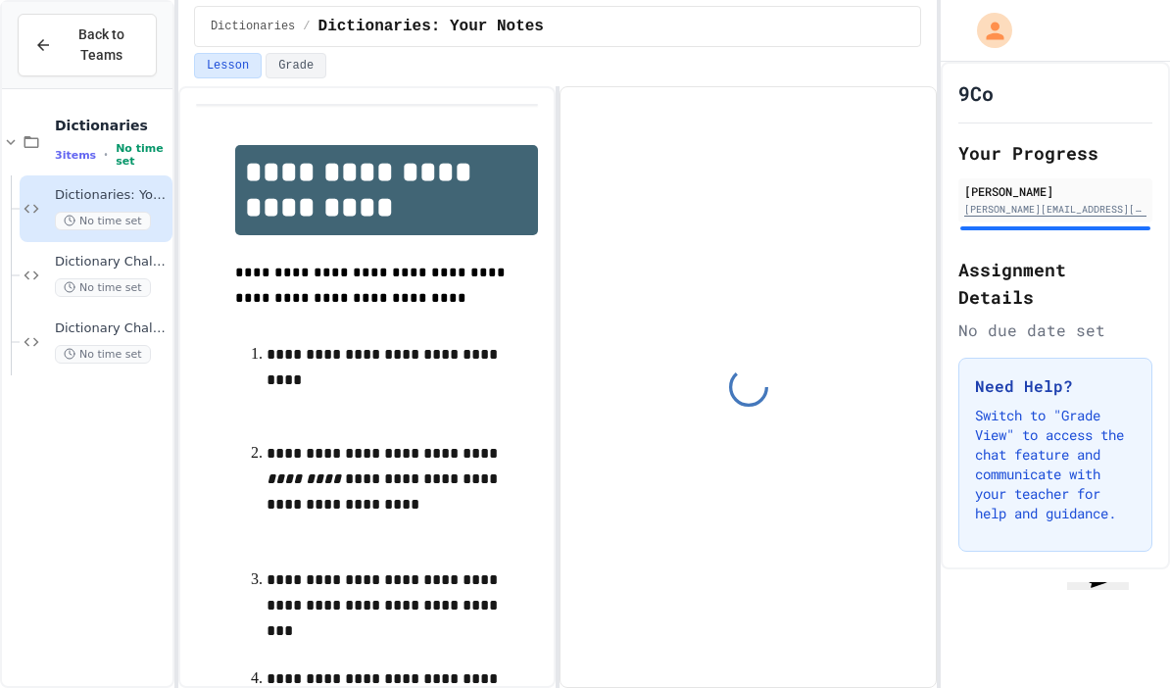
scroll to position [90, 0]
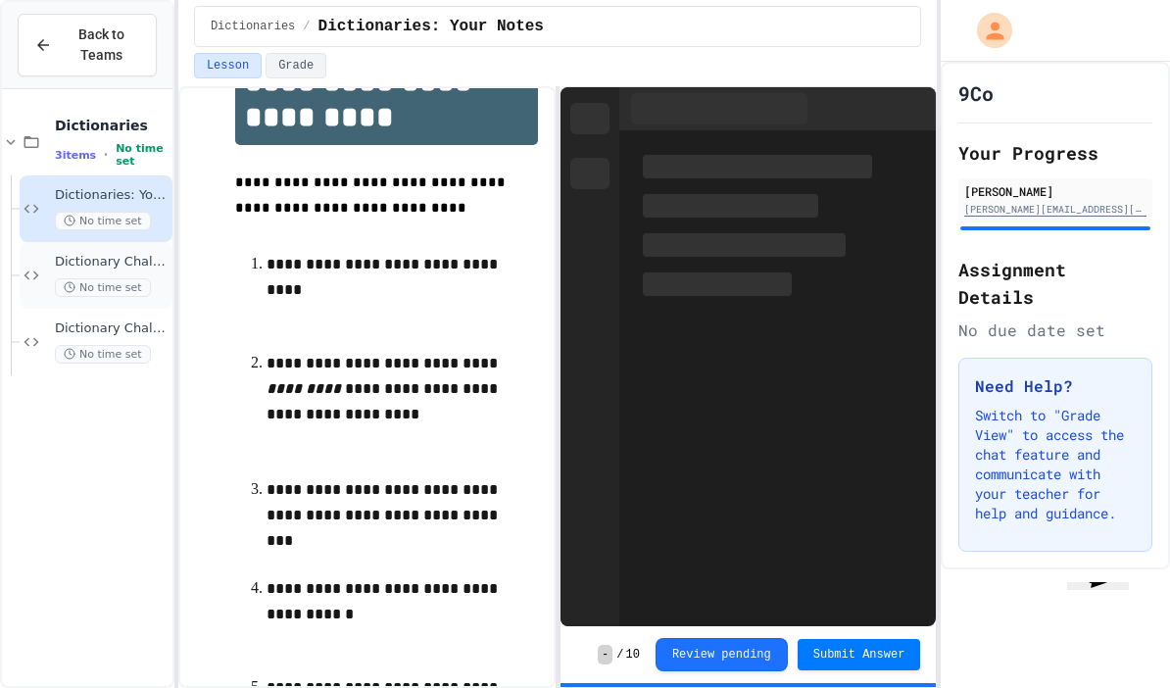
click at [72, 254] on span "Dictionary Challenge A" at bounding box center [112, 262] width 114 height 17
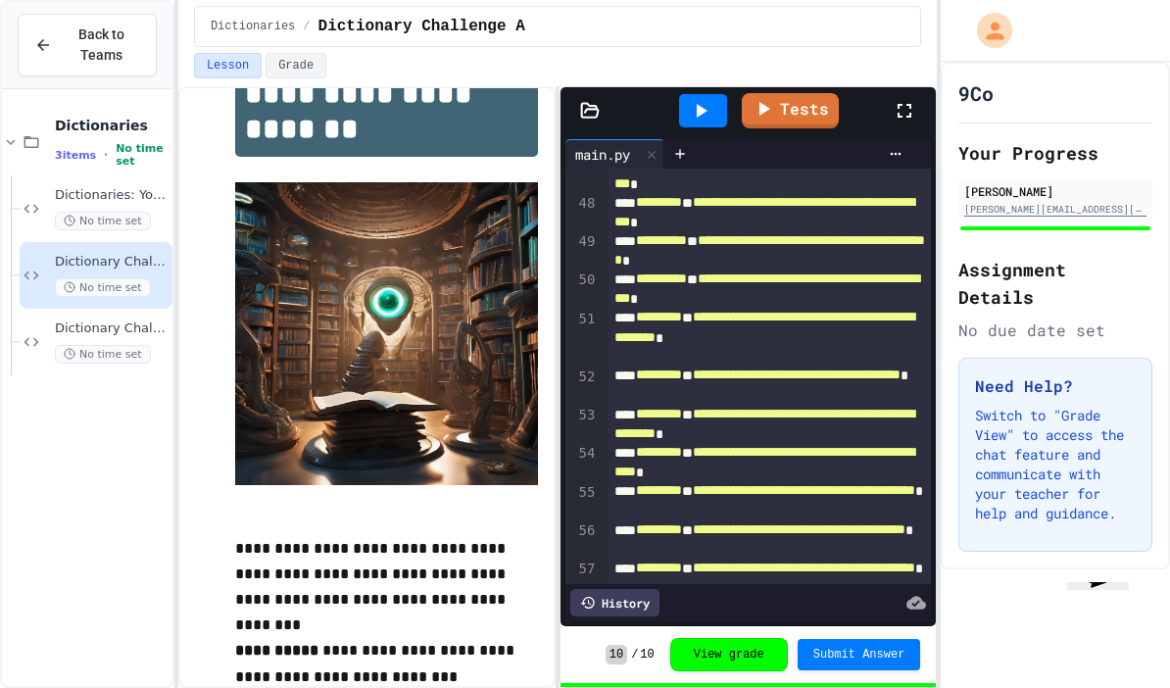
scroll to position [1869, 0]
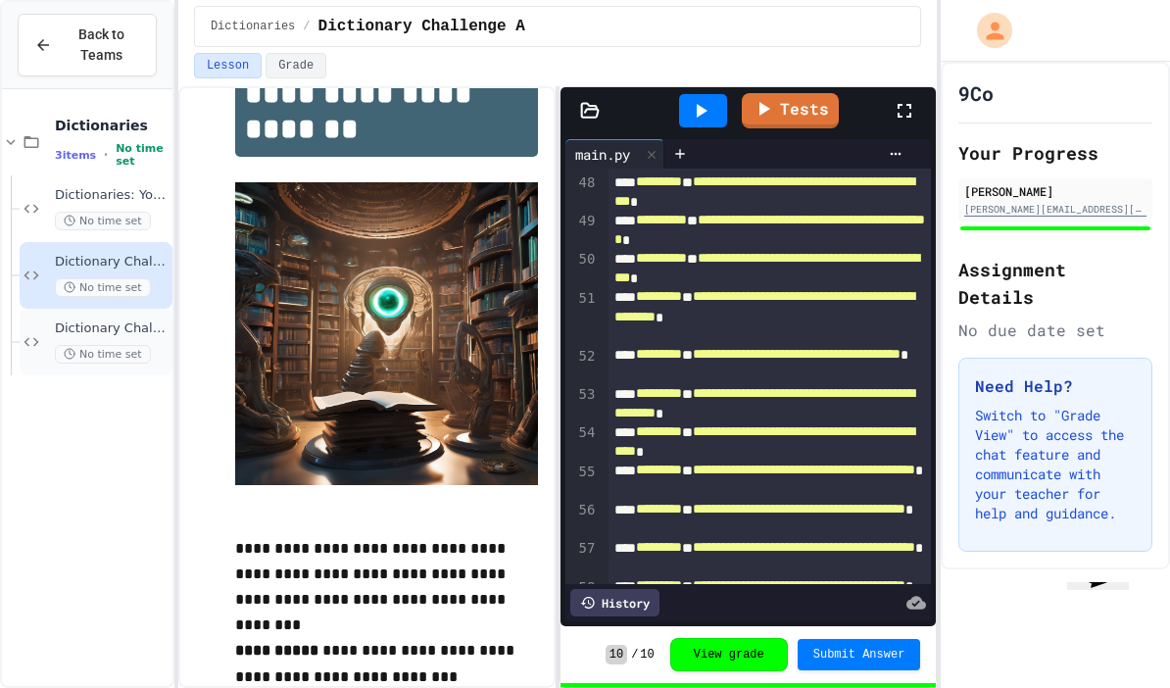
click at [81, 320] on span "Dictionary Challenge B" at bounding box center [112, 328] width 114 height 17
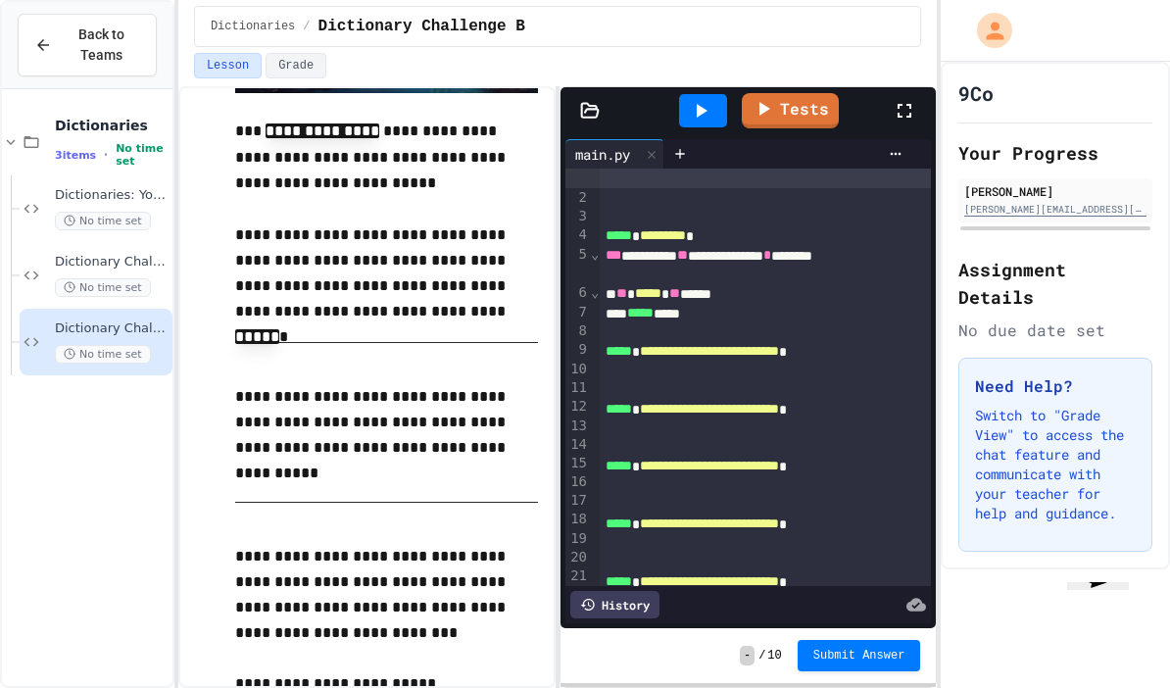
scroll to position [484, 0]
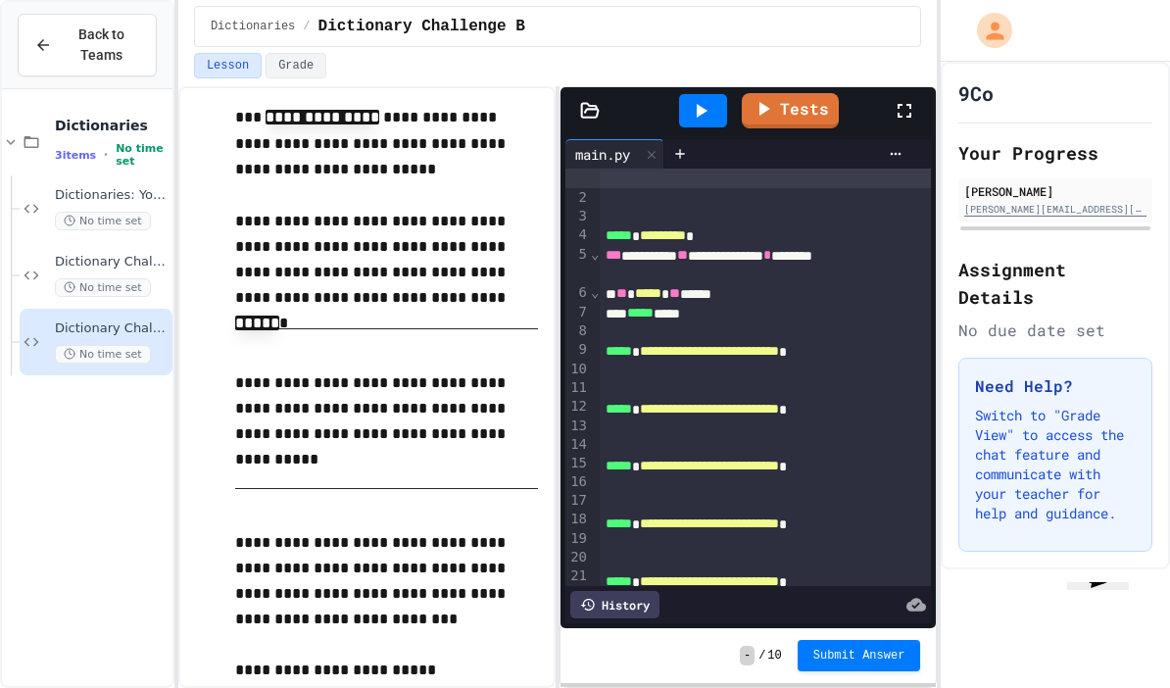
click at [793, 361] on div at bounding box center [765, 371] width 331 height 20
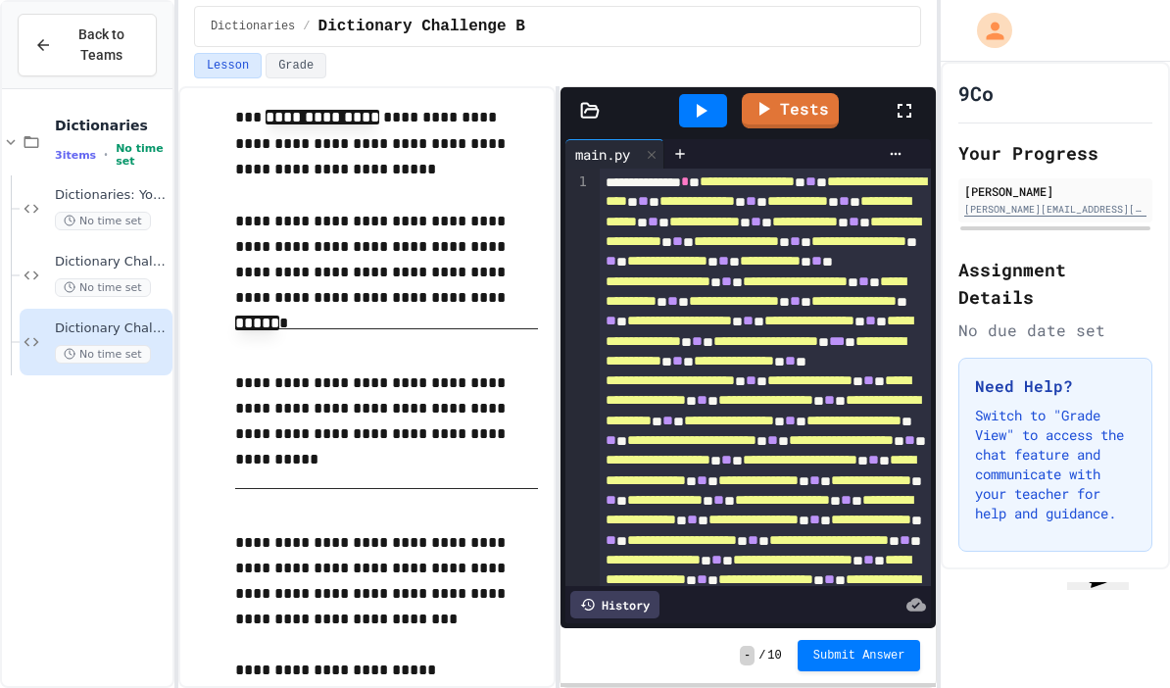
scroll to position [0, 0]
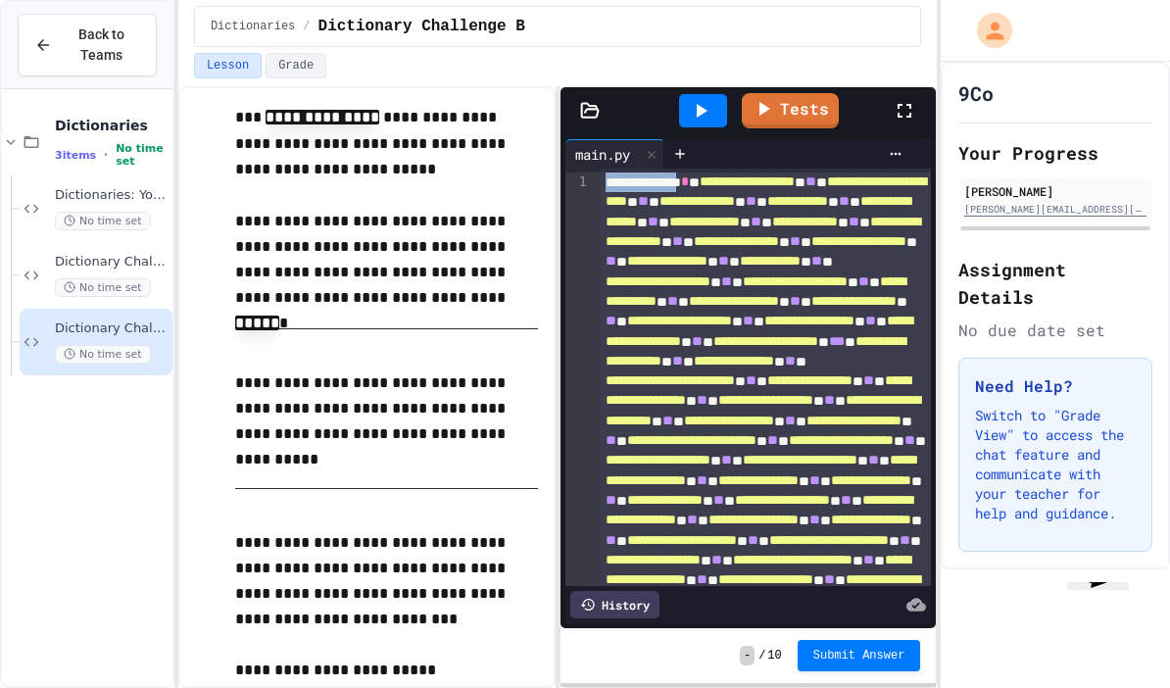
copy div "**********"
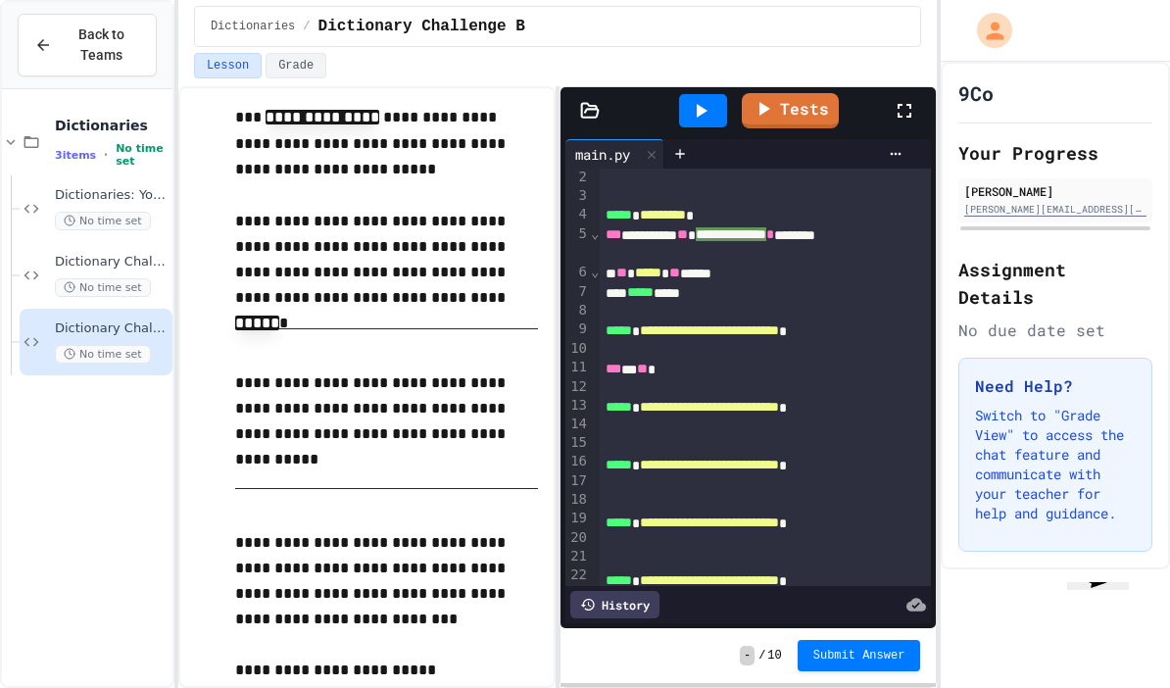
scroll to position [1410, 0]
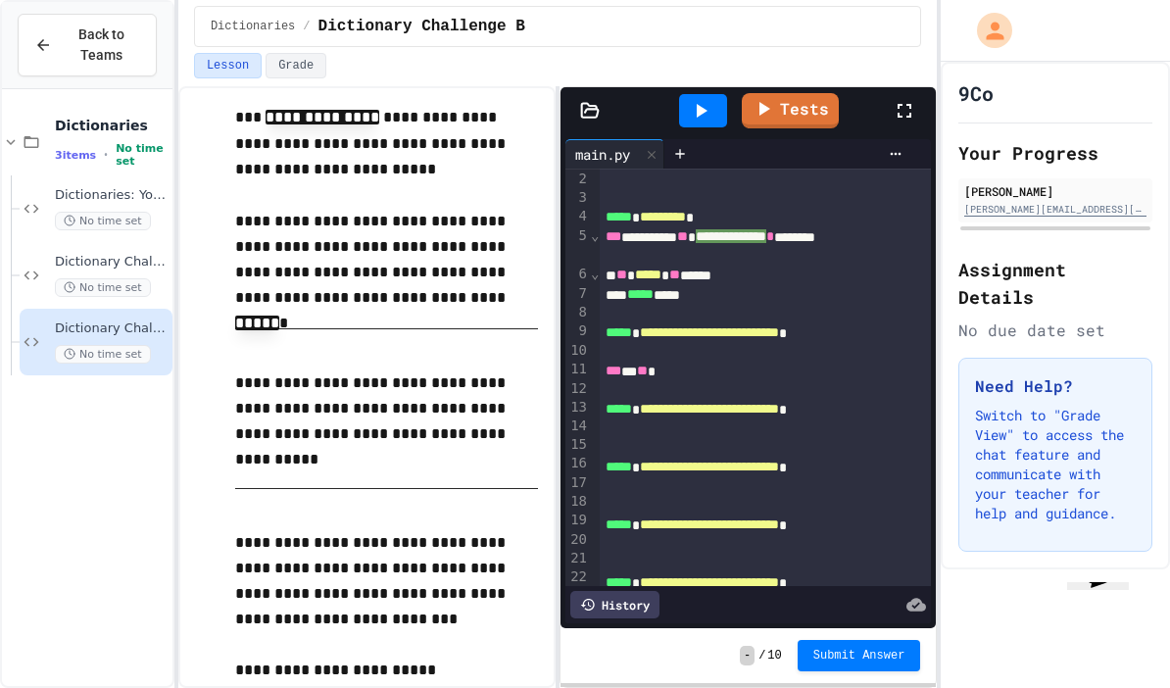
click at [695, 362] on div "*** * **" at bounding box center [765, 372] width 331 height 20
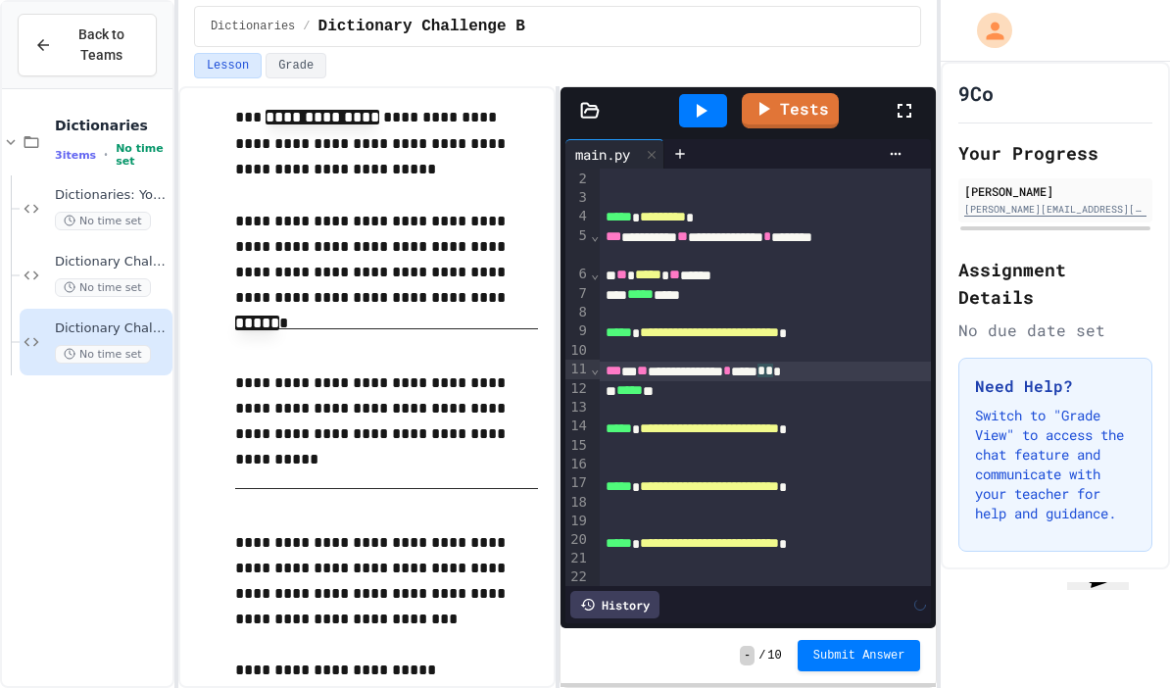
click at [635, 362] on div "**********" at bounding box center [765, 372] width 331 height 20
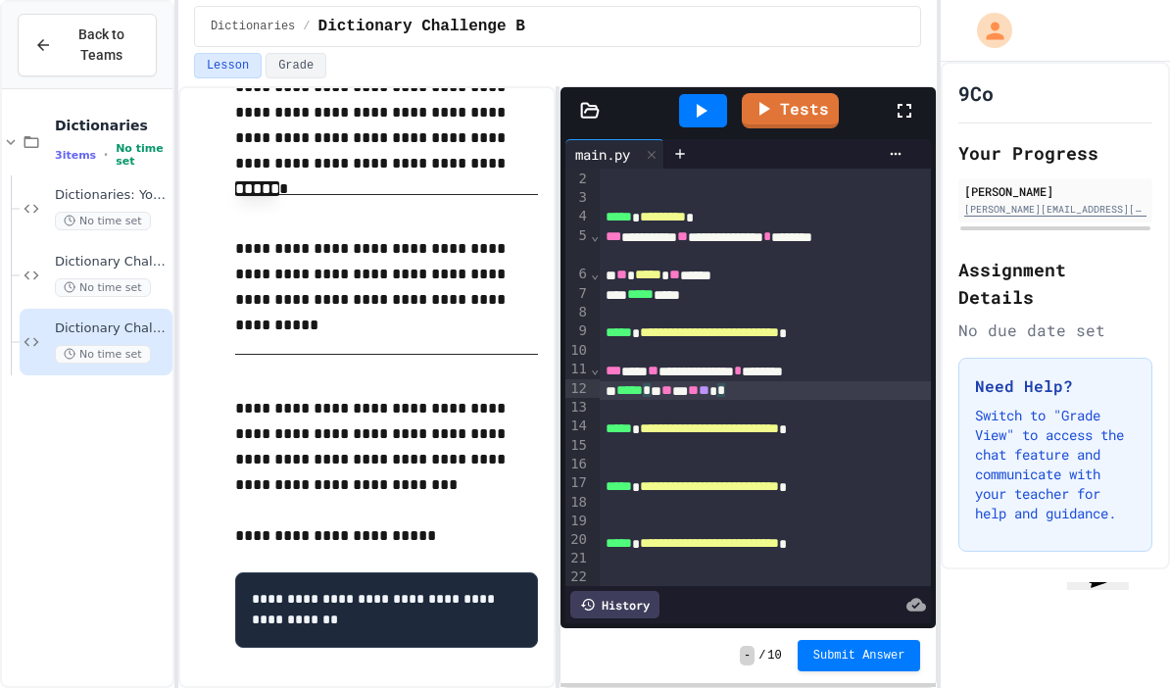
scroll to position [623, 0]
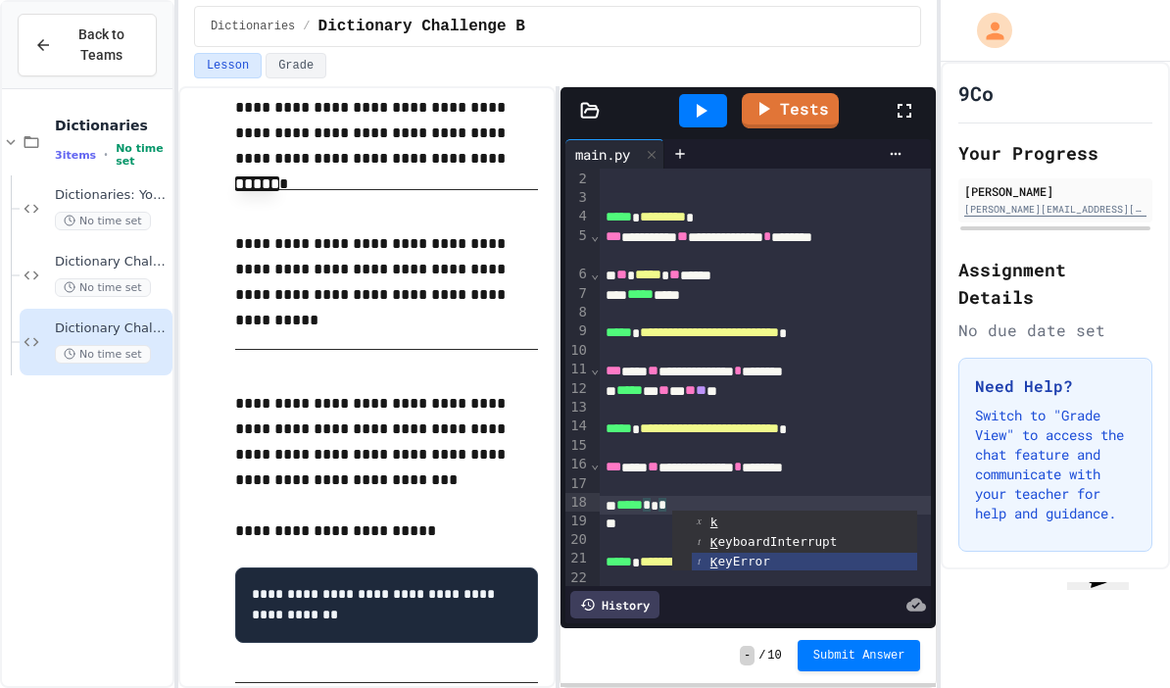
click at [659, 364] on span "**" at bounding box center [653, 371] width 11 height 14
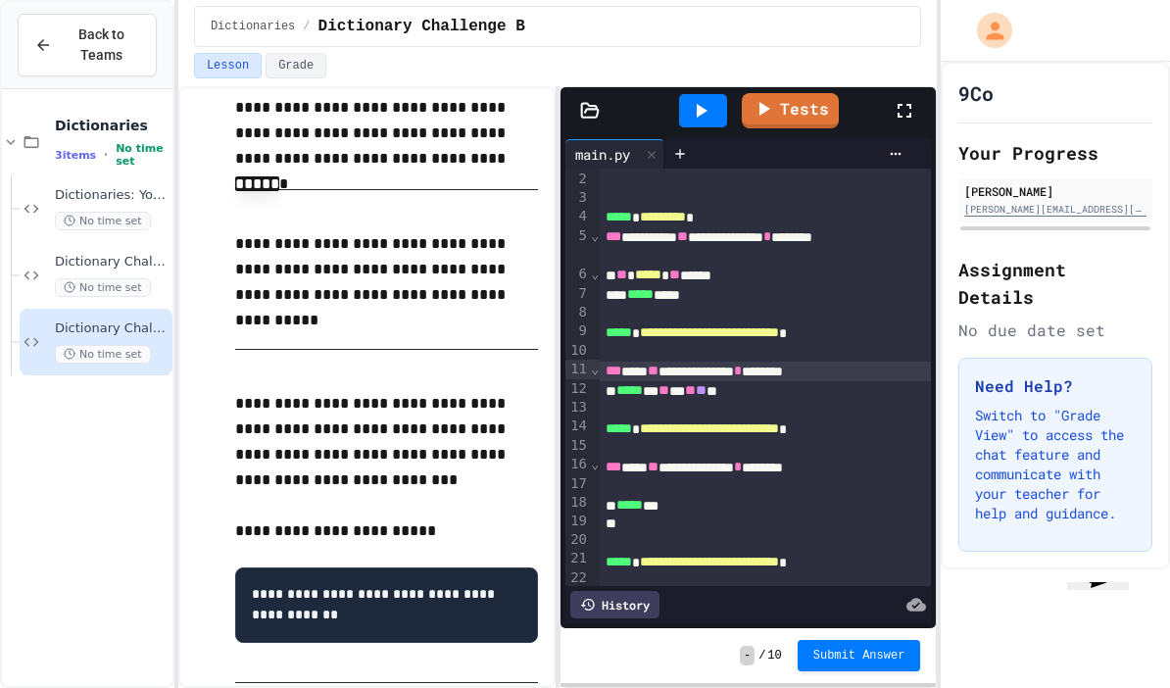
click at [696, 383] on span "**" at bounding box center [690, 390] width 11 height 14
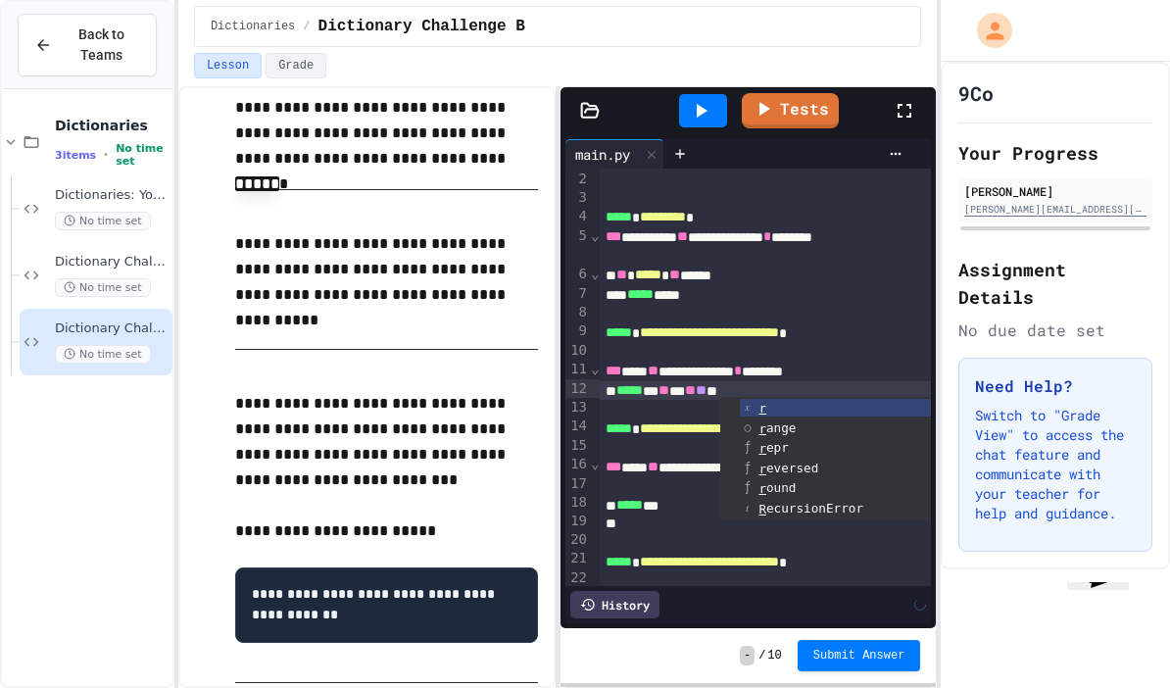
click at [657, 458] on div "**********" at bounding box center [765, 468] width 331 height 20
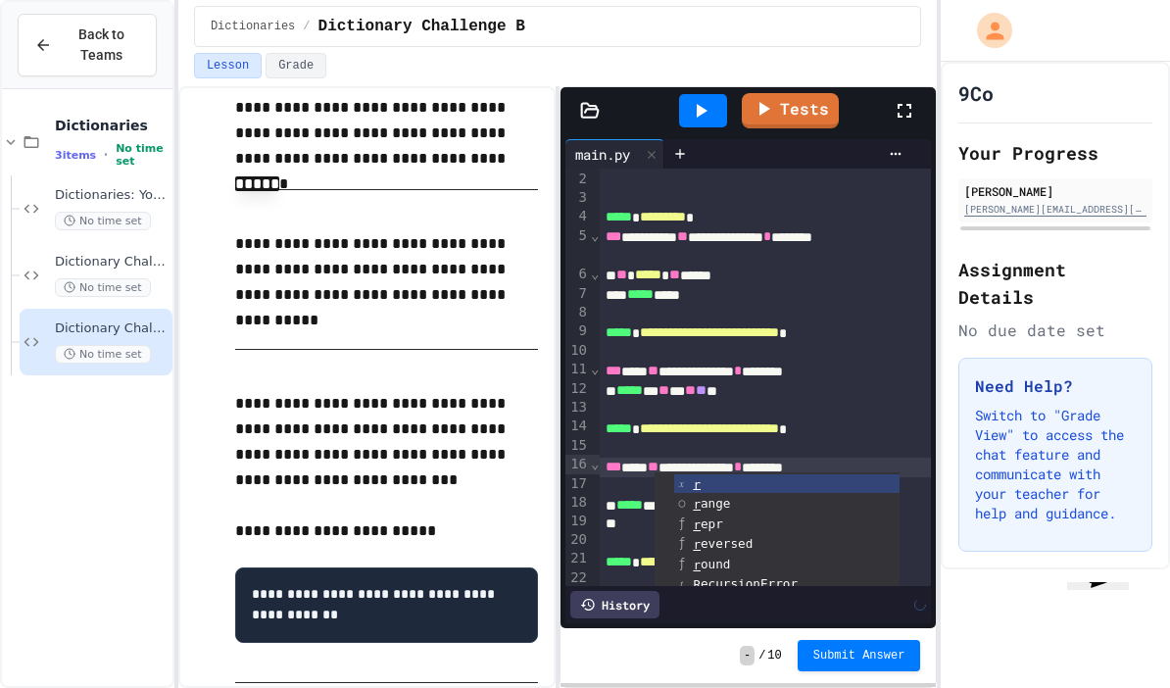
click at [612, 496] on div "***** ***" at bounding box center [765, 506] width 331 height 20
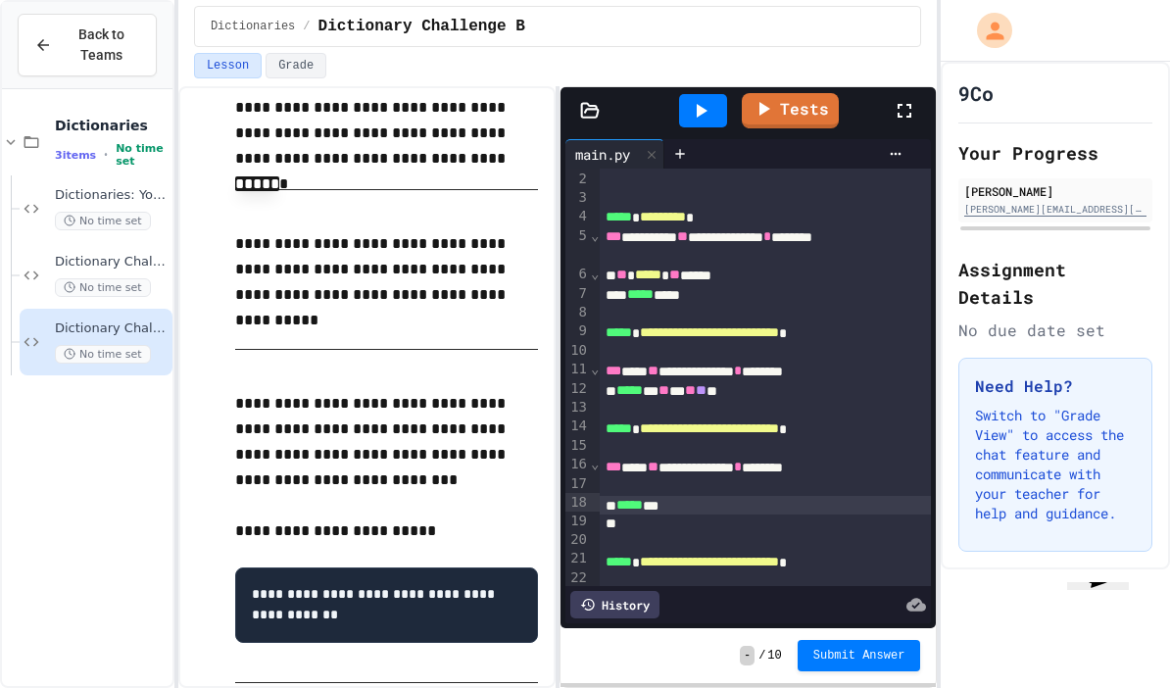
click at [677, 496] on div "***** ***" at bounding box center [765, 506] width 331 height 20
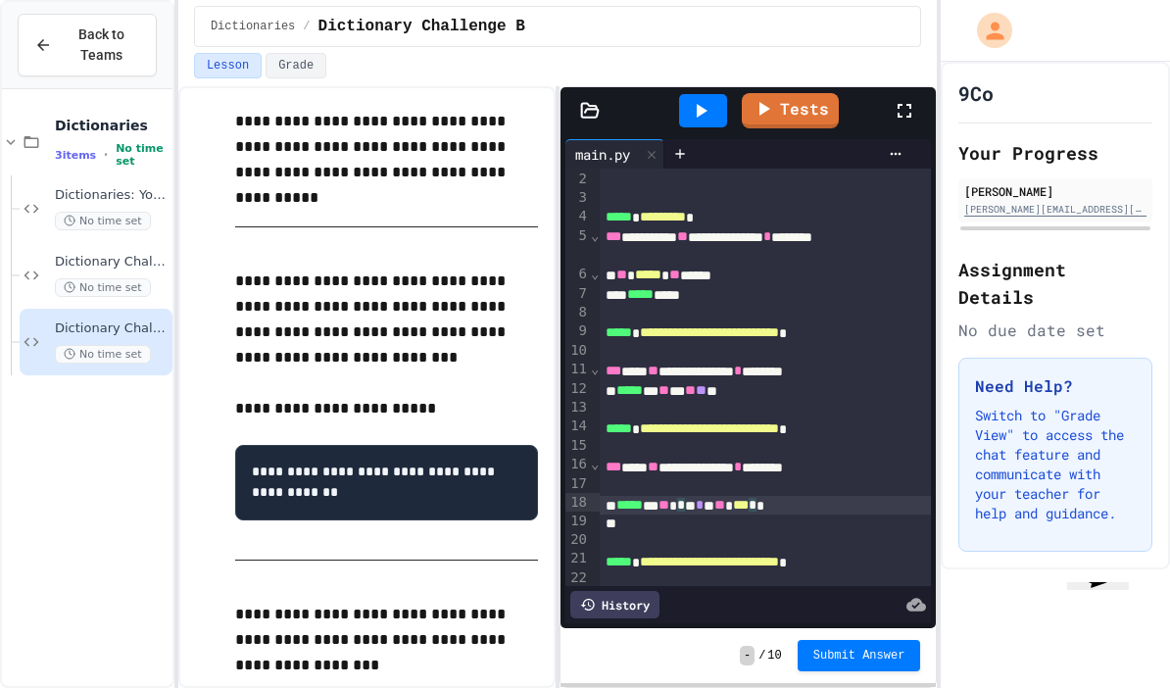
scroll to position [746, 0]
click at [687, 496] on div "***** ** ** * ** * * ** *** * *" at bounding box center [765, 506] width 331 height 20
click at [683, 498] on span "**********" at bounding box center [701, 505] width 100 height 14
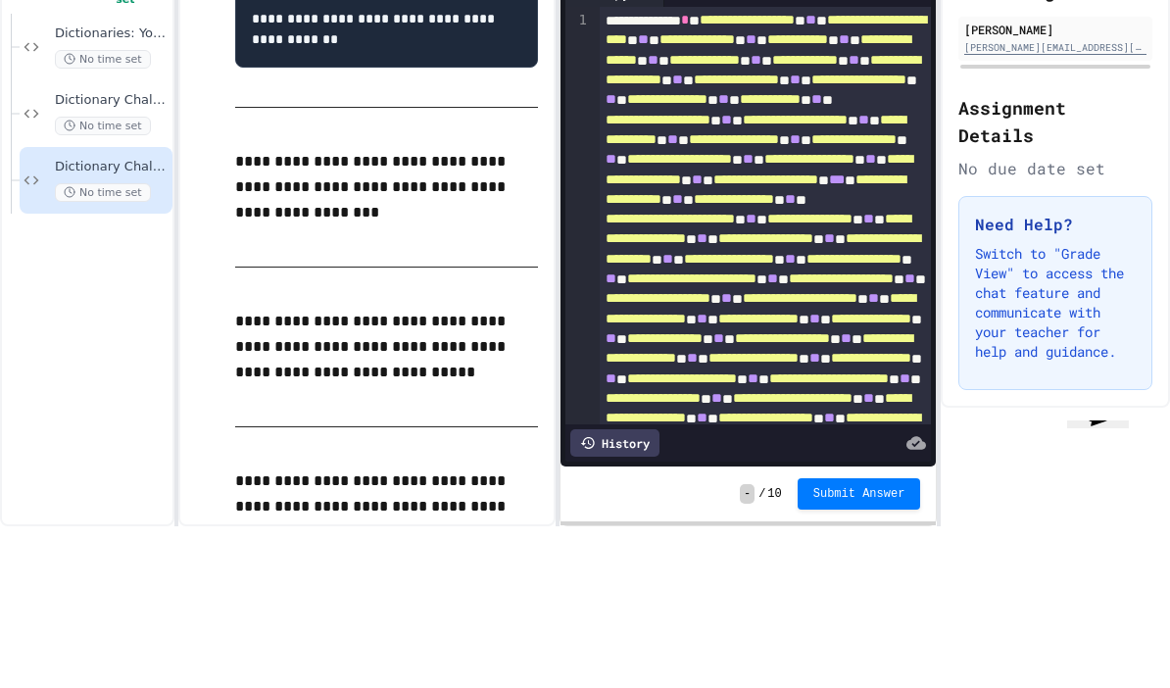
scroll to position [0, 0]
click at [769, 174] on span "**********" at bounding box center [747, 181] width 95 height 14
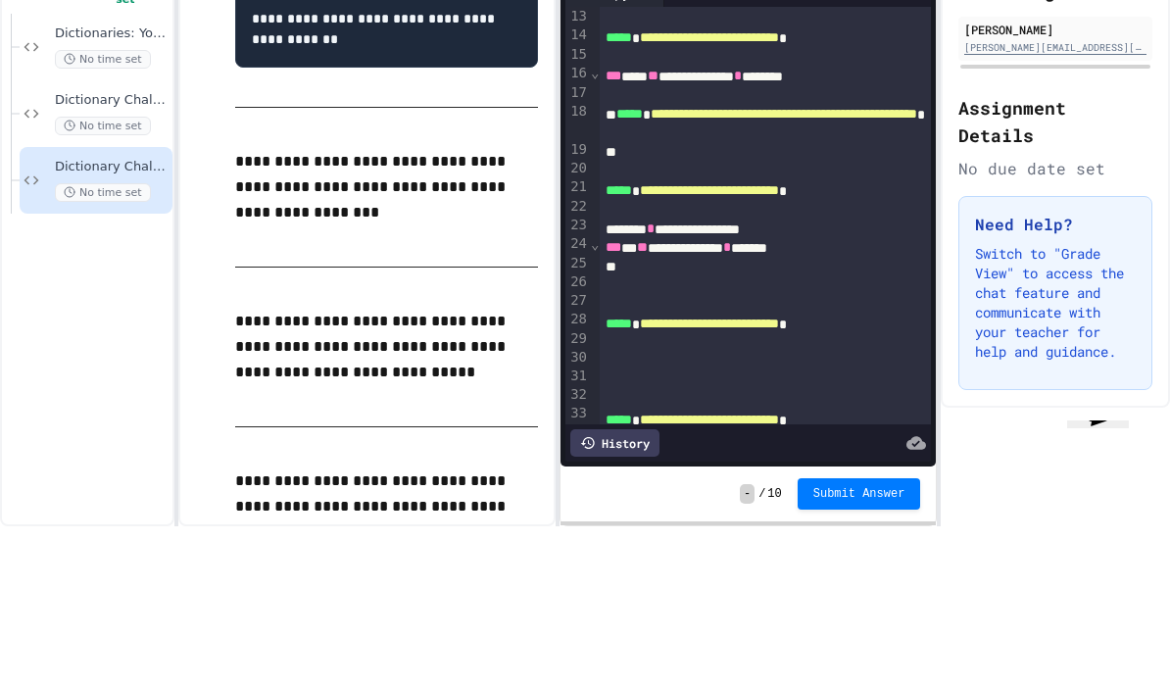
scroll to position [1638, 0]
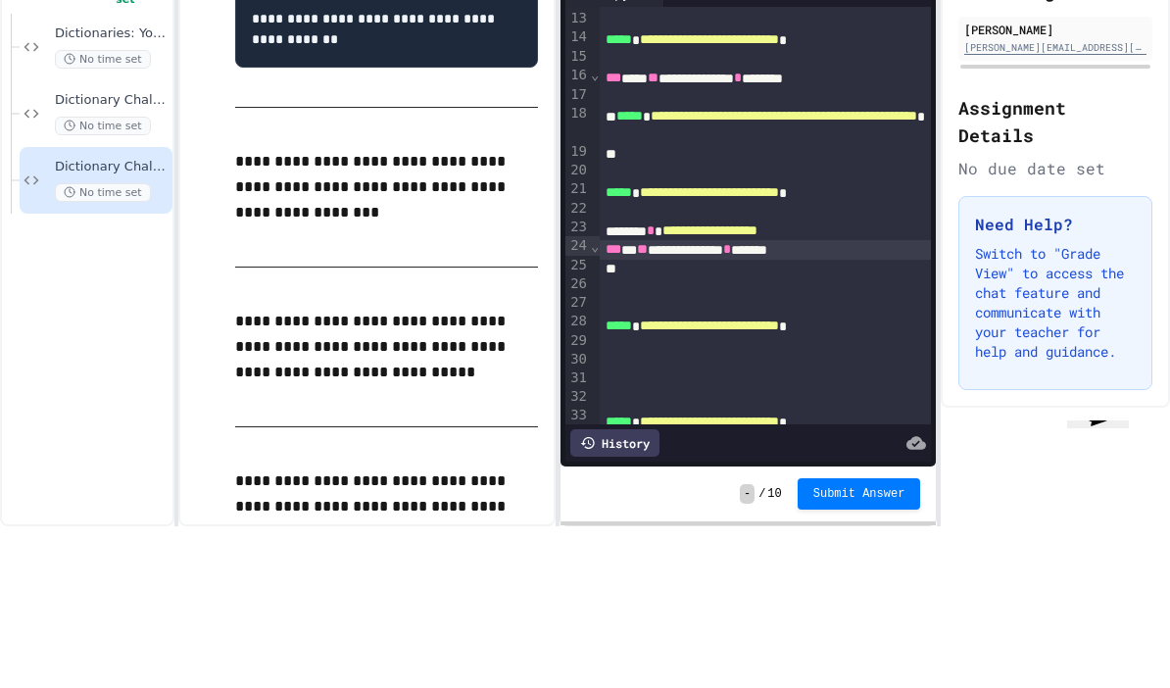
click at [886, 402] on div "**********" at bounding box center [765, 412] width 331 height 20
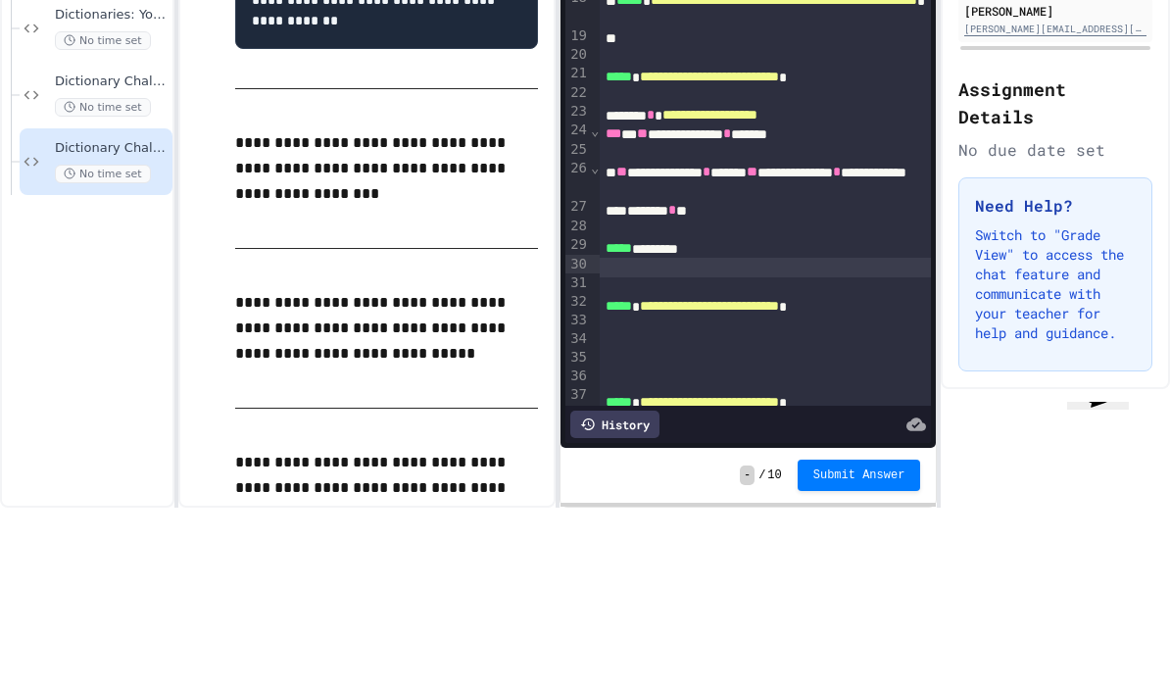
scroll to position [1734, 0]
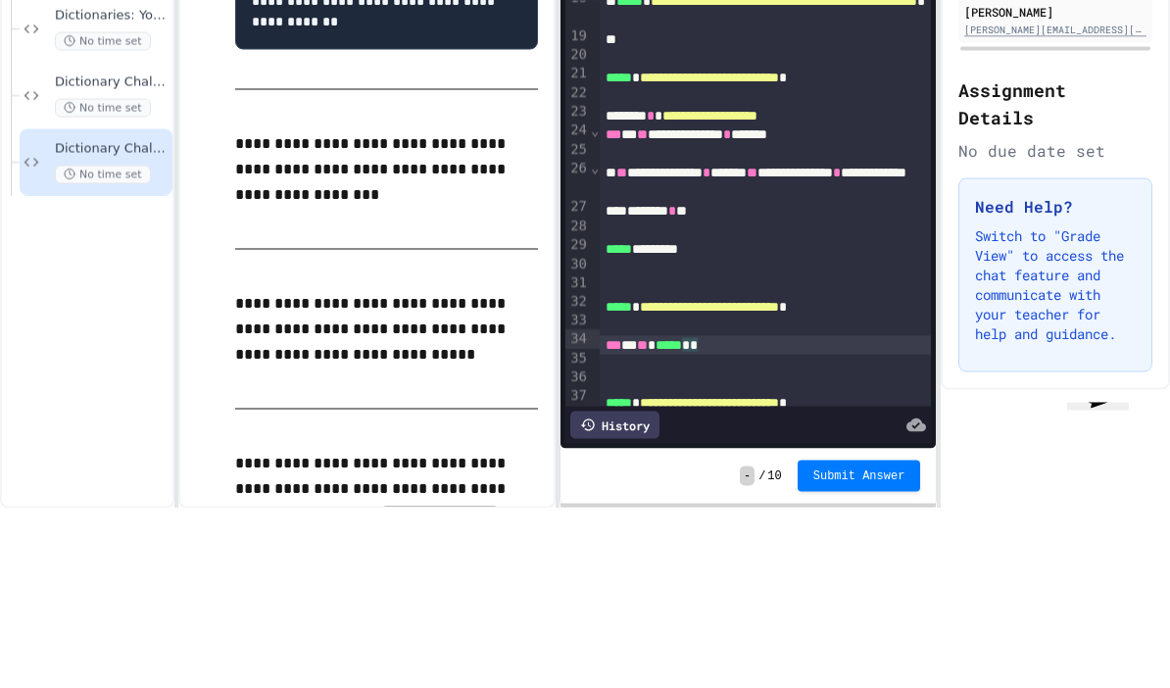
click at [821, 515] on div "*** * ** ***** * *" at bounding box center [765, 525] width 331 height 20
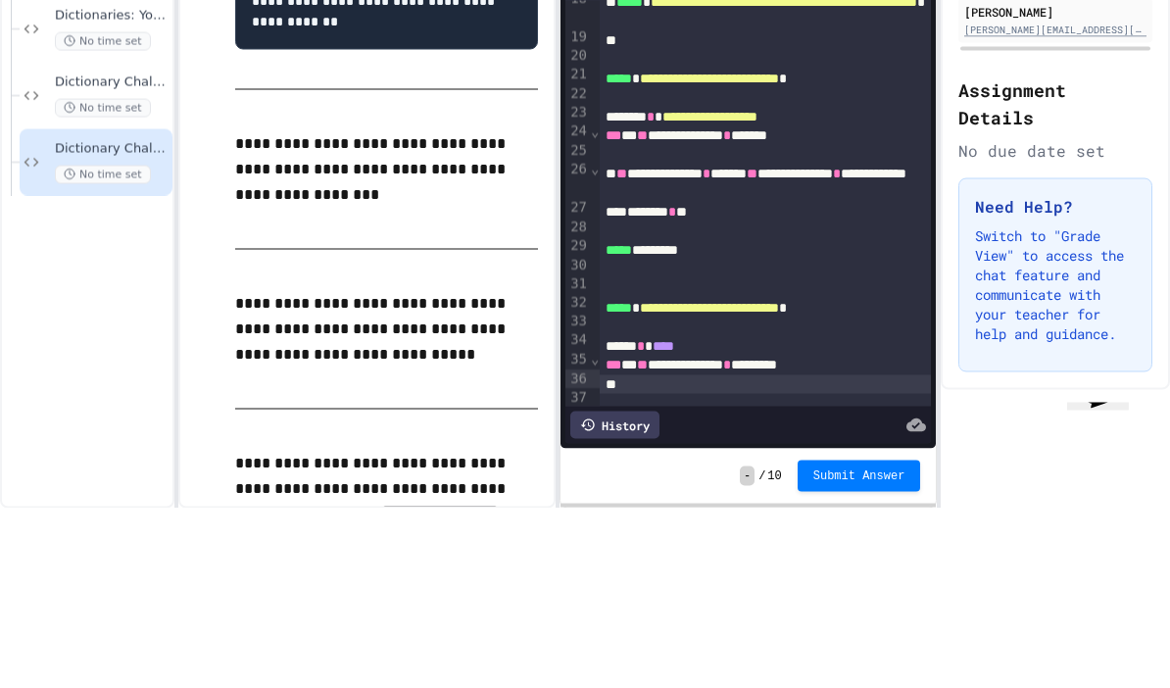
scroll to position [78, 0]
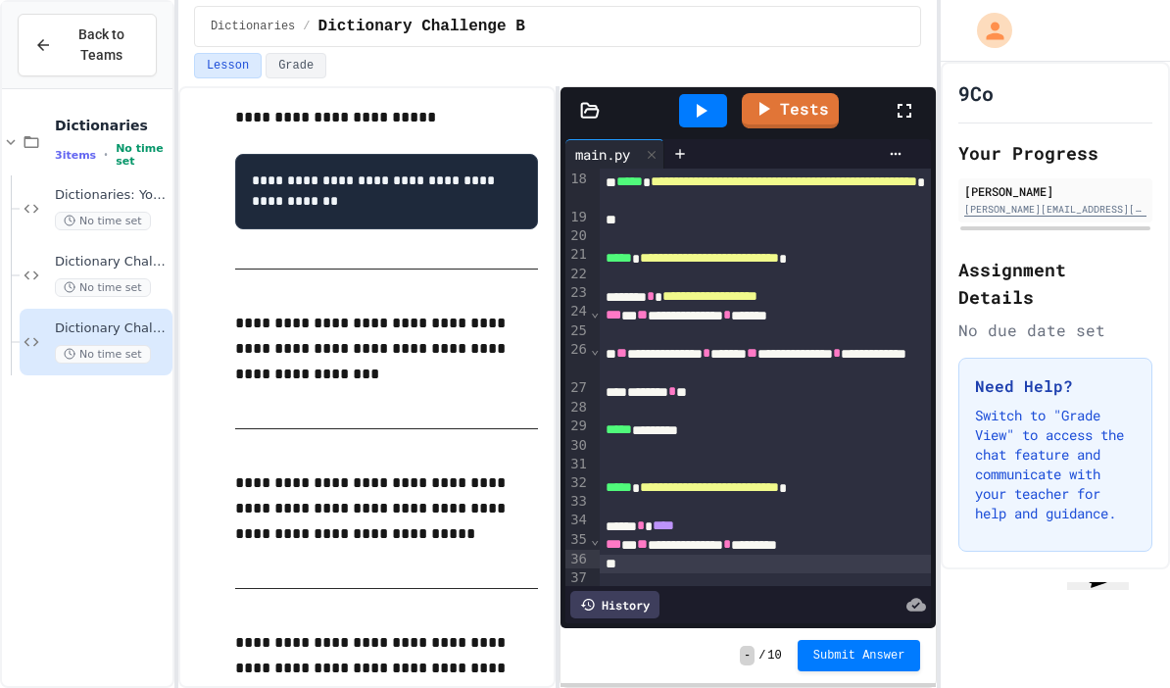
click at [633, 555] on div at bounding box center [765, 564] width 331 height 19
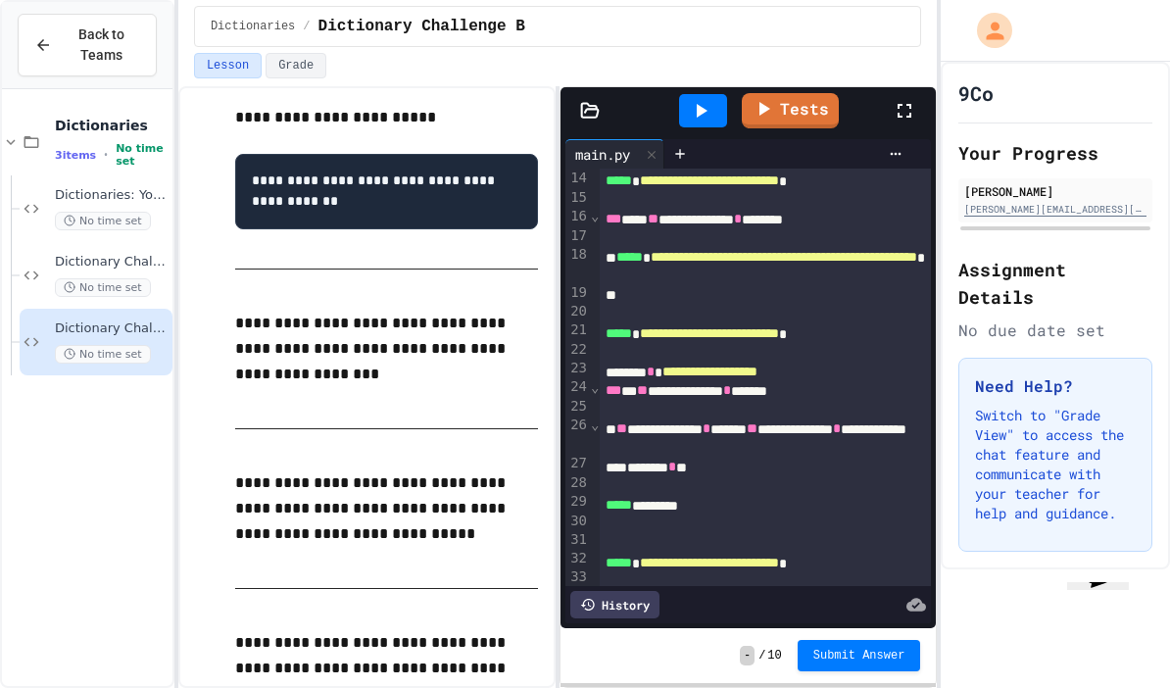
scroll to position [1690, 0]
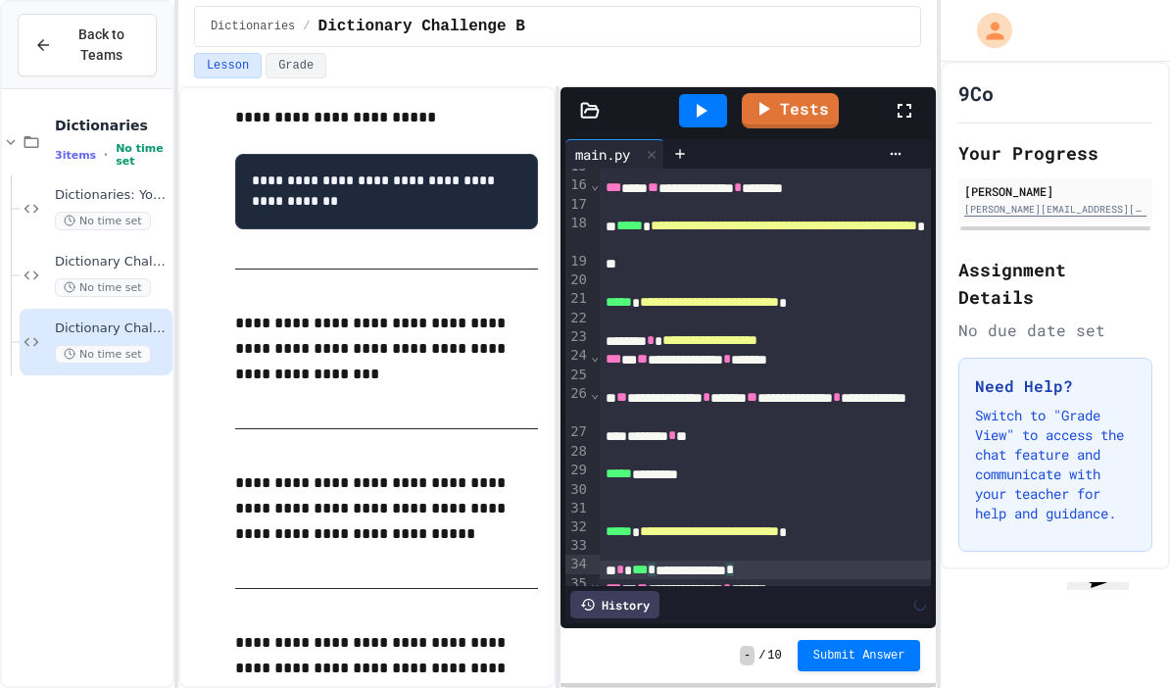
click at [803, 618] on div at bounding box center [765, 627] width 331 height 19
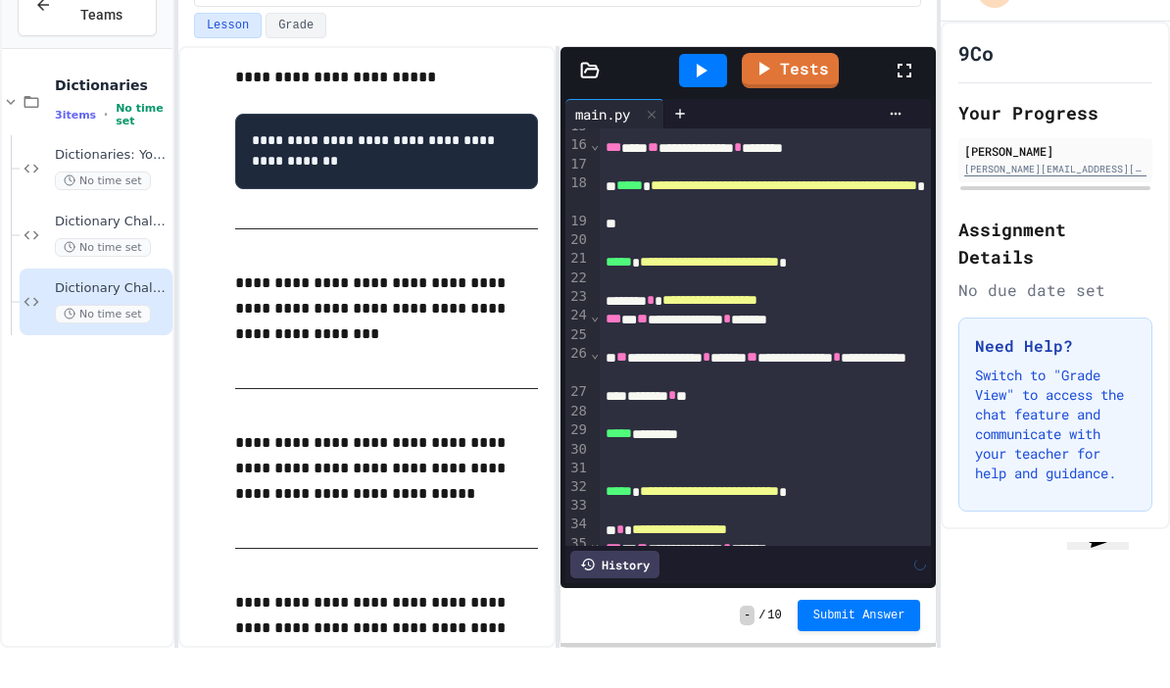
click at [791, 599] on div "**********" at bounding box center [765, 618] width 331 height 38
click at [822, 599] on div "**********" at bounding box center [765, 618] width 331 height 38
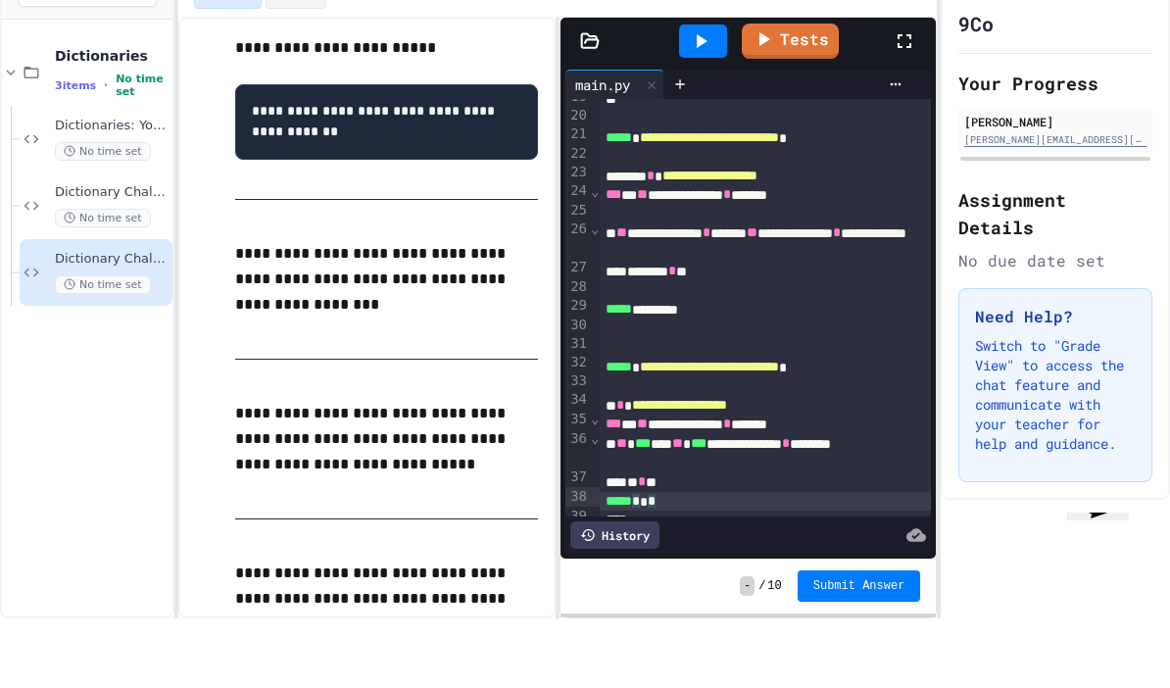
scroll to position [1864, 0]
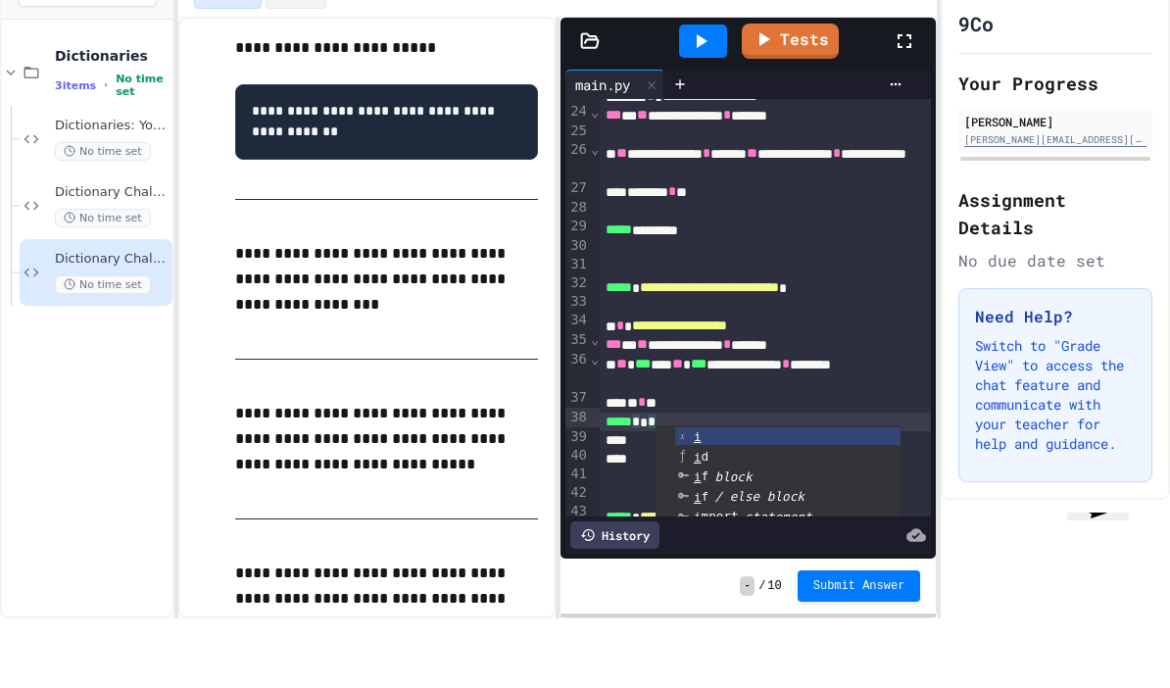
click at [607, 519] on div at bounding box center [765, 528] width 331 height 19
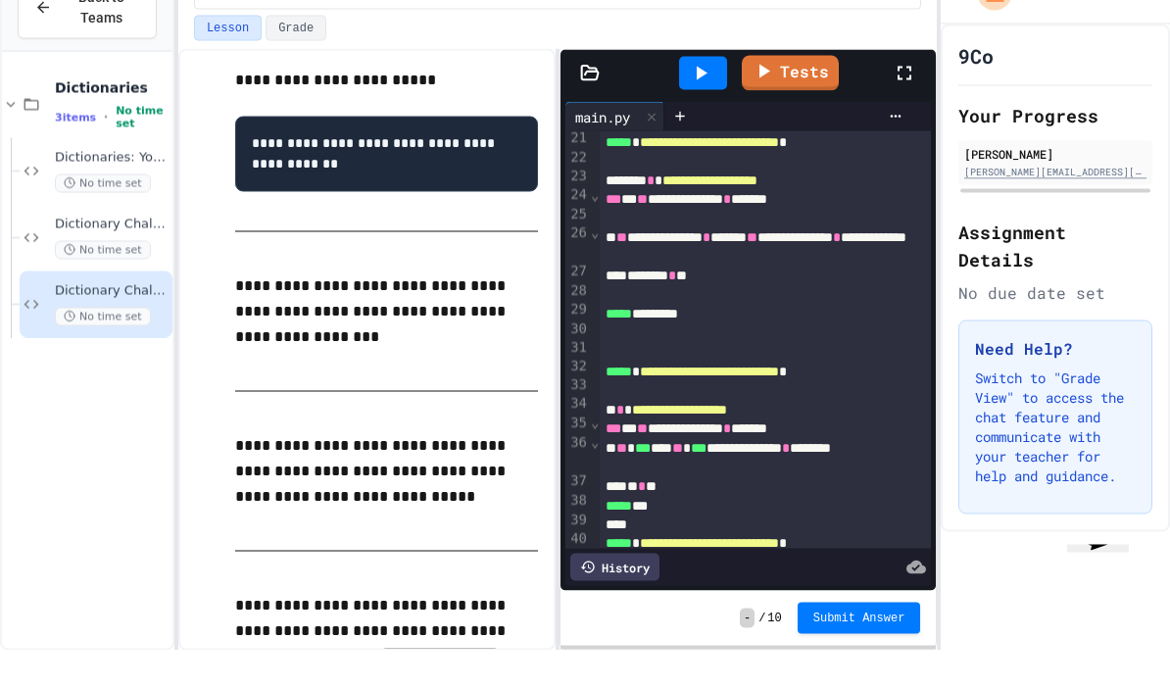
scroll to position [0, 0]
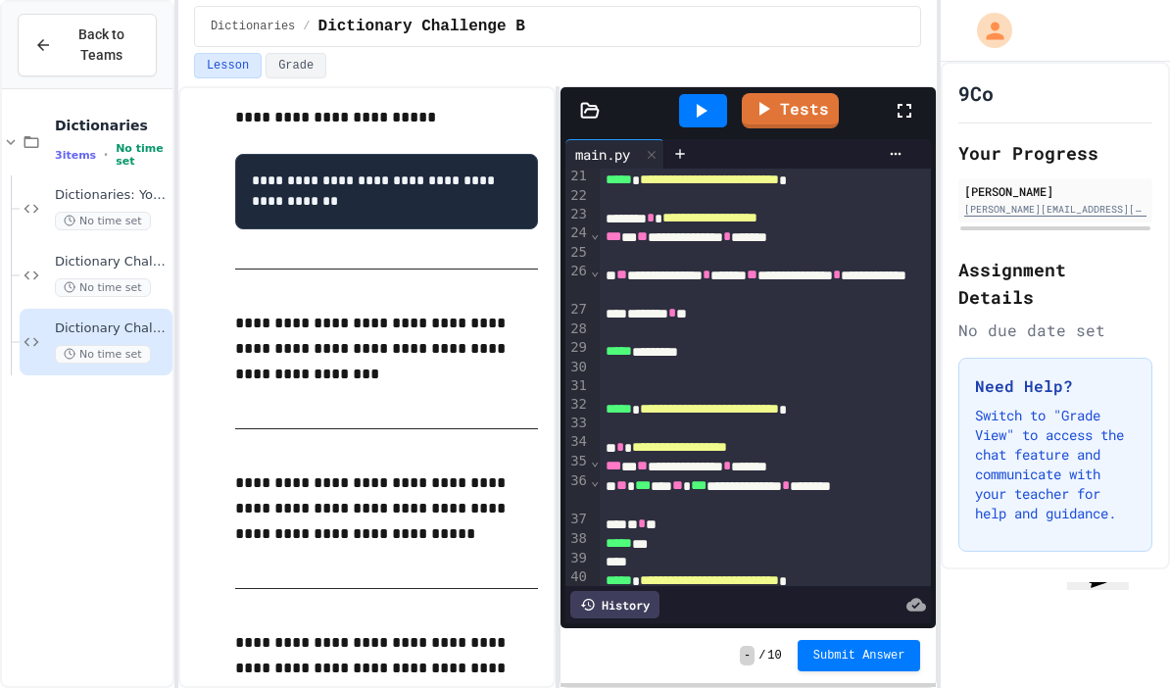
click at [811, 118] on link "Tests" at bounding box center [790, 110] width 97 height 35
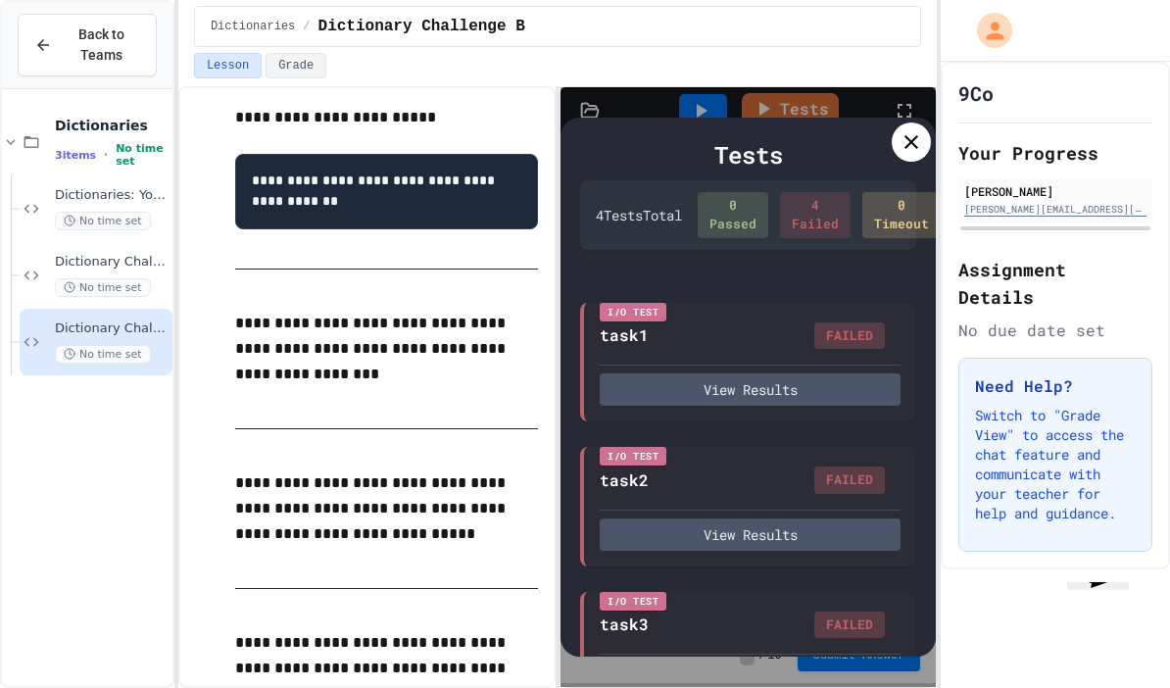
click at [780, 238] on div "4 Failed" at bounding box center [815, 215] width 71 height 46
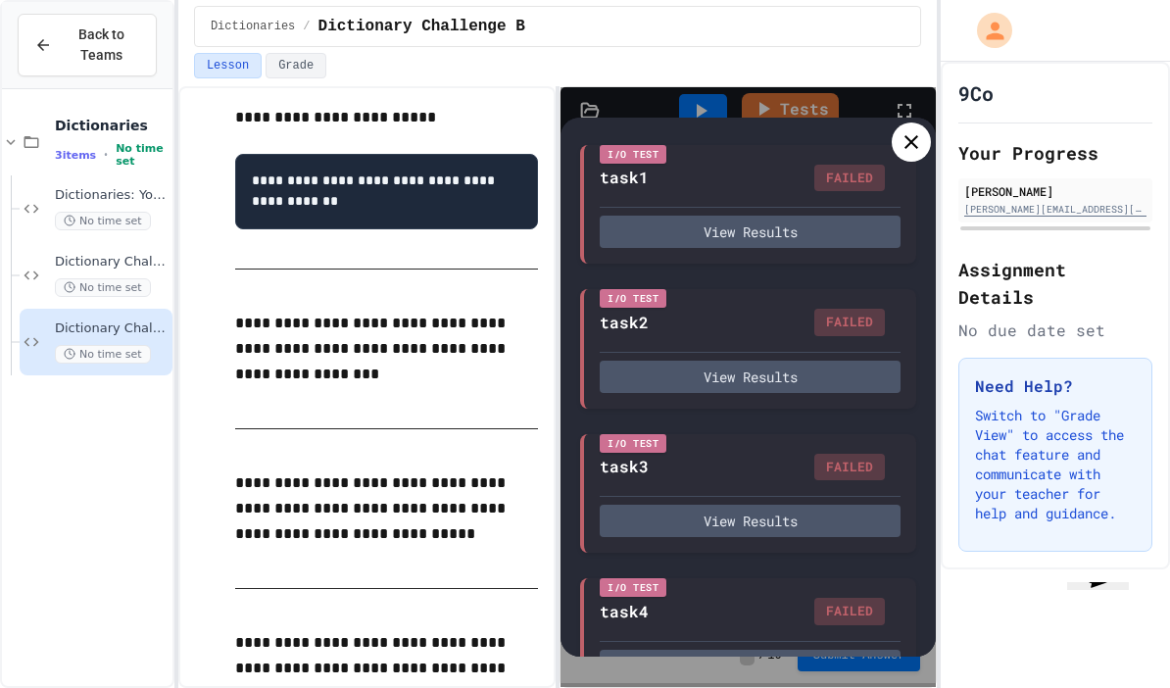
scroll to position [157, 0]
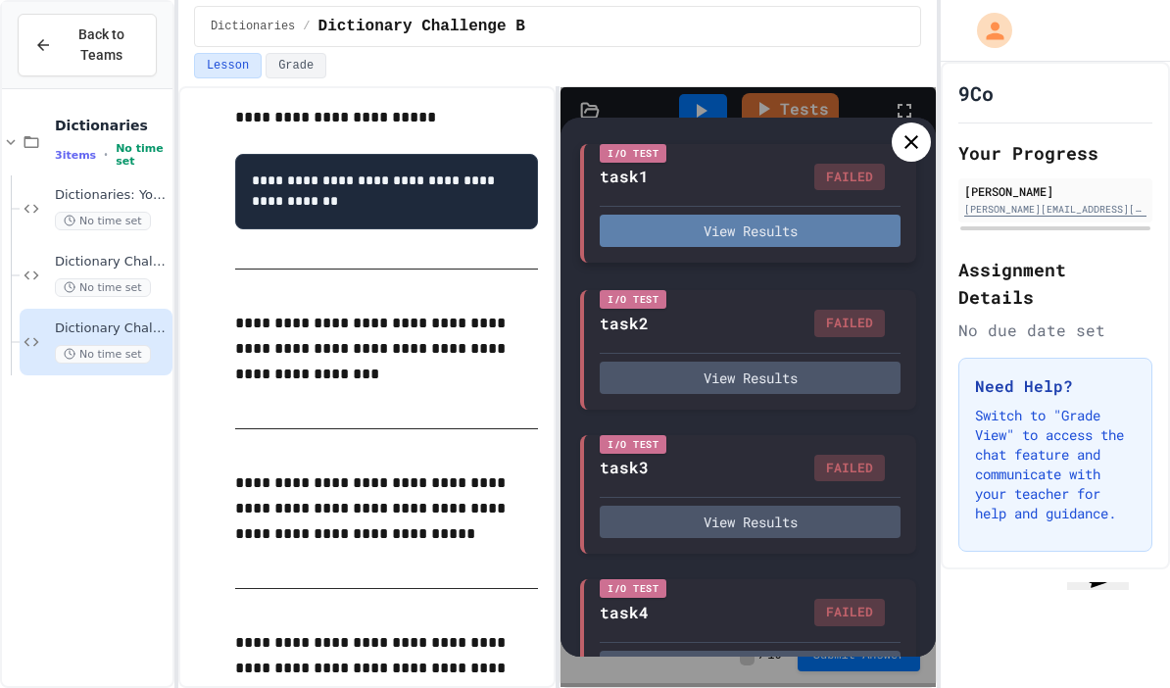
click at [857, 247] on button "View Results" at bounding box center [750, 231] width 301 height 32
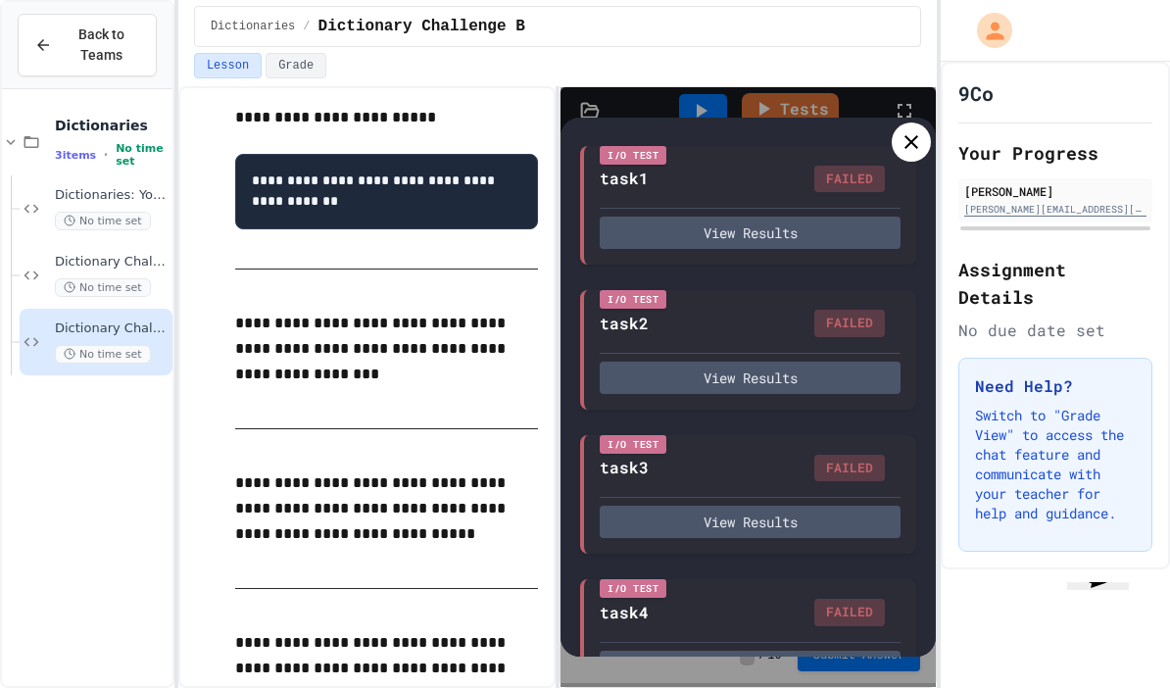
click at [915, 149] on icon at bounding box center [912, 142] width 14 height 14
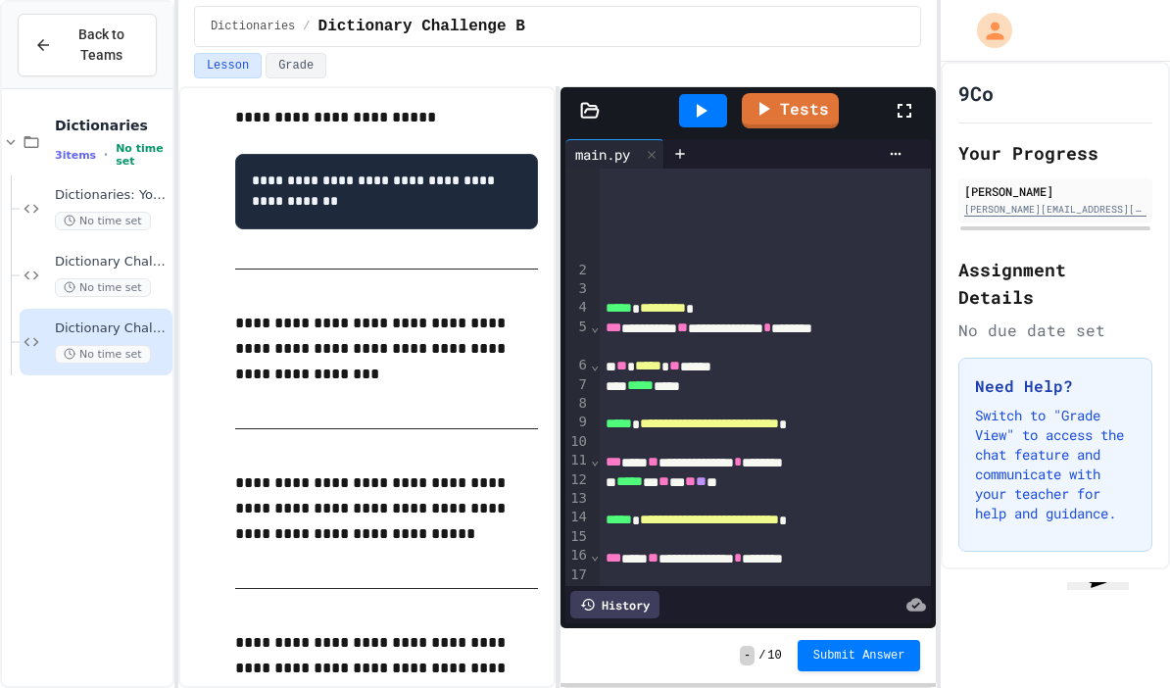
scroll to position [1364, 0]
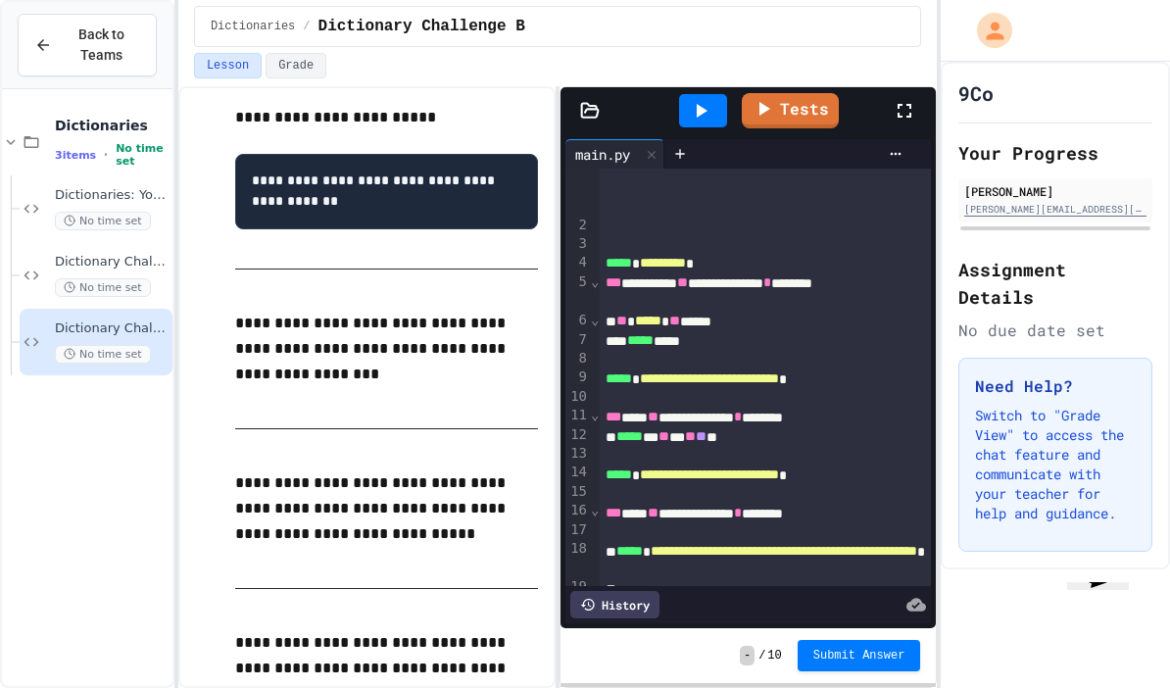
click at [773, 437] on div "***** ** ** ** ** ** **" at bounding box center [765, 437] width 331 height 20
click at [802, 103] on link "Tests" at bounding box center [790, 110] width 97 height 35
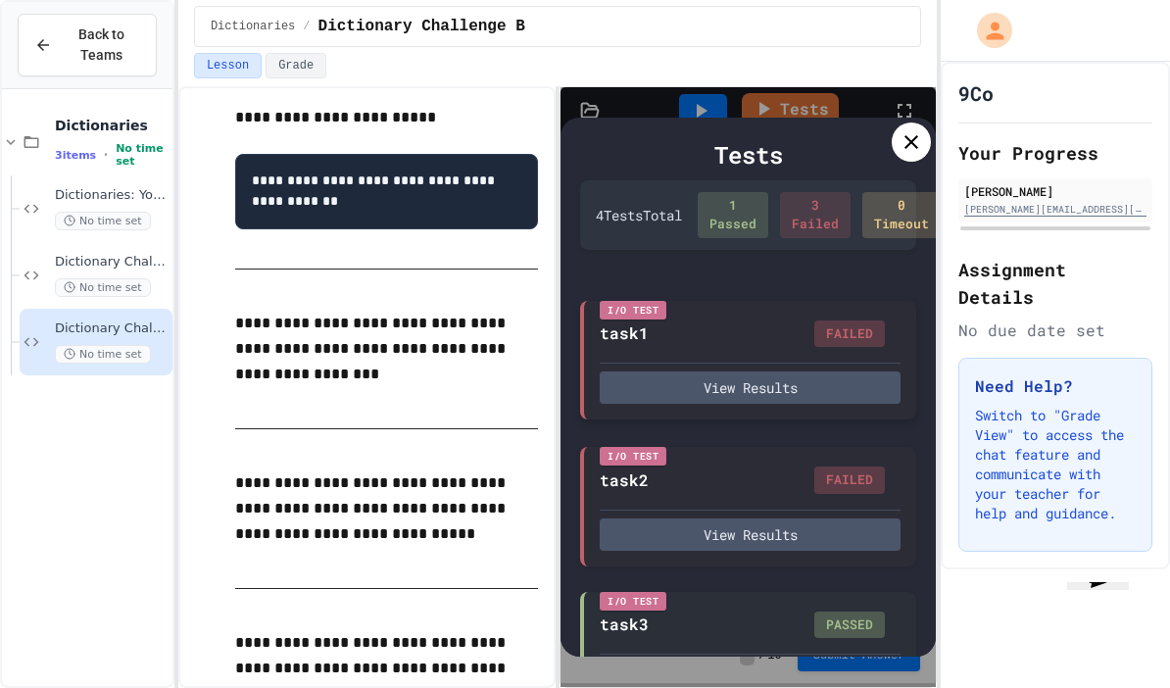
click at [844, 367] on div "I/O Test task1 FAILED View Results" at bounding box center [748, 361] width 336 height 120
click at [864, 348] on div "FAILED" at bounding box center [849, 333] width 71 height 27
click at [829, 348] on div "FAILED" at bounding box center [849, 333] width 71 height 27
click at [814, 404] on button "View Results" at bounding box center [750, 387] width 301 height 32
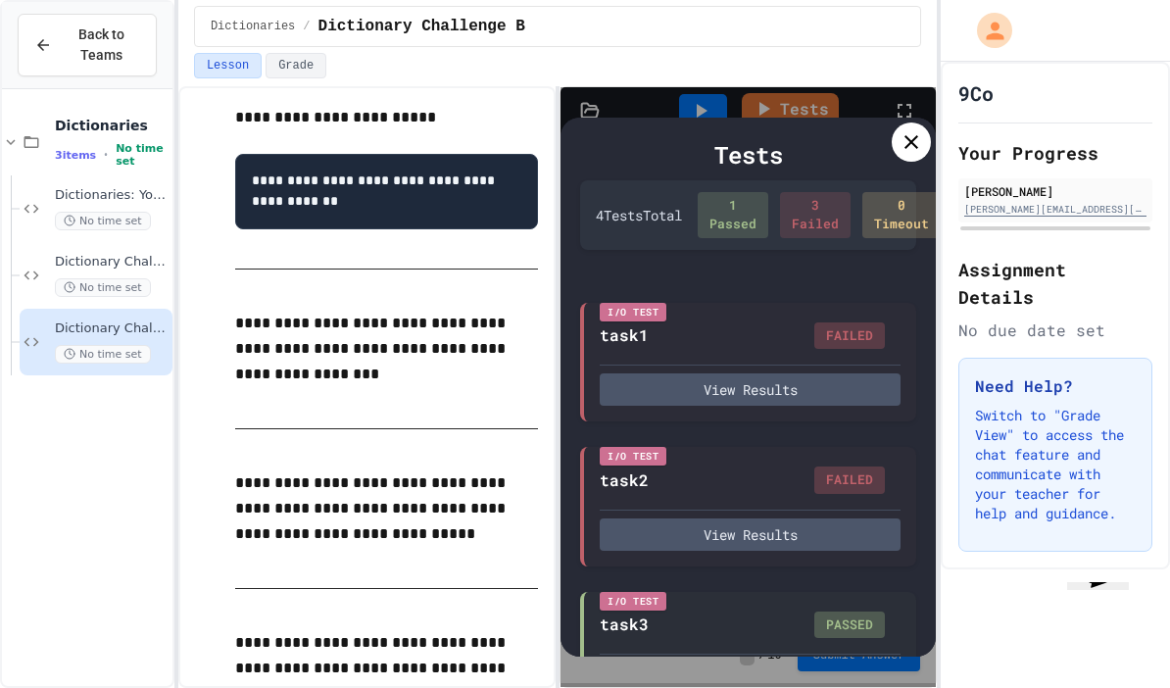
click at [912, 150] on icon at bounding box center [912, 142] width 24 height 24
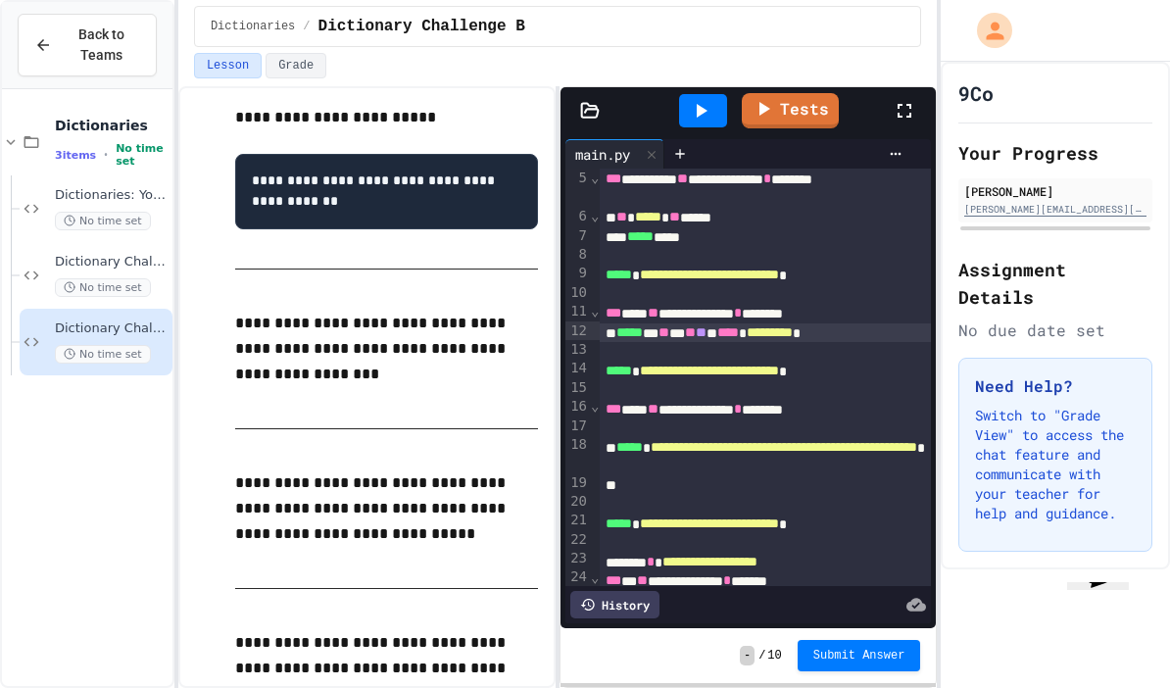
scroll to position [1466, 0]
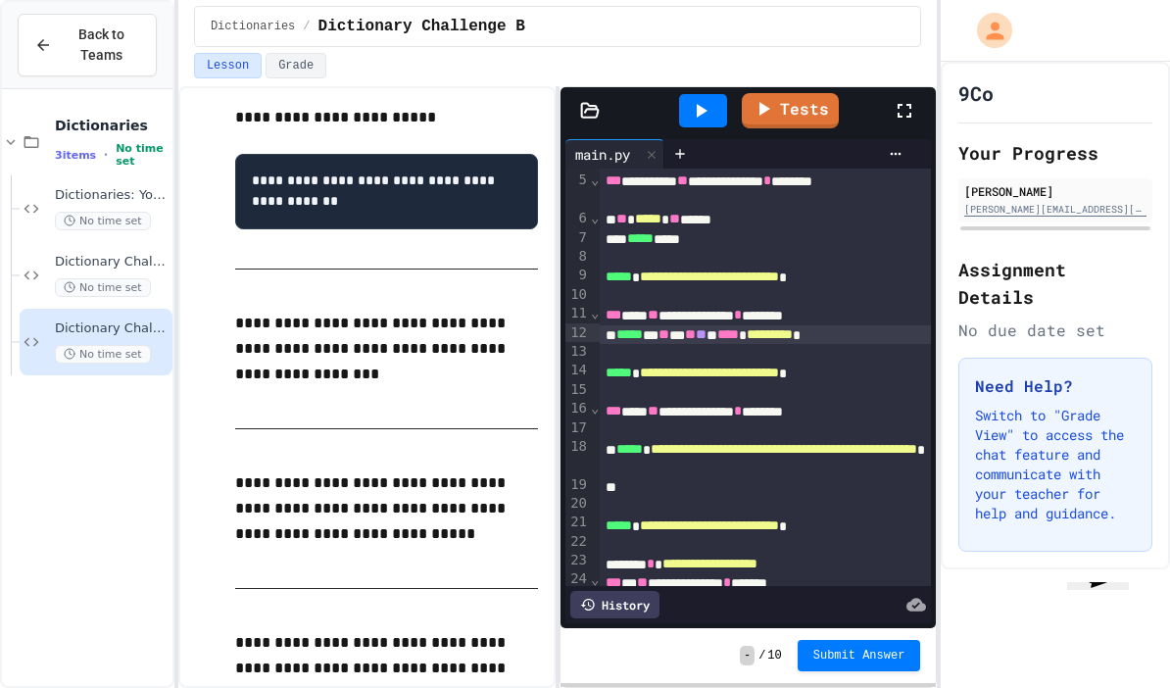
click at [816, 114] on link "Tests" at bounding box center [790, 110] width 97 height 35
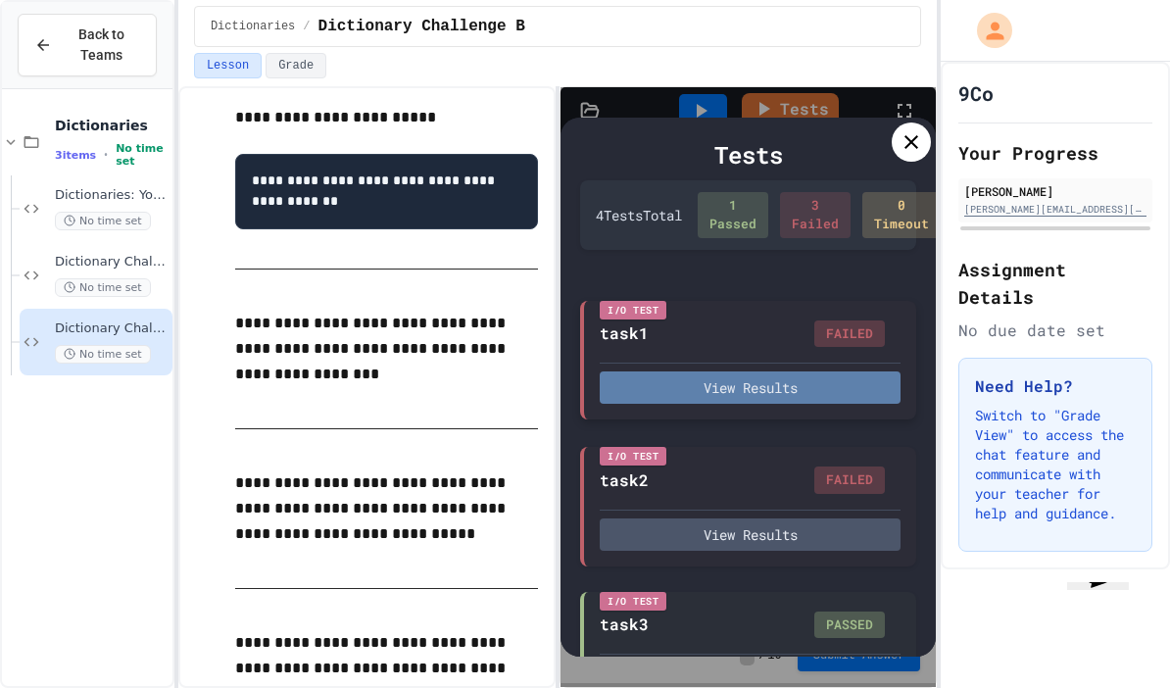
click at [820, 404] on button "View Results" at bounding box center [750, 387] width 301 height 32
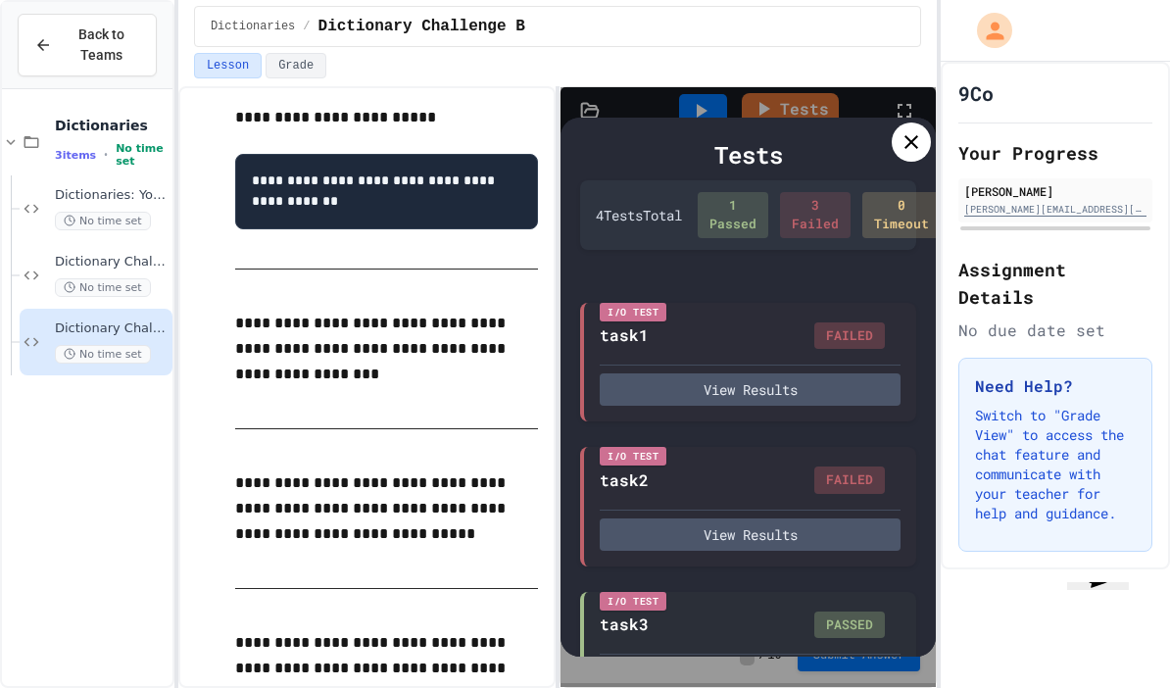
click at [915, 154] on icon at bounding box center [912, 142] width 24 height 24
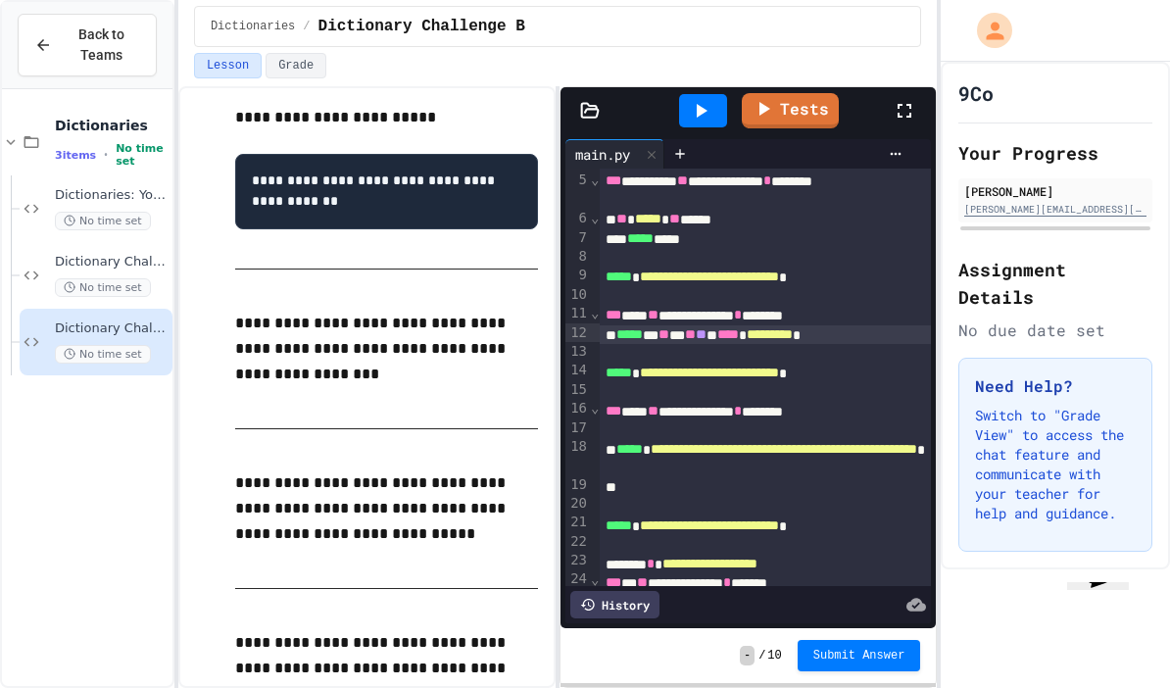
click at [793, 333] on span "*********" at bounding box center [770, 334] width 46 height 14
click at [685, 335] on div "***** ** ** ** ** ** * **** ********* *" at bounding box center [765, 335] width 331 height 20
click at [817, 108] on link "Tests" at bounding box center [790, 110] width 97 height 35
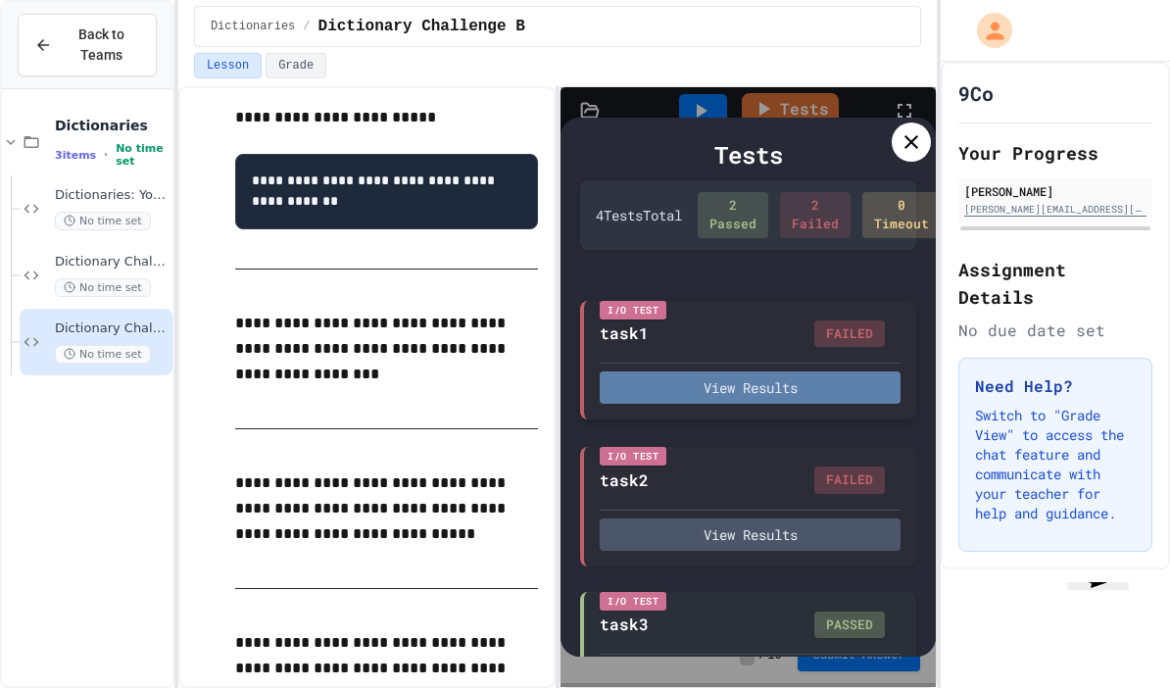
click at [857, 402] on button "View Results" at bounding box center [750, 387] width 301 height 32
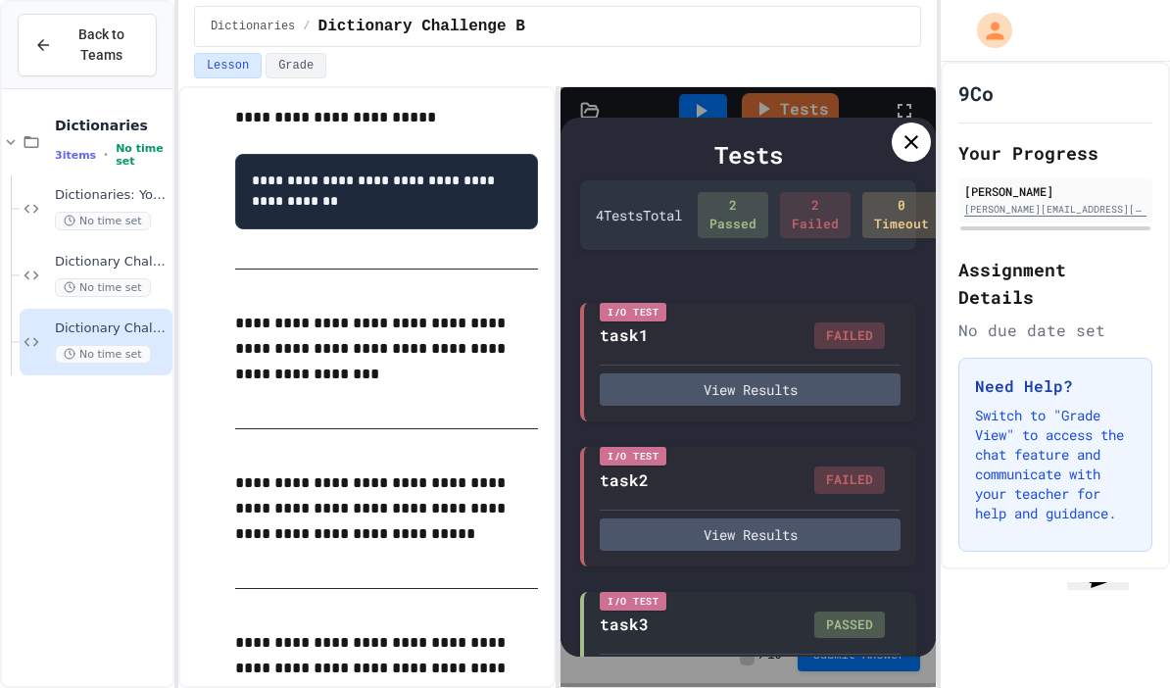
scroll to position [0, 0]
click at [940, 71] on div at bounding box center [939, 344] width 4 height 688
click at [917, 144] on icon at bounding box center [912, 142] width 24 height 24
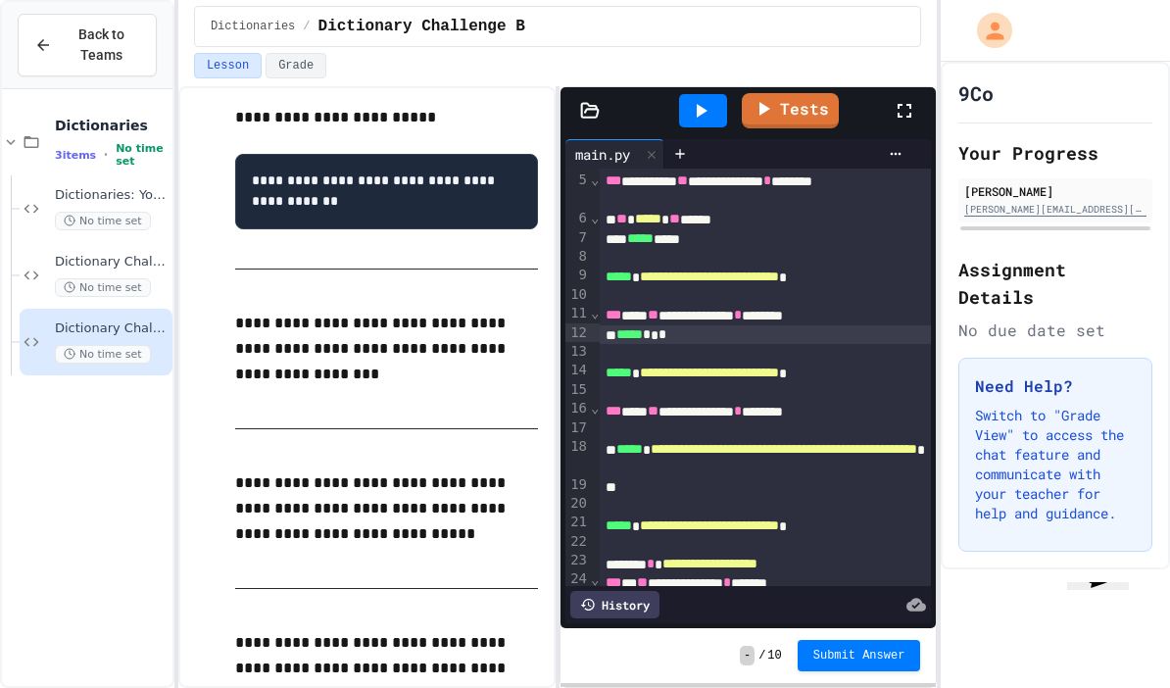
click at [724, 341] on div "***** * * *" at bounding box center [765, 335] width 331 height 20
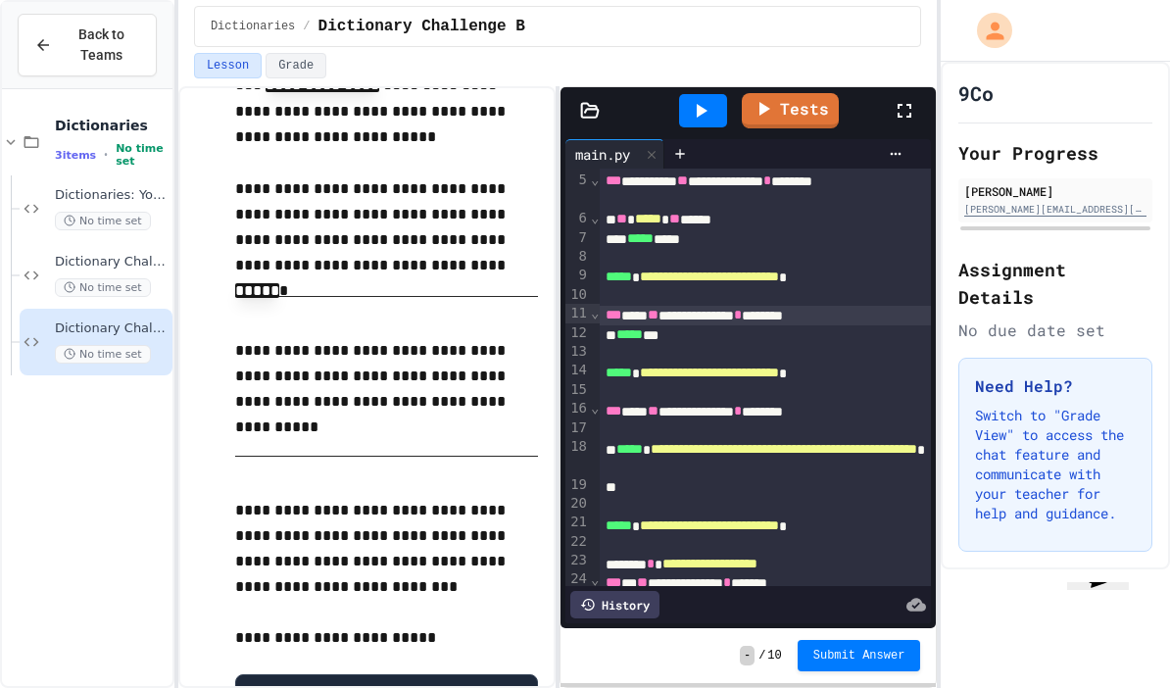
scroll to position [515, 0]
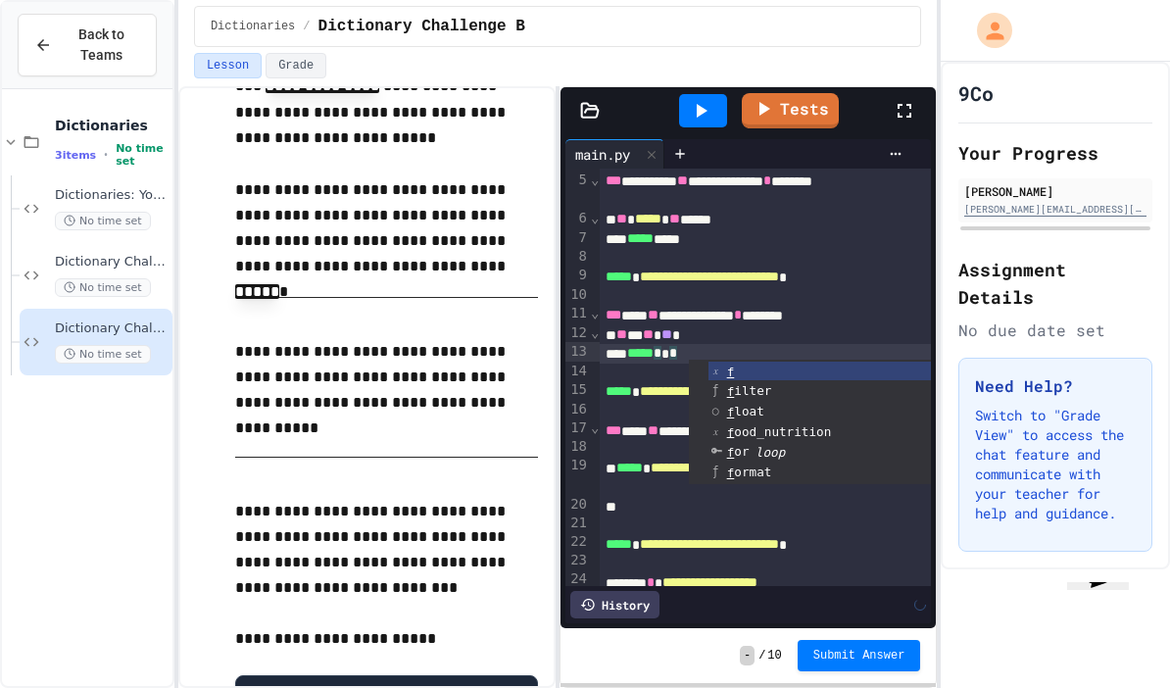
click at [811, 113] on link "Tests" at bounding box center [790, 110] width 97 height 35
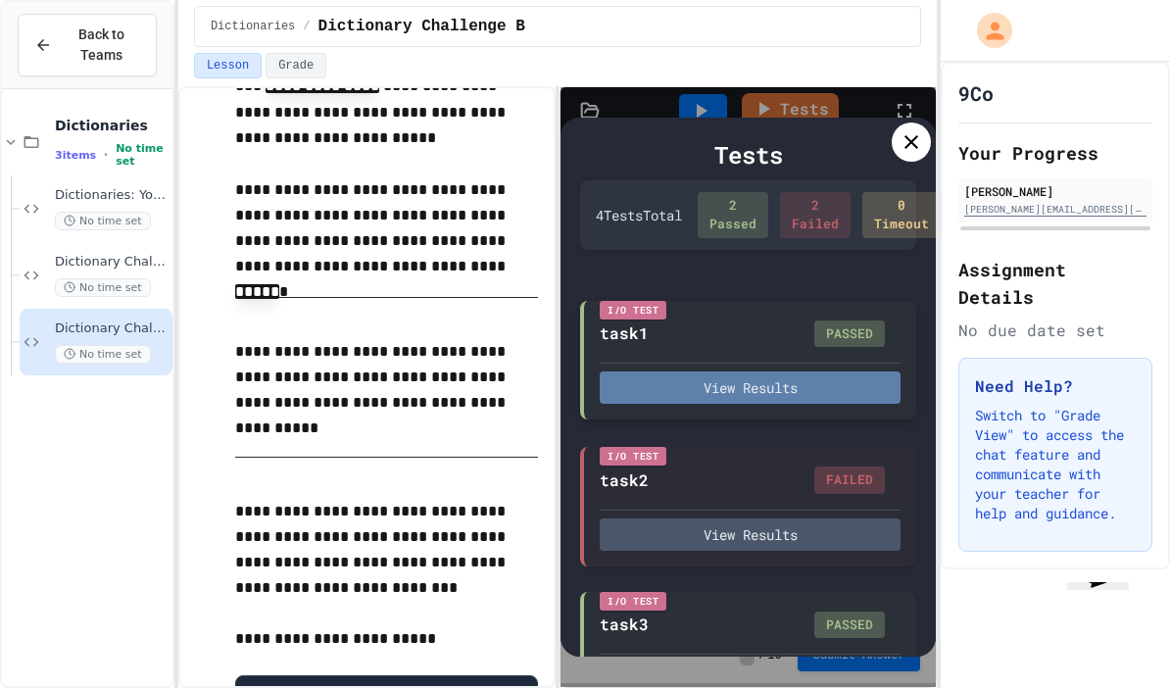
click at [850, 404] on button "View Results" at bounding box center [750, 387] width 301 height 32
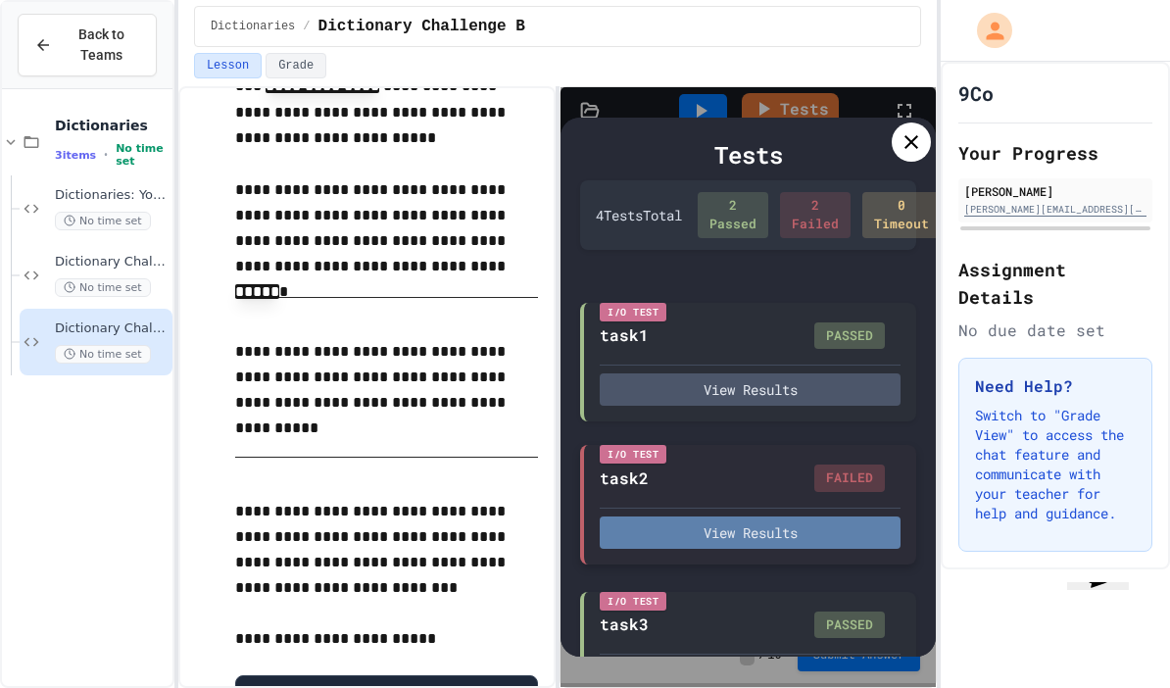
click at [849, 549] on button "View Results" at bounding box center [750, 532] width 301 height 32
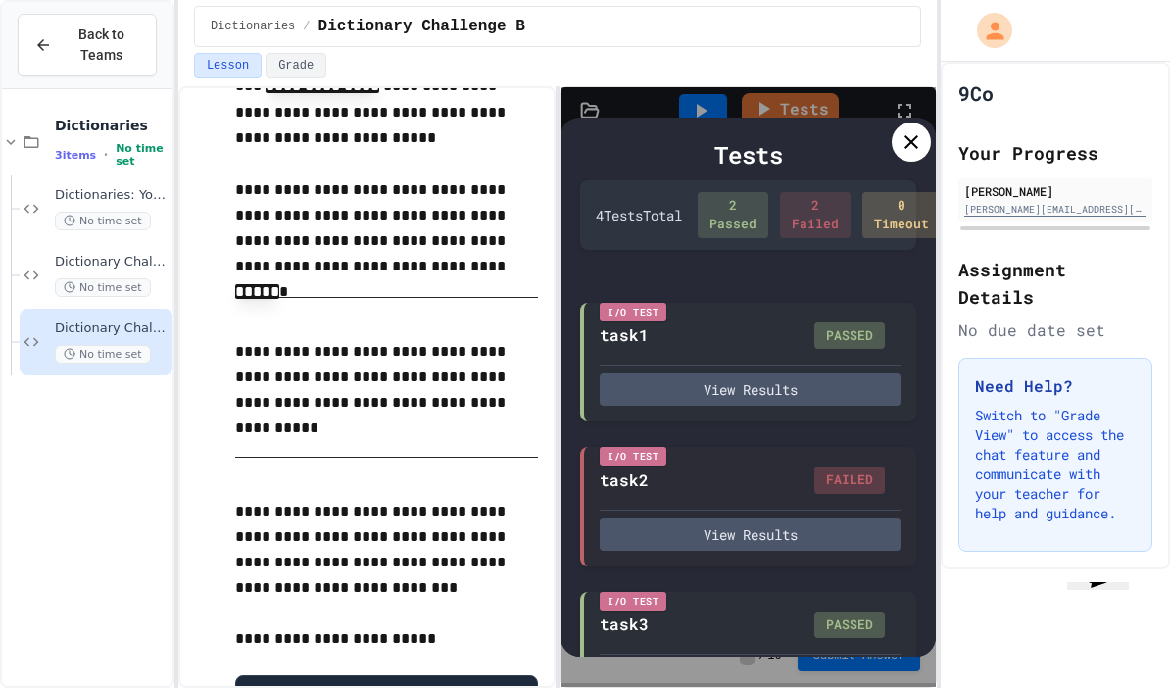
click at [910, 149] on icon at bounding box center [912, 142] width 24 height 24
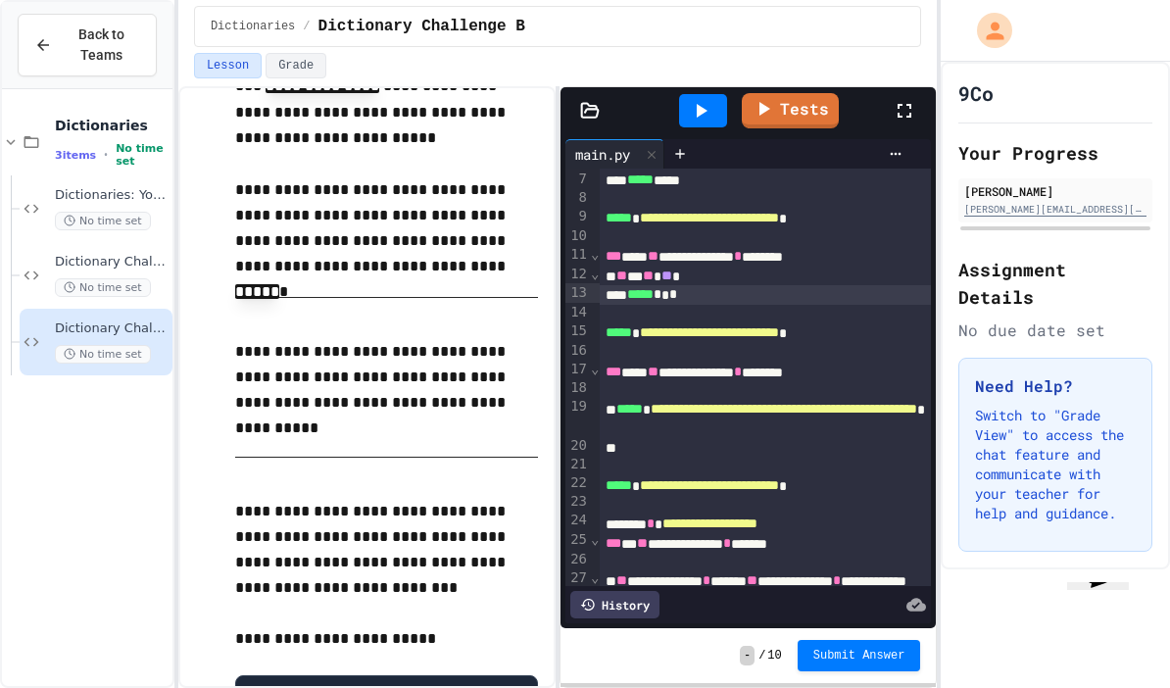
scroll to position [1521, 0]
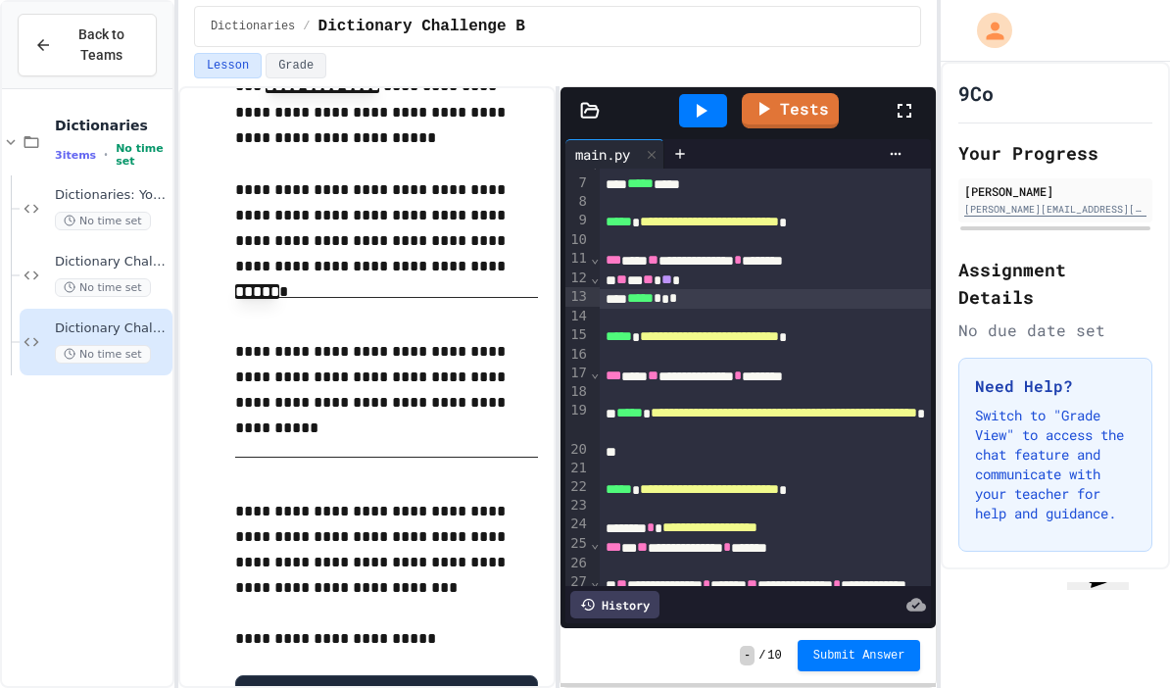
click at [682, 406] on span "**********" at bounding box center [784, 413] width 267 height 14
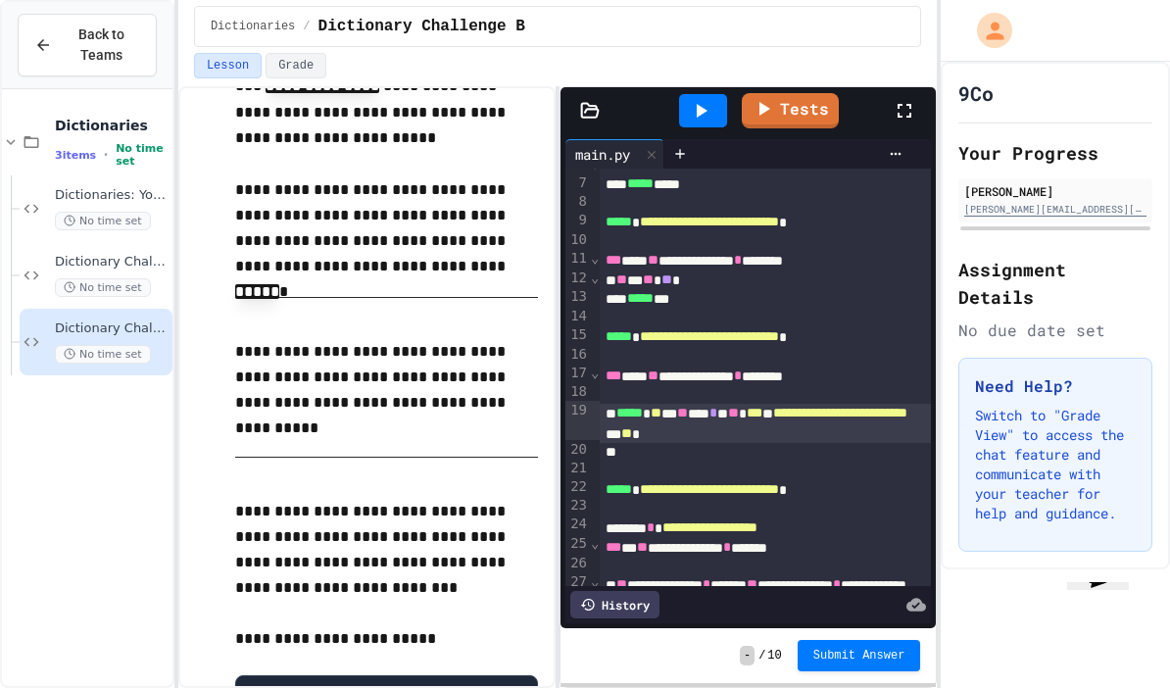
click at [794, 102] on link "Tests" at bounding box center [790, 110] width 97 height 35
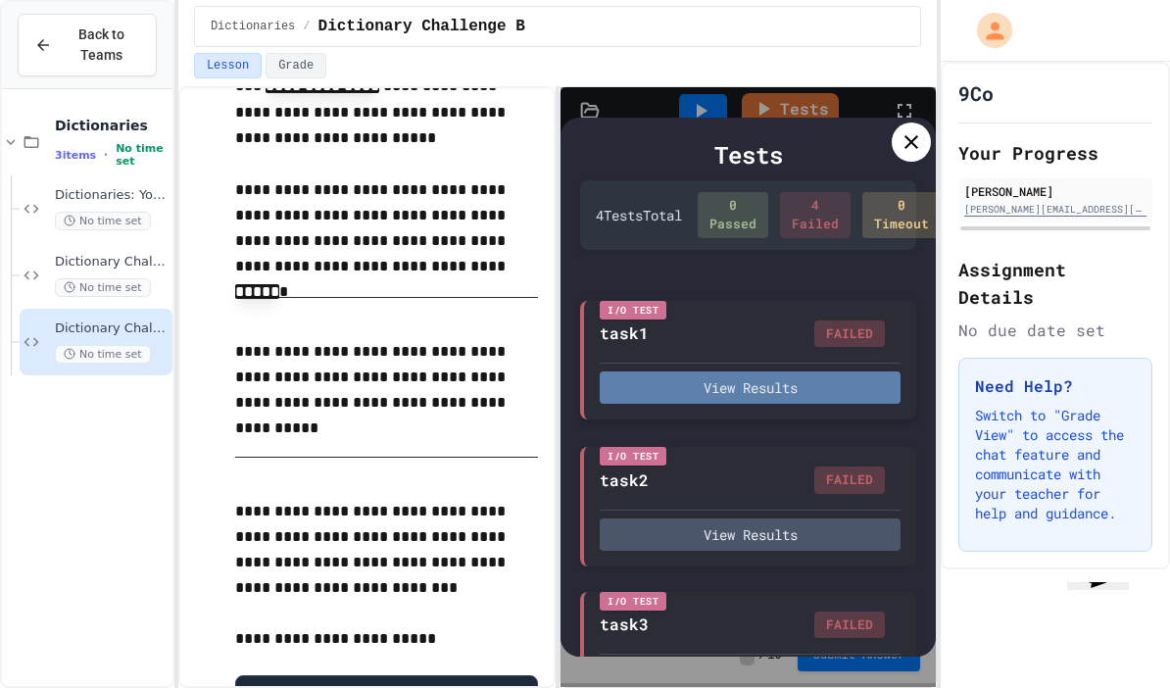
click at [870, 404] on button "View Results" at bounding box center [750, 387] width 301 height 32
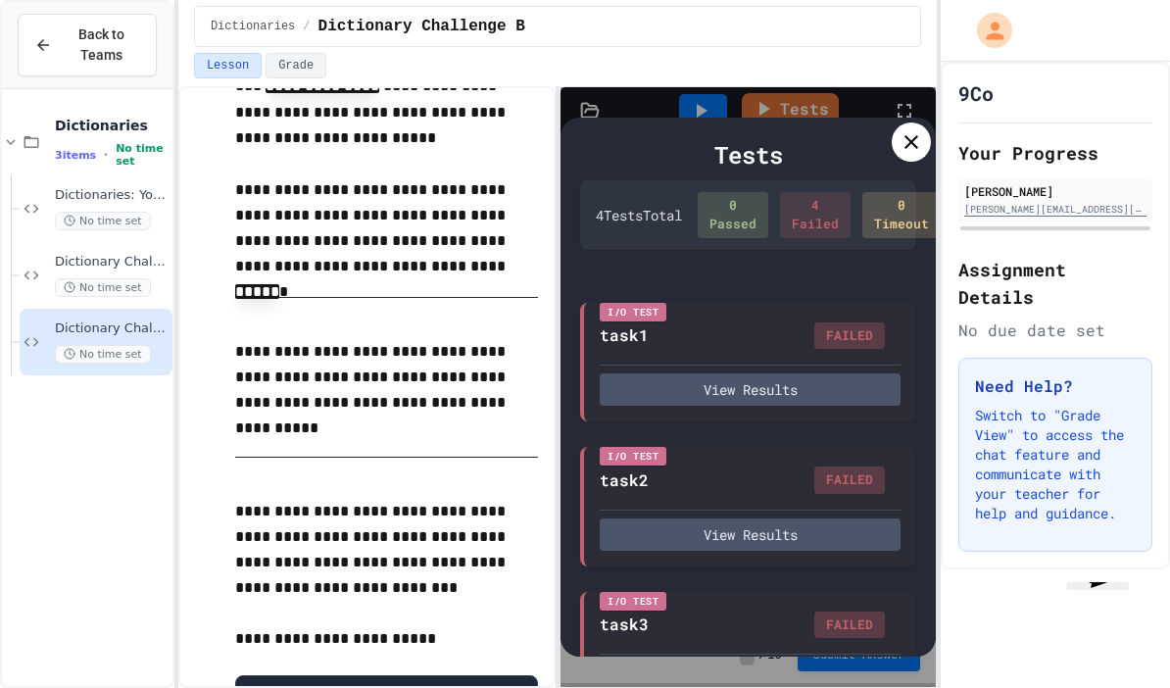
click at [911, 154] on icon at bounding box center [912, 142] width 24 height 24
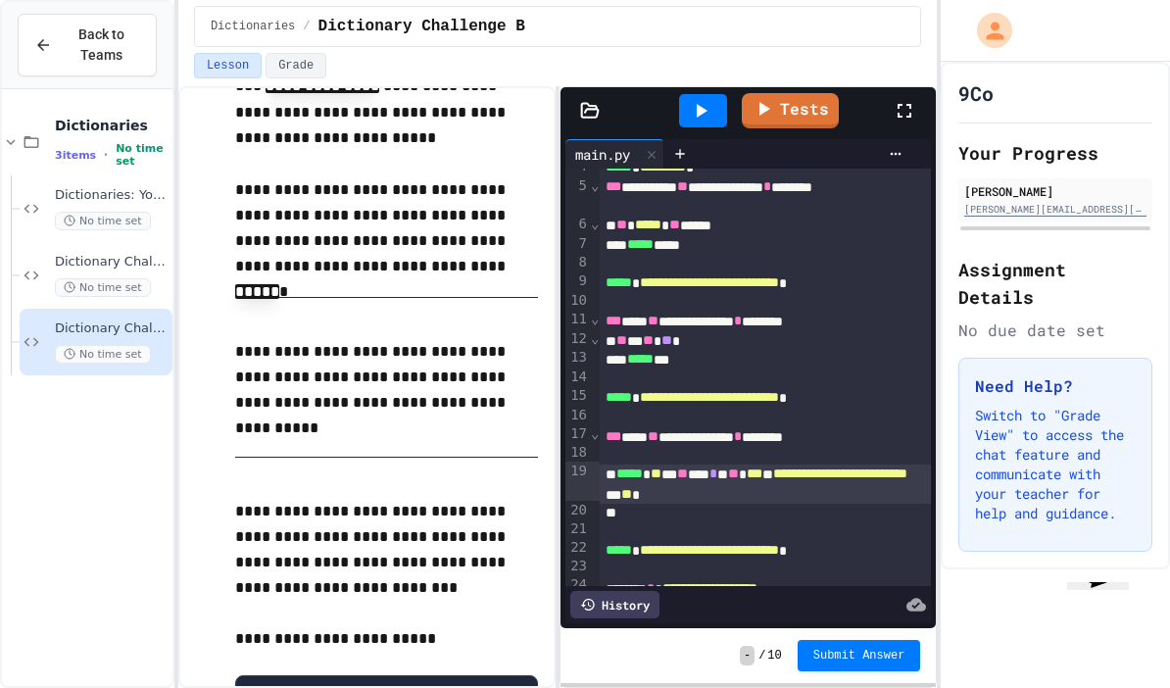
scroll to position [1473, 0]
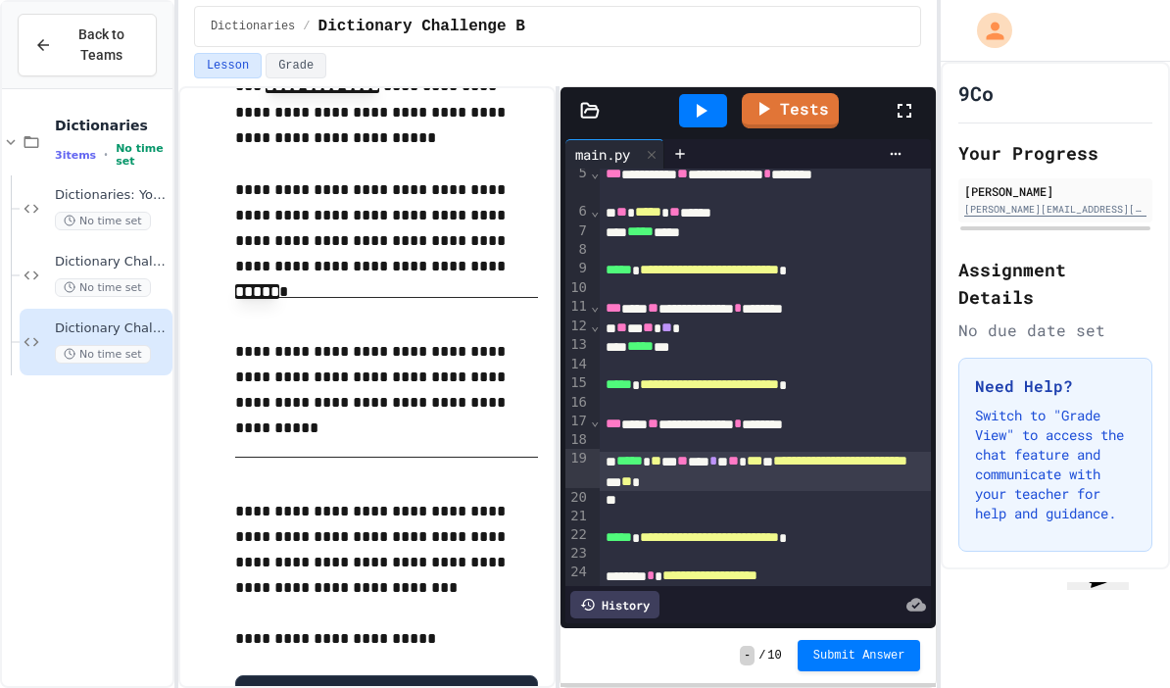
click at [853, 457] on div "**********" at bounding box center [765, 471] width 331 height 38
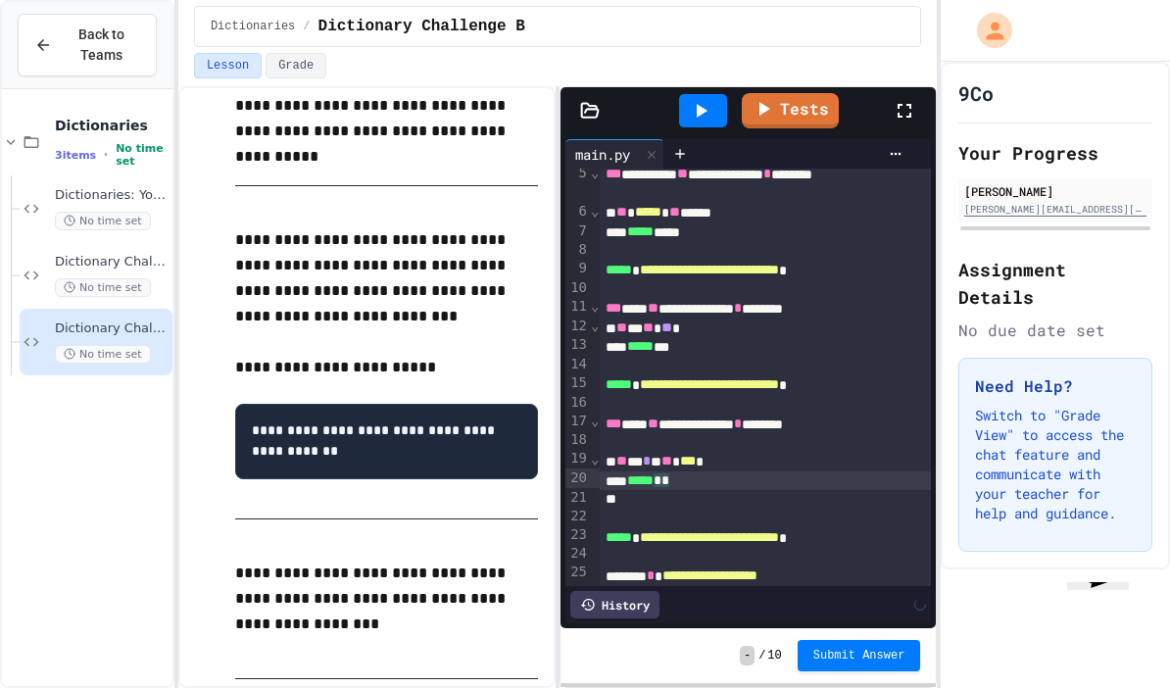
scroll to position [868, 0]
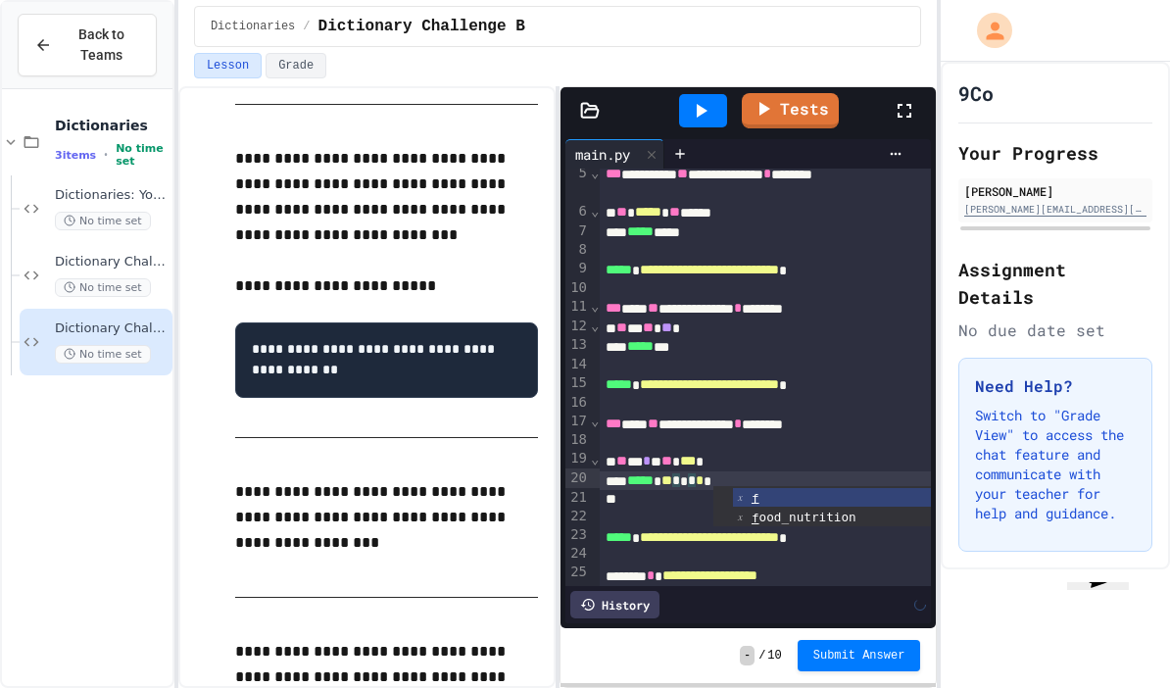
click at [643, 417] on div "**********" at bounding box center [765, 425] width 331 height 20
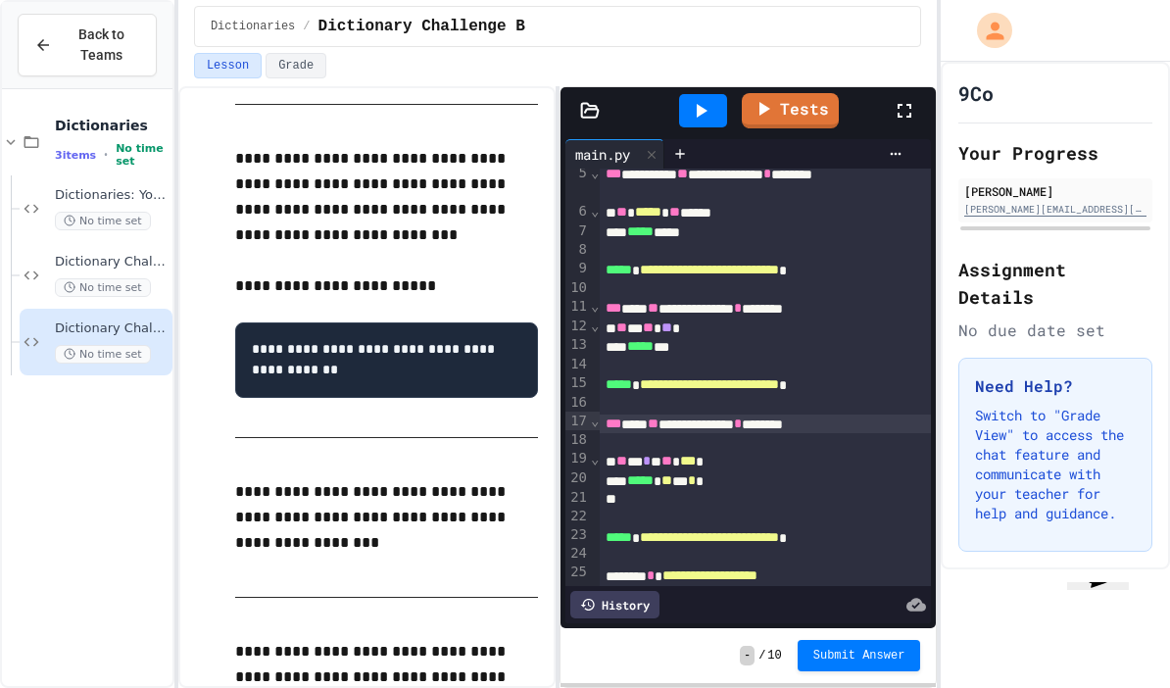
click at [651, 460] on div "** ** * * ** *** *" at bounding box center [765, 462] width 331 height 20
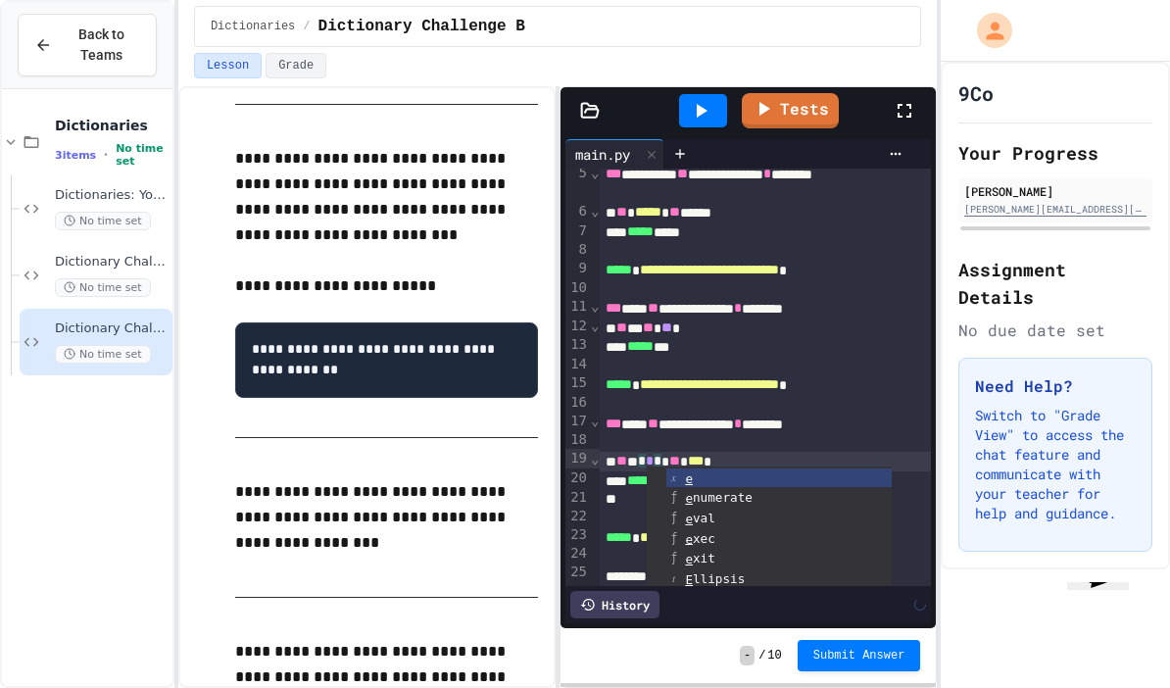
click at [590, 417] on span "⌄" at bounding box center [595, 421] width 10 height 16
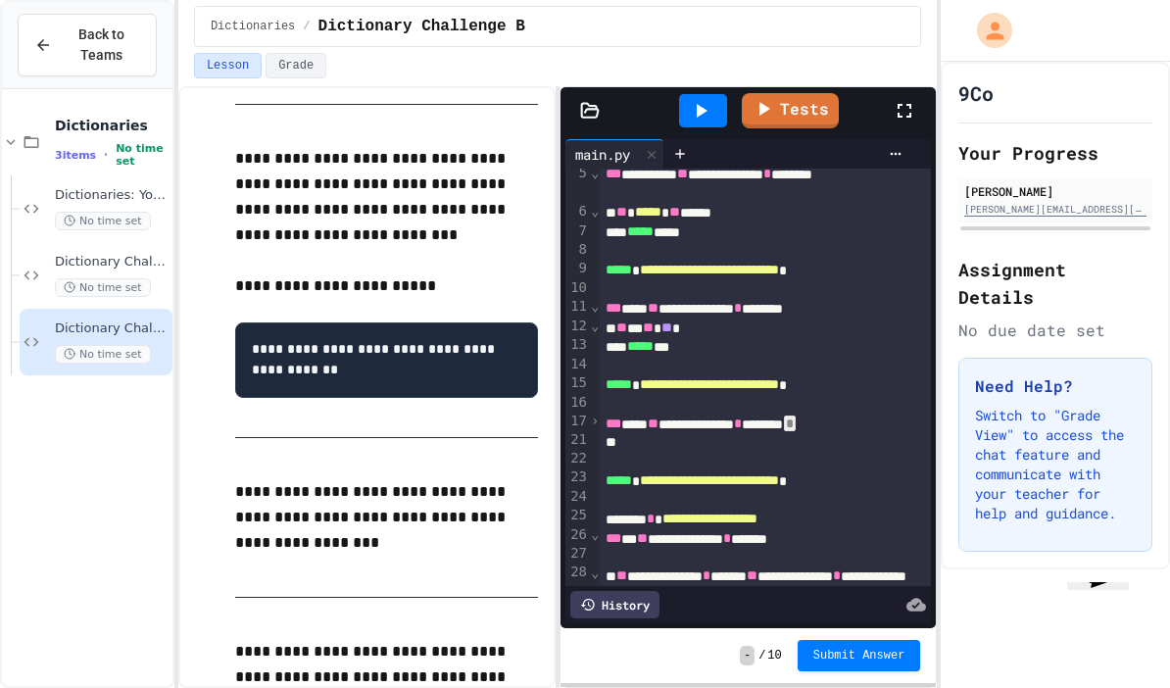
click at [599, 422] on span "›" at bounding box center [595, 421] width 10 height 16
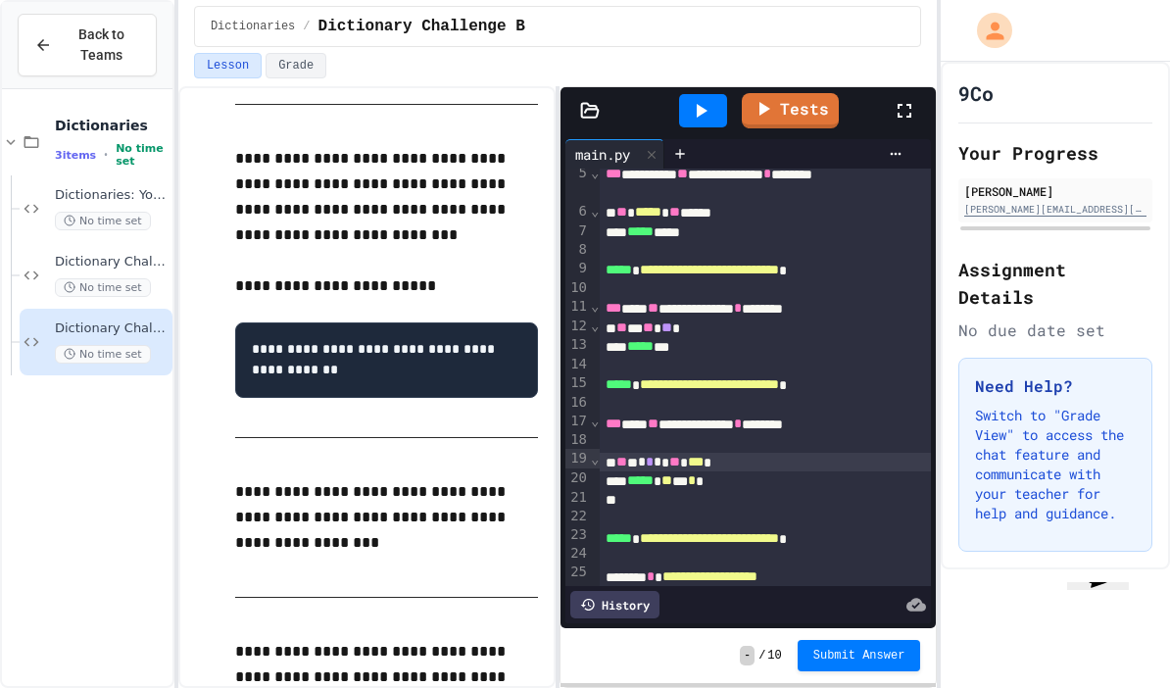
click at [714, 473] on div "***** * ** *** * *" at bounding box center [765, 481] width 331 height 20
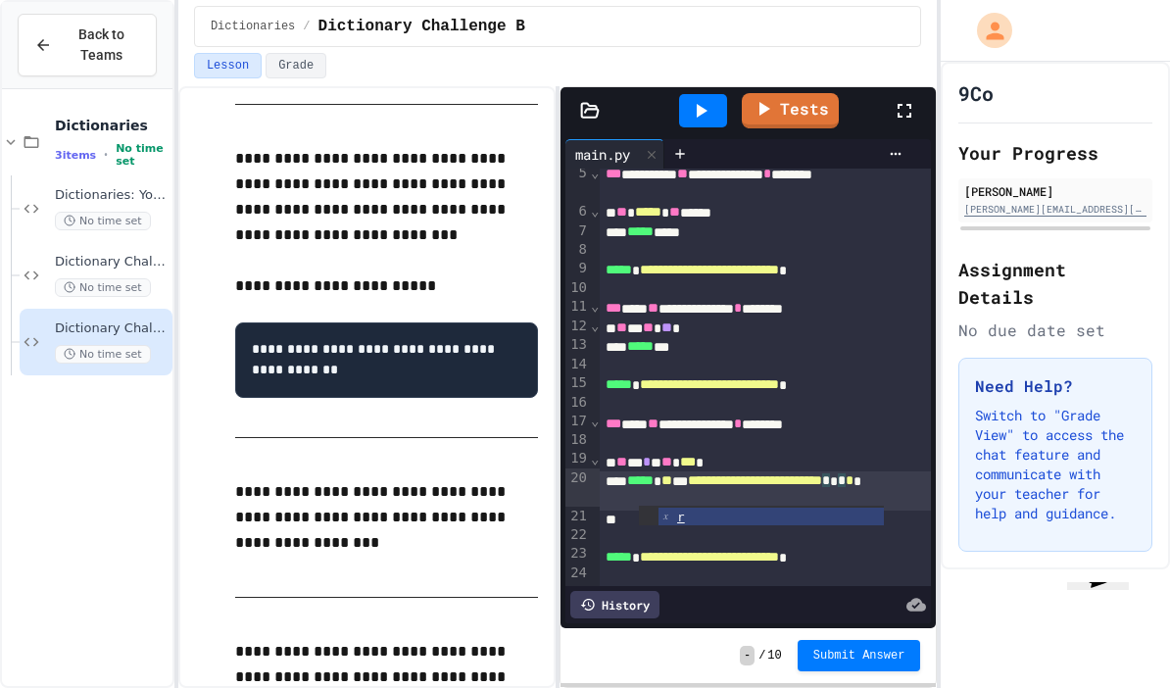
click at [790, 119] on link "Tests" at bounding box center [790, 110] width 97 height 35
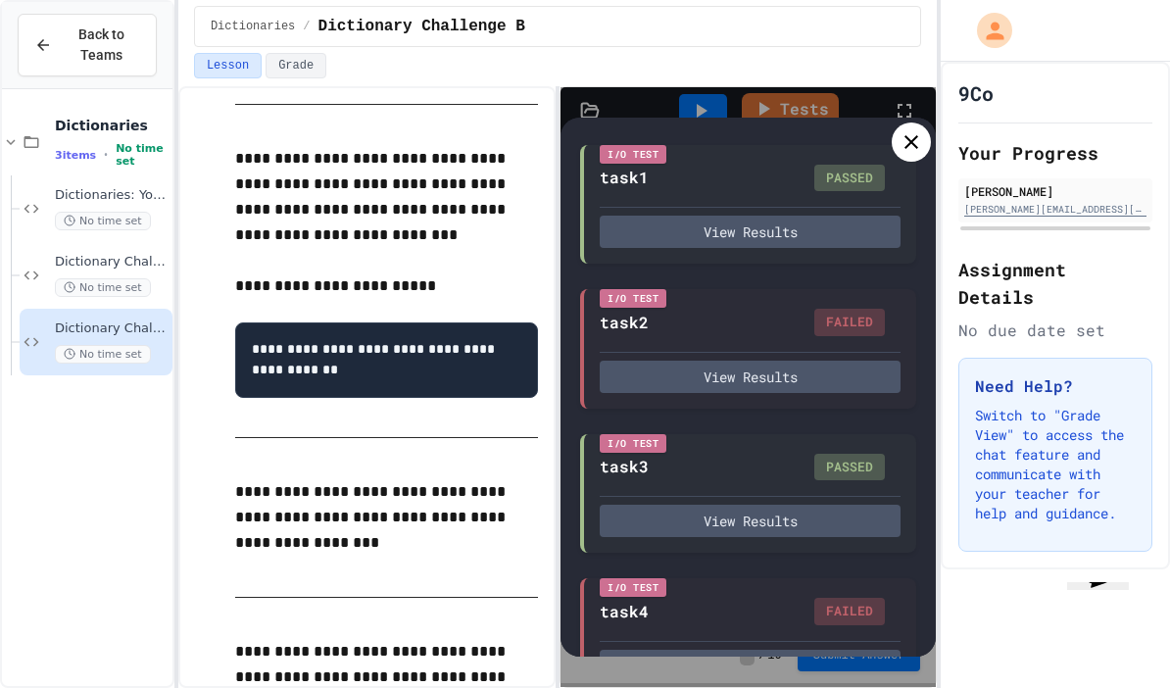
scroll to position [157, 0]
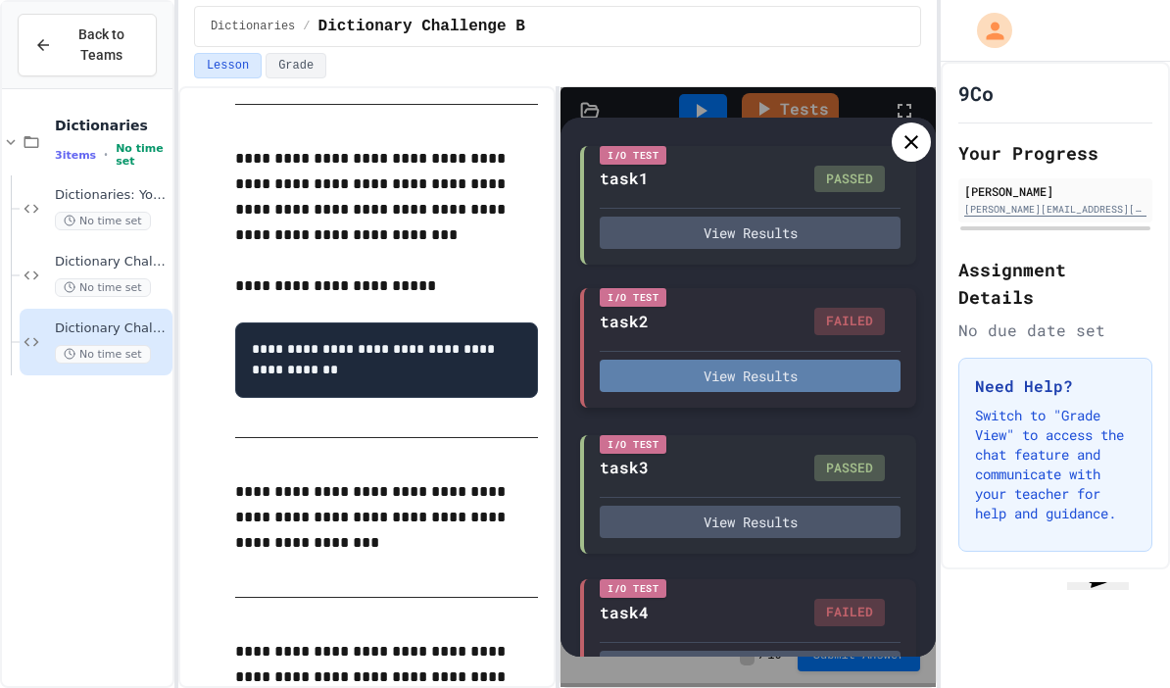
click at [847, 392] on button "View Results" at bounding box center [750, 376] width 301 height 32
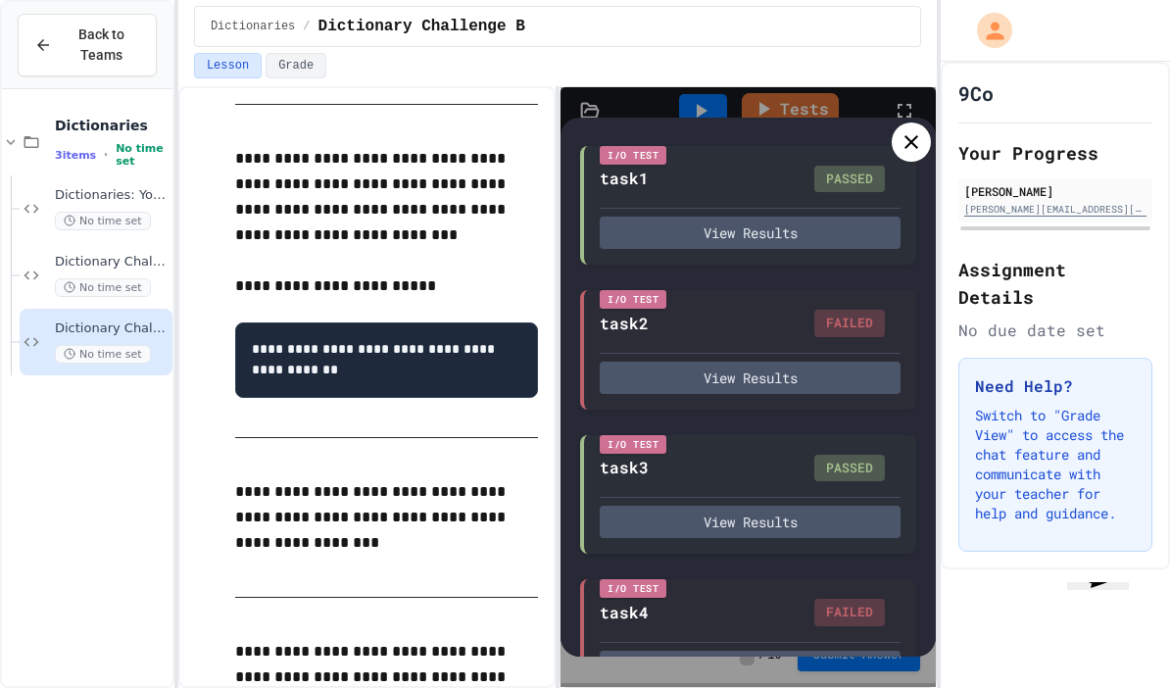
click at [912, 149] on icon at bounding box center [912, 142] width 24 height 24
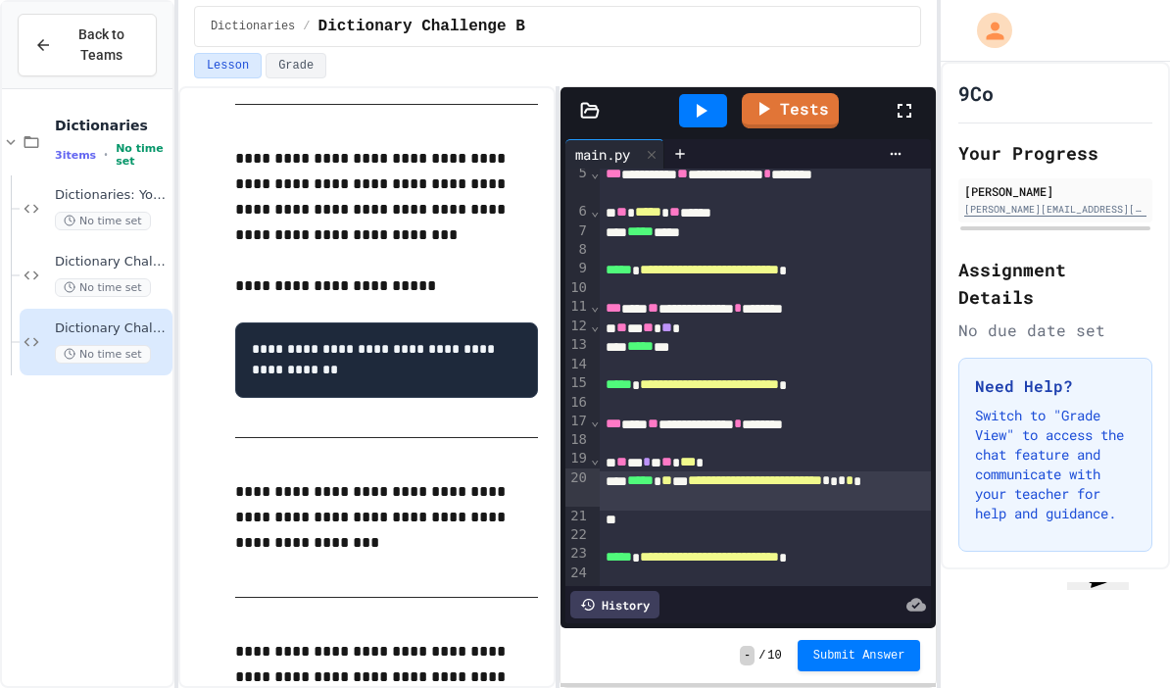
click at [846, 487] on span "*" at bounding box center [850, 480] width 8 height 14
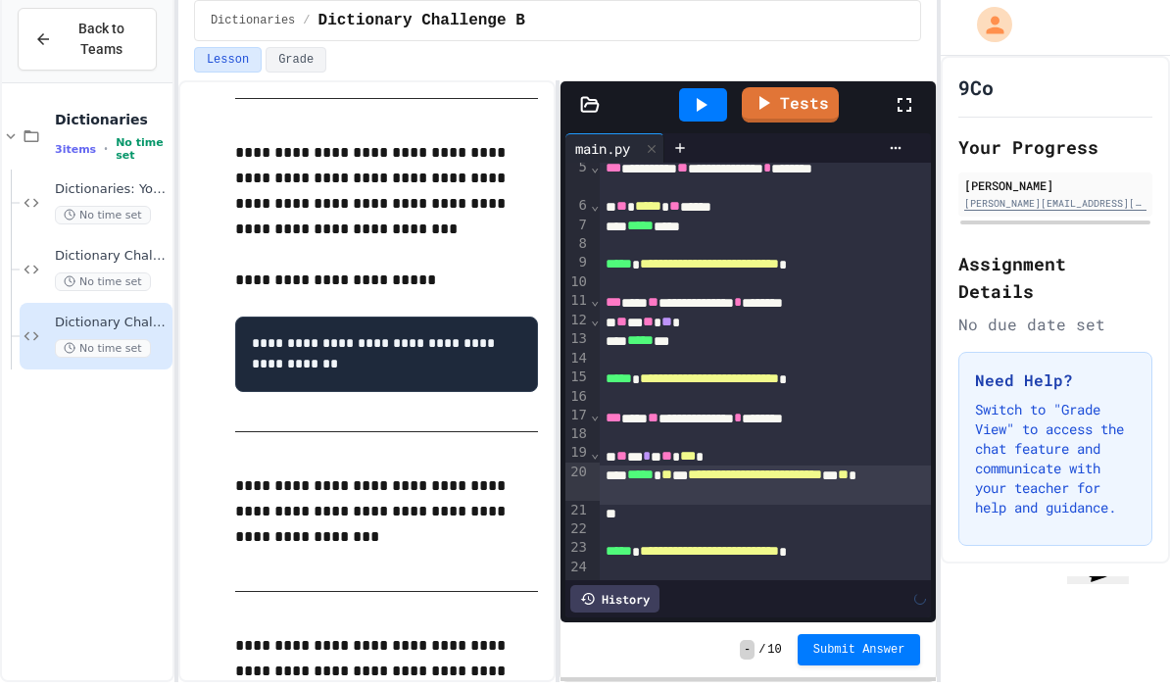
click at [823, 122] on link "Tests" at bounding box center [790, 110] width 97 height 35
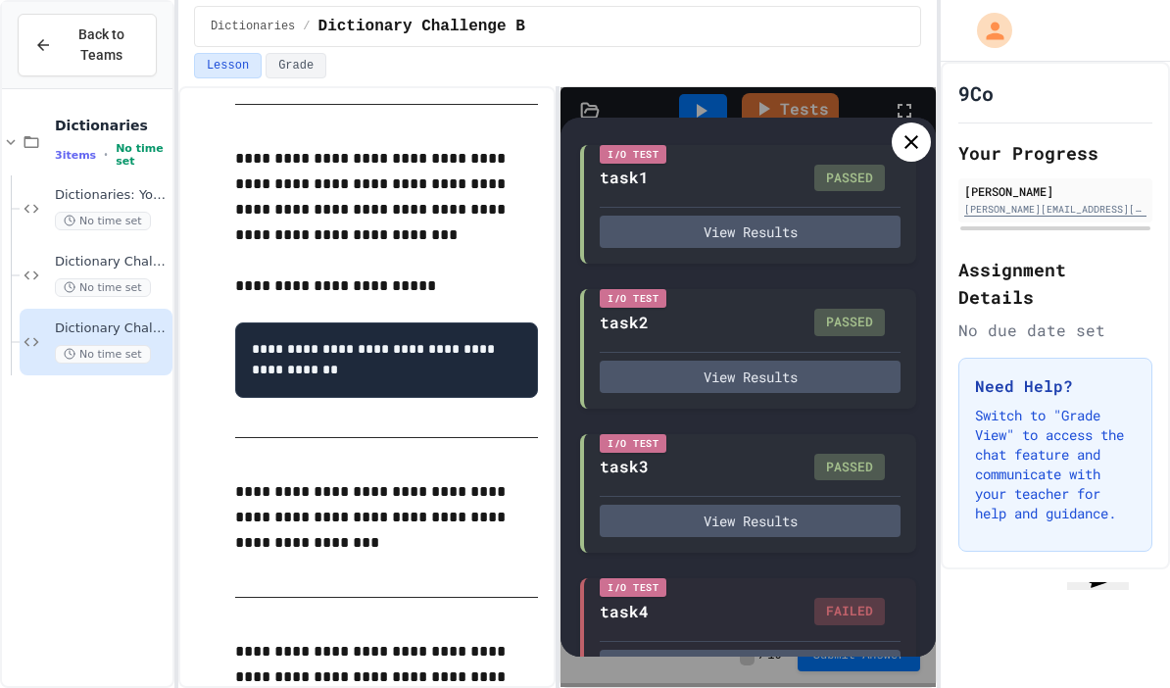
scroll to position [157, 0]
click at [864, 674] on button "View Results" at bounding box center [750, 665] width 301 height 32
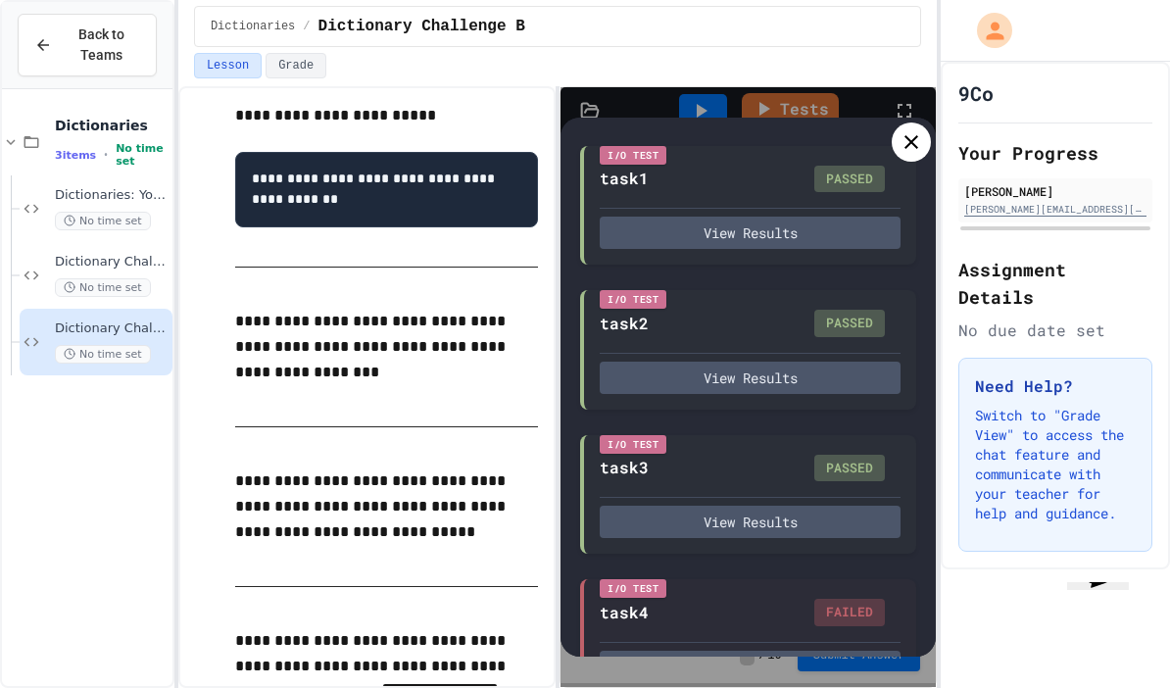
scroll to position [1037, 0]
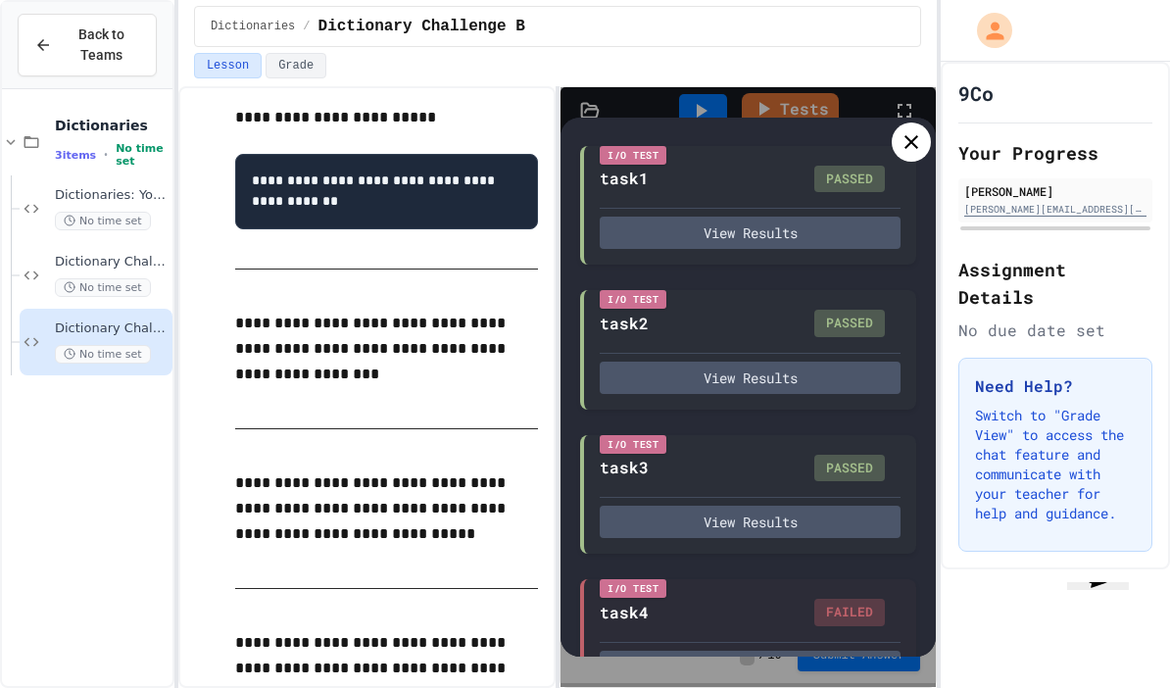
click at [925, 141] on div at bounding box center [911, 141] width 39 height 39
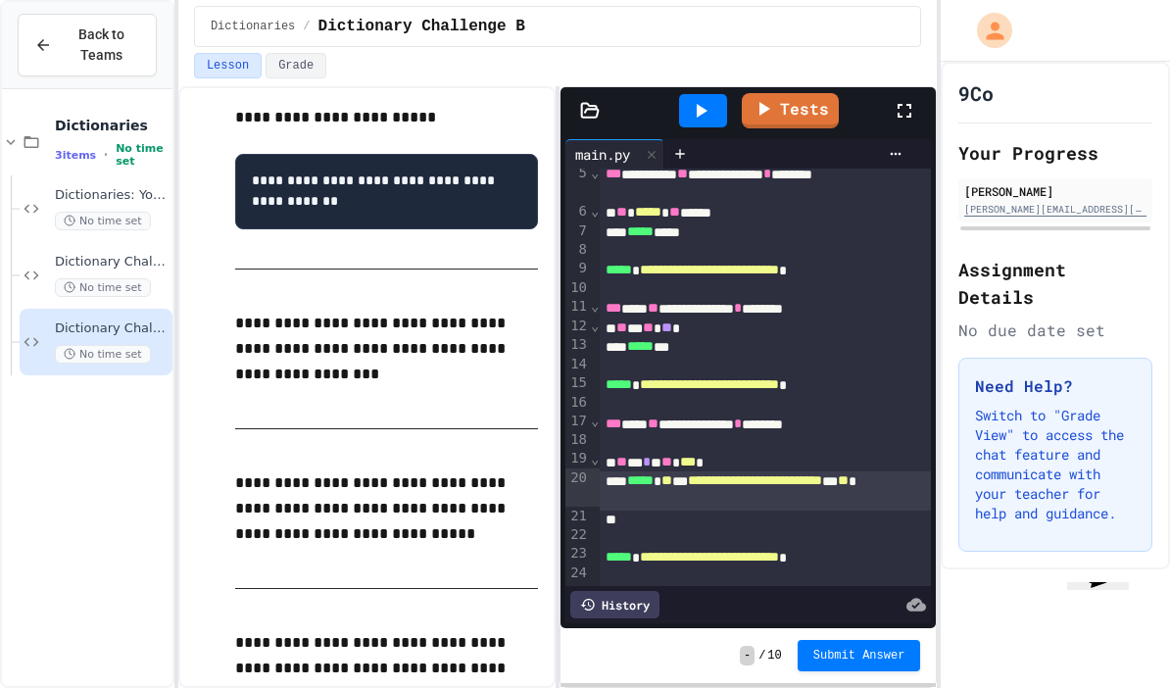
scroll to position [78, 0]
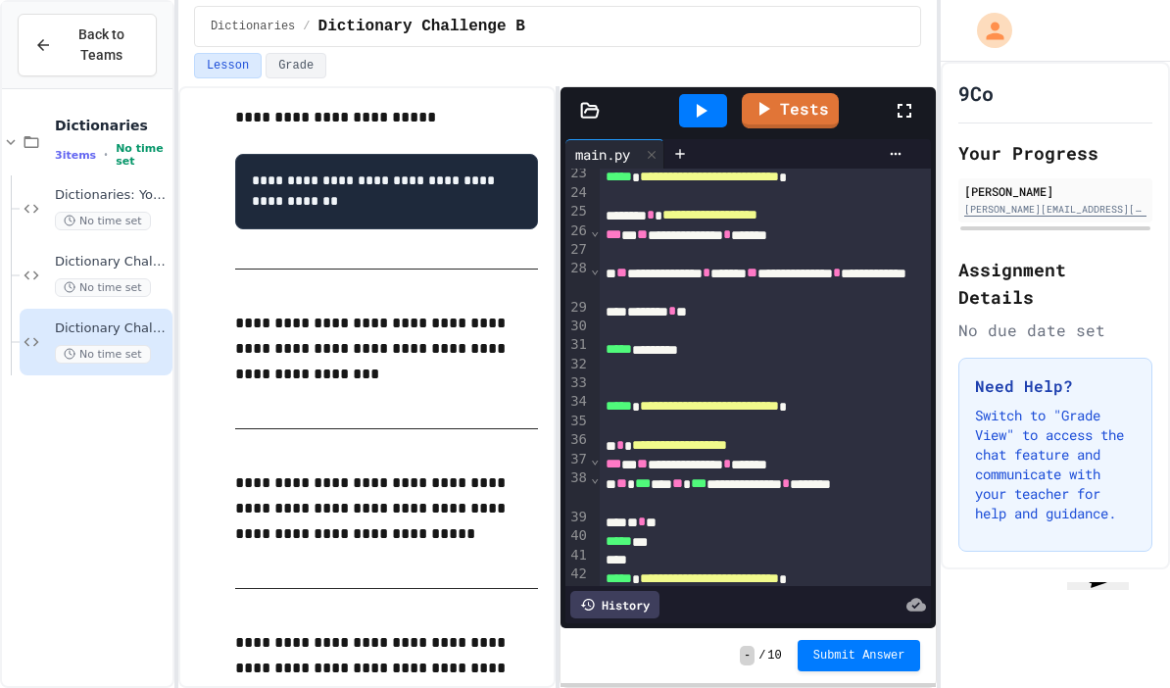
click at [806, 93] on link "Tests" at bounding box center [790, 110] width 97 height 35
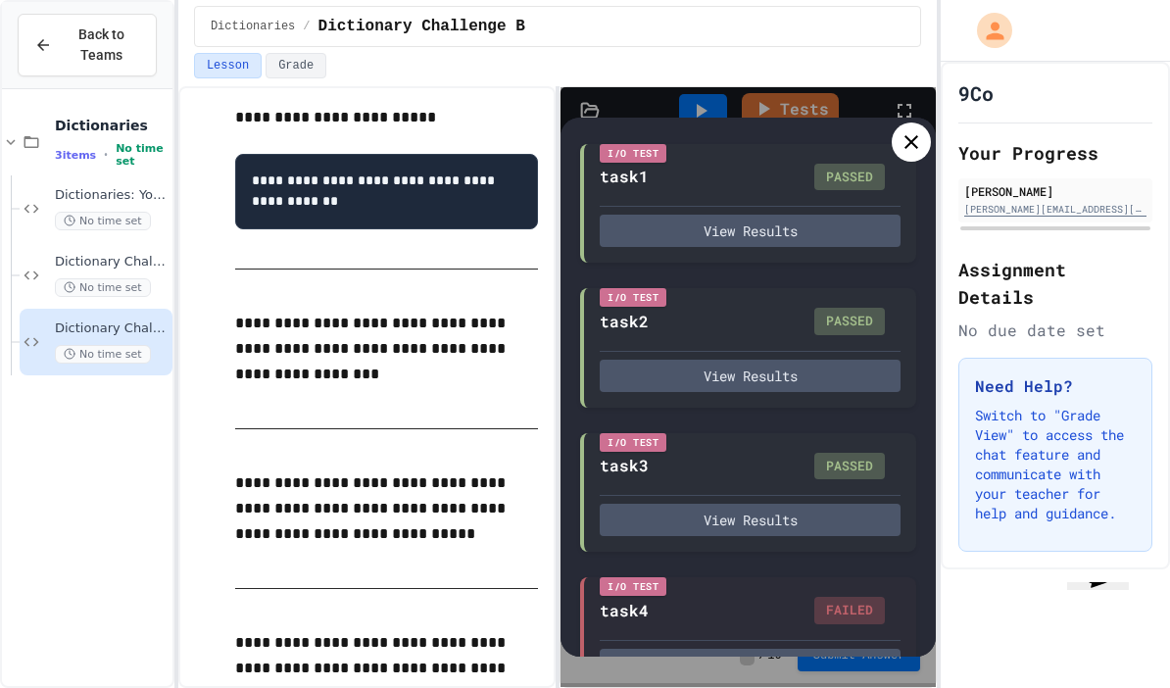
scroll to position [157, 0]
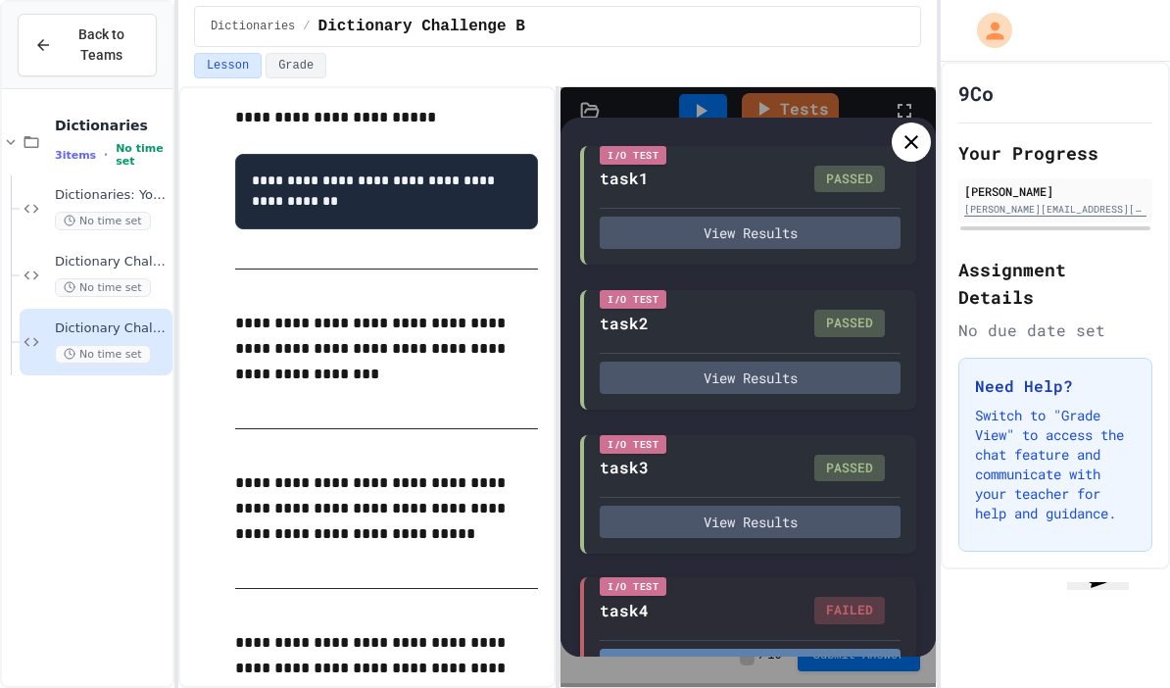
click at [854, 649] on button "View Results" at bounding box center [750, 665] width 301 height 32
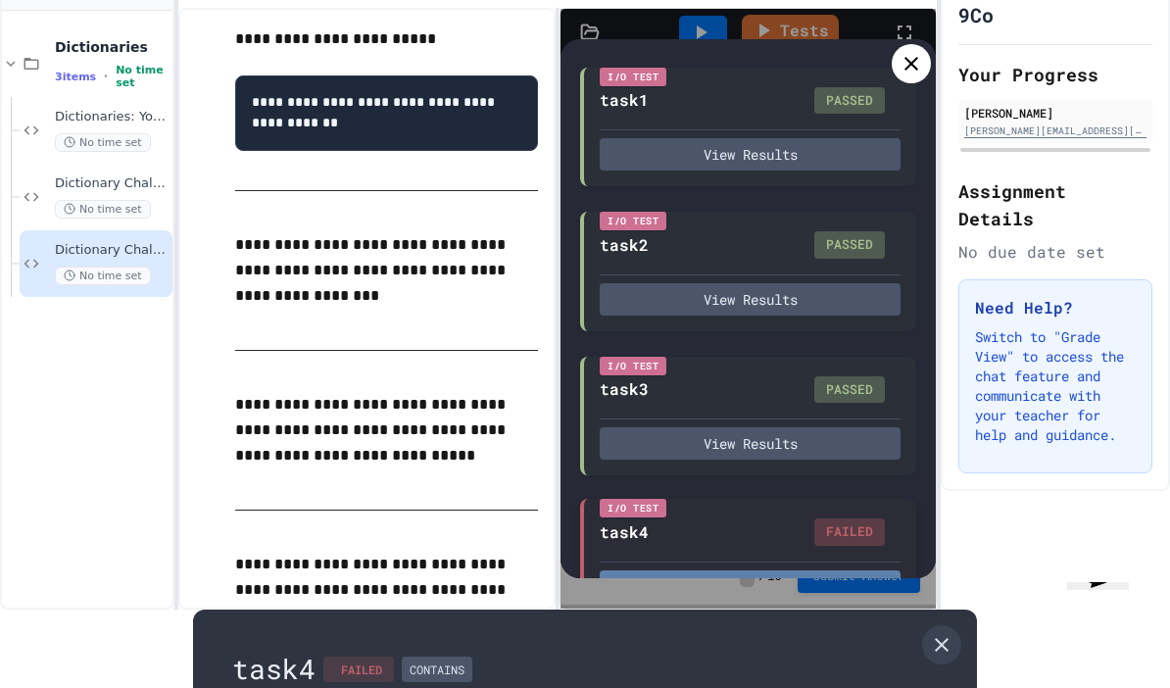
scroll to position [100, 0]
click at [953, 633] on icon at bounding box center [942, 645] width 24 height 24
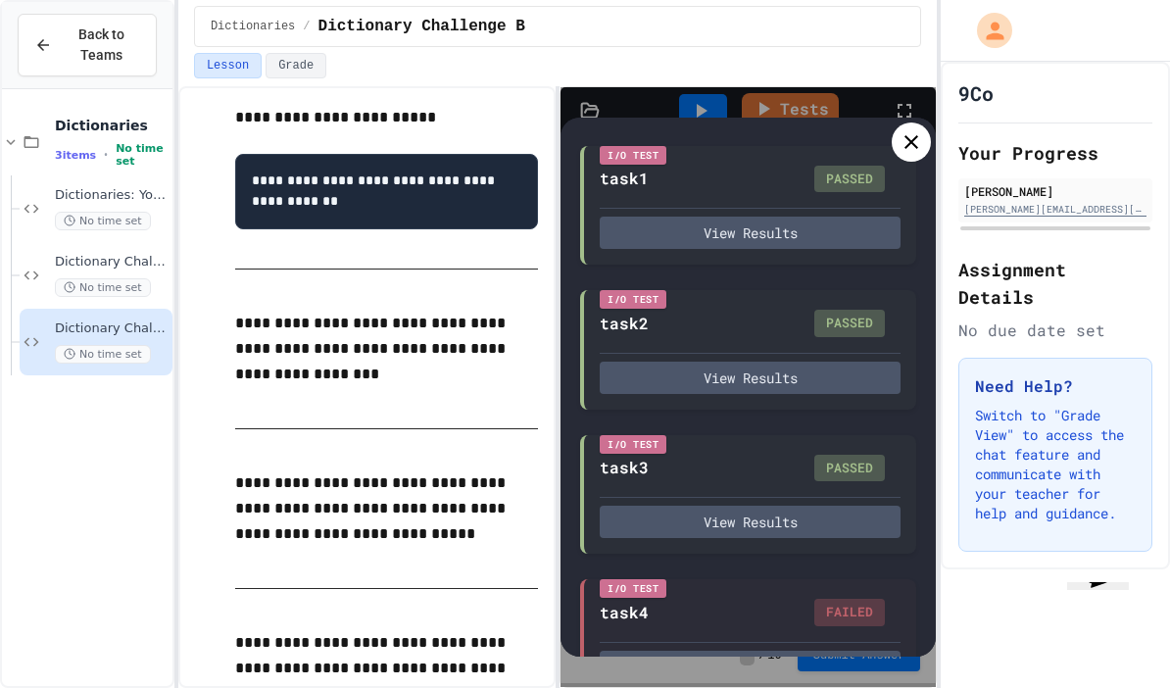
click at [918, 130] on icon at bounding box center [912, 142] width 24 height 24
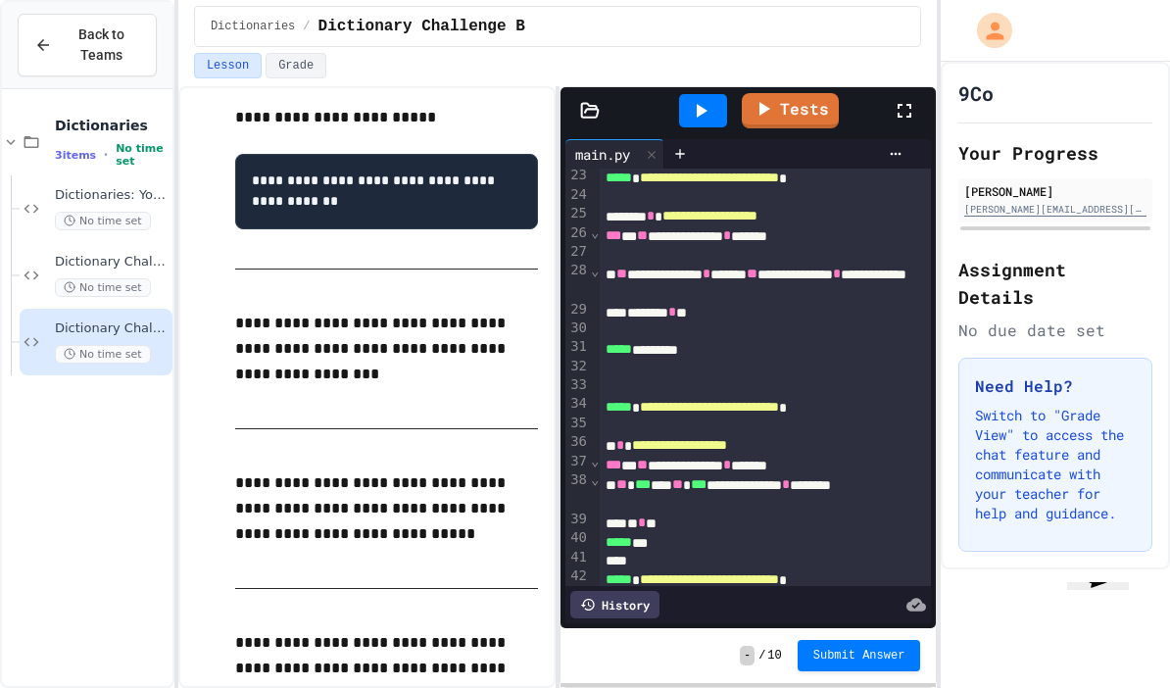
scroll to position [78, 0]
click at [630, 417] on div at bounding box center [765, 427] width 331 height 20
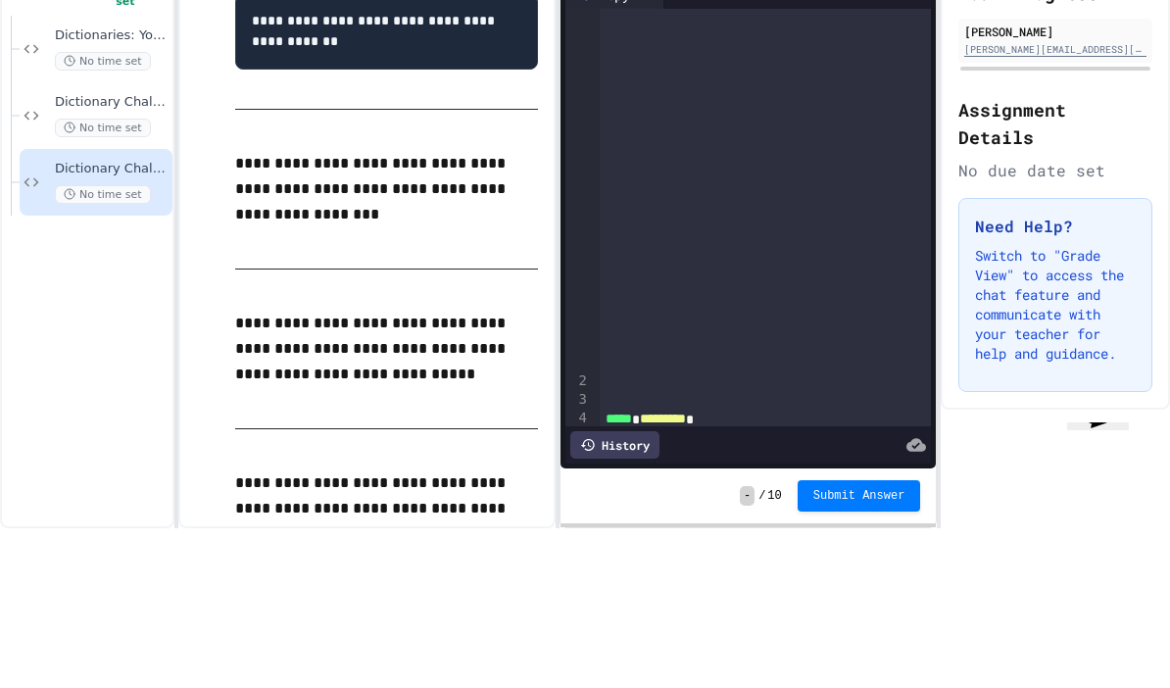
scroll to position [0, 0]
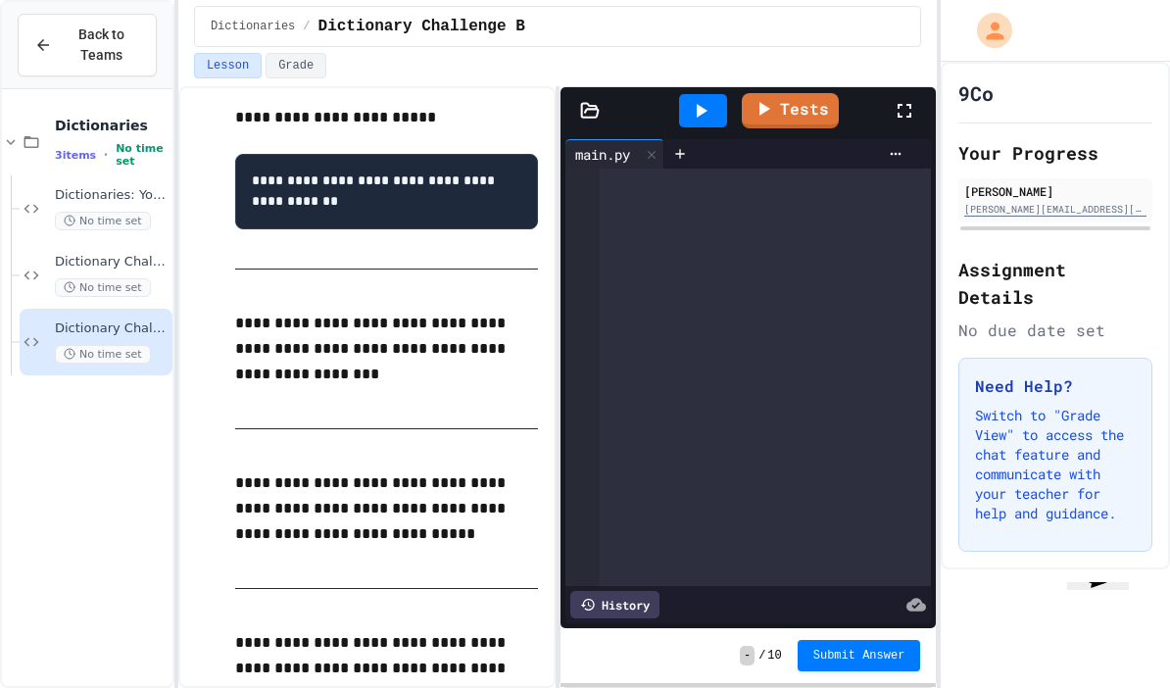
click at [802, 122] on link "Tests" at bounding box center [790, 110] width 97 height 35
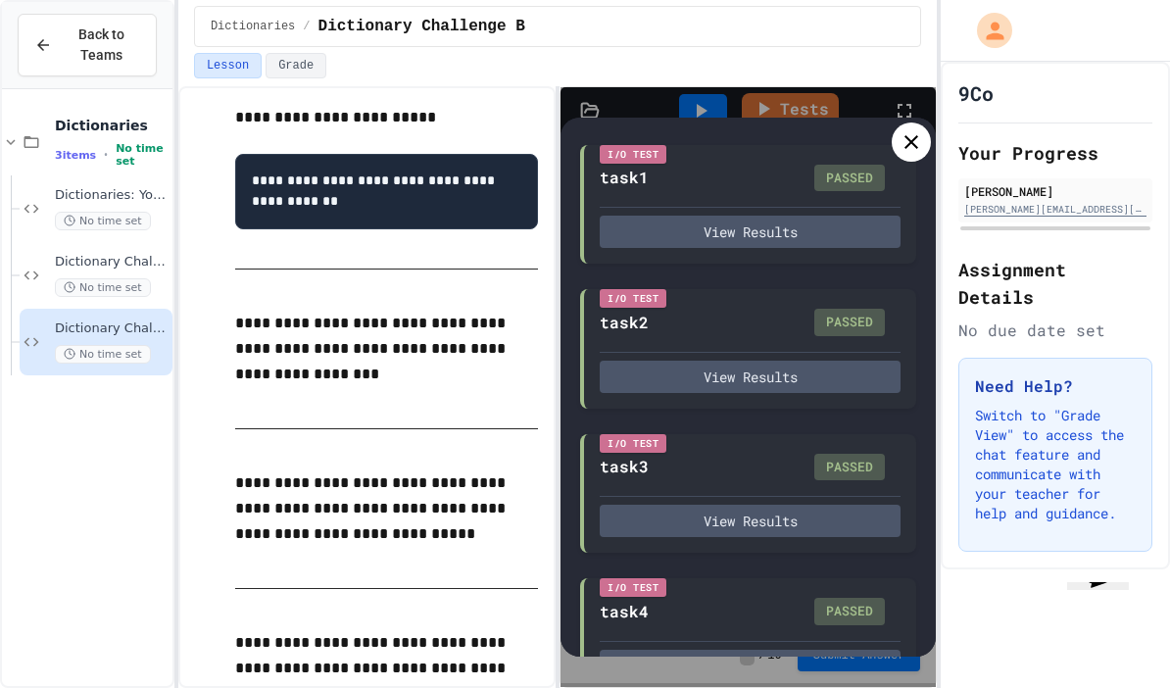
scroll to position [157, 0]
click at [908, 135] on icon at bounding box center [912, 142] width 24 height 24
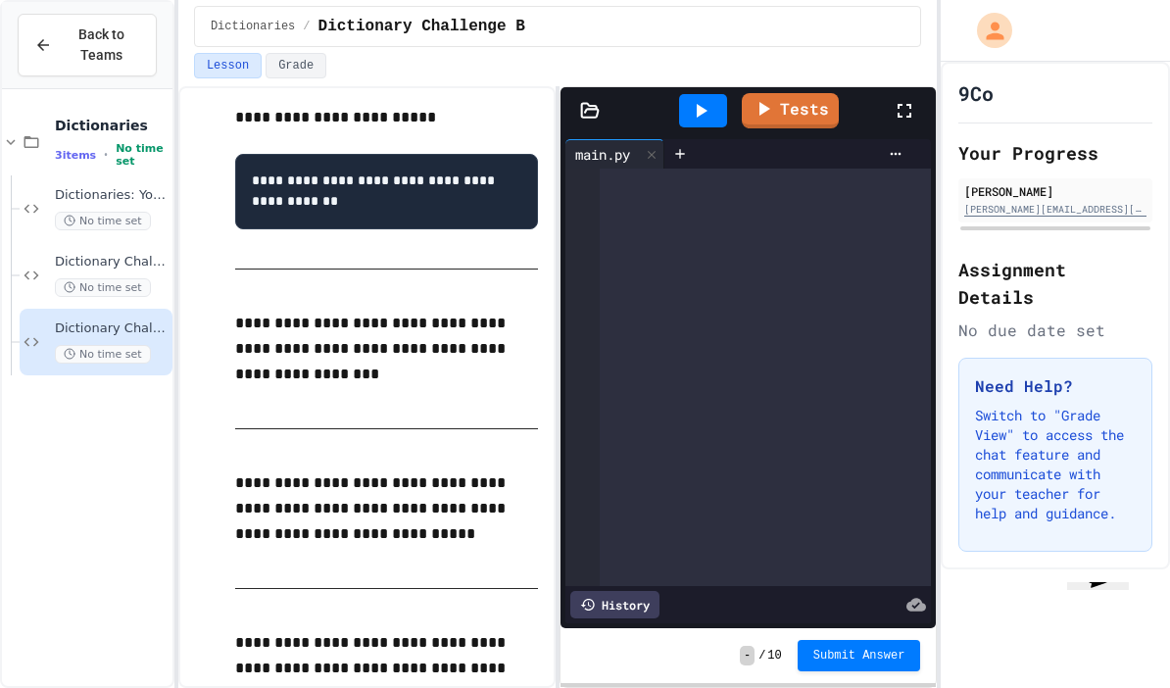
scroll to position [78, 0]
click at [879, 657] on span "Submit Answer" at bounding box center [859, 656] width 92 height 16
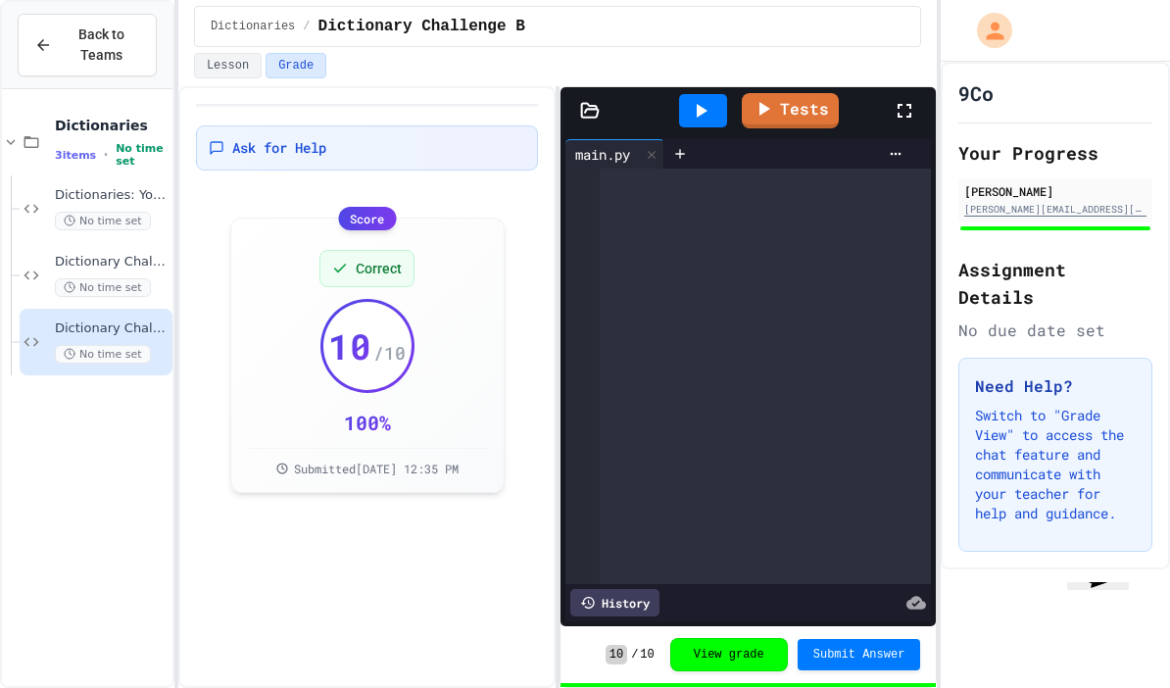
scroll to position [78, 0]
click at [65, 187] on span "Dictionaries: Your Notes" at bounding box center [112, 195] width 114 height 17
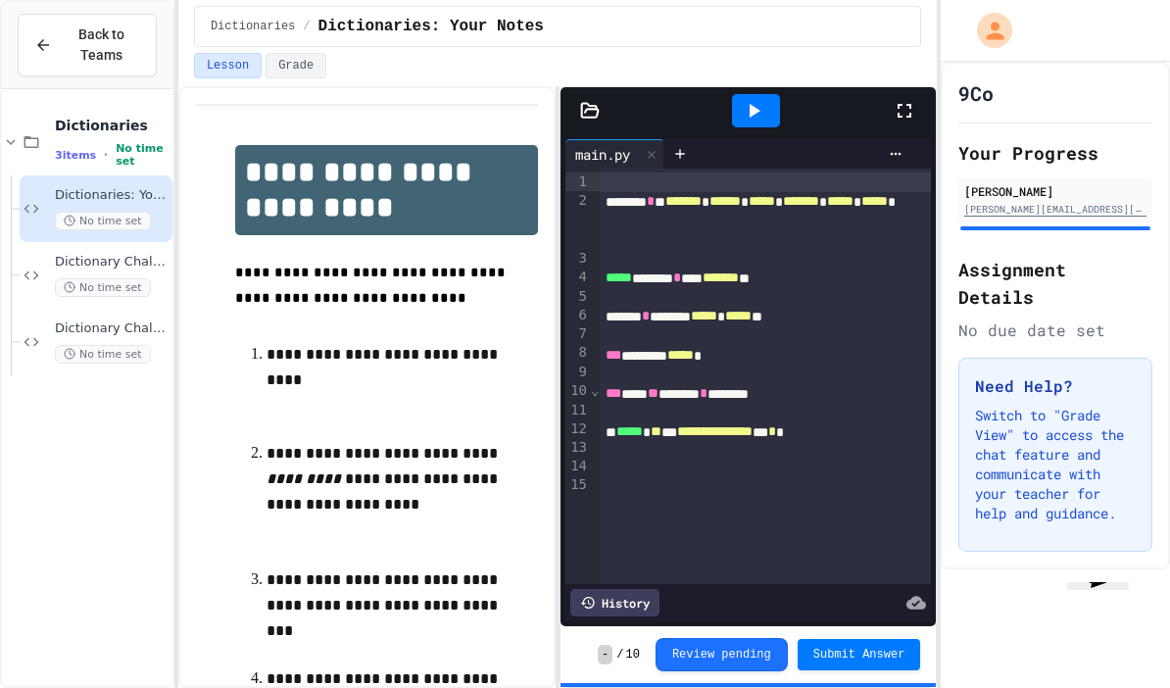
scroll to position [6, 0]
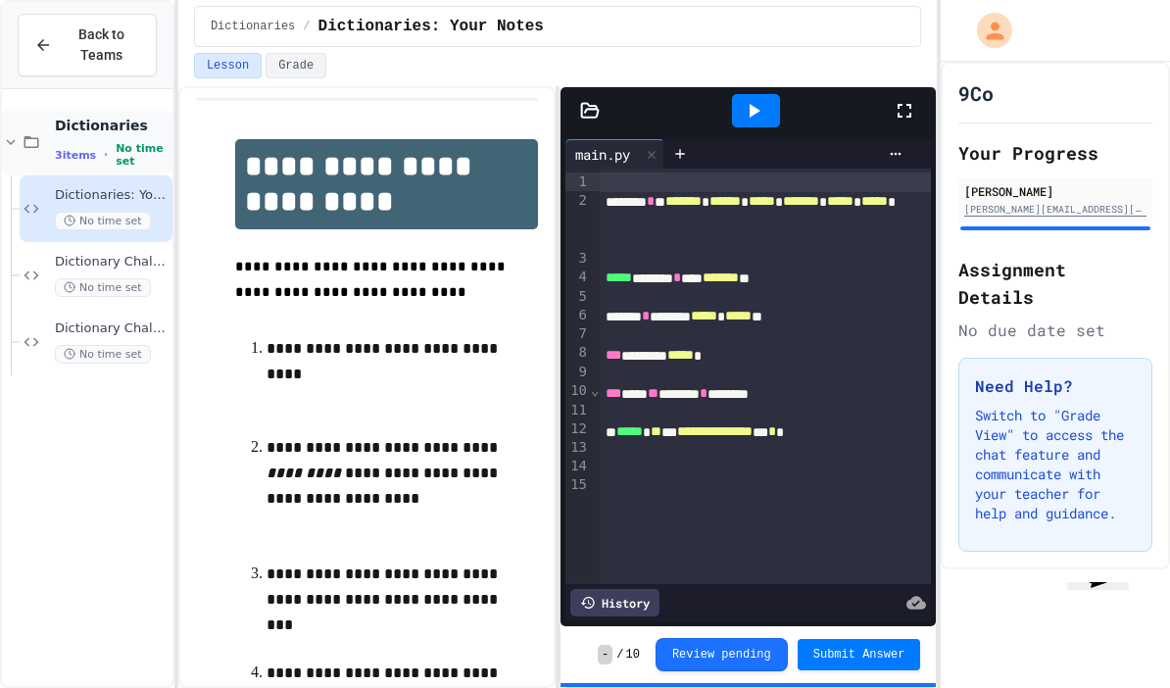
click at [97, 142] on div "3 items • No time set" at bounding box center [112, 154] width 114 height 25
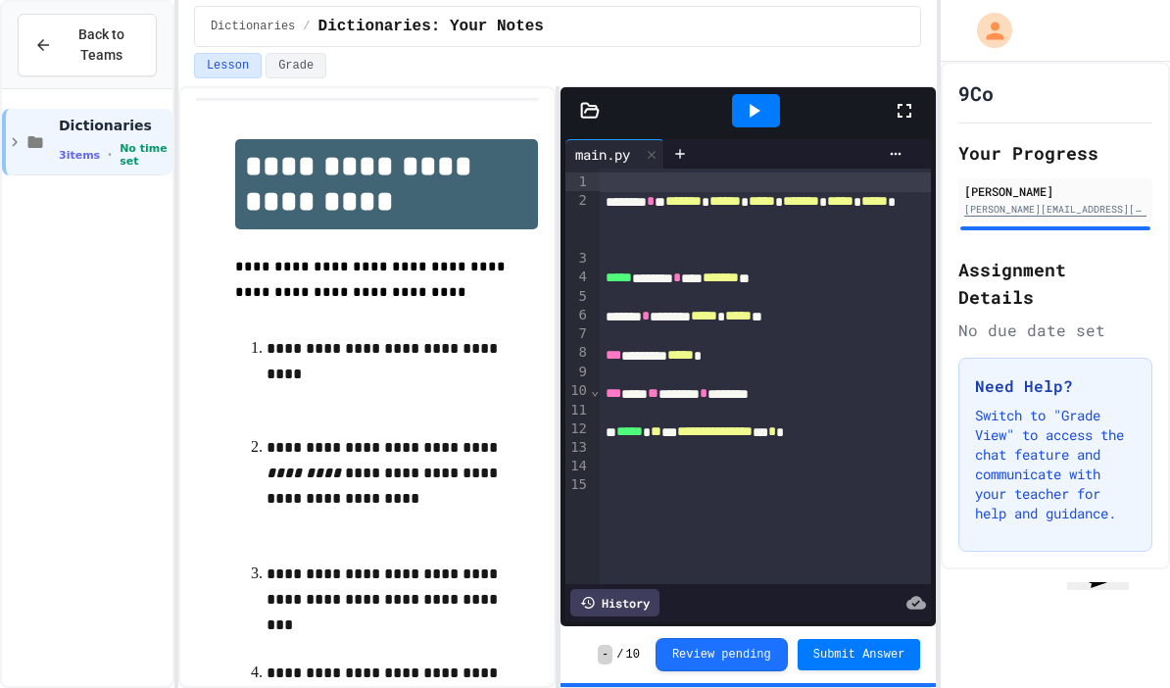
scroll to position [0, 0]
click at [305, 77] on button "Grade" at bounding box center [296, 65] width 61 height 25
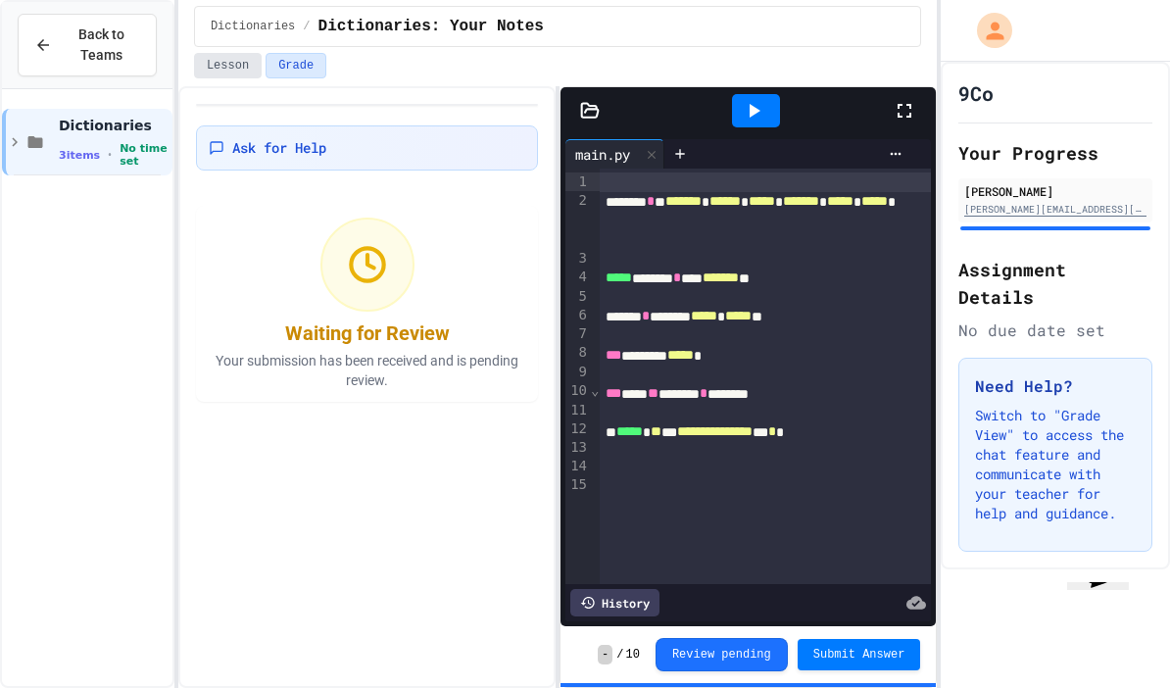
click at [240, 76] on button "Lesson" at bounding box center [228, 65] width 68 height 25
